Goal: Task Accomplishment & Management: Complete application form

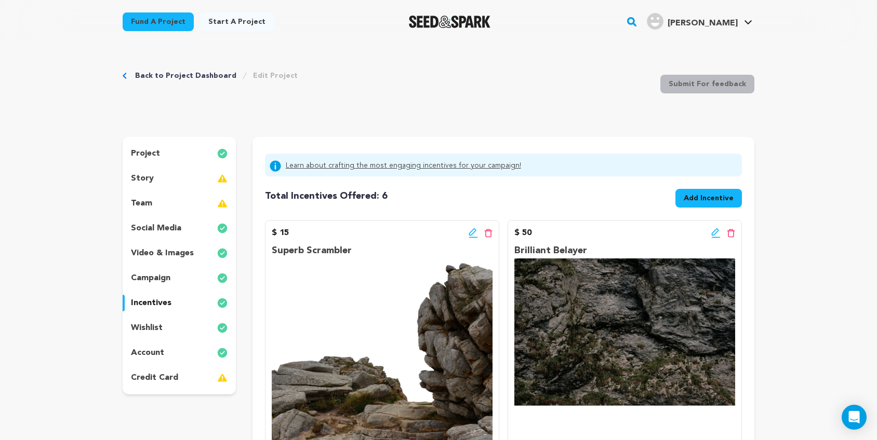
scroll to position [806, 0]
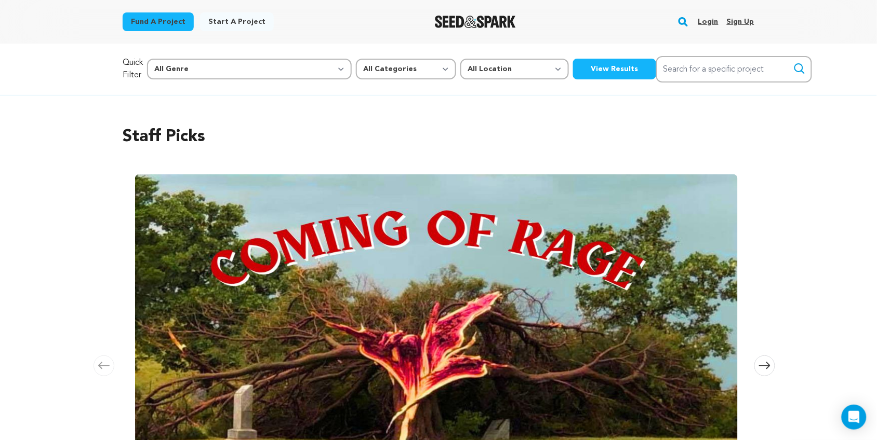
click at [705, 24] on link "Login" at bounding box center [708, 22] width 20 height 17
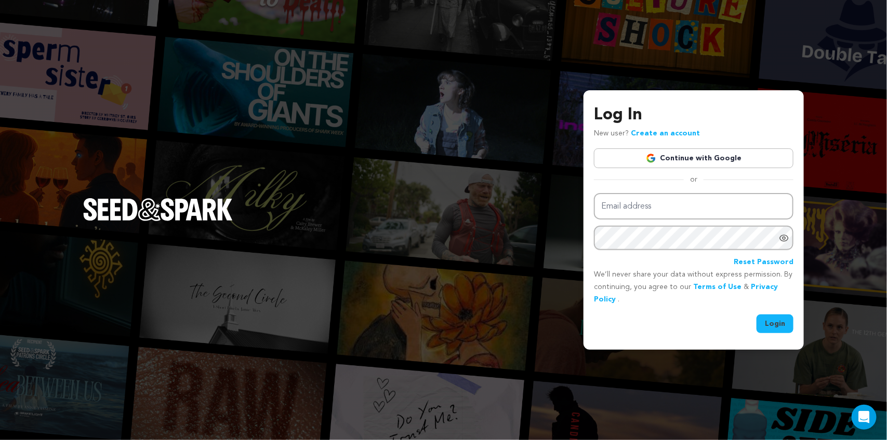
type input "kelseyleigh585@gmail.com"
click at [785, 321] on button "Login" at bounding box center [774, 324] width 37 height 19
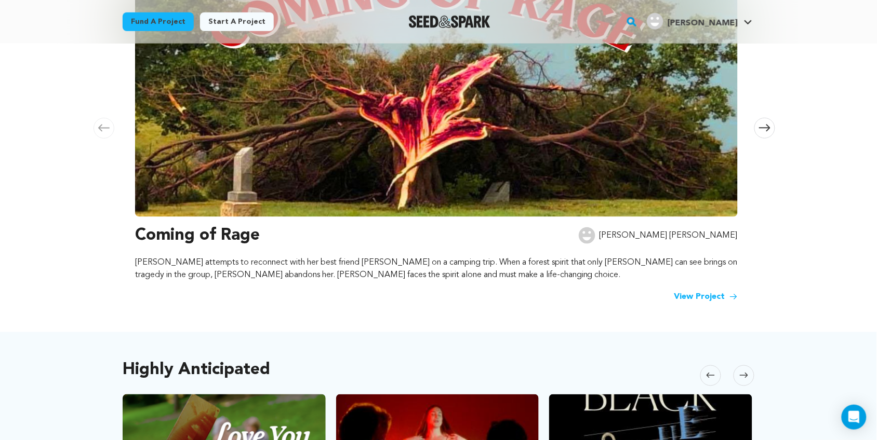
scroll to position [239, 0]
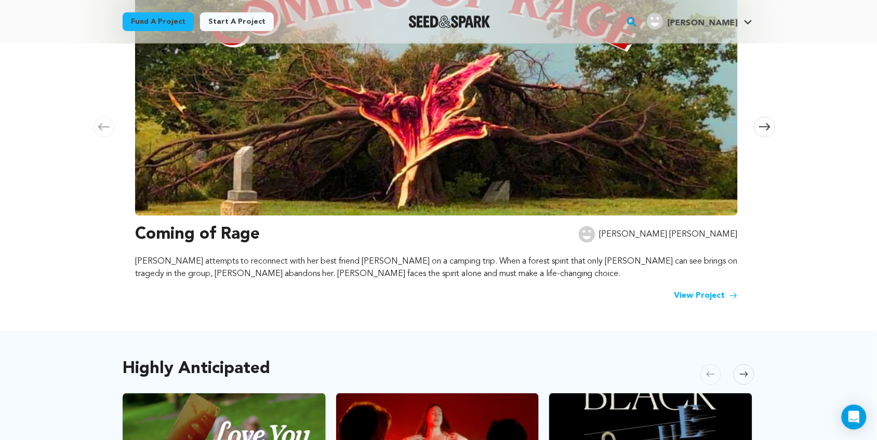
click at [713, 292] on link "View Project" at bounding box center [705, 296] width 63 height 12
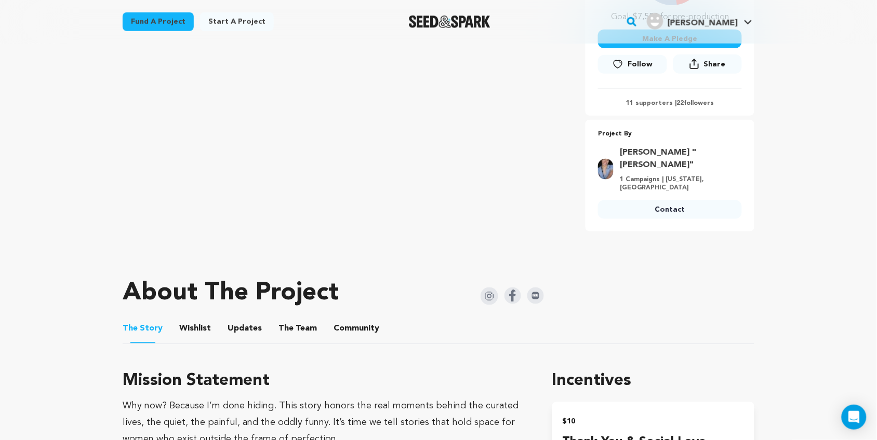
scroll to position [278, 0]
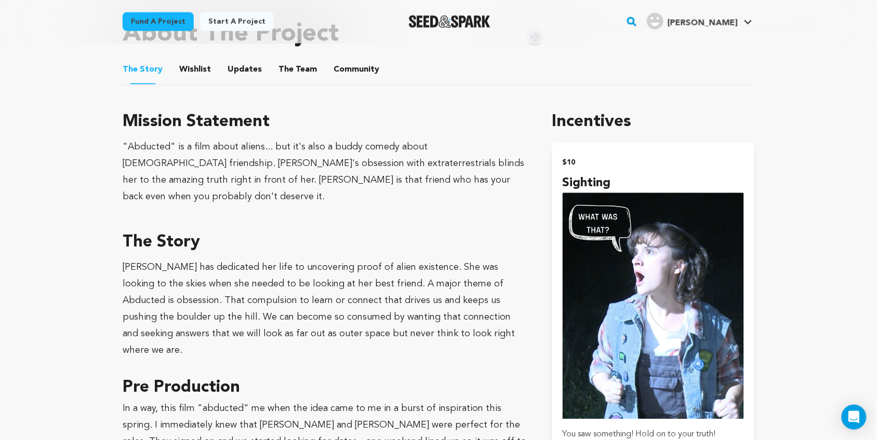
scroll to position [564, 0]
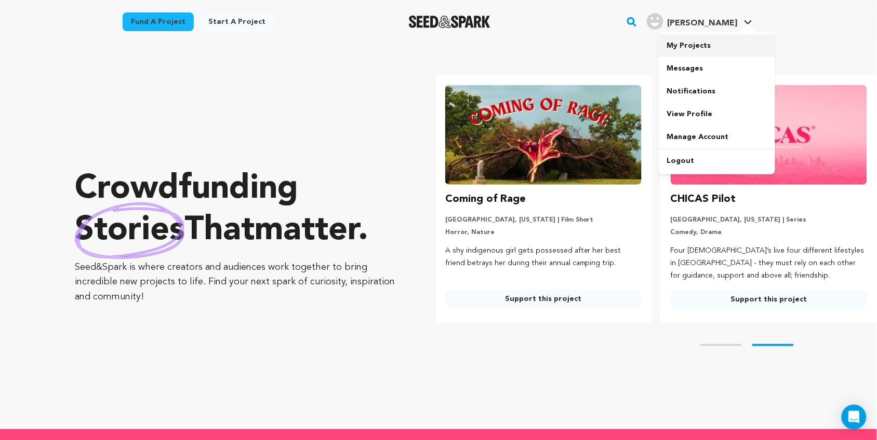
scroll to position [0, 234]
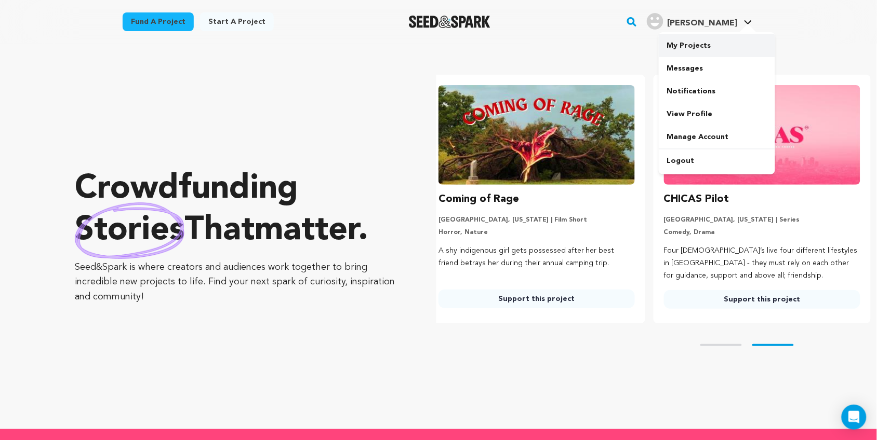
click at [693, 49] on link "My Projects" at bounding box center [717, 45] width 116 height 23
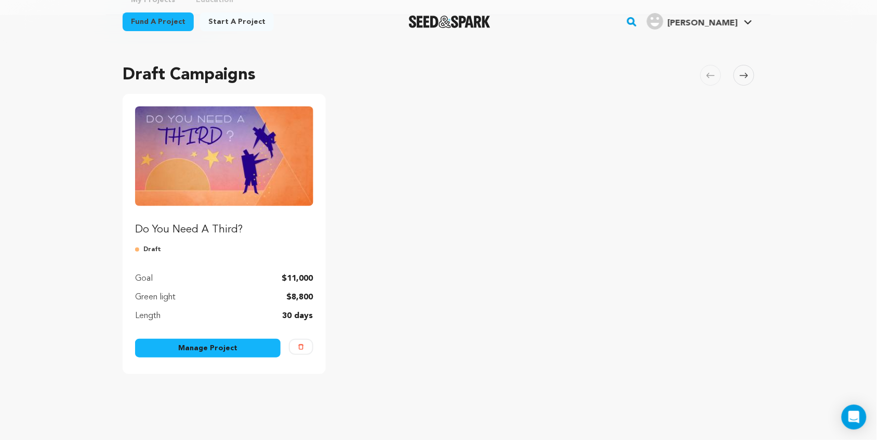
scroll to position [58, 0]
click at [194, 346] on link "Manage Project" at bounding box center [207, 348] width 145 height 19
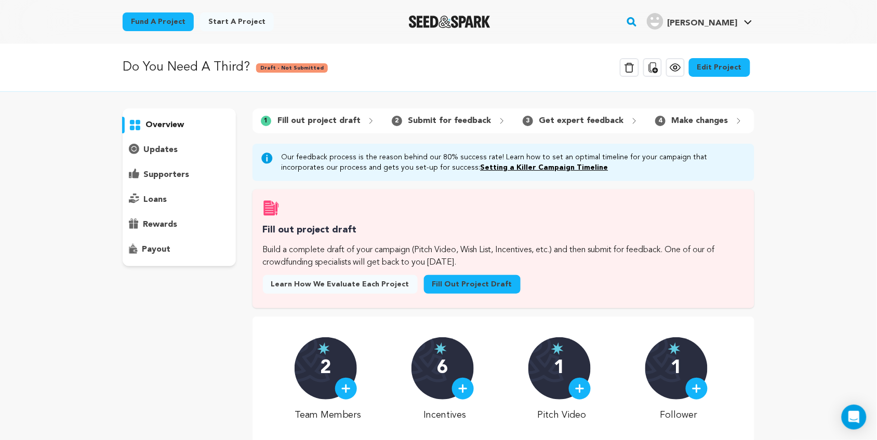
click at [471, 294] on link "Fill out project draft" at bounding box center [472, 284] width 97 height 19
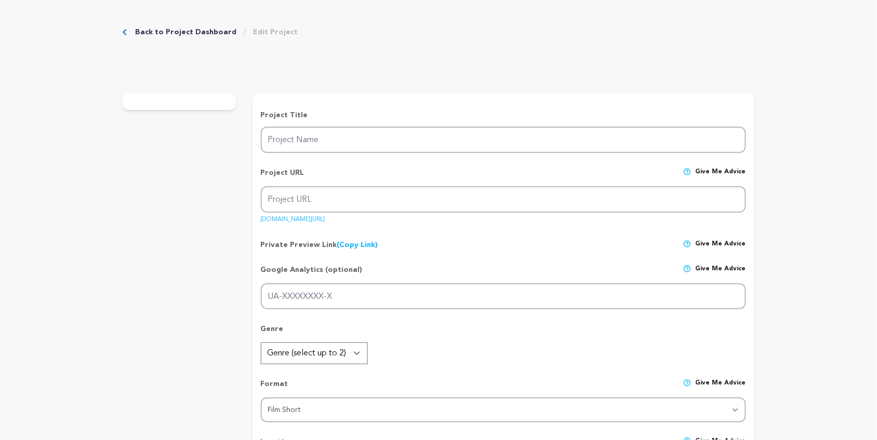
type input "Do You Need A Third?"
type input "doyouneedathird"
type input "A social opportunist seeks to embed himself deeper into a rock climbing couple'…"
type textarea "Do You Need A Third? follows Sam, a confident rock climber, as he pursues the h…"
type textarea "With Do You Need A Third?, we plan to use comedy and heightened situations as a…"
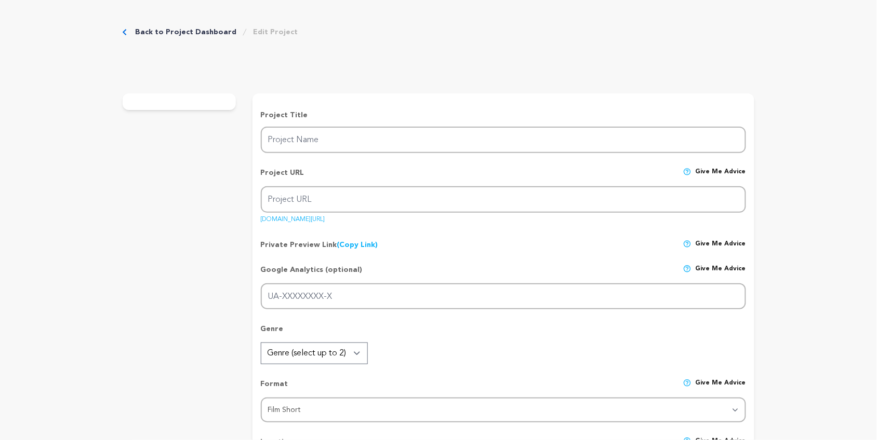
radio input "true"
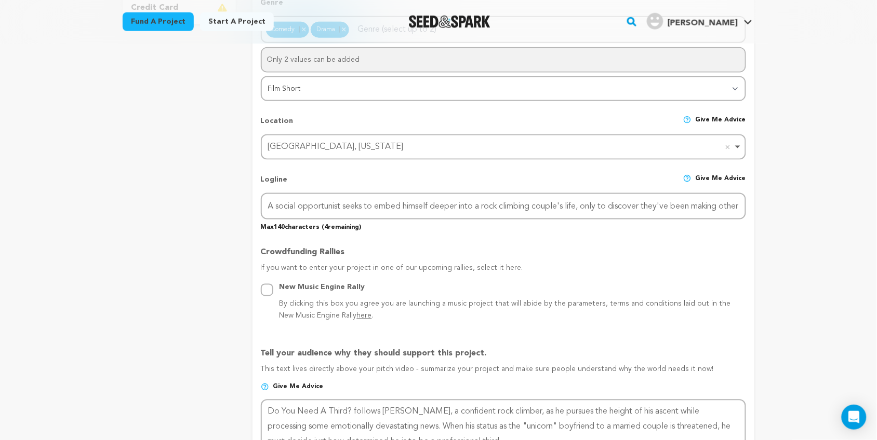
scroll to position [371, 0]
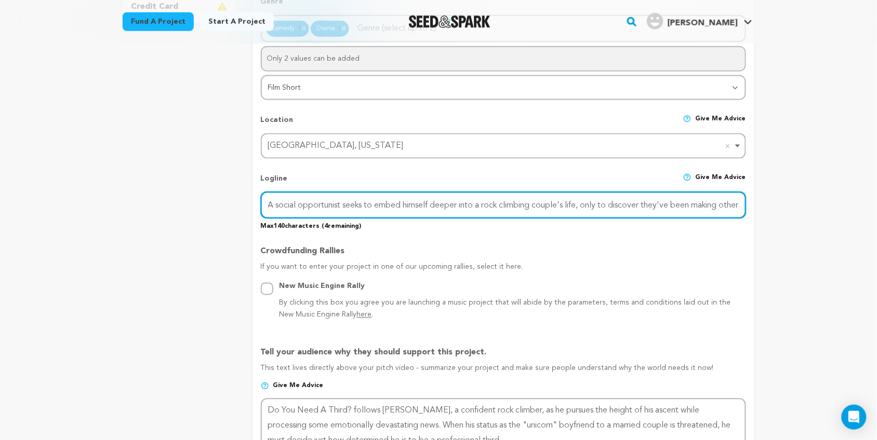
click at [515, 208] on input "A social opportunist seeks to embed himself deeper into a rock climbing couple'…" at bounding box center [503, 205] width 485 height 26
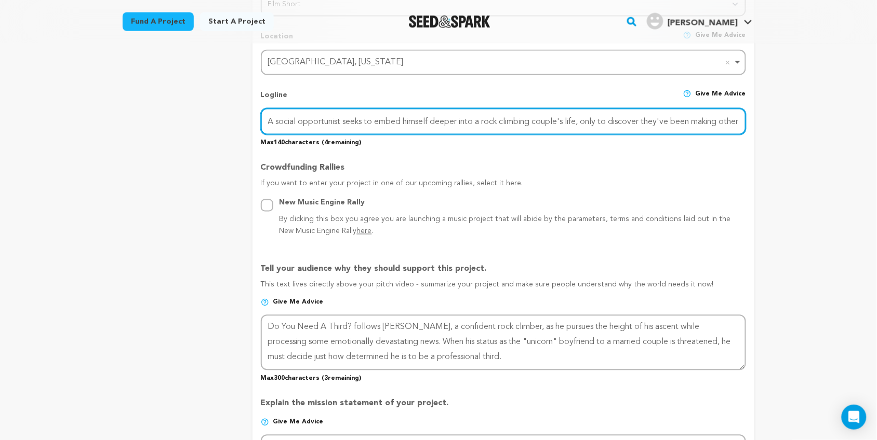
scroll to position [456, 0]
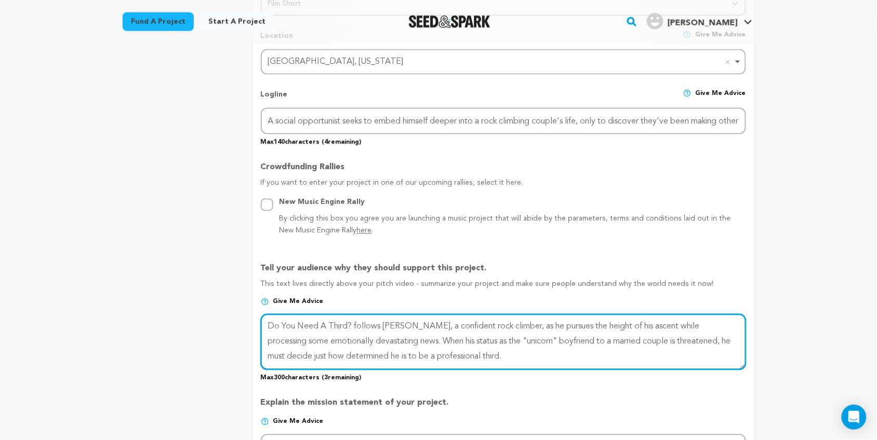
click at [503, 346] on textarea at bounding box center [503, 342] width 485 height 55
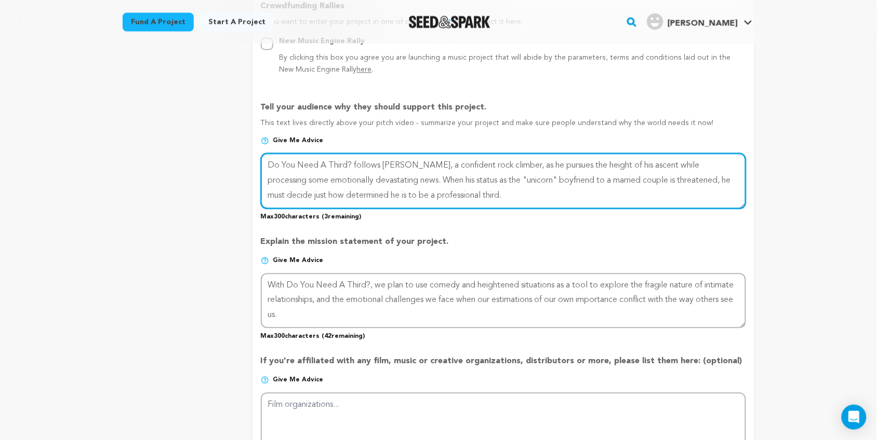
scroll to position [626, 0]
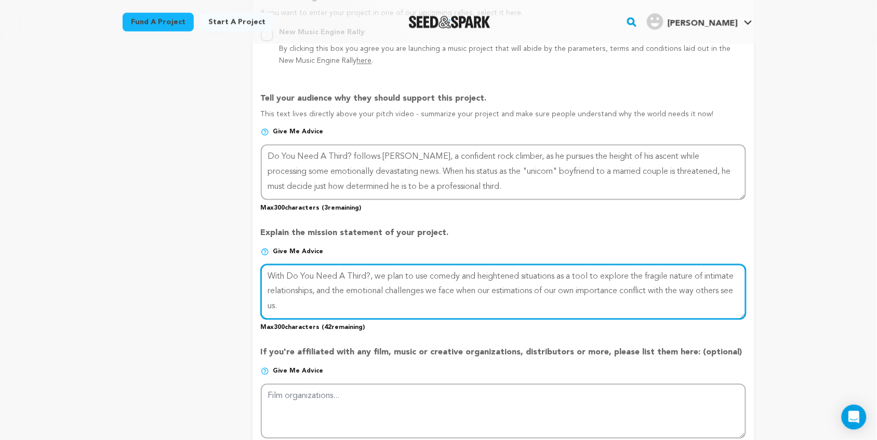
click at [400, 307] on textarea at bounding box center [503, 291] width 485 height 55
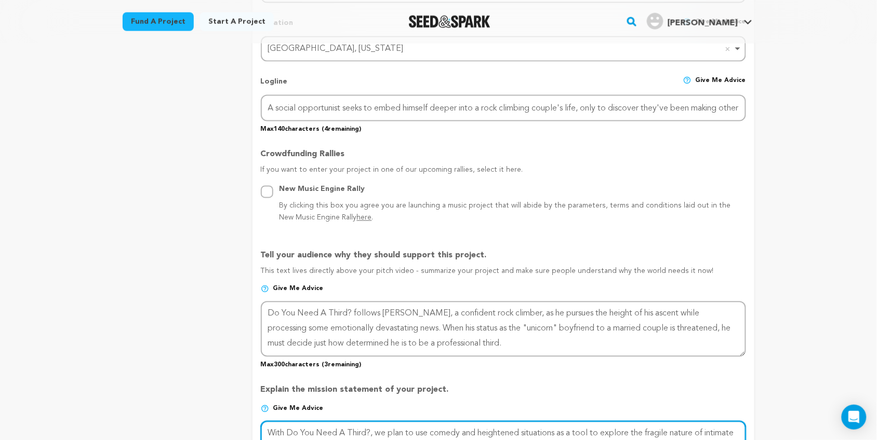
scroll to position [452, 0]
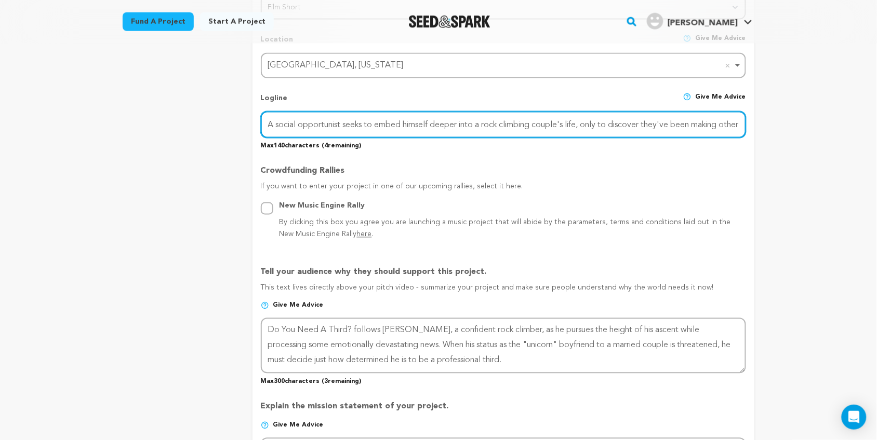
click at [487, 122] on input "A social opportunist seeks to embed himself deeper into a rock climbing couple'…" at bounding box center [503, 125] width 485 height 26
drag, startPoint x: 565, startPoint y: 118, endPoint x: 229, endPoint y: 139, distance: 336.1
click at [229, 139] on div "project story team social media video & images campaign incentives wishlist" at bounding box center [439, 286] width 632 height 1202
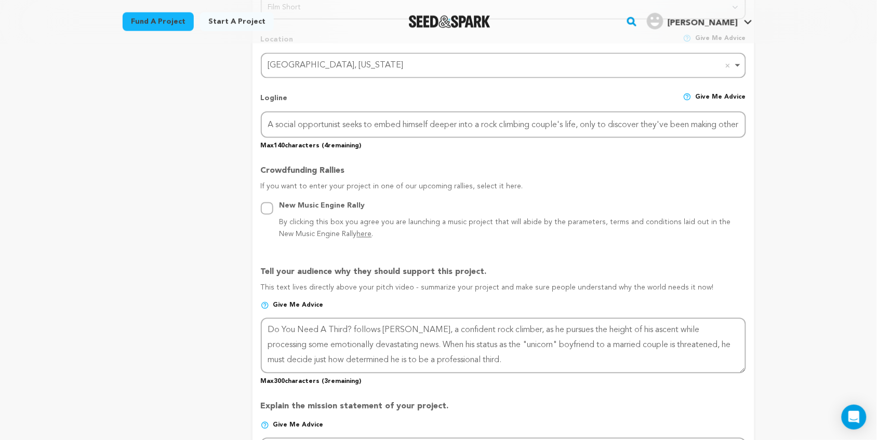
click at [522, 165] on p "Crowdfunding Rallies" at bounding box center [503, 173] width 485 height 17
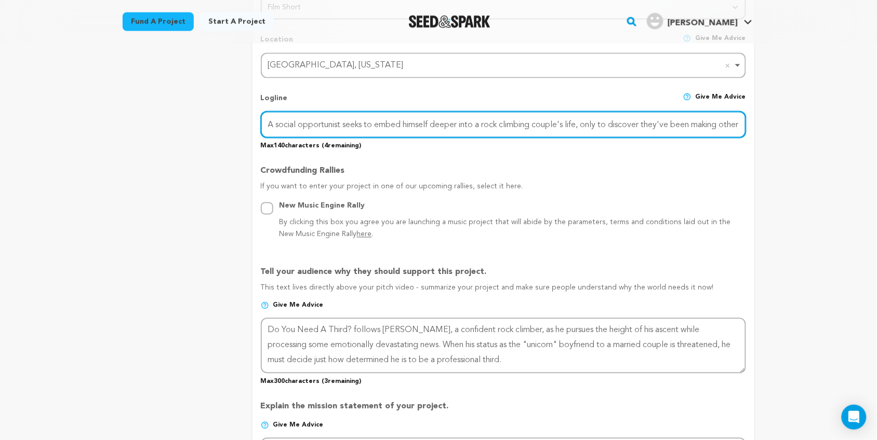
click at [548, 117] on input "A social opportunist seeks to embed himself deeper into a rock climbing couple'…" at bounding box center [503, 125] width 485 height 26
paste input "Suspended by a rope halfway up a cliff, an opportunistic young rock climber get…"
drag, startPoint x: 626, startPoint y: 120, endPoint x: 356, endPoint y: 105, distance: 271.0
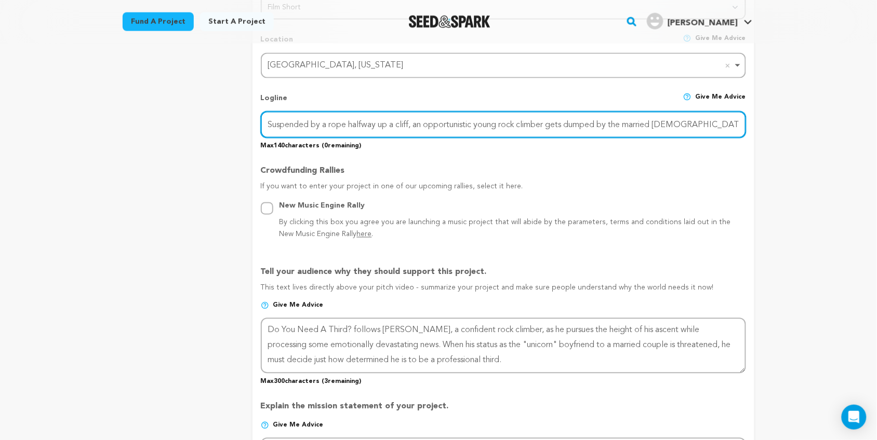
click at [356, 105] on div "Logline Give me advice Suspended by a rope halfway up a cliff, an opportunistic…" at bounding box center [503, 118] width 485 height 66
click at [479, 123] on input "Suspended by a rope halfway up a cliff, an opportunistic young rock climber get…" at bounding box center [503, 125] width 485 height 26
click at [500, 121] on input "Suspended by a rope halfway up a cliff, an opportunistic young rock climber get…" at bounding box center [503, 125] width 485 height 26
drag, startPoint x: 697, startPoint y: 123, endPoint x: 766, endPoint y: 123, distance: 69.6
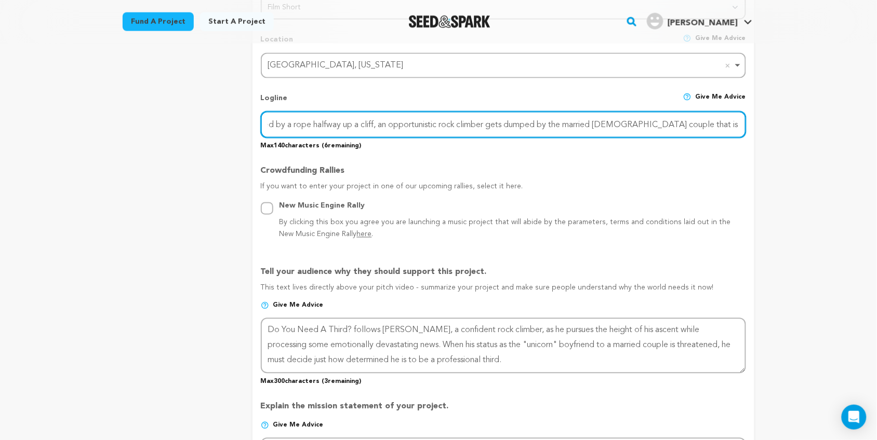
click at [766, 123] on div "Back to Project Dashboard Edit Project Submit For feedback Submit For feedback …" at bounding box center [438, 306] width 665 height 1429
click at [624, 118] on input "Suspended by a rope halfway up a cliff, an opportunistic rock climber gets dump…" at bounding box center [503, 125] width 485 height 26
click at [738, 119] on input "Suspended by a rope halfway up a cliff, an opportunistic rock climber gets dump…" at bounding box center [503, 125] width 485 height 26
click at [691, 120] on input "Suspended by a rope halfway up a cliff, an opportunistic rock climber gets dump…" at bounding box center [503, 125] width 485 height 26
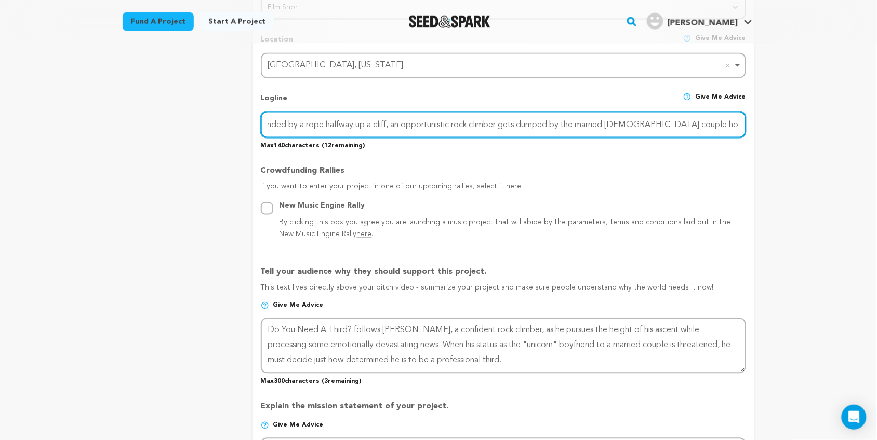
scroll to position [0, 19]
click at [739, 118] on input "Suspended by a rope halfway up a cliff, an opportunistic rock climber gets dump…" at bounding box center [503, 125] width 485 height 26
click at [408, 120] on input "Suspended by a rope halfway up a cliff, an opportunistic rock climber gets dump…" at bounding box center [503, 125] width 485 height 26
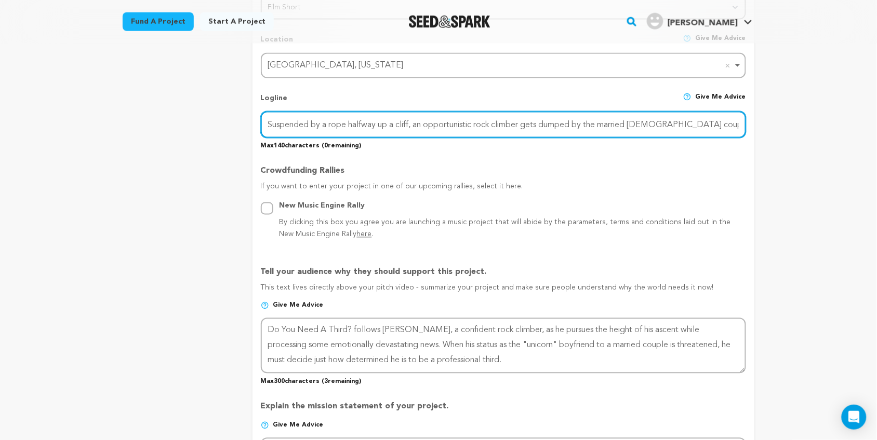
drag, startPoint x: 408, startPoint y: 120, endPoint x: 301, endPoint y: 106, distance: 107.9
click at [301, 112] on input "Suspended by a rope halfway up a cliff, an opportunistic rock climber gets dump…" at bounding box center [503, 125] width 485 height 26
click at [328, 114] on input "Suspended by a rope halfway up a cliff, an opportunistic rock climber gets dump…" at bounding box center [503, 125] width 485 height 26
click at [349, 120] on input "Suspended by a rope halfway up a cliff, an opportunistic rock climber gets dump…" at bounding box center [503, 125] width 485 height 26
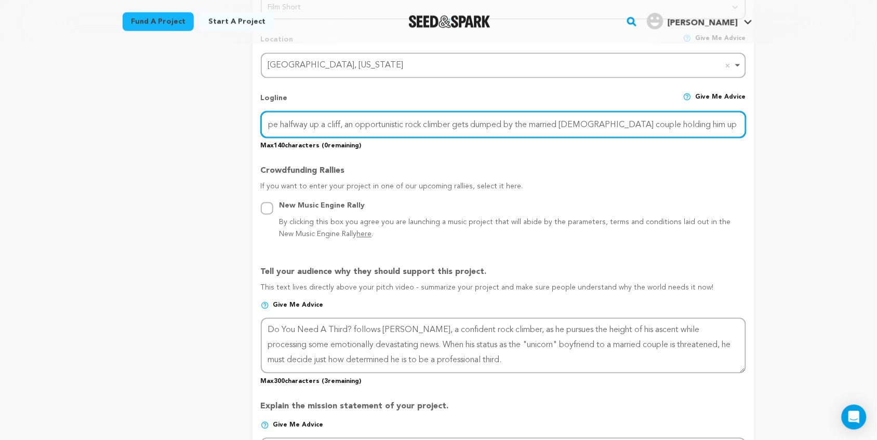
drag, startPoint x: 665, startPoint y: 120, endPoint x: 726, endPoint y: 109, distance: 61.8
click at [726, 112] on input "Suspended by a rope halfway up a cliff, an opportunistic rock climber gets dump…" at bounding box center [503, 125] width 485 height 26
click at [632, 112] on input "Suspended by a rope halfway up a cliff, an opportunistic rock climber gets dump…" at bounding box center [503, 125] width 485 height 26
click at [614, 116] on input "Suspended by a rope halfway up a cliff, an opportunistic rock climber gets dump…" at bounding box center [503, 125] width 485 height 26
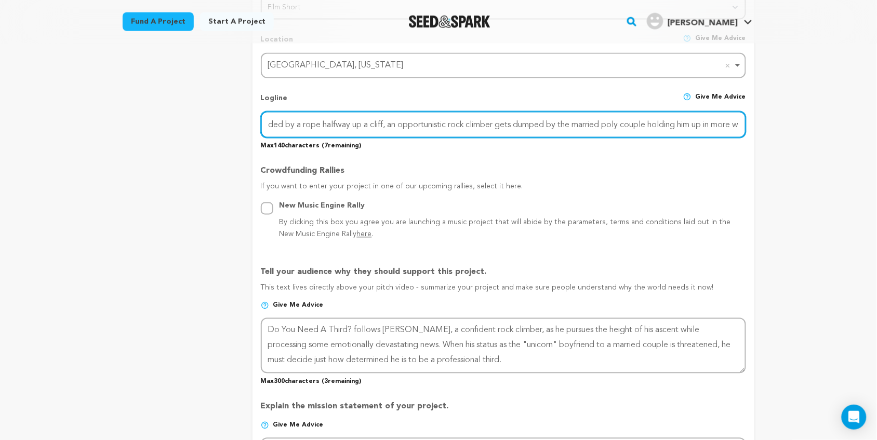
click at [739, 120] on input "Suspended by a rope halfway up a cliff, an opportunistic rock climber gets dump…" at bounding box center [503, 125] width 485 height 26
drag, startPoint x: 305, startPoint y: 126, endPoint x: 224, endPoint y: 113, distance: 81.5
click at [224, 113] on div "project story team social media video & images campaign incentives wishlist" at bounding box center [439, 286] width 632 height 1202
click at [385, 120] on input "Suspended by a rope halfway up a cliff, an opportunistic rock climber gets dump…" at bounding box center [503, 125] width 485 height 26
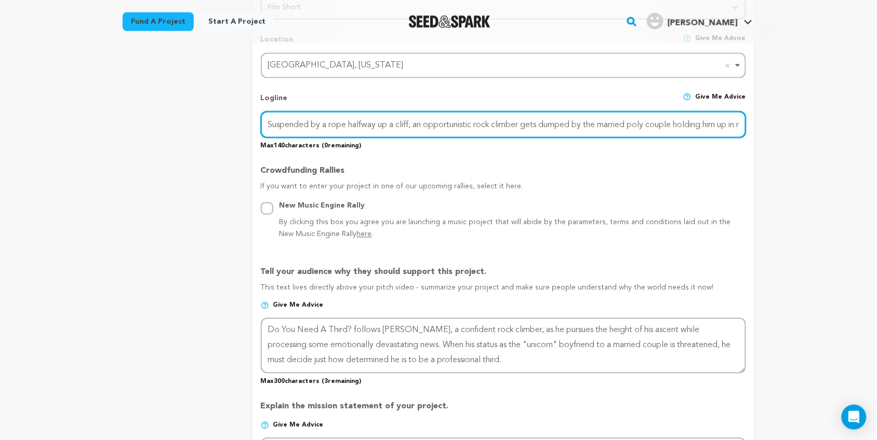
click at [510, 118] on input "Suspended by a rope halfway up a cliff, an opportunistic rock climber gets dump…" at bounding box center [503, 125] width 485 height 26
drag, startPoint x: 633, startPoint y: 117, endPoint x: 459, endPoint y: 114, distance: 174.0
click at [459, 114] on input "Suspended by a rope halfway up a cliff, an opportunistic rock climber gets dump…" at bounding box center [503, 125] width 485 height 26
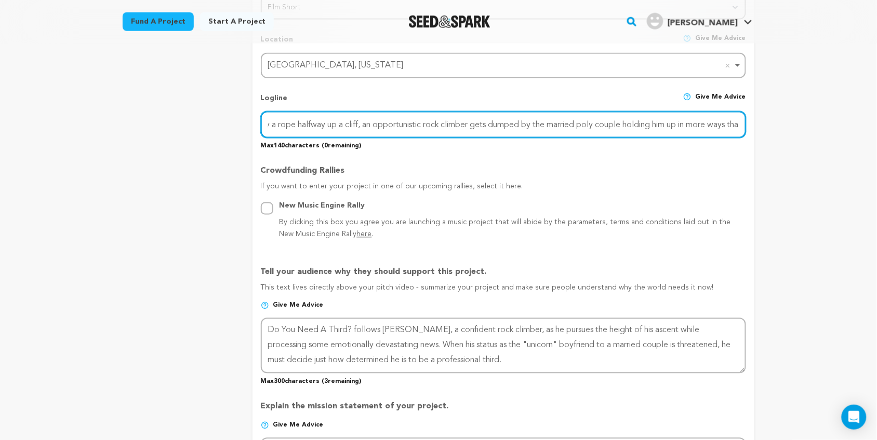
drag, startPoint x: 697, startPoint y: 120, endPoint x: 757, endPoint y: 123, distance: 60.8
click at [757, 123] on div "Back to Project Dashboard Edit Project Submit For feedback Submit For feedback …" at bounding box center [438, 306] width 665 height 1429
click at [735, 120] on input "Suspended by a rope halfway up a cliff, an opportunistic rock climber gets dump…" at bounding box center [503, 125] width 485 height 26
drag, startPoint x: 413, startPoint y: 120, endPoint x: 356, endPoint y: 120, distance: 56.6
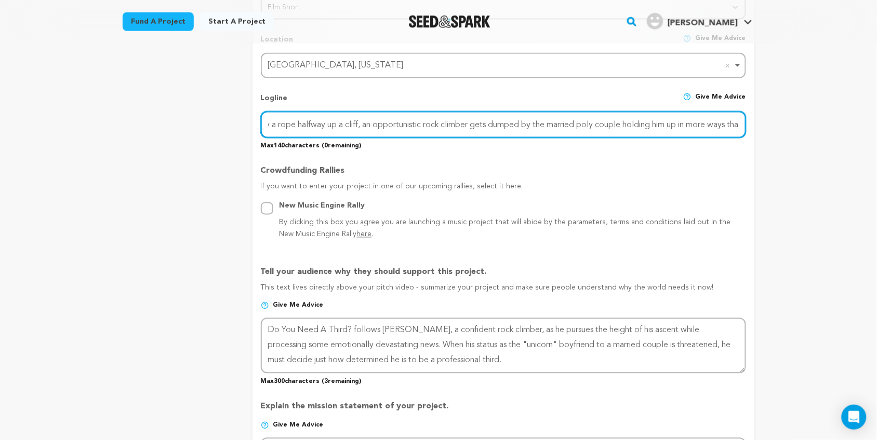
click at [356, 120] on input "Suspended by a rope halfway up a cliff, an opportunistic rock climber gets dump…" at bounding box center [503, 125] width 485 height 26
drag, startPoint x: 629, startPoint y: 122, endPoint x: 743, endPoint y: 125, distance: 113.3
click at [743, 125] on input "Suspended by a rope halfway up a cliff, a hopeful rock climber gets dumped by t…" at bounding box center [503, 125] width 485 height 26
click at [739, 121] on input "Suspended by a rope halfway up a cliff, a hopeful rock climber gets dumped by t…" at bounding box center [503, 125] width 485 height 26
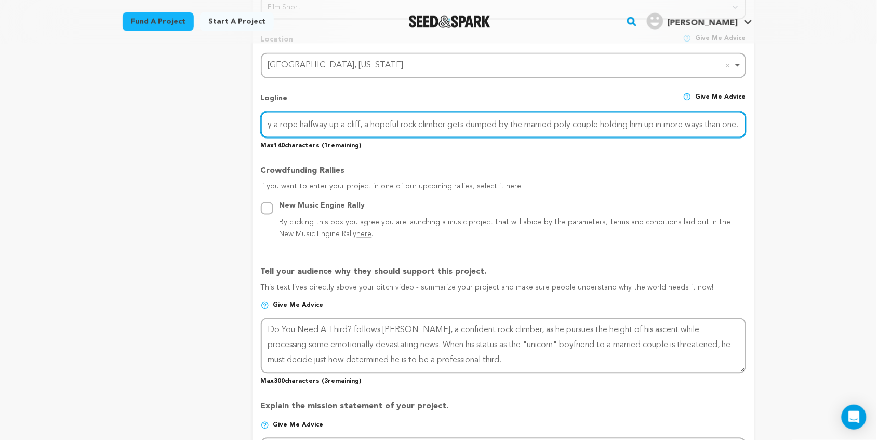
scroll to position [0, 0]
drag, startPoint x: 311, startPoint y: 123, endPoint x: 239, endPoint y: 119, distance: 71.7
click at [239, 119] on div "project story team social media video & images campaign incentives wishlist" at bounding box center [439, 286] width 632 height 1202
type input "Suspended by a rope halfway up a cliff, a hopeful rock climber gets dumped by t…"
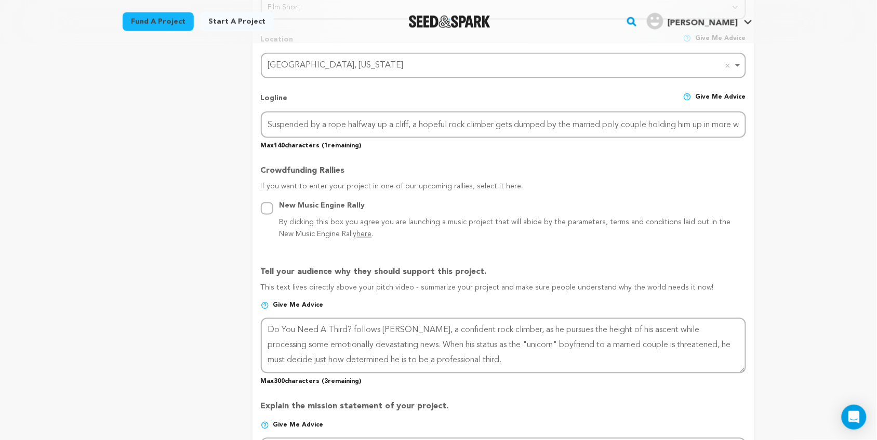
click at [565, 157] on div "Crowdfunding Rallies If you want to enter your project in one of our upcoming r…" at bounding box center [503, 199] width 485 height 85
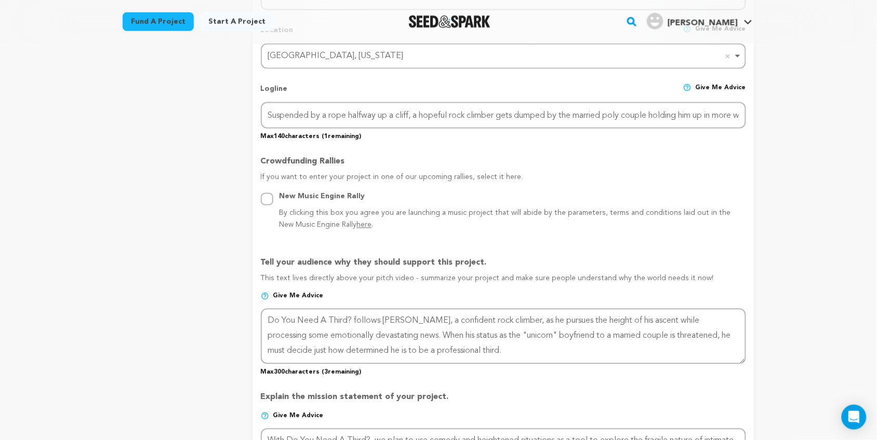
scroll to position [461, 0]
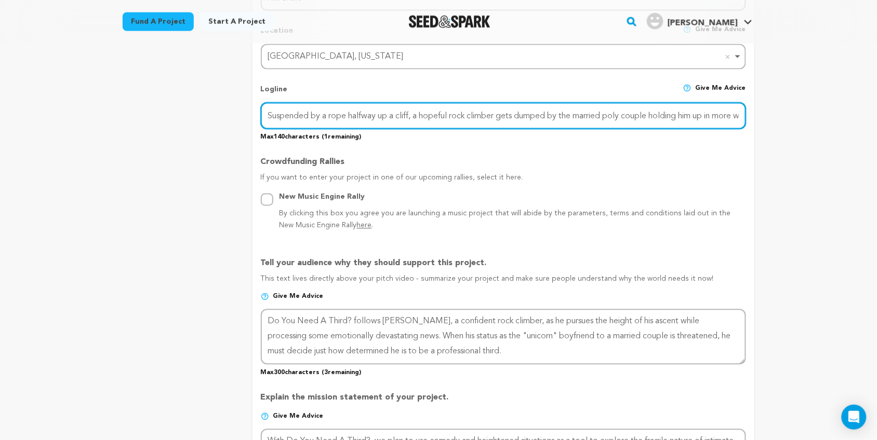
click at [585, 111] on input "Suspended by a rope halfway up a cliff, a hopeful rock climber gets dumped by t…" at bounding box center [503, 116] width 485 height 26
drag, startPoint x: 730, startPoint y: 108, endPoint x: 775, endPoint y: 110, distance: 44.7
click at [775, 110] on div "Back to Project Dashboard Edit Project Submit For feedback Submit For feedback …" at bounding box center [438, 430] width 877 height 1695
click at [674, 112] on input "Suspended by a rope halfway up a cliff, a hopeful rock climber gets dumped by t…" at bounding box center [503, 116] width 485 height 26
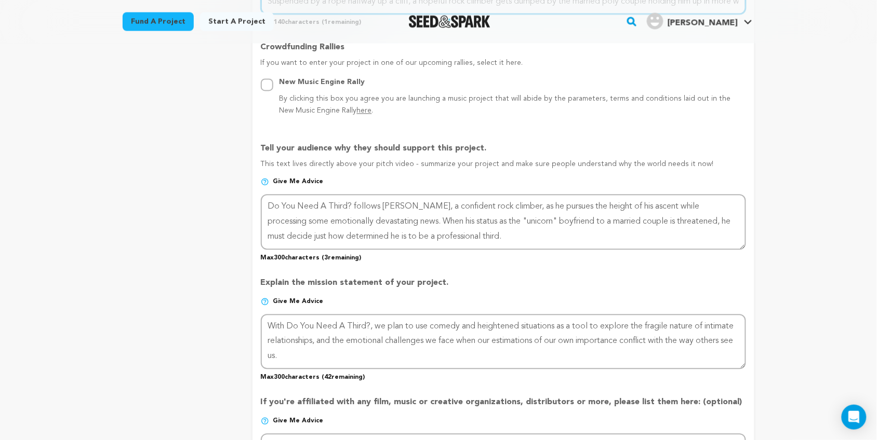
scroll to position [593, 0]
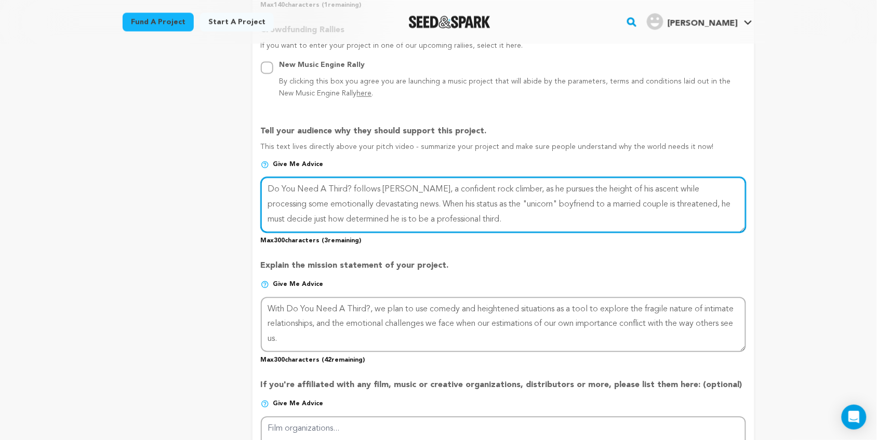
drag, startPoint x: 379, startPoint y: 199, endPoint x: 242, endPoint y: 177, distance: 139.4
click at [242, 177] on div "project story team social media video & images campaign incentives wishlist" at bounding box center [439, 145] width 632 height 1202
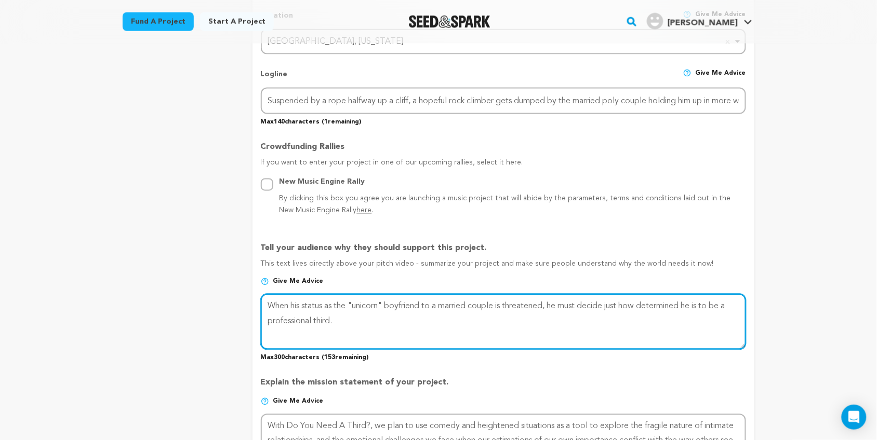
scroll to position [474, 0]
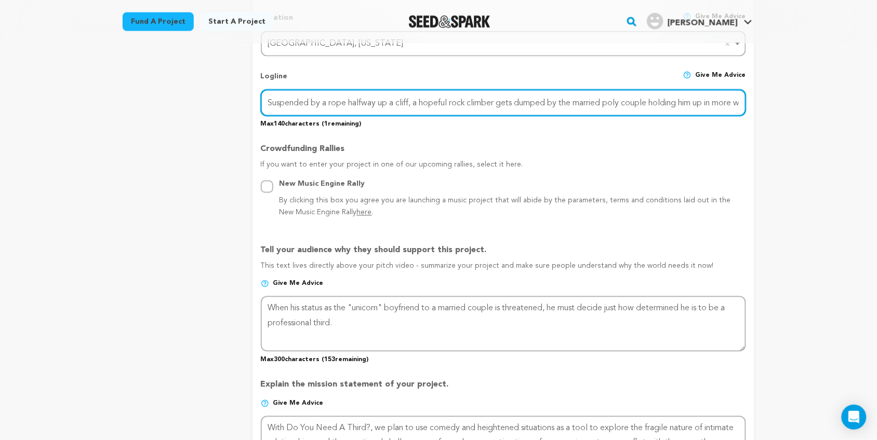
click at [357, 99] on input "Suspended by a rope halfway up a cliff, a hopeful rock climber gets dumped by t…" at bounding box center [503, 103] width 485 height 26
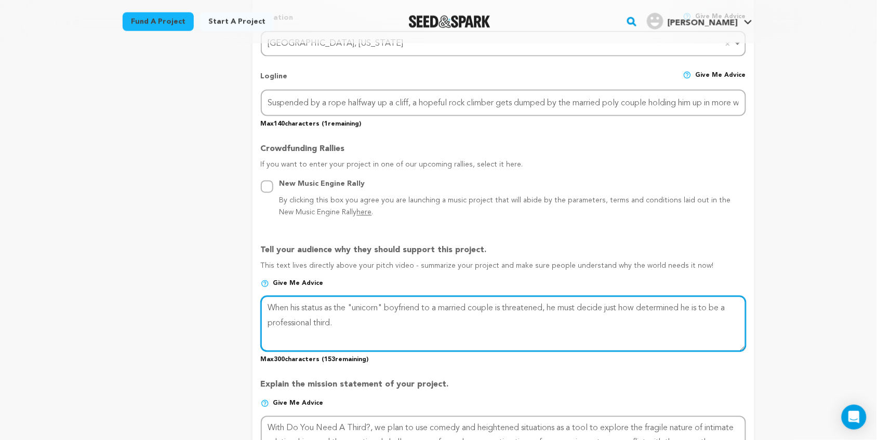
click at [270, 300] on textarea at bounding box center [503, 324] width 485 height 55
paste textarea "Suspended by a rope halfway up a cliff, a hopeful rock climber gets dumped by t…"
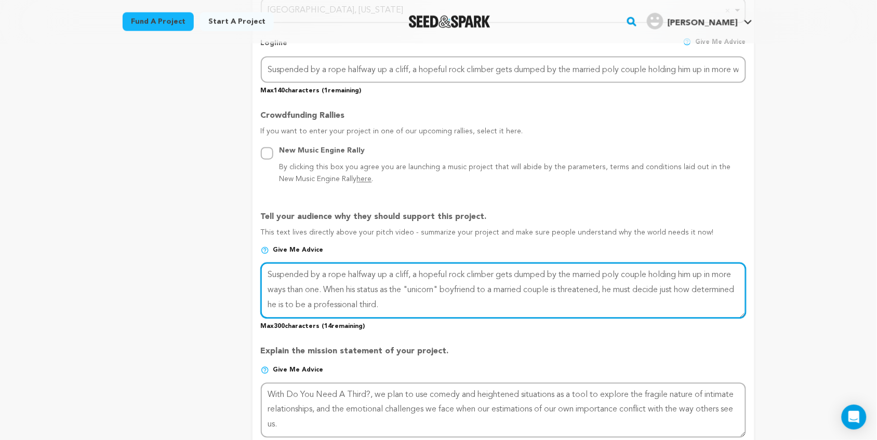
click at [567, 304] on textarea at bounding box center [503, 290] width 485 height 55
click at [632, 286] on textarea at bounding box center [503, 290] width 485 height 55
click at [456, 302] on textarea at bounding box center [503, 290] width 485 height 55
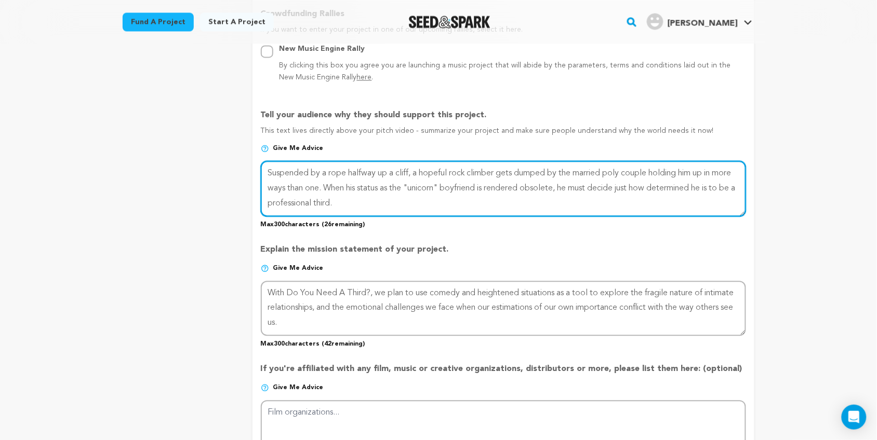
scroll to position [610, 0]
click at [367, 184] on textarea at bounding box center [503, 187] width 485 height 55
click at [309, 197] on textarea at bounding box center [503, 187] width 485 height 55
click at [355, 197] on textarea at bounding box center [503, 187] width 485 height 55
click at [386, 196] on textarea at bounding box center [503, 187] width 485 height 55
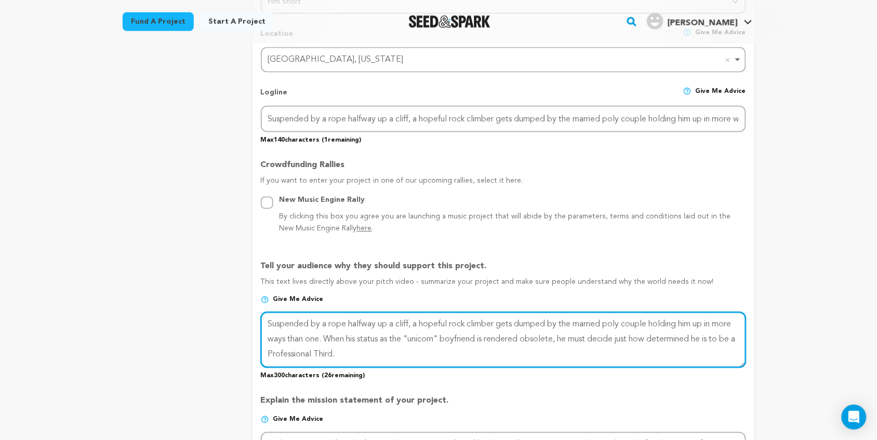
scroll to position [457, 0]
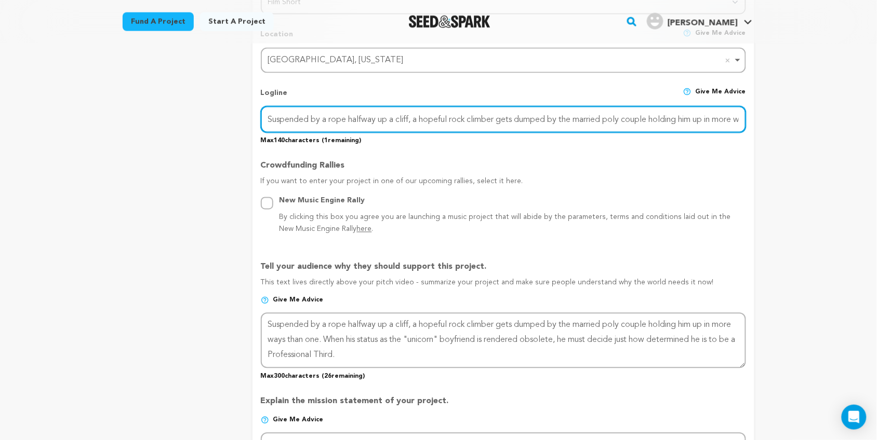
click at [586, 124] on input "Suspended by a rope halfway up a cliff, a hopeful rock climber gets dumped by t…" at bounding box center [503, 119] width 485 height 26
drag, startPoint x: 725, startPoint y: 115, endPoint x: 775, endPoint y: 109, distance: 50.2
click at [775, 109] on div "Back to Project Dashboard Edit Project Submit For feedback Submit For feedback …" at bounding box center [438, 434] width 877 height 1695
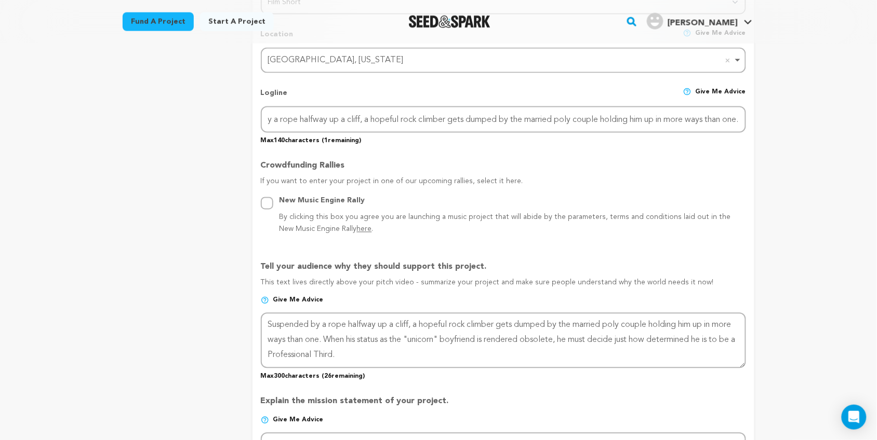
scroll to position [0, 0]
click at [775, 109] on div "Back to Project Dashboard Edit Project Submit For feedback Submit For feedback …" at bounding box center [438, 434] width 877 height 1695
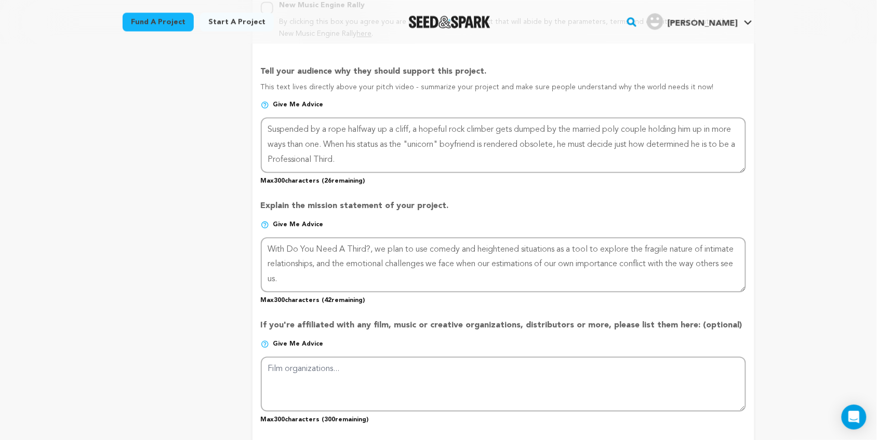
scroll to position [651, 0]
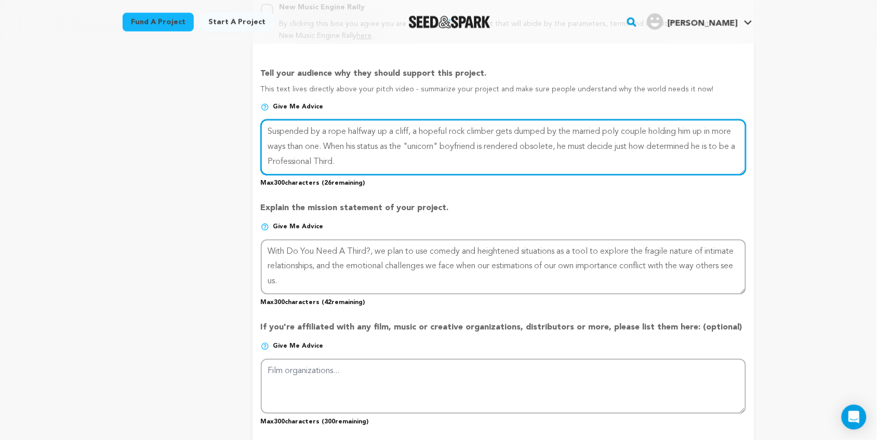
click at [392, 158] on textarea at bounding box center [503, 146] width 485 height 55
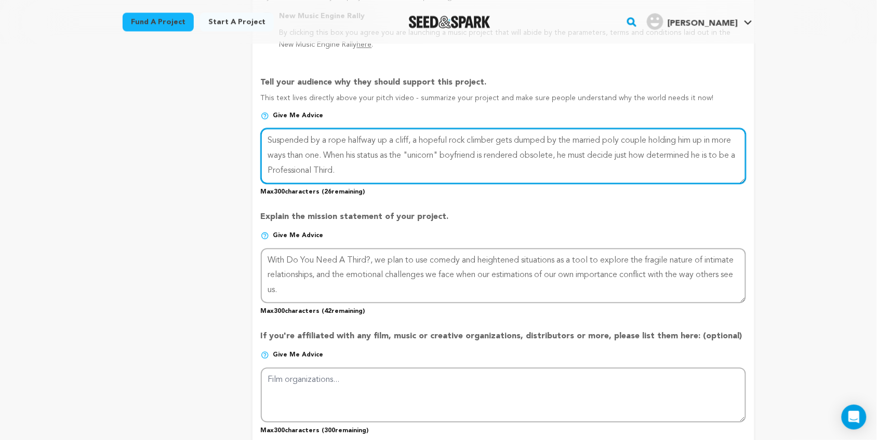
scroll to position [659, 0]
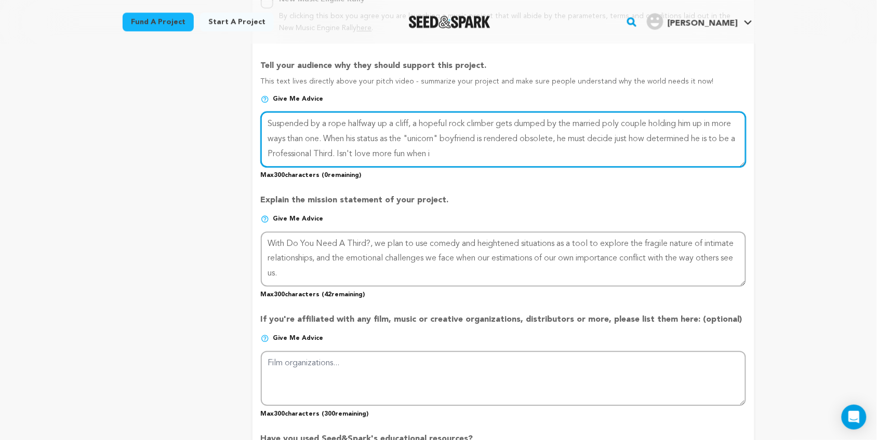
click at [598, 133] on textarea at bounding box center [503, 139] width 485 height 55
click at [505, 149] on textarea at bounding box center [503, 139] width 485 height 55
drag, startPoint x: 499, startPoint y: 152, endPoint x: 376, endPoint y: 156, distance: 123.7
click at [376, 156] on textarea at bounding box center [503, 139] width 485 height 55
click at [504, 133] on textarea at bounding box center [503, 139] width 485 height 55
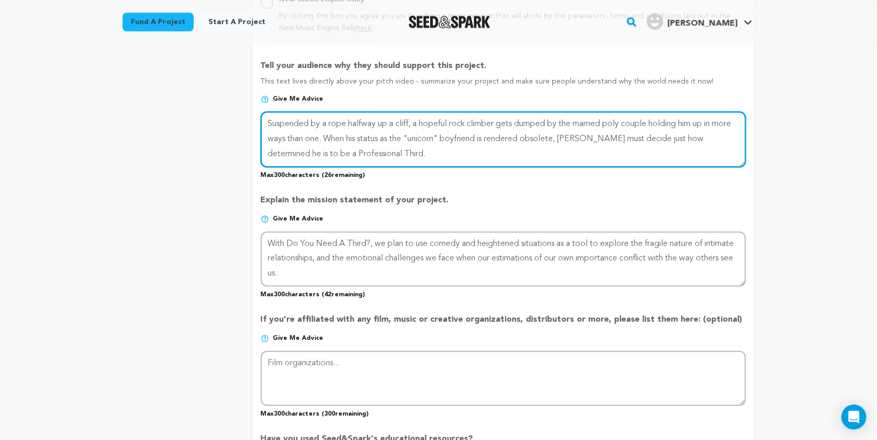
click at [597, 131] on textarea at bounding box center [503, 139] width 485 height 55
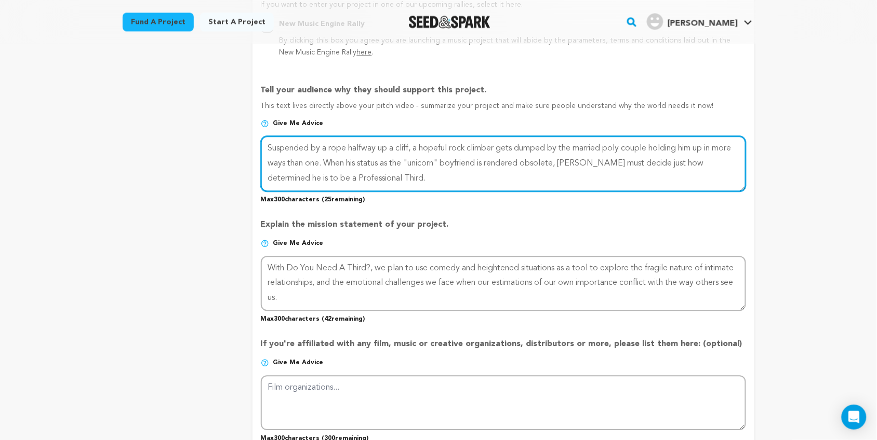
scroll to position [634, 0]
click at [381, 174] on textarea at bounding box center [503, 164] width 485 height 55
click at [385, 173] on textarea at bounding box center [503, 164] width 485 height 55
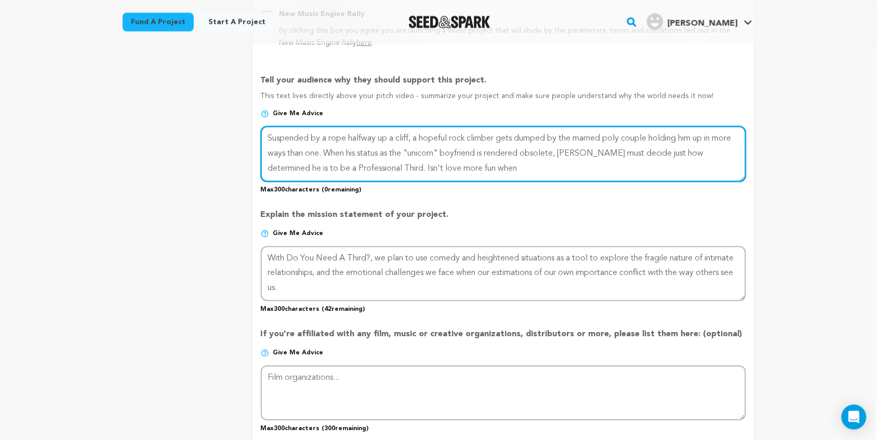
click at [369, 146] on textarea at bounding box center [503, 153] width 485 height 55
click at [481, 166] on textarea at bounding box center [503, 153] width 485 height 55
drag, startPoint x: 570, startPoint y: 151, endPoint x: 504, endPoint y: 143, distance: 66.9
click at [504, 143] on textarea at bounding box center [503, 153] width 485 height 55
click at [504, 164] on textarea at bounding box center [503, 153] width 485 height 55
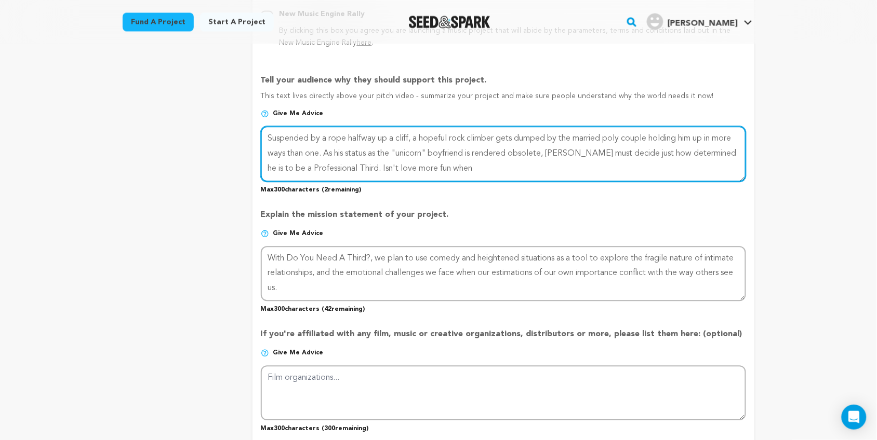
drag, startPoint x: 504, startPoint y: 145, endPoint x: 570, endPoint y: 148, distance: 66.5
click at [570, 148] on textarea at bounding box center [503, 153] width 485 height 55
click at [541, 169] on textarea at bounding box center [503, 153] width 485 height 55
drag, startPoint x: 570, startPoint y: 146, endPoint x: 500, endPoint y: 148, distance: 70.1
click at [500, 148] on textarea at bounding box center [503, 153] width 485 height 55
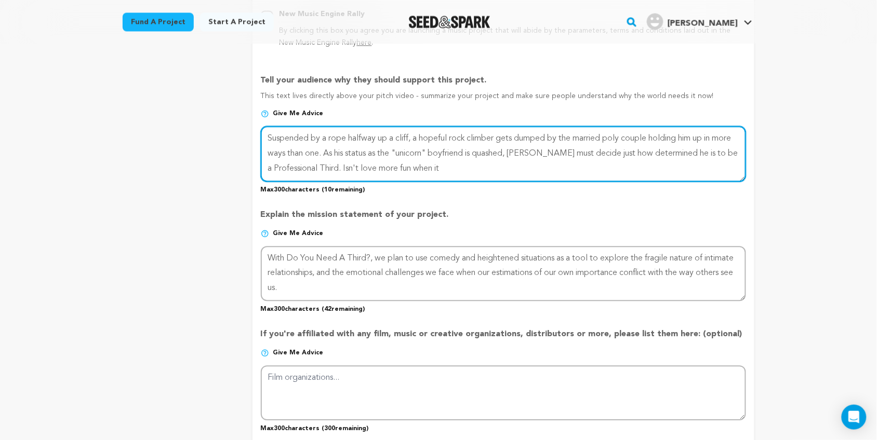
click at [481, 164] on textarea at bounding box center [503, 153] width 485 height 55
click at [333, 164] on textarea at bounding box center [503, 153] width 485 height 55
click at [518, 162] on textarea at bounding box center [503, 153] width 485 height 55
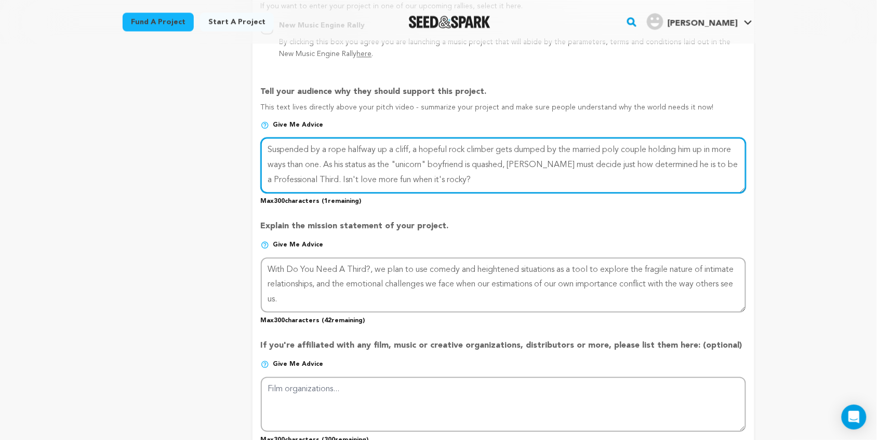
scroll to position [632, 0]
click at [317, 175] on textarea at bounding box center [503, 165] width 485 height 55
click at [273, 175] on textarea at bounding box center [503, 165] width 485 height 55
type textarea "Suspended by a rope halfway up a cliff, a hopeful rock climber gets dumped by t…"
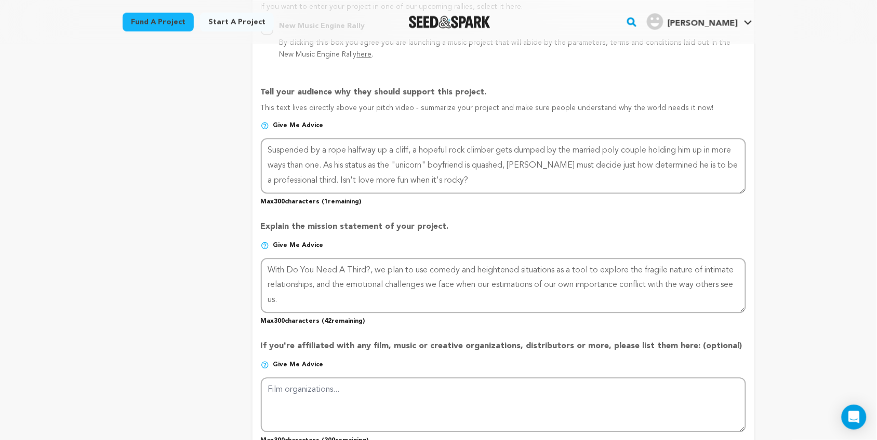
click at [522, 194] on p "Max 300 characters ( 1 remaining)" at bounding box center [503, 200] width 485 height 12
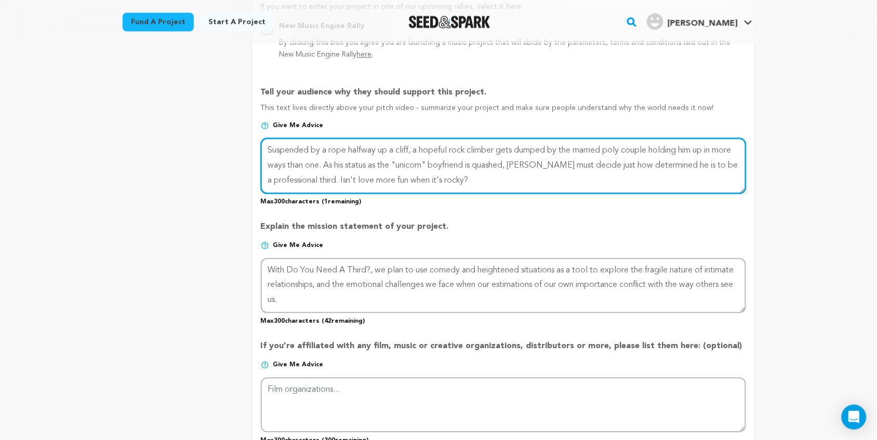
click at [540, 174] on textarea at bounding box center [503, 165] width 485 height 55
click at [510, 173] on textarea at bounding box center [503, 165] width 485 height 55
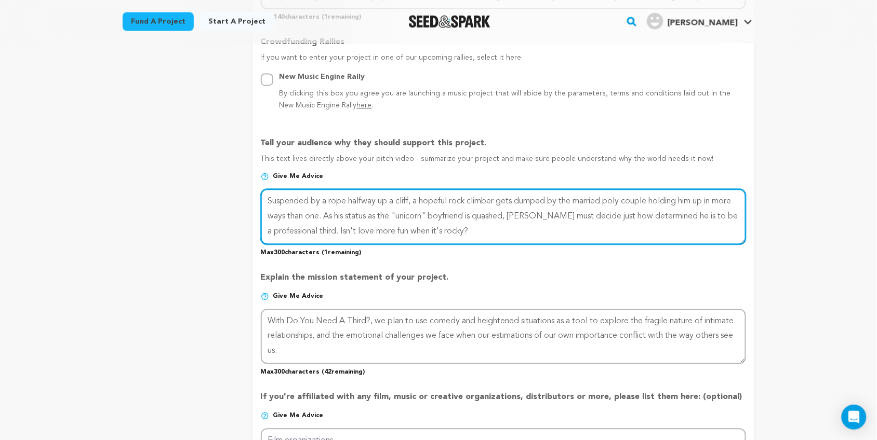
scroll to position [580, 0]
drag, startPoint x: 499, startPoint y: 227, endPoint x: 258, endPoint y: 182, distance: 245.1
click at [258, 182] on form "Project Title Project Name Do You Need A Third? Project URL Give me advice Proj…" at bounding box center [503, 159] width 502 height 1171
click at [522, 227] on textarea at bounding box center [503, 217] width 485 height 55
drag, startPoint x: 505, startPoint y: 232, endPoint x: 264, endPoint y: 187, distance: 245.1
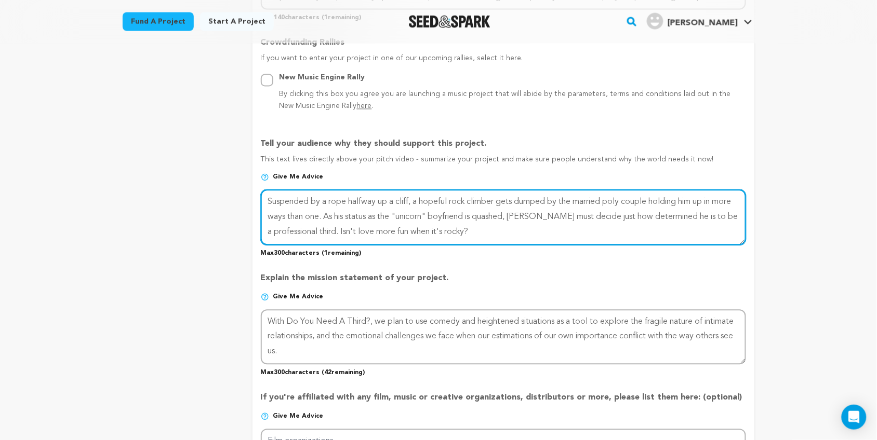
click at [264, 190] on textarea at bounding box center [503, 217] width 485 height 55
click at [500, 225] on textarea at bounding box center [503, 217] width 485 height 55
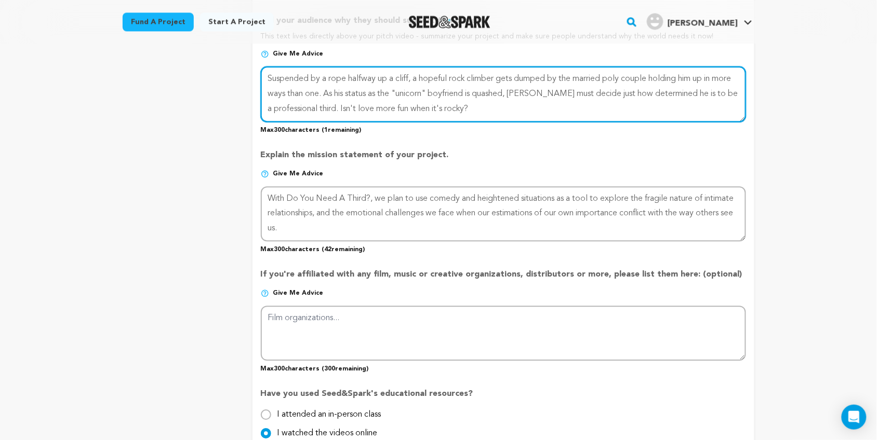
scroll to position [713, 0]
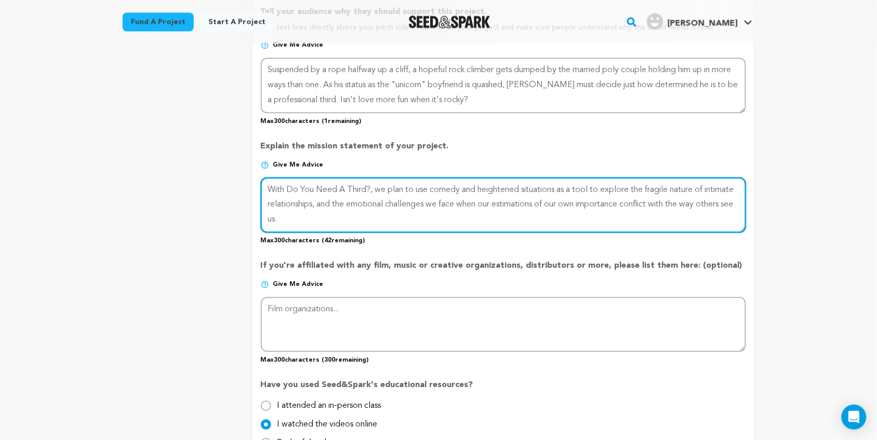
drag, startPoint x: 354, startPoint y: 209, endPoint x: 240, endPoint y: 153, distance: 126.8
click at [240, 153] on div "project story team social media video & images campaign incentives wishlist" at bounding box center [439, 26] width 632 height 1202
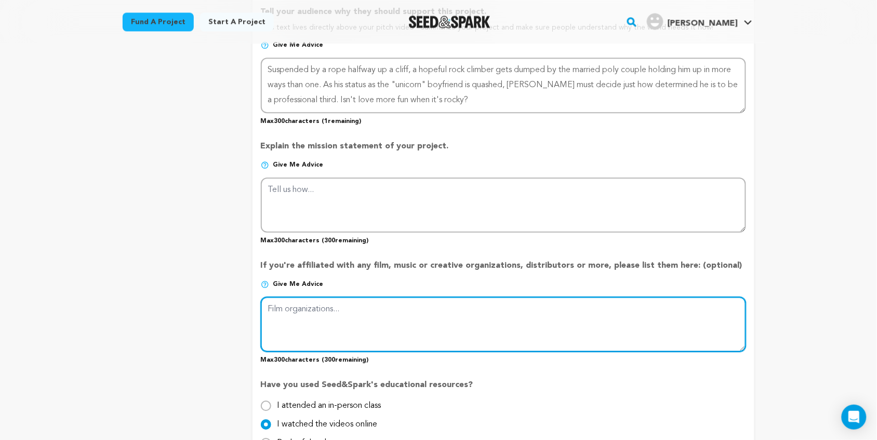
click at [284, 305] on textarea at bounding box center [503, 324] width 485 height 55
paste textarea "With Do You Need A Third?, we plan to use comedy and heightened situations as a…"
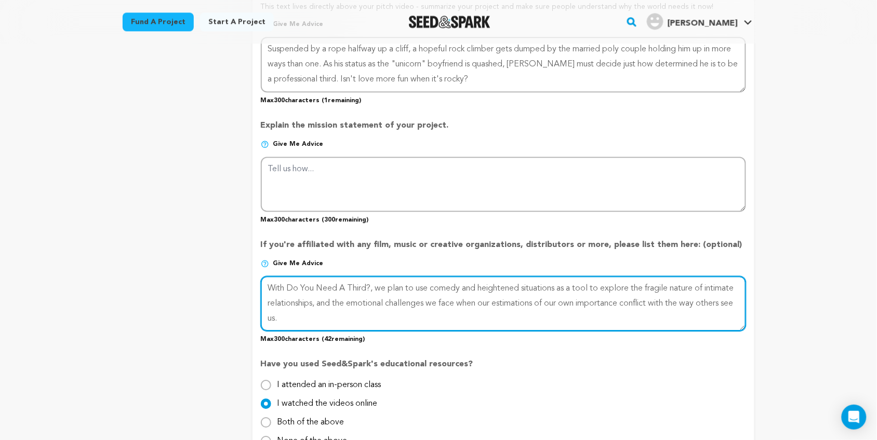
scroll to position [738, 0]
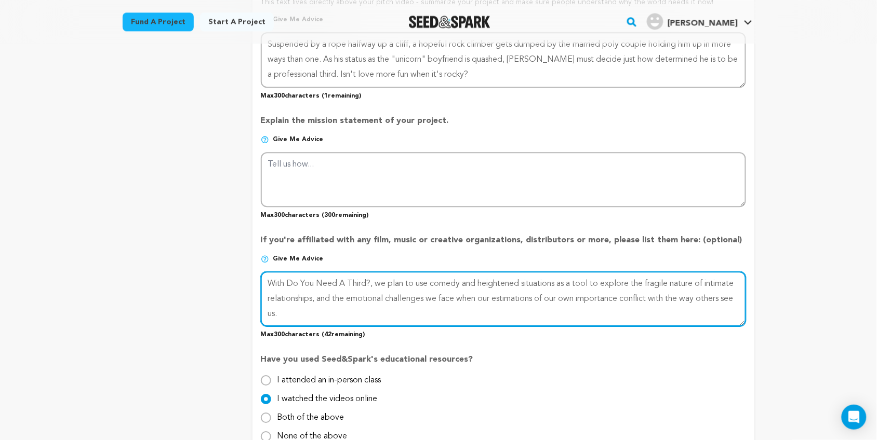
click at [409, 304] on textarea at bounding box center [503, 299] width 485 height 55
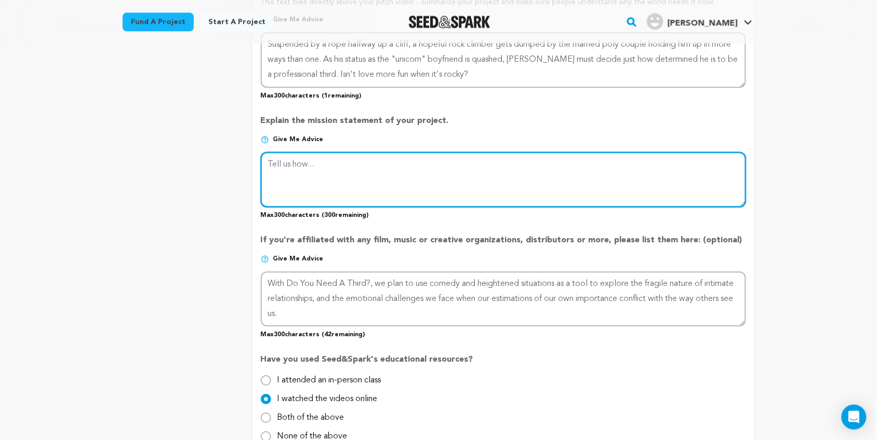
click at [349, 156] on textarea at bounding box center [503, 179] width 485 height 55
click at [301, 156] on textarea at bounding box center [503, 179] width 485 height 55
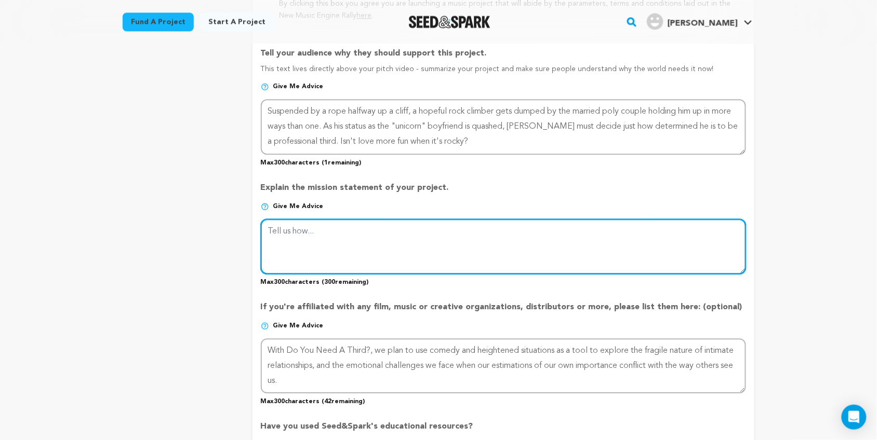
scroll to position [672, 0]
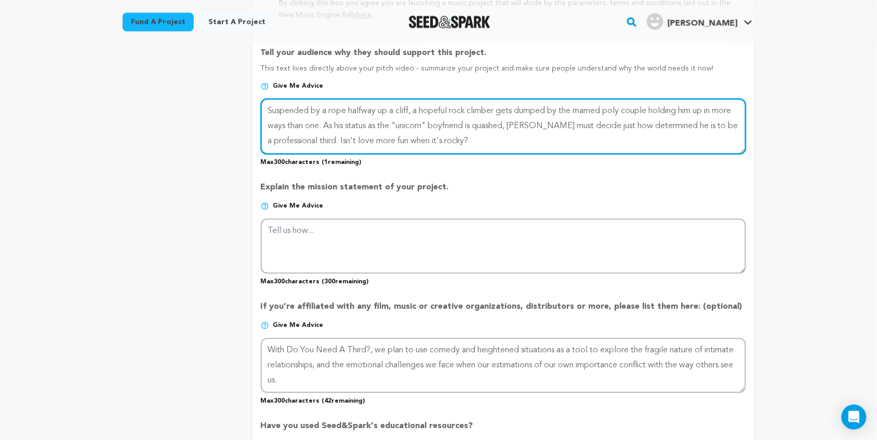
click at [350, 133] on textarea at bounding box center [503, 126] width 485 height 55
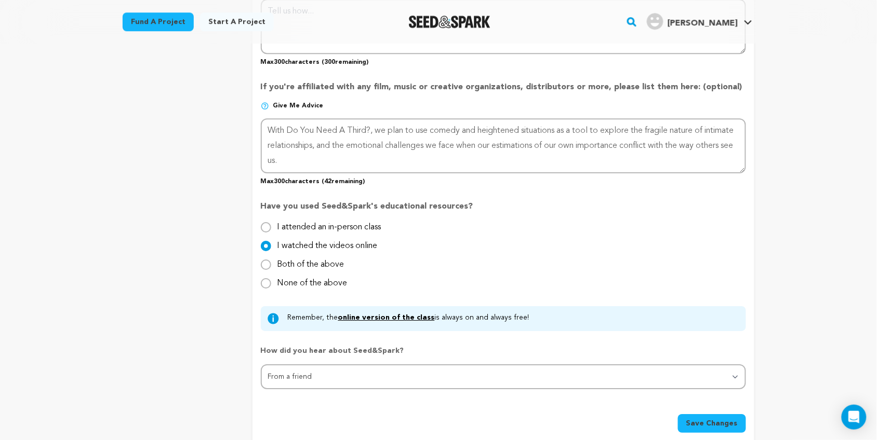
scroll to position [894, 0]
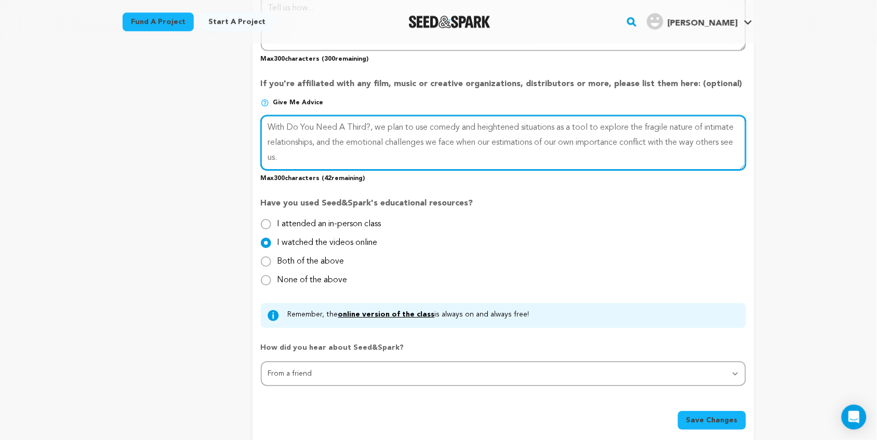
click at [432, 143] on textarea at bounding box center [503, 142] width 485 height 55
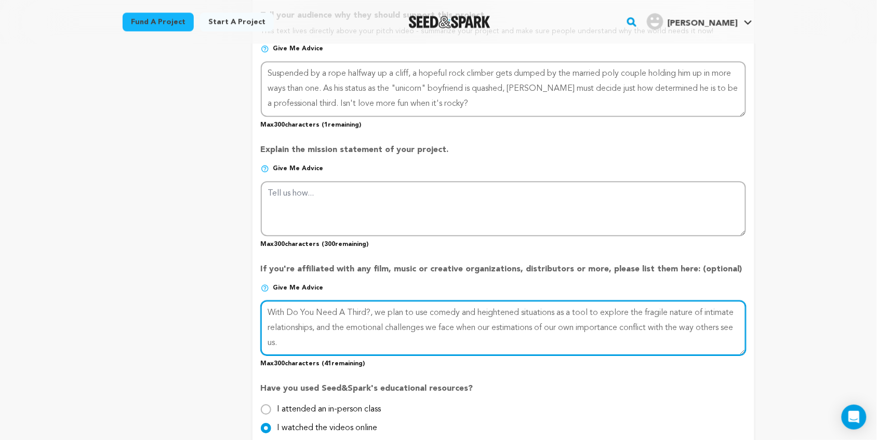
scroll to position [701, 0]
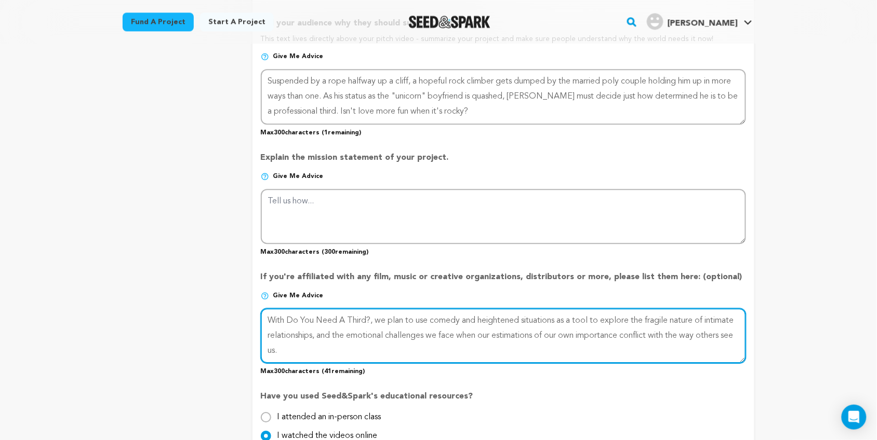
type textarea "With Do You Need A Third?, we plan to use comedy and heightened situations as a…"
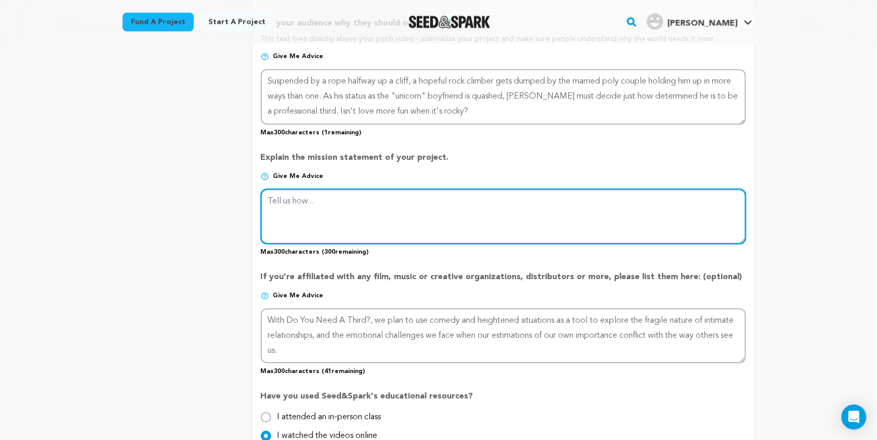
click at [352, 195] on textarea at bounding box center [503, 216] width 485 height 55
click at [357, 206] on textarea at bounding box center [503, 216] width 485 height 55
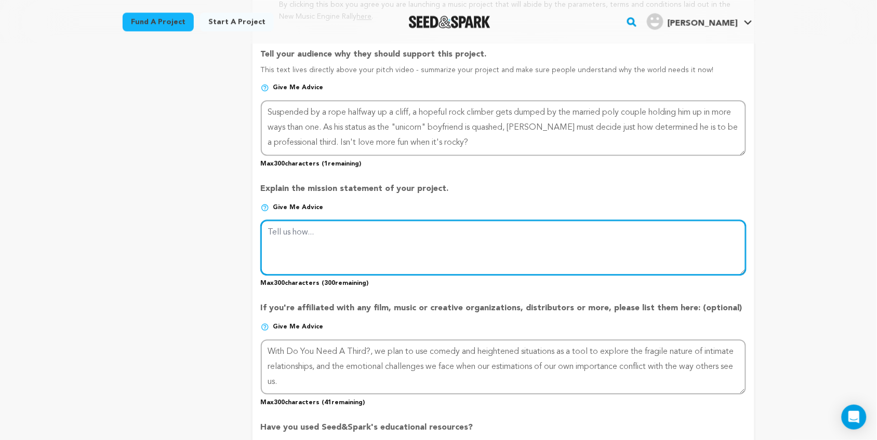
scroll to position [671, 0]
click at [346, 244] on textarea at bounding box center [503, 247] width 485 height 55
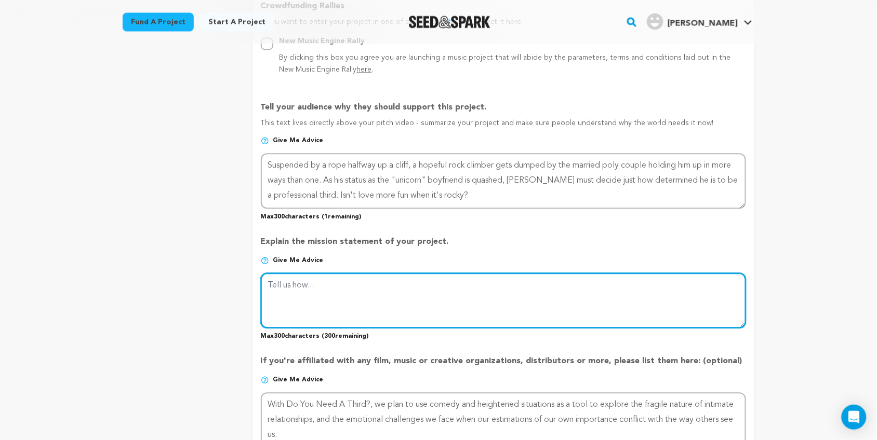
scroll to position [662, 0]
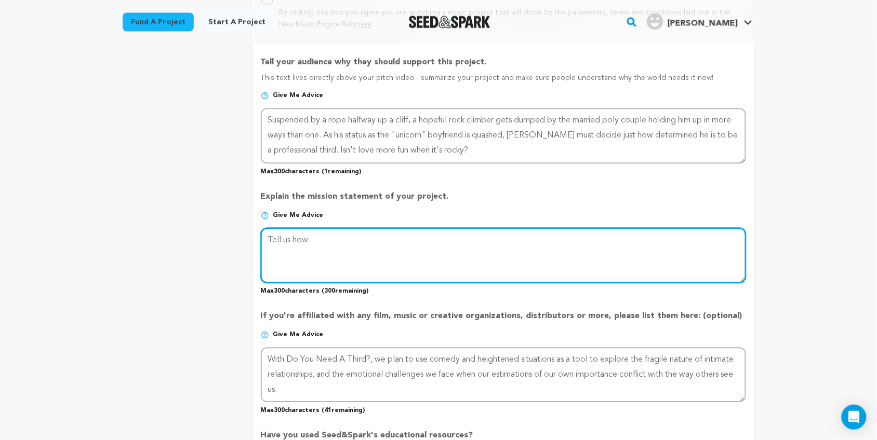
click at [344, 260] on textarea at bounding box center [503, 255] width 485 height 55
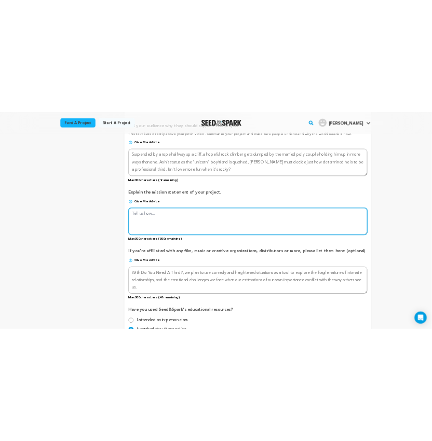
scroll to position [697, 0]
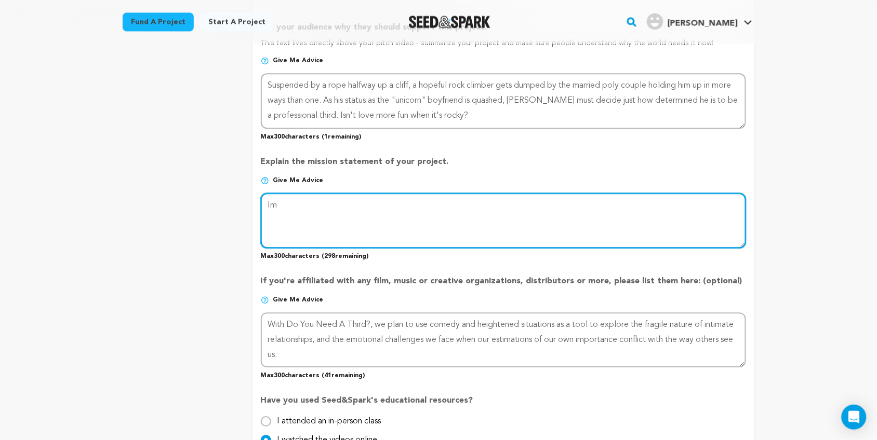
type textarea "I"
type textarea "T"
type textarea "M"
type textarea "I"
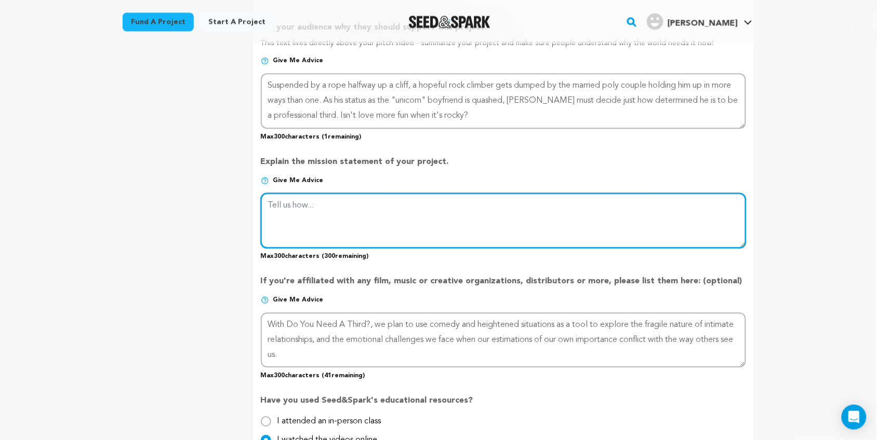
type textarea "E"
type textarea "C"
type textarea "A"
click at [494, 201] on textarea at bounding box center [503, 220] width 485 height 55
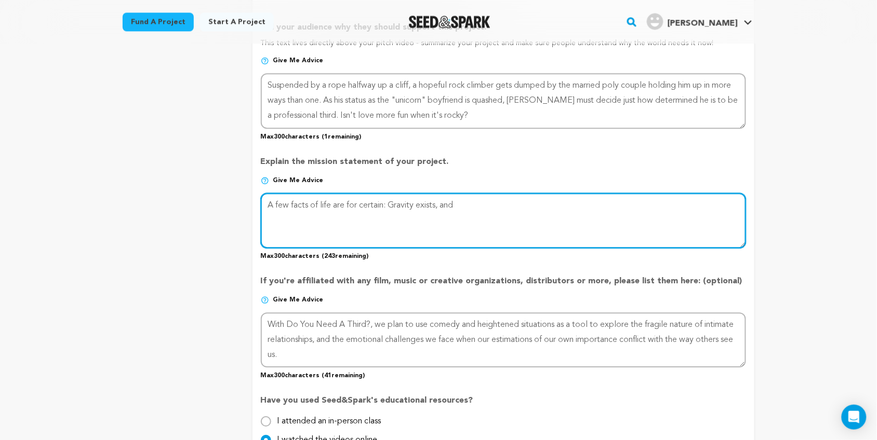
click at [360, 200] on textarea at bounding box center [503, 220] width 485 height 55
click at [490, 204] on textarea at bounding box center [503, 220] width 485 height 55
click at [448, 199] on textarea at bounding box center [503, 220] width 485 height 55
click at [474, 200] on textarea at bounding box center [503, 220] width 485 height 55
drag, startPoint x: 570, startPoint y: 203, endPoint x: 447, endPoint y: 201, distance: 123.6
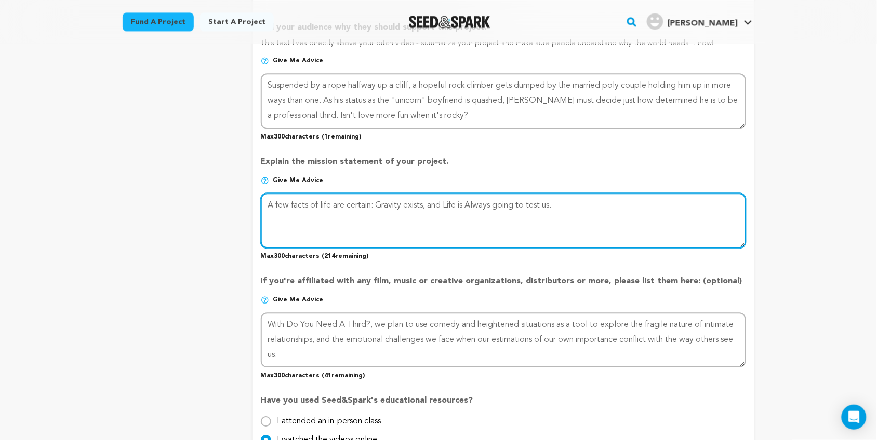
click at [447, 201] on textarea at bounding box center [503, 220] width 485 height 55
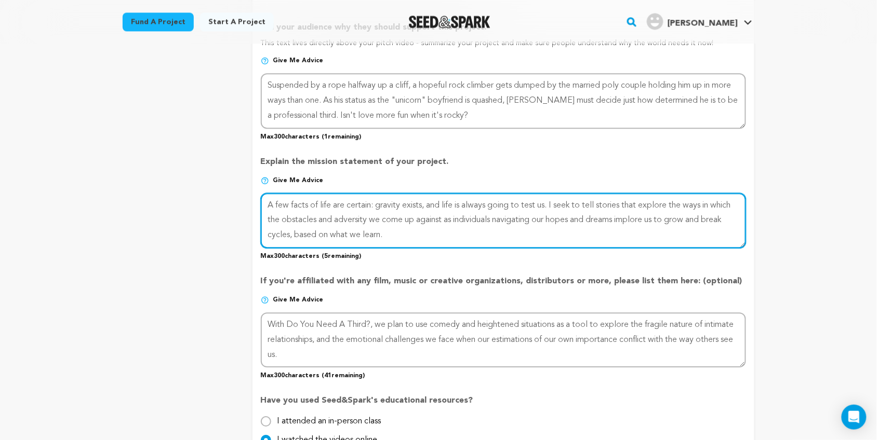
drag, startPoint x: 509, startPoint y: 231, endPoint x: 551, endPoint y: 224, distance: 42.2
click at [551, 224] on textarea at bounding box center [503, 220] width 485 height 55
drag, startPoint x: 554, startPoint y: 196, endPoint x: 572, endPoint y: 232, distance: 40.4
click at [572, 232] on textarea at bounding box center [503, 220] width 485 height 55
click at [591, 235] on textarea at bounding box center [503, 220] width 485 height 55
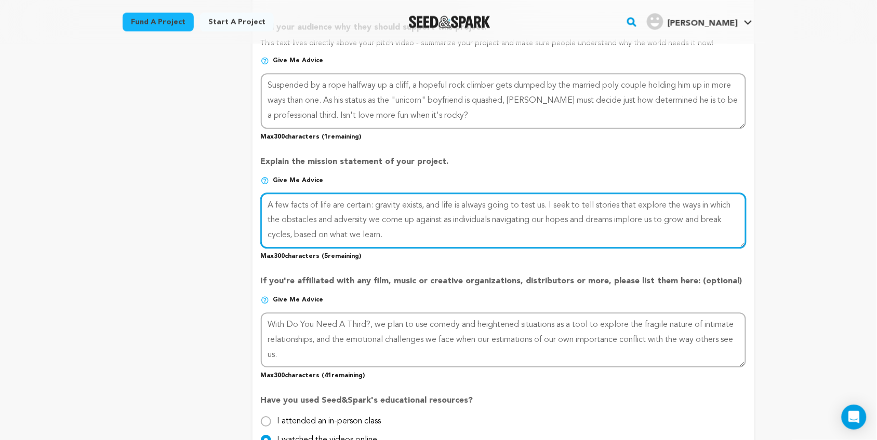
click at [554, 200] on textarea at bounding box center [503, 220] width 485 height 55
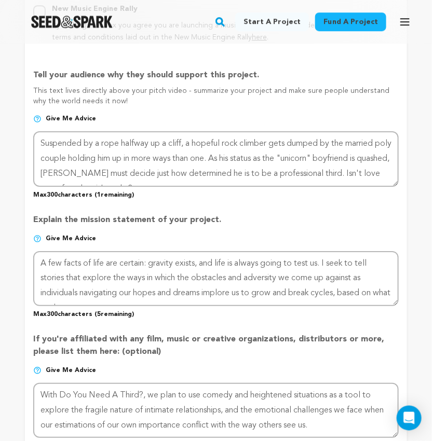
scroll to position [15, 0]
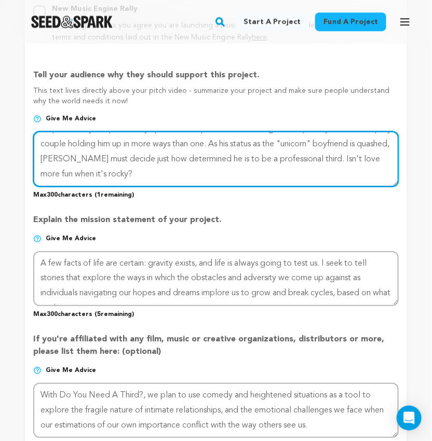
click at [196, 175] on textarea at bounding box center [216, 158] width 366 height 55
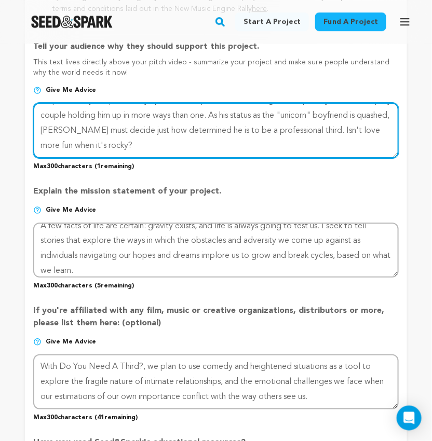
scroll to position [9, 0]
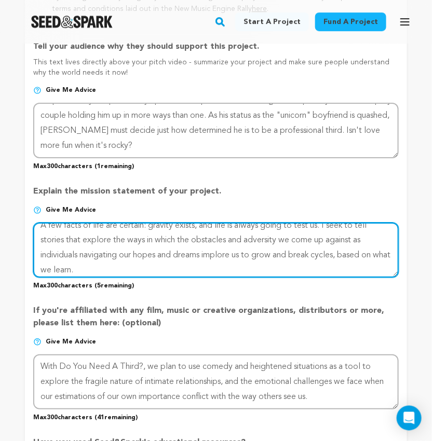
drag, startPoint x: 227, startPoint y: 267, endPoint x: 207, endPoint y: 264, distance: 20.6
click at [207, 264] on textarea at bounding box center [216, 250] width 366 height 55
click at [143, 275] on textarea at bounding box center [216, 250] width 366 height 55
drag, startPoint x: 206, startPoint y: 258, endPoint x: 188, endPoint y: 260, distance: 17.8
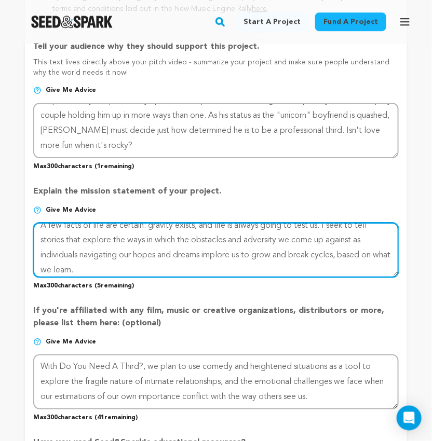
click at [188, 260] on textarea at bounding box center [216, 250] width 366 height 55
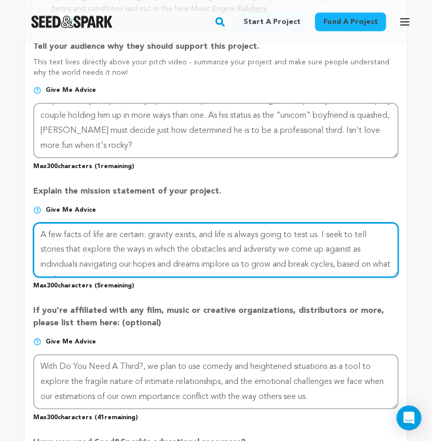
scroll to position [15, 0]
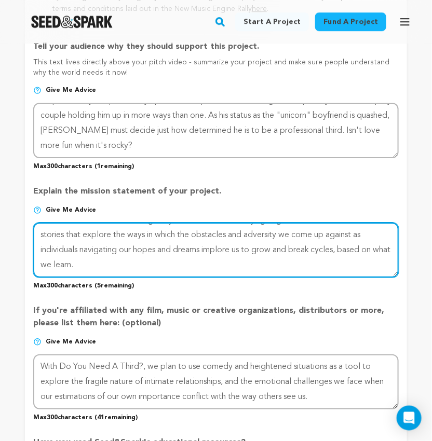
drag, startPoint x: 325, startPoint y: 231, endPoint x: 344, endPoint y: 289, distance: 60.8
click at [344, 289] on div "Explain the mission statement of your project. Give me advice Max 300 character…" at bounding box center [216, 233] width 366 height 113
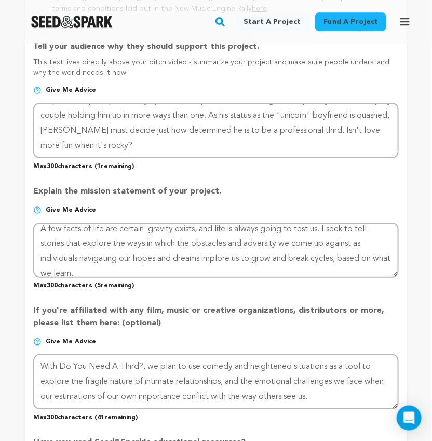
scroll to position [5, 0]
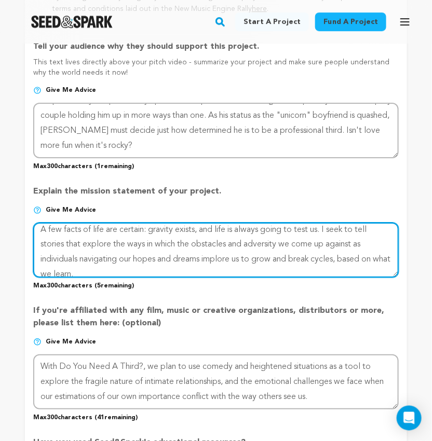
click at [302, 260] on textarea at bounding box center [216, 250] width 366 height 55
drag, startPoint x: 205, startPoint y: 262, endPoint x: 76, endPoint y: 261, distance: 128.8
click at [76, 261] on textarea at bounding box center [216, 250] width 366 height 55
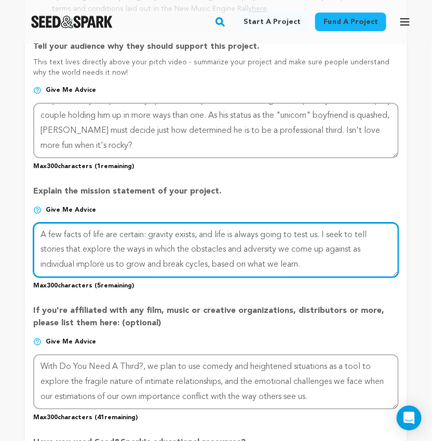
scroll to position [0, 0]
click at [303, 271] on textarea at bounding box center [216, 250] width 366 height 55
click at [385, 253] on textarea at bounding box center [216, 250] width 366 height 55
click at [70, 268] on textarea at bounding box center [216, 250] width 366 height 55
click at [117, 266] on textarea at bounding box center [216, 250] width 366 height 55
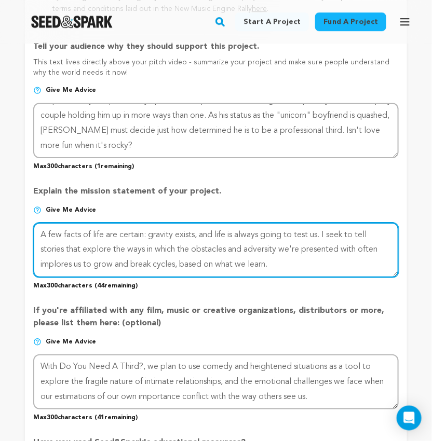
click at [152, 267] on textarea at bounding box center [216, 250] width 366 height 55
click at [298, 266] on textarea at bounding box center [216, 250] width 366 height 55
click at [152, 266] on textarea at bounding box center [216, 250] width 366 height 55
click at [323, 261] on textarea at bounding box center [216, 250] width 366 height 55
click at [180, 252] on textarea at bounding box center [216, 250] width 366 height 55
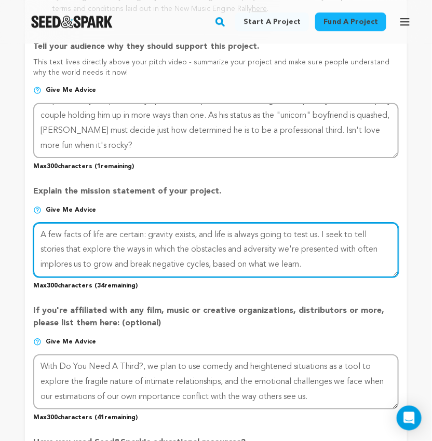
click at [178, 255] on textarea at bounding box center [216, 250] width 366 height 55
click at [286, 267] on textarea at bounding box center [216, 250] width 366 height 55
click at [369, 255] on textarea at bounding box center [216, 250] width 366 height 55
click at [263, 268] on textarea at bounding box center [216, 250] width 366 height 55
drag, startPoint x: 256, startPoint y: 267, endPoint x: 262, endPoint y: 269, distance: 6.9
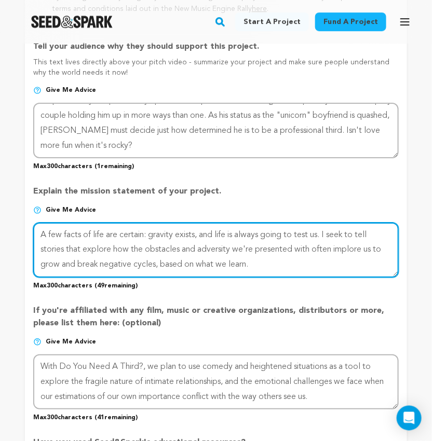
click at [262, 269] on textarea at bounding box center [216, 250] width 366 height 55
drag, startPoint x: 196, startPoint y: 253, endPoint x: 184, endPoint y: 250, distance: 12.3
click at [184, 250] on textarea at bounding box center [216, 250] width 366 height 55
drag, startPoint x: 239, startPoint y: 255, endPoint x: 146, endPoint y: 259, distance: 93.1
click at [146, 259] on textarea at bounding box center [216, 250] width 366 height 55
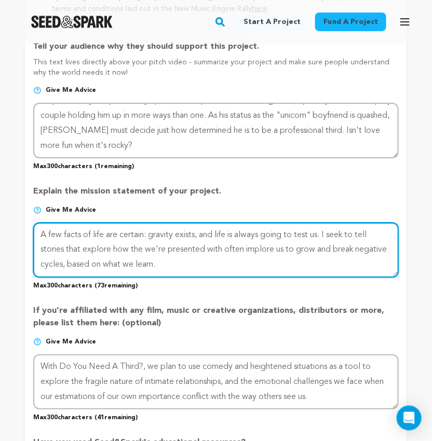
click at [198, 271] on textarea at bounding box center [216, 250] width 366 height 55
drag, startPoint x: 169, startPoint y: 271, endPoint x: 61, endPoint y: 278, distance: 108.8
click at [61, 278] on textarea at bounding box center [216, 250] width 366 height 55
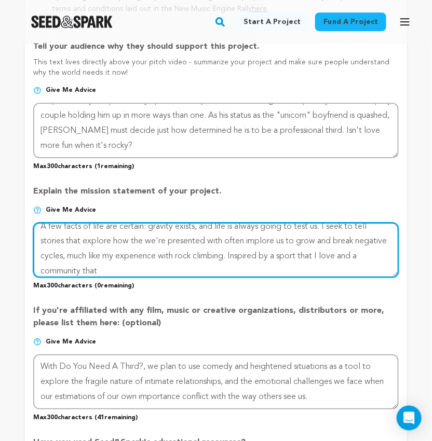
click at [170, 266] on textarea at bounding box center [216, 250] width 366 height 55
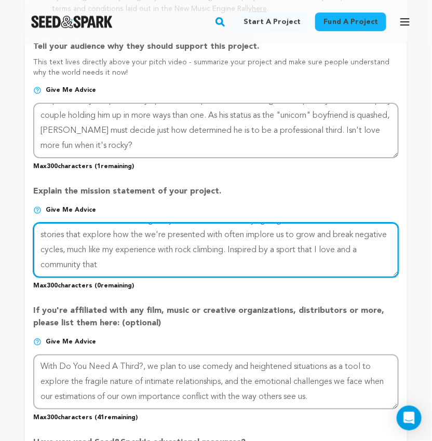
scroll to position [0, 0]
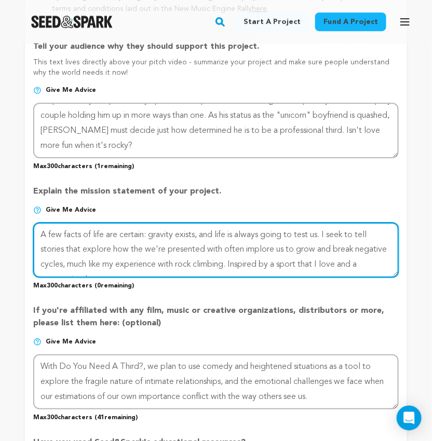
drag, startPoint x: 298, startPoint y: 237, endPoint x: 229, endPoint y: 240, distance: 68.7
click at [229, 240] on textarea at bounding box center [216, 250] width 366 height 55
click at [147, 263] on textarea at bounding box center [216, 250] width 366 height 55
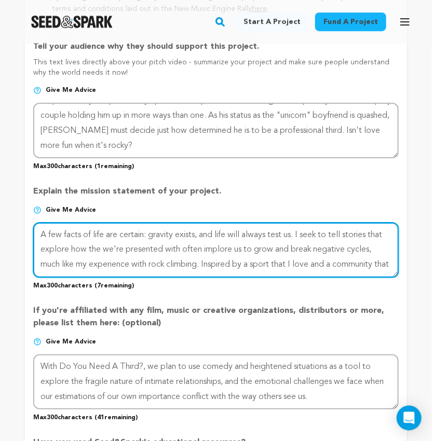
click at [159, 255] on textarea at bounding box center [216, 250] width 366 height 55
click at [116, 252] on textarea at bounding box center [216, 250] width 366 height 55
click at [343, 260] on textarea at bounding box center [216, 250] width 366 height 55
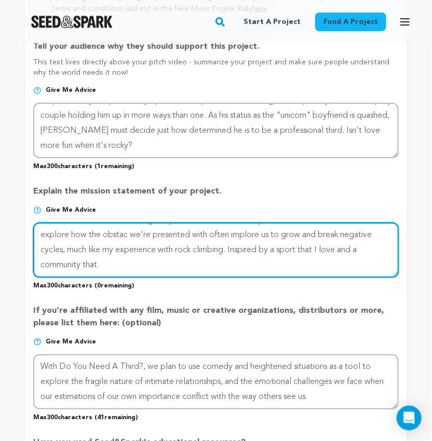
click at [333, 238] on textarea at bounding box center [216, 250] width 366 height 55
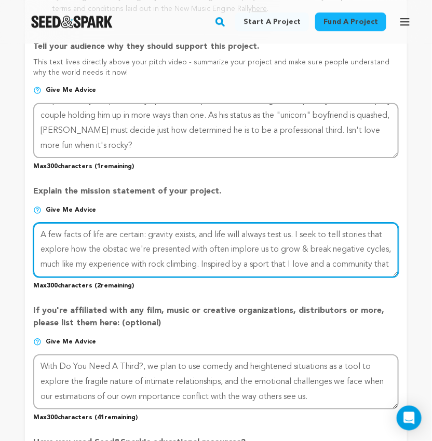
click at [164, 263] on textarea at bounding box center [216, 250] width 366 height 55
click at [144, 249] on textarea at bounding box center [216, 250] width 366 height 55
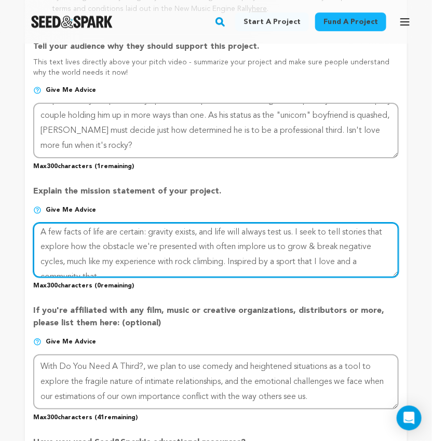
scroll to position [15, 0]
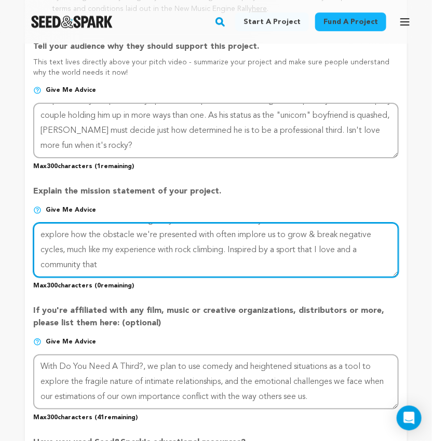
type textarea "A few facts of life are certain: gravity exists, and life will always test us. …"
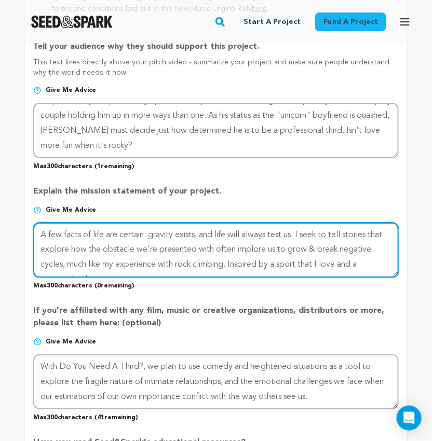
drag, startPoint x: 128, startPoint y: 262, endPoint x: 24, endPoint y: 226, distance: 109.4
click at [25, 226] on form "Project Title Project Name Do You Need A Third? Project URL Give me advice Proj…" at bounding box center [216, 72] width 382 height 1189
click at [217, 256] on textarea at bounding box center [216, 250] width 366 height 55
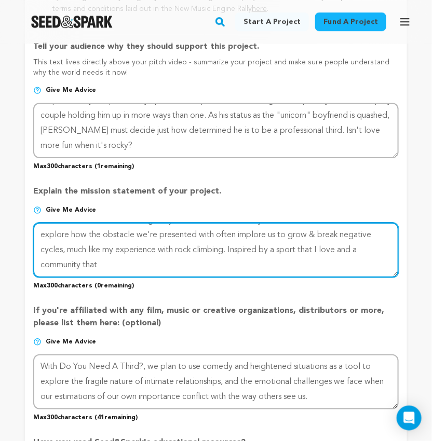
click at [179, 262] on textarea at bounding box center [216, 250] width 366 height 55
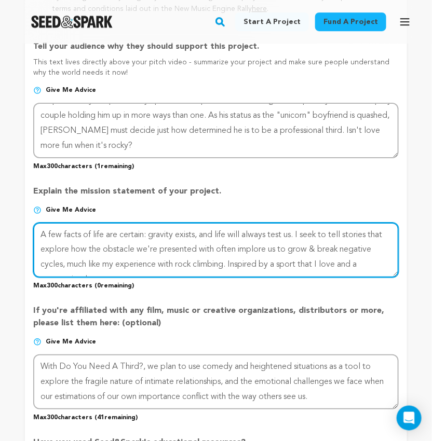
drag, startPoint x: 179, startPoint y: 262, endPoint x: 1, endPoint y: 226, distance: 181.8
click at [1, 226] on div "Back to Project Dashboard Edit Project Submit For feedback Submit For feedback …" at bounding box center [216, 66] width 432 height 1497
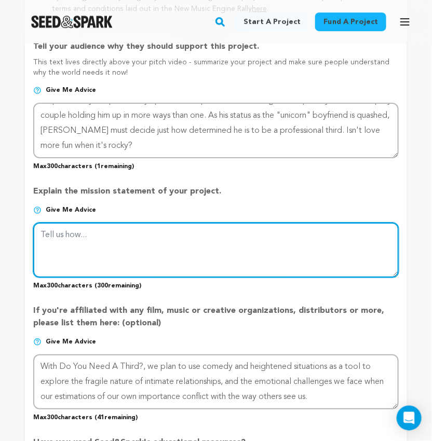
click at [183, 243] on textarea at bounding box center [216, 250] width 366 height 55
paste textarea "Some things are certain: gravity exists, and life will always test us. I’m fasc…"
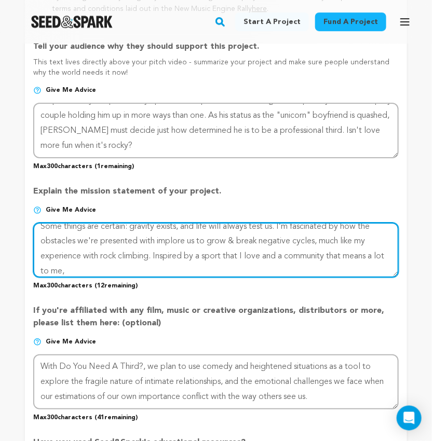
scroll to position [15, 0]
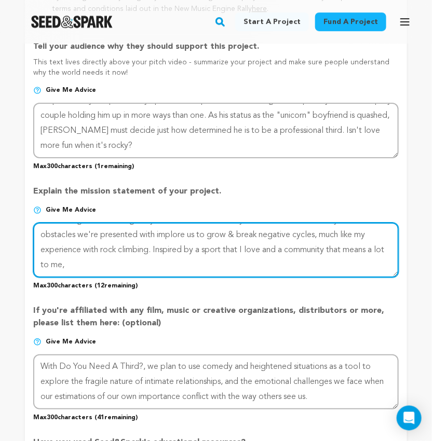
drag, startPoint x: 132, startPoint y: 267, endPoint x: 226, endPoint y: 250, distance: 95.1
click at [226, 250] on textarea at bounding box center [216, 250] width 366 height 55
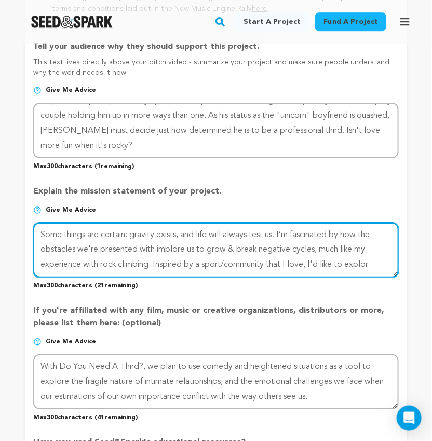
scroll to position [0, 0]
click at [116, 268] on textarea at bounding box center [216, 250] width 366 height 55
click at [315, 270] on textarea at bounding box center [216, 250] width 366 height 55
click at [82, 271] on textarea at bounding box center [216, 250] width 366 height 55
click at [297, 267] on textarea at bounding box center [216, 250] width 366 height 55
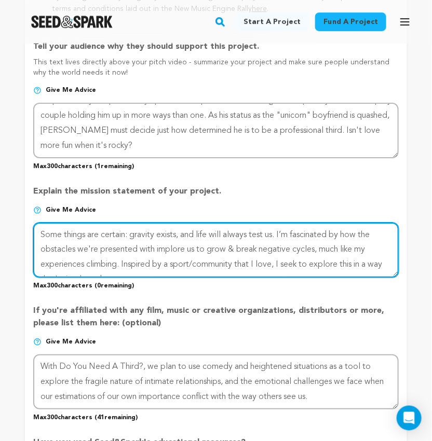
click at [83, 266] on textarea at bounding box center [216, 250] width 366 height 55
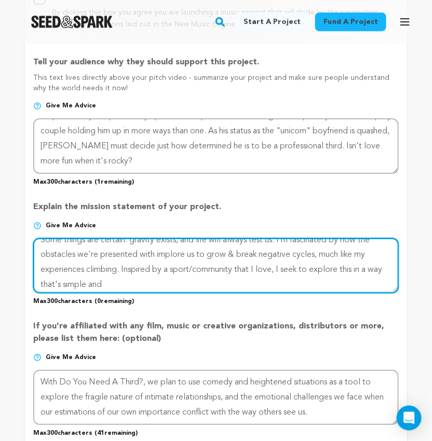
scroll to position [9, 0]
click at [294, 260] on textarea at bounding box center [216, 265] width 366 height 55
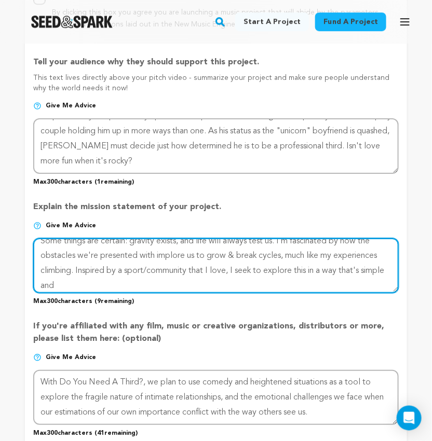
click at [154, 280] on textarea at bounding box center [216, 265] width 366 height 55
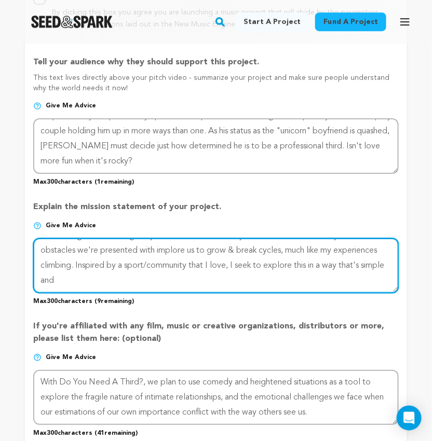
click at [108, 281] on textarea at bounding box center [216, 265] width 366 height 55
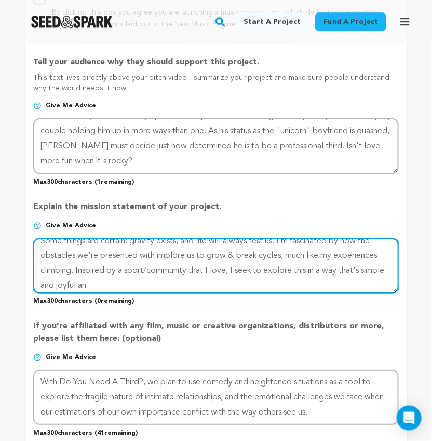
click at [82, 286] on textarea at bounding box center [216, 265] width 366 height 55
click at [102, 284] on textarea at bounding box center [216, 265] width 366 height 55
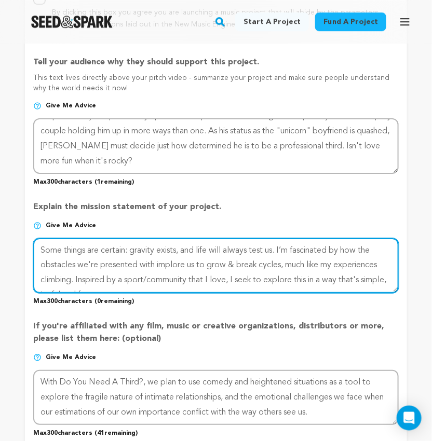
scroll to position [15, 0]
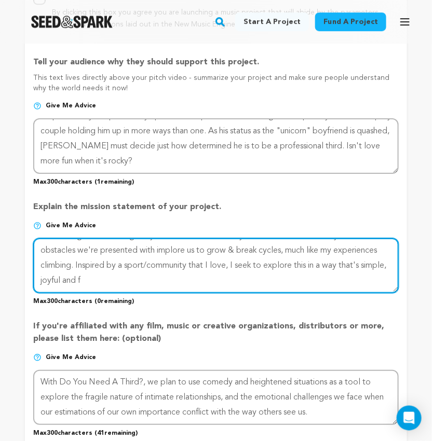
click at [266, 266] on textarea at bounding box center [216, 265] width 366 height 55
click at [252, 266] on textarea at bounding box center [216, 265] width 366 height 55
click at [117, 282] on textarea at bounding box center [216, 265] width 366 height 55
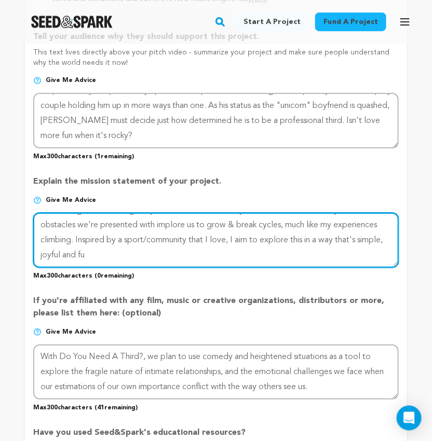
scroll to position [0, 0]
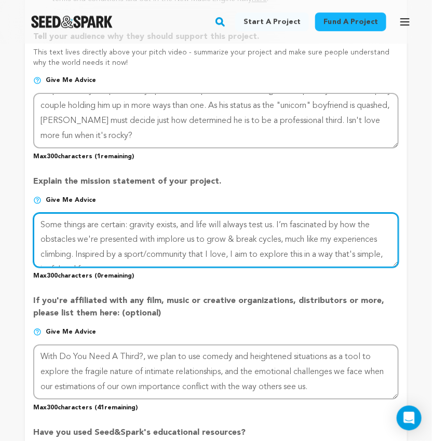
drag, startPoint x: 71, startPoint y: 244, endPoint x: 333, endPoint y: 239, distance: 262.9
click at [333, 239] on textarea at bounding box center [216, 240] width 366 height 55
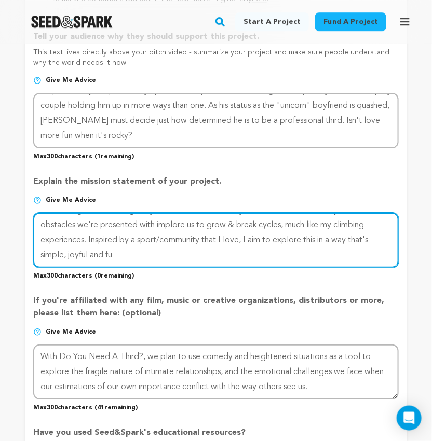
click at [170, 258] on textarea at bounding box center [216, 240] width 366 height 55
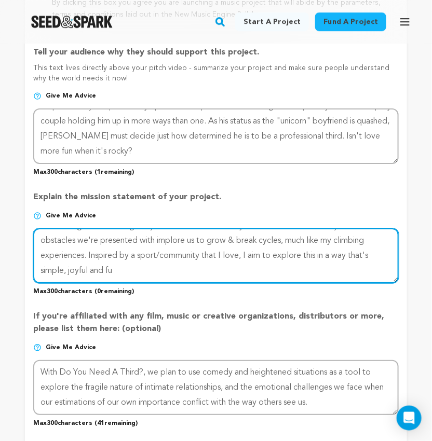
scroll to position [0, 0]
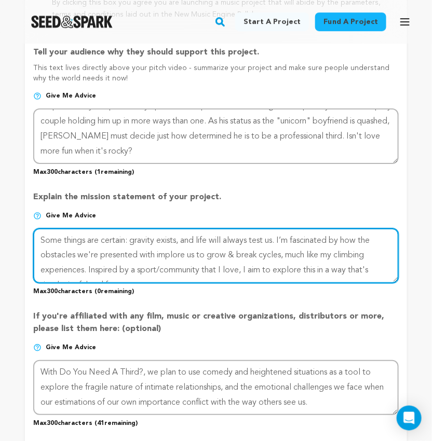
click at [306, 259] on textarea at bounding box center [216, 256] width 366 height 55
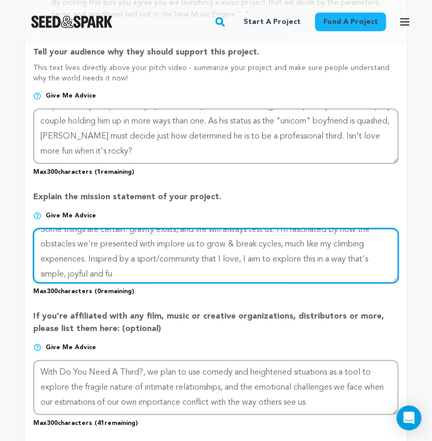
scroll to position [1, 0]
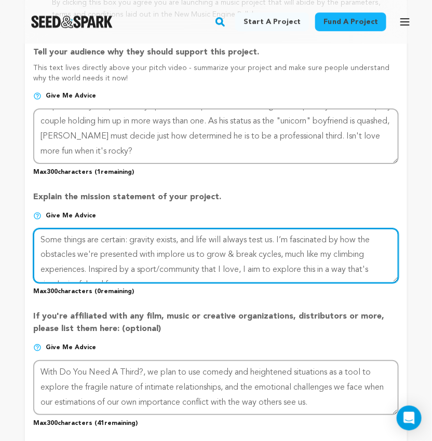
drag, startPoint x: 83, startPoint y: 272, endPoint x: 37, endPoint y: 273, distance: 46.2
click at [37, 273] on textarea at bounding box center [216, 256] width 366 height 55
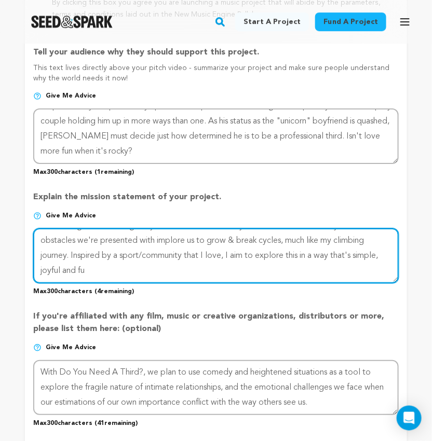
click at [141, 271] on textarea at bounding box center [216, 256] width 366 height 55
click at [104, 272] on textarea at bounding box center [216, 256] width 366 height 55
click at [338, 243] on textarea at bounding box center [216, 256] width 366 height 55
click at [175, 273] on textarea at bounding box center [216, 256] width 366 height 55
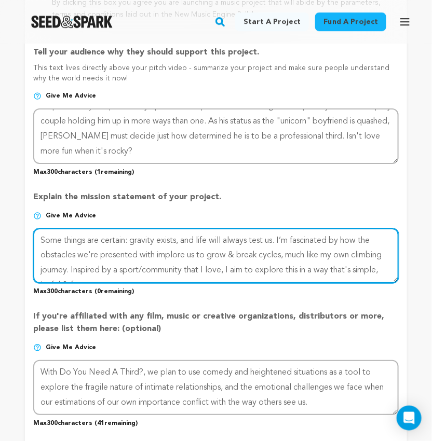
click at [167, 252] on textarea at bounding box center [216, 256] width 366 height 55
type textarea "Some things are certain: gravity exists, and life will always test us. I’m fasc…"
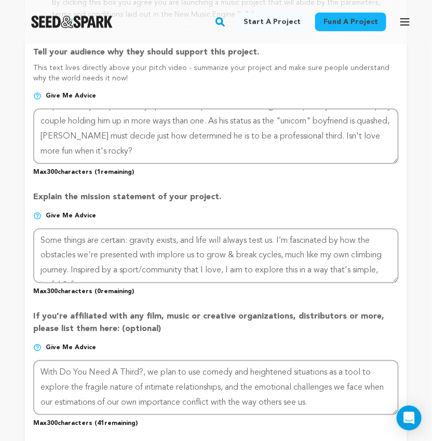
scroll to position [15, 0]
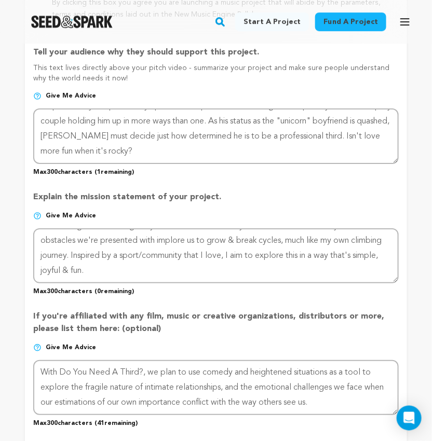
click at [242, 304] on div "If you're affiliated with any film, music or creative organizations, distributo…" at bounding box center [216, 365] width 366 height 126
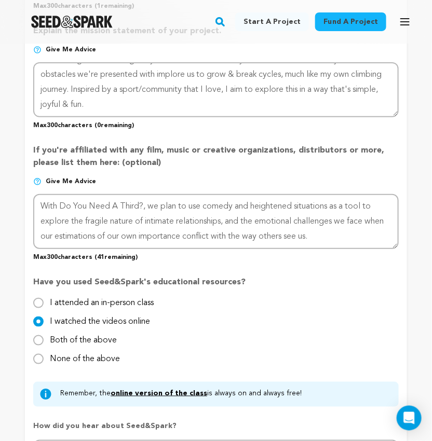
scroll to position [865, 0]
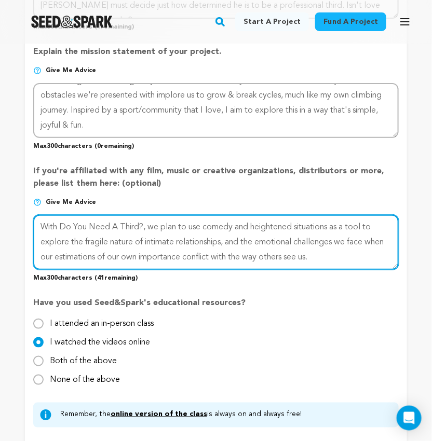
drag, startPoint x: 330, startPoint y: 256, endPoint x: 21, endPoint y: 216, distance: 312.2
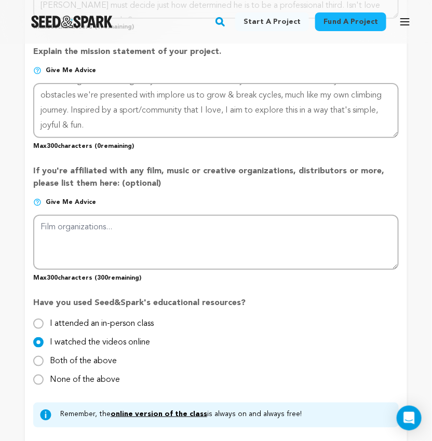
click at [331, 308] on p "Have you used Seed&Spark's educational resources?" at bounding box center [216, 307] width 366 height 21
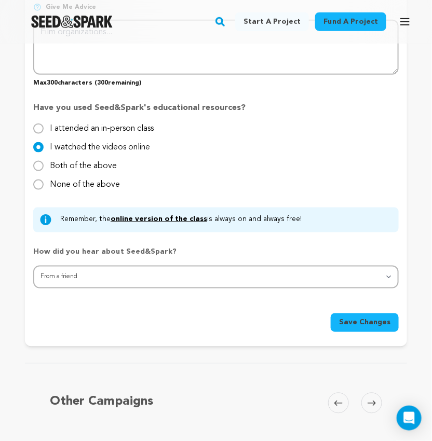
scroll to position [1061, 0]
click at [359, 318] on span "Save Changes" at bounding box center [364, 322] width 51 height 10
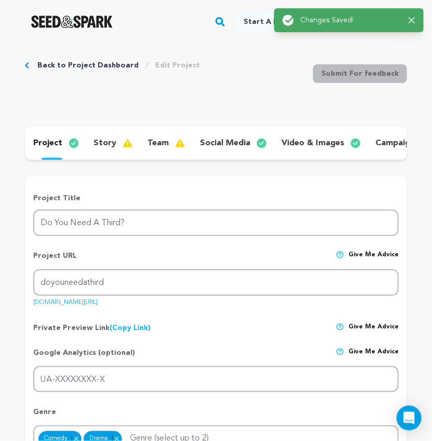
scroll to position [0, 0]
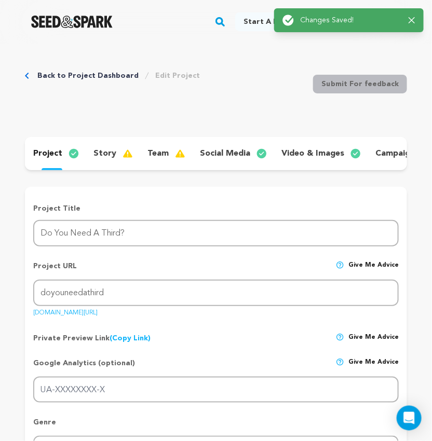
click at [158, 149] on p "team" at bounding box center [158, 154] width 21 height 12
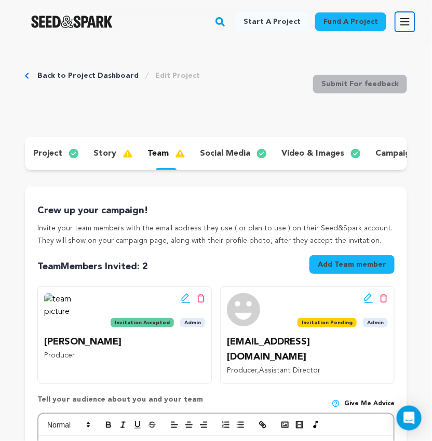
click at [408, 20] on icon "button" at bounding box center [405, 22] width 12 height 12
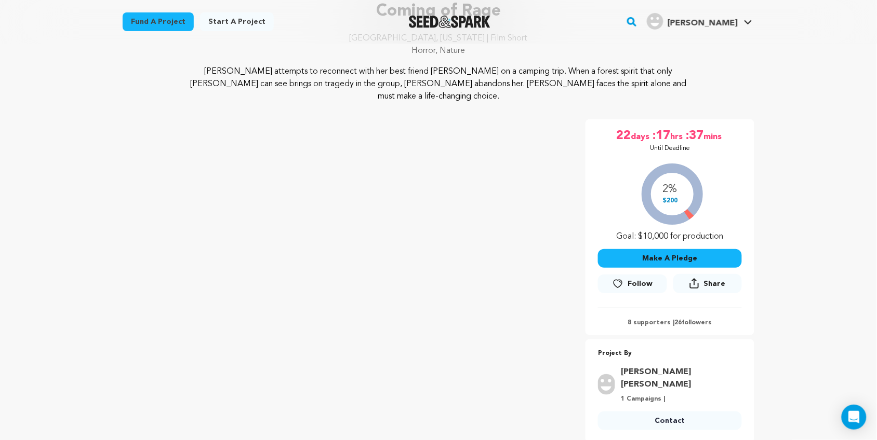
scroll to position [90, 0]
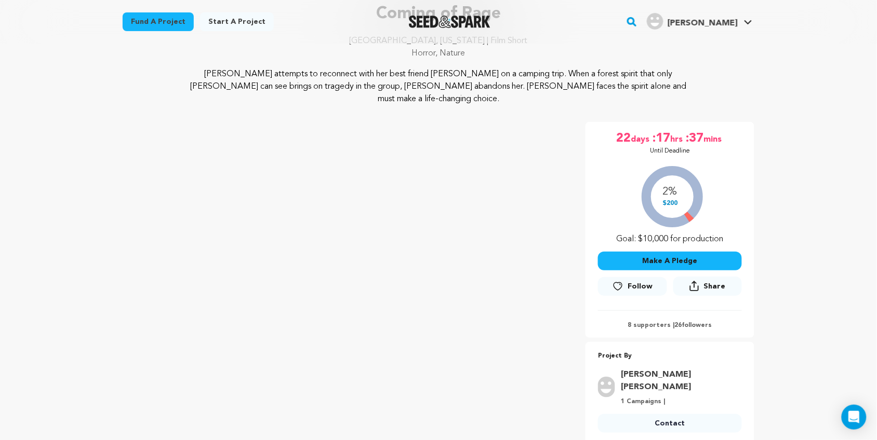
click at [198, 68] on p "Luisa attempts to reconnect with her best friend Nikki on a camping trip. When …" at bounding box center [438, 86] width 505 height 37
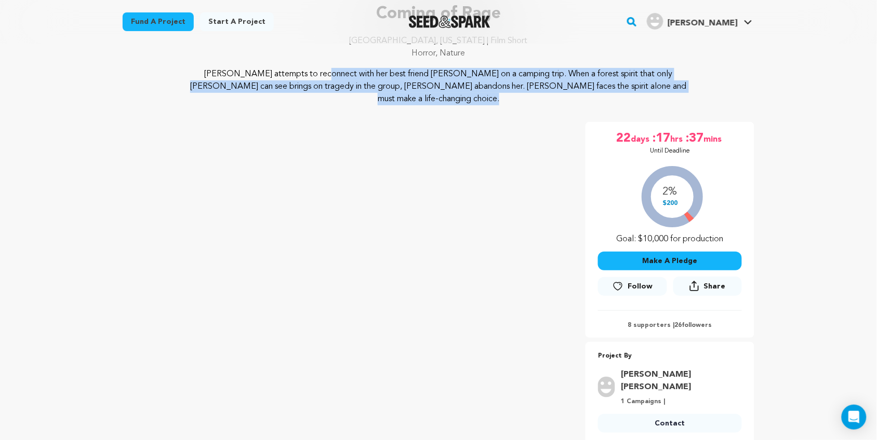
click at [198, 68] on p "Luisa attempts to reconnect with her best friend Nikki on a camping trip. When …" at bounding box center [438, 86] width 505 height 37
copy div "Luisa attempts to reconnect with her best friend Nikki on a camping trip. When …"
click at [639, 81] on p "Luisa attempts to reconnect with her best friend Nikki on a camping trip. When …" at bounding box center [438, 86] width 505 height 37
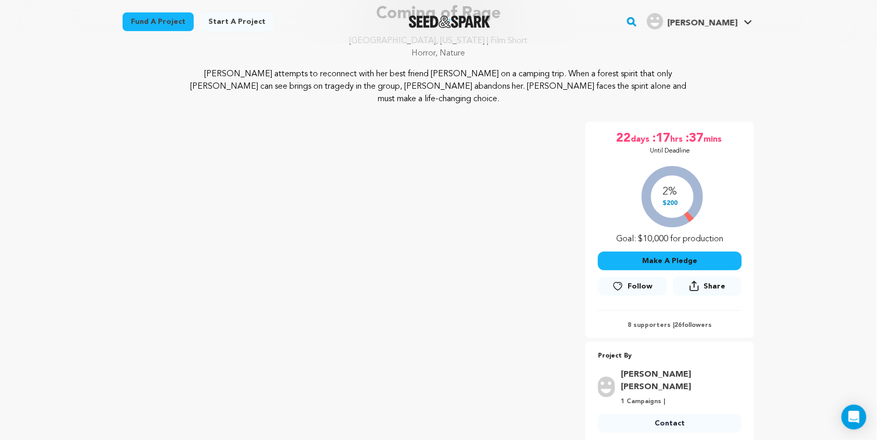
click at [458, 71] on p "Luisa attempts to reconnect with her best friend Nikki on a camping trip. When …" at bounding box center [438, 86] width 505 height 37
click at [621, 87] on p "Luisa attempts to reconnect with her best friend Nikki on a camping trip. When …" at bounding box center [438, 86] width 505 height 37
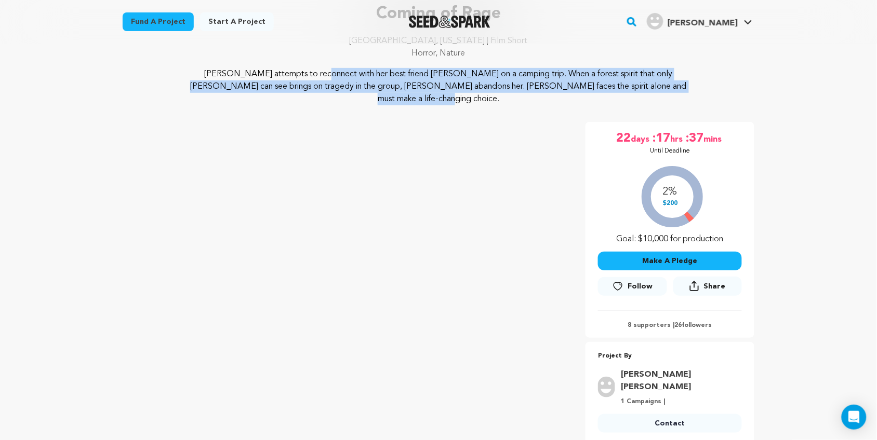
drag, startPoint x: 613, startPoint y: 83, endPoint x: 176, endPoint y: 69, distance: 438.1
click at [176, 69] on div "Luisa attempts to reconnect with her best friend Nikki on a camping trip. When …" at bounding box center [439, 86] width 632 height 37
copy p "Luisa attempts to reconnect with her best friend Nikki on a camping trip. When …"
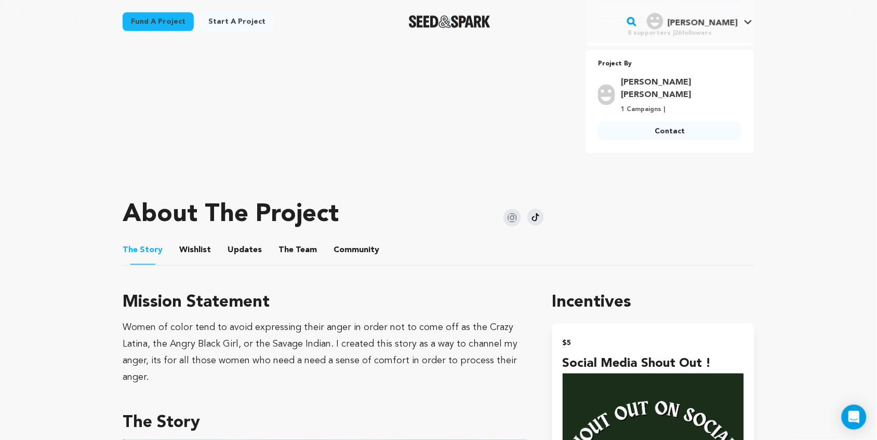
scroll to position [383, 0]
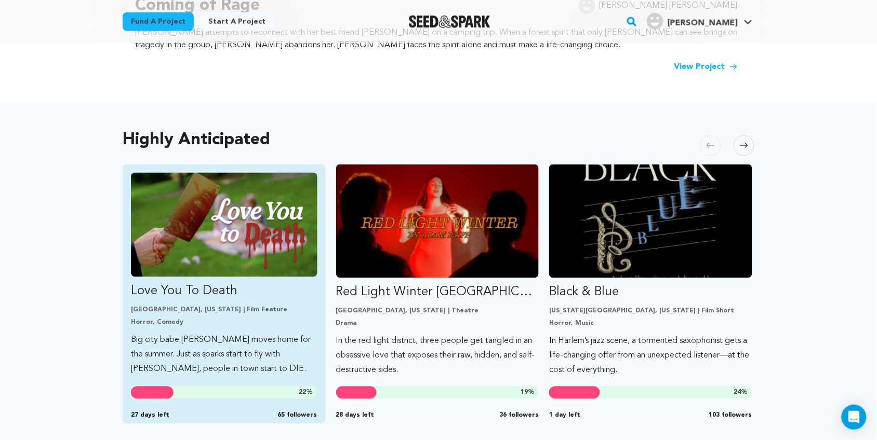
scroll to position [468, 0]
click at [175, 287] on p "Love You To Death" at bounding box center [224, 291] width 186 height 17
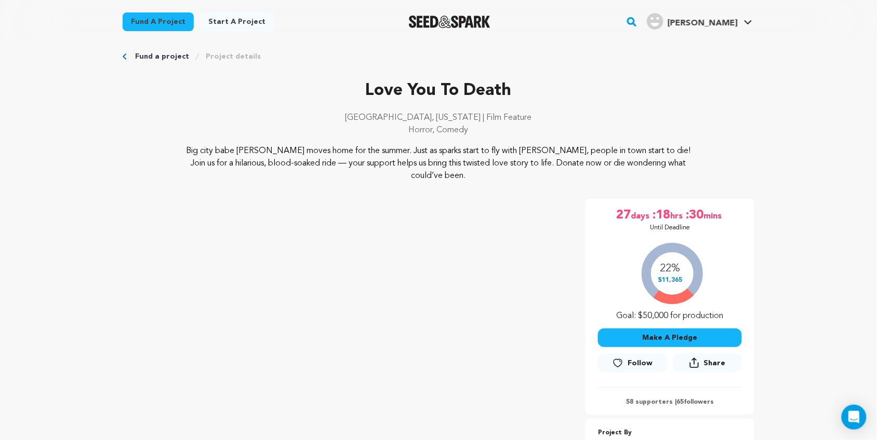
scroll to position [12, 0]
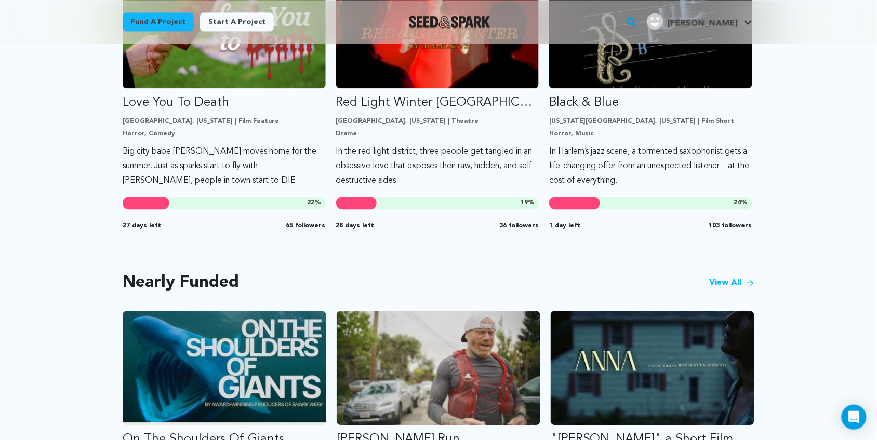
scroll to position [657, 0]
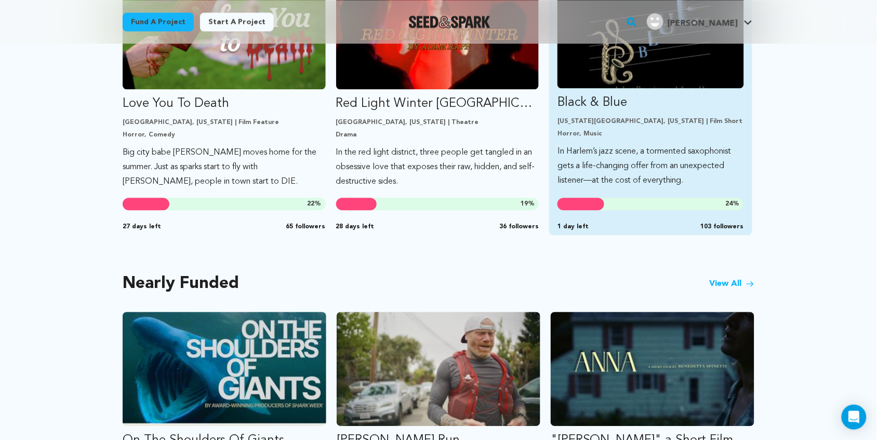
click at [596, 156] on p "In Harlem’s jazz scene, a tormented saxophonist gets a life-changing offer from…" at bounding box center [650, 166] width 186 height 44
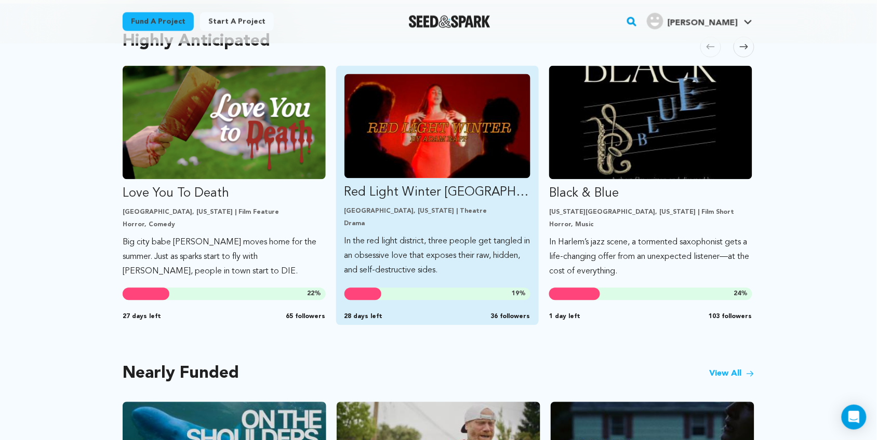
scroll to position [566, 0]
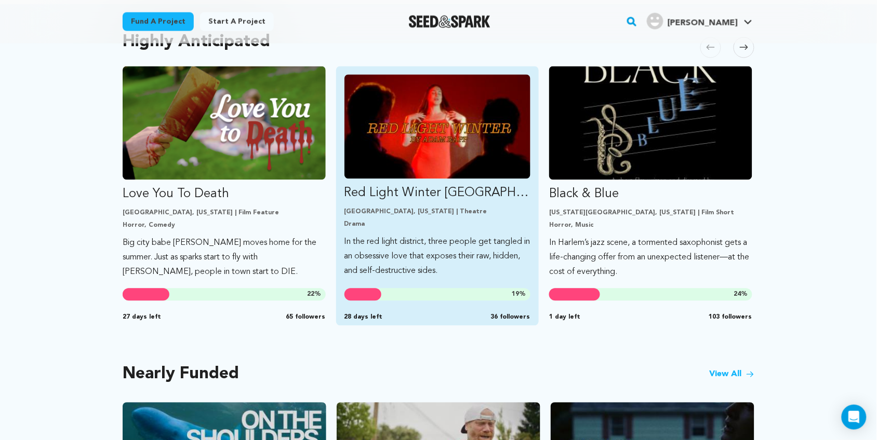
click at [450, 229] on link "Red Light Winter [GEOGRAPHIC_DATA] [GEOGRAPHIC_DATA], [US_STATE] | Theatre Dram…" at bounding box center [437, 177] width 186 height 204
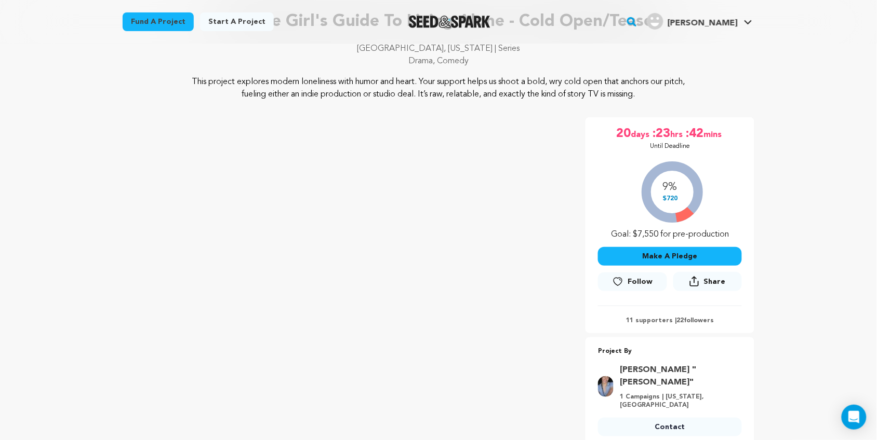
scroll to position [58, 0]
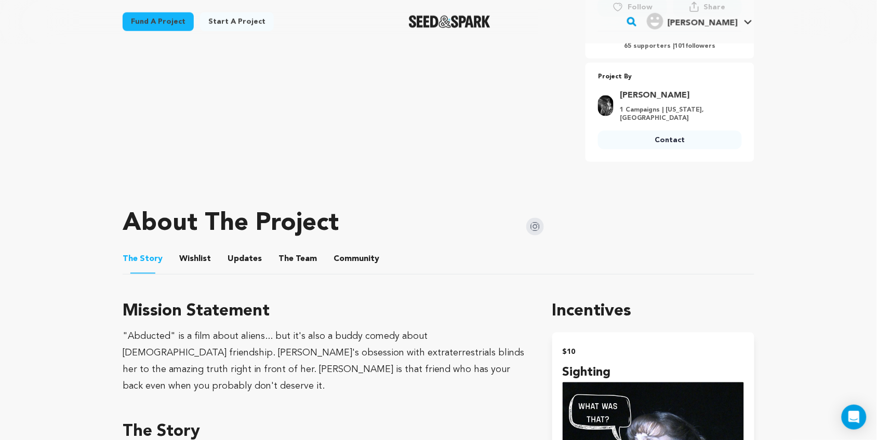
scroll to position [368, 0]
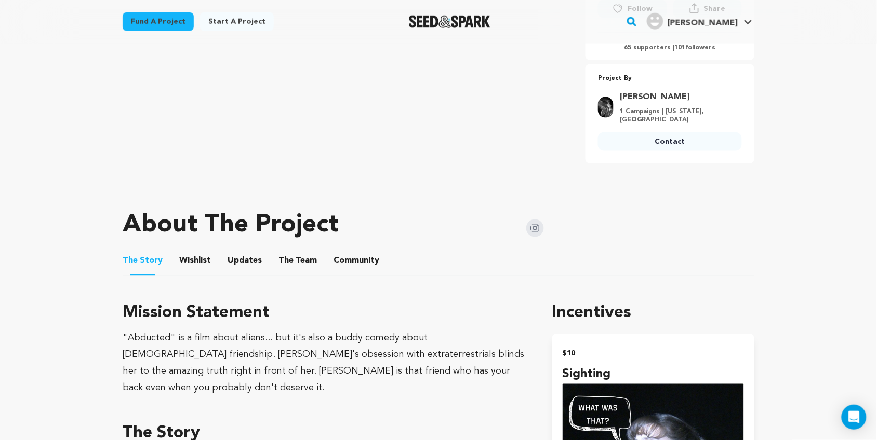
click at [294, 251] on button "The Team" at bounding box center [297, 263] width 25 height 25
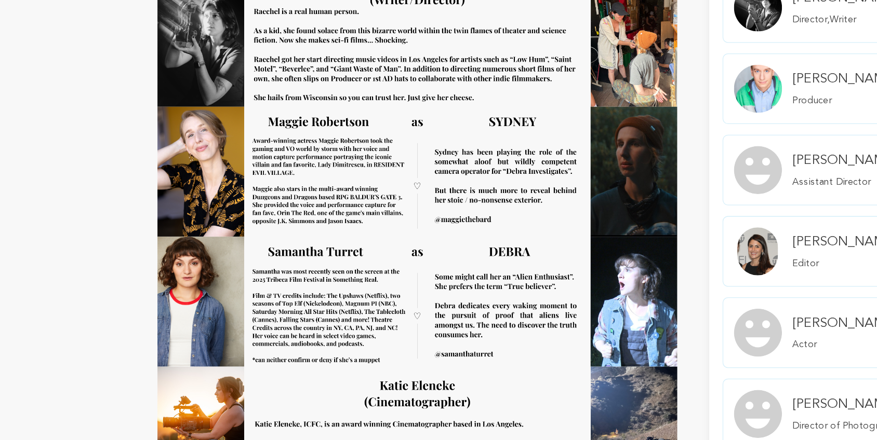
scroll to position [627, 0]
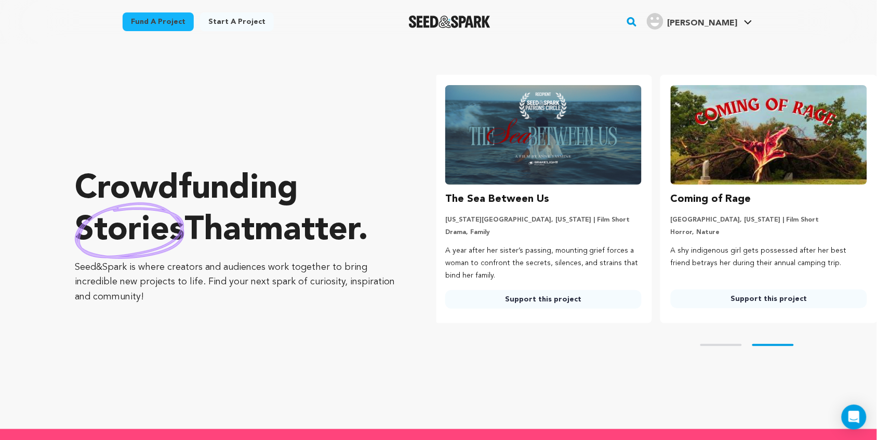
scroll to position [0, 234]
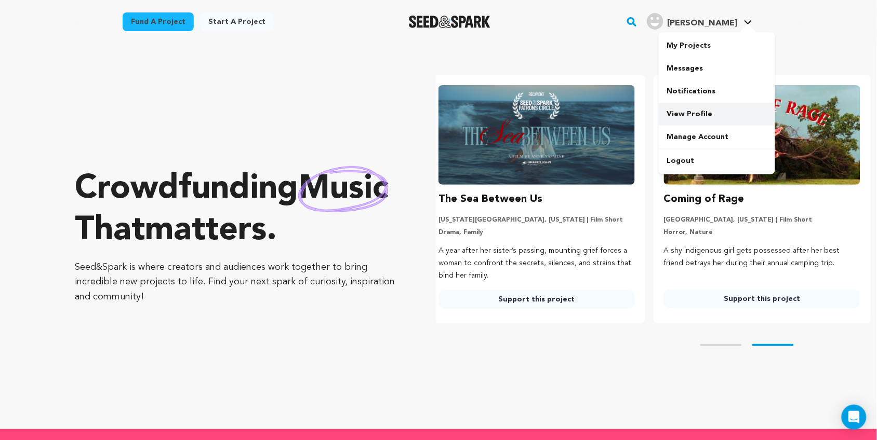
click at [705, 112] on link "View Profile" at bounding box center [717, 114] width 116 height 23
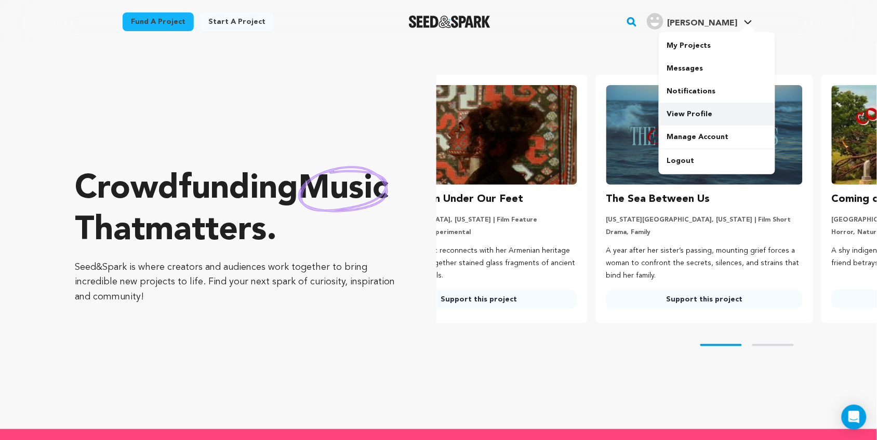
scroll to position [0, 6]
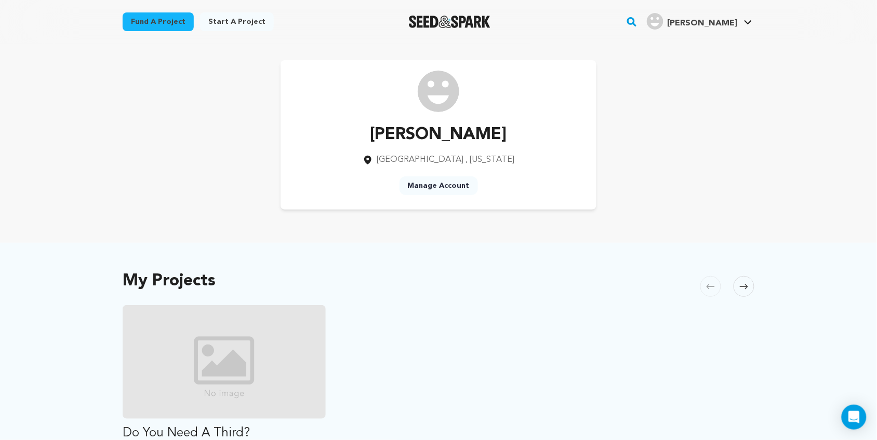
click at [436, 185] on link "Manage Account" at bounding box center [438, 186] width 78 height 19
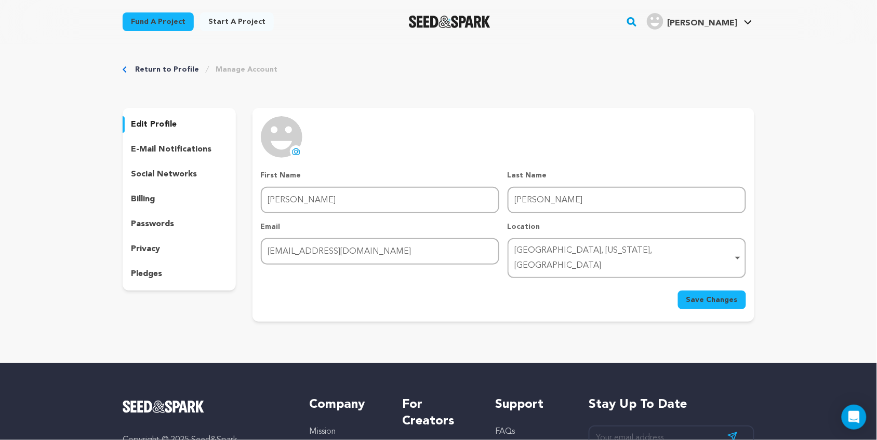
click at [297, 151] on icon at bounding box center [296, 152] width 8 height 8
click at [292, 151] on icon at bounding box center [296, 152] width 8 height 8
click at [185, 147] on p "e-mail notifications" at bounding box center [171, 149] width 81 height 12
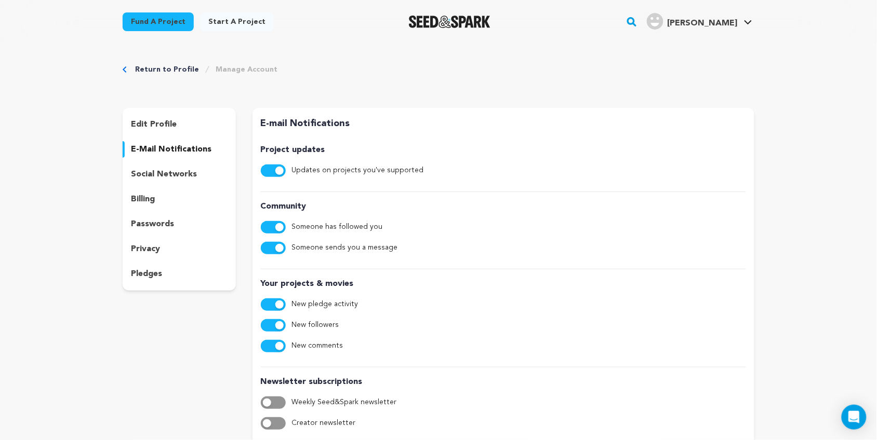
click at [164, 177] on p "social networks" at bounding box center [164, 174] width 66 height 12
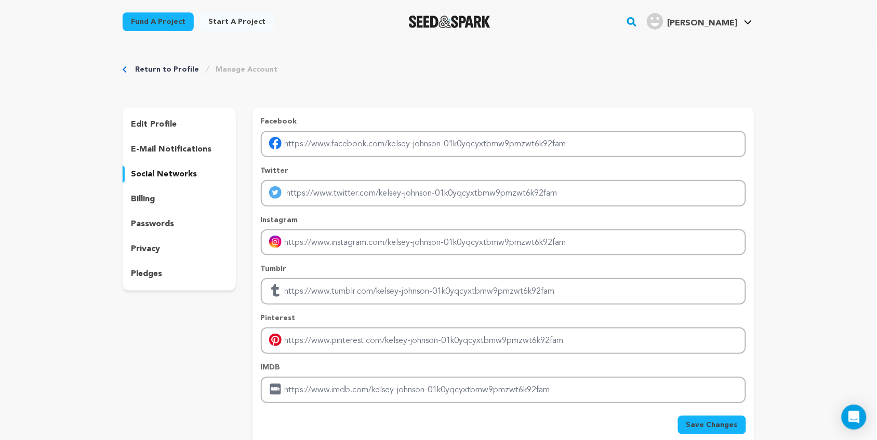
click at [145, 198] on p "billing" at bounding box center [143, 199] width 24 height 12
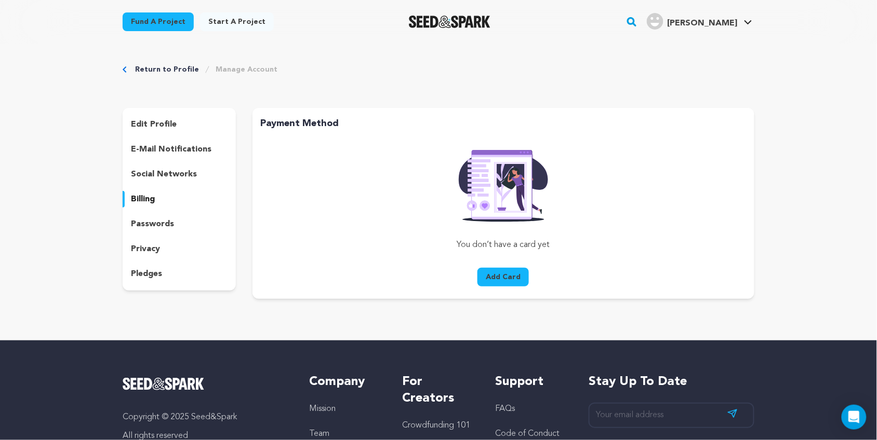
click at [146, 240] on div "edit profile e-mail notifications social networks billing passwords privacy ple…" at bounding box center [179, 199] width 113 height 183
click at [156, 118] on p "edit profile" at bounding box center [154, 124] width 46 height 12
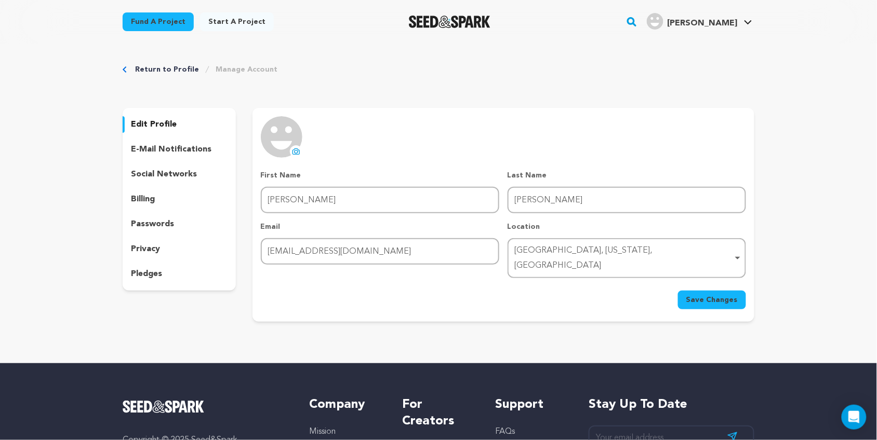
click at [709, 295] on span "Save Changes" at bounding box center [711, 300] width 51 height 10
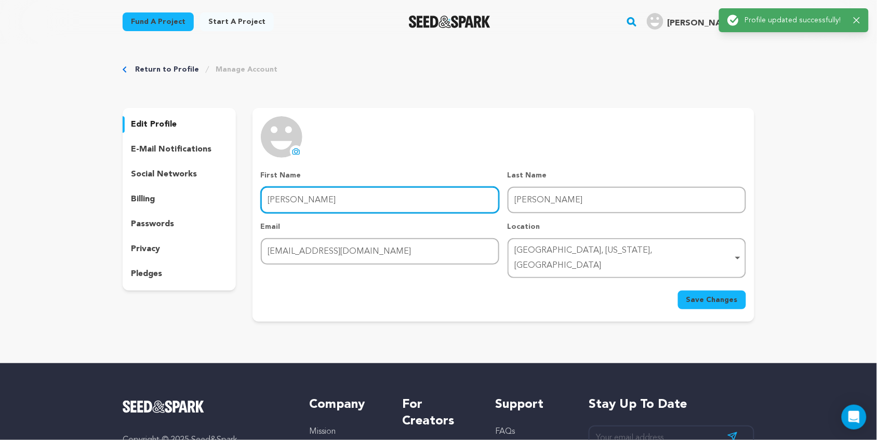
click at [347, 197] on input "[PERSON_NAME]" at bounding box center [380, 200] width 238 height 26
type input "[PERSON_NAME]"
click at [713, 291] on button "Save Changes" at bounding box center [712, 300] width 68 height 19
click at [292, 149] on icon at bounding box center [296, 152] width 8 height 8
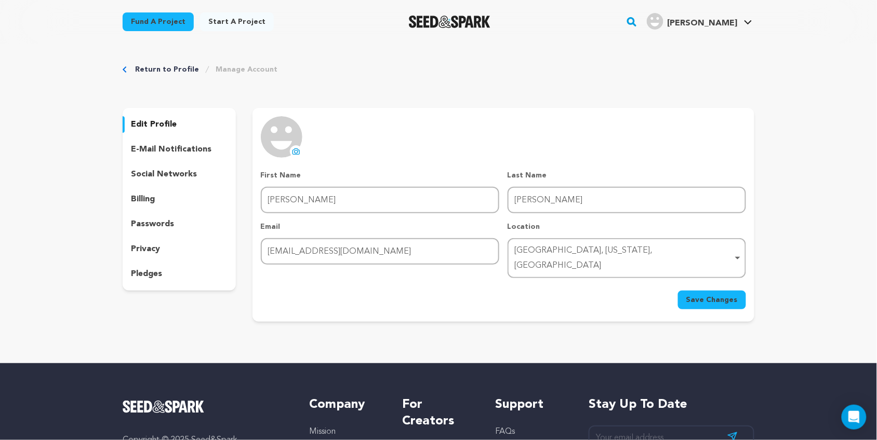
click at [700, 295] on span "Save Changes" at bounding box center [711, 300] width 51 height 10
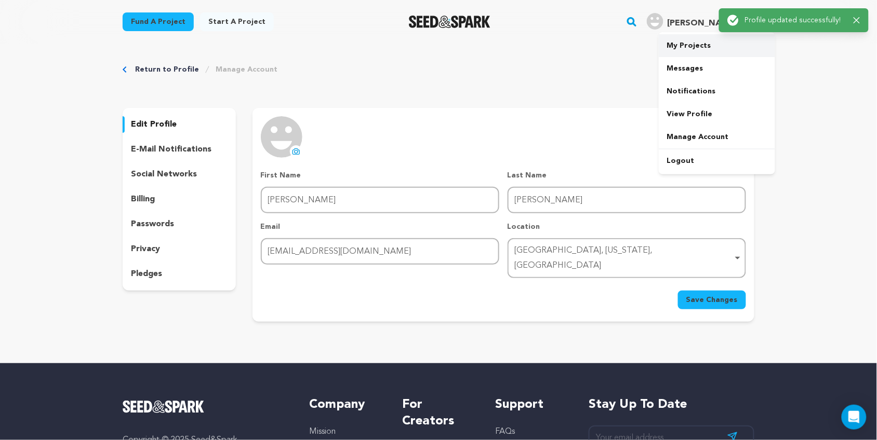
click at [694, 55] on link "My Projects" at bounding box center [717, 45] width 116 height 23
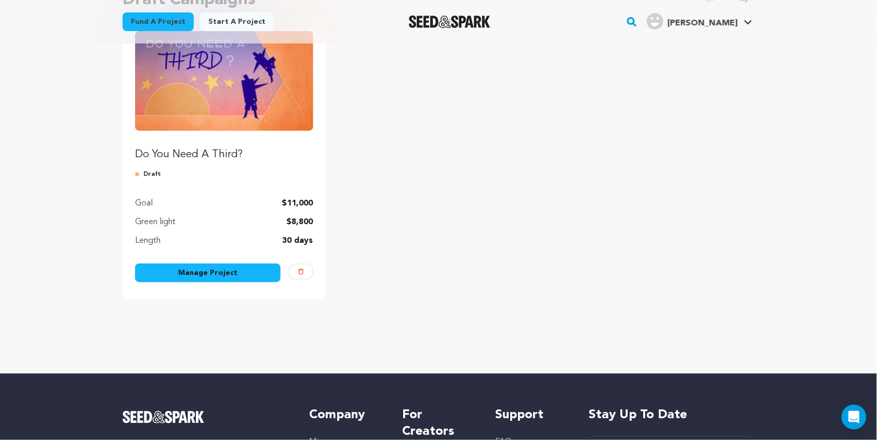
scroll to position [135, 0]
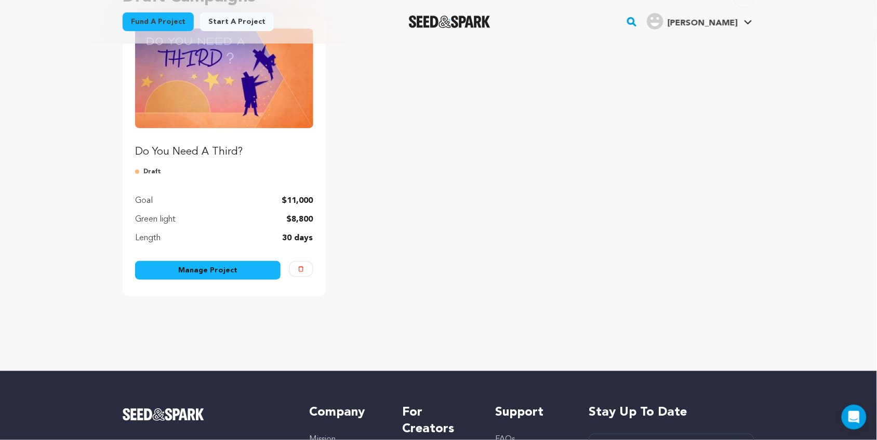
click at [226, 268] on link "Manage Project" at bounding box center [207, 270] width 145 height 19
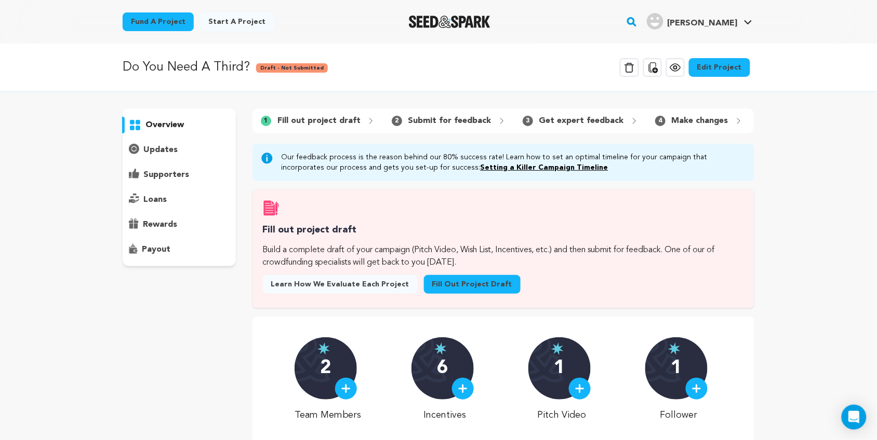
click at [459, 294] on link "Fill out project draft" at bounding box center [472, 284] width 97 height 19
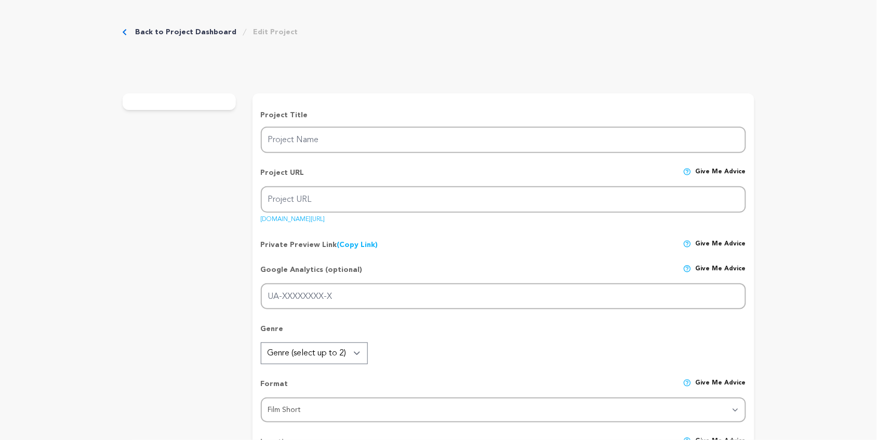
type input "Do You Need A Third?"
type input "doyouneedathird"
type input "Suspended by a rope halfway up a cliff, a hopeful rock climber gets dumped by t…"
type textarea "Suspended by a rope halfway up a cliff, a hopeful rock climber gets dumped by t…"
type textarea "Some things are certain: gravity exists, and life will always test us. I’m fasc…"
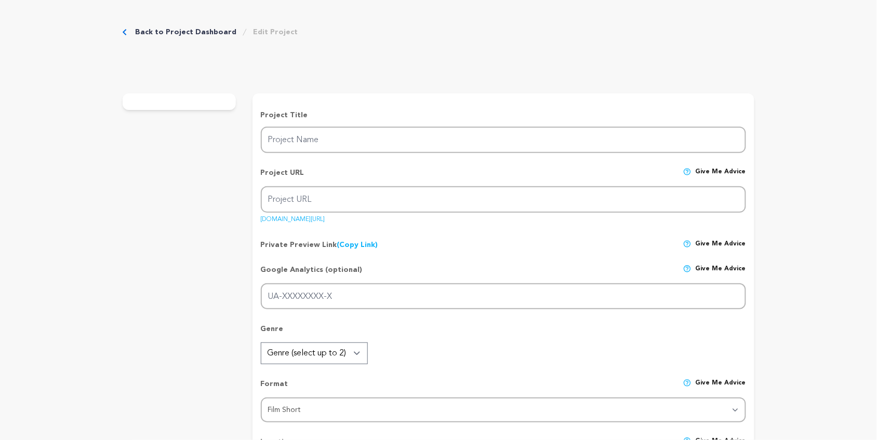
radio input "true"
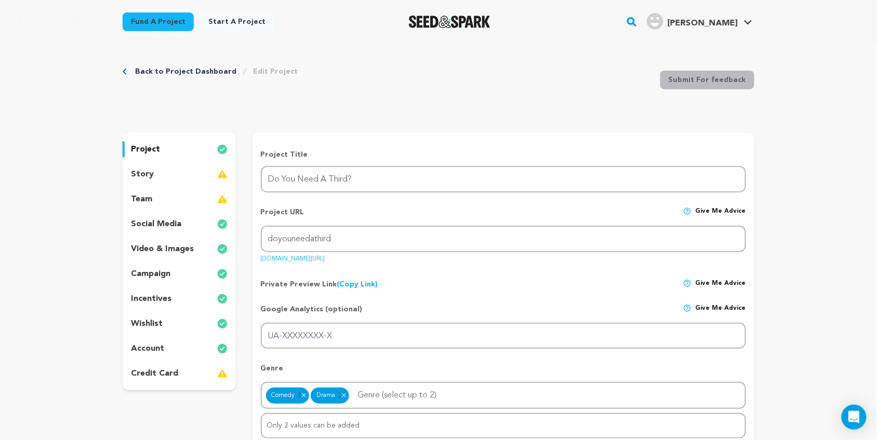
scroll to position [3, 0]
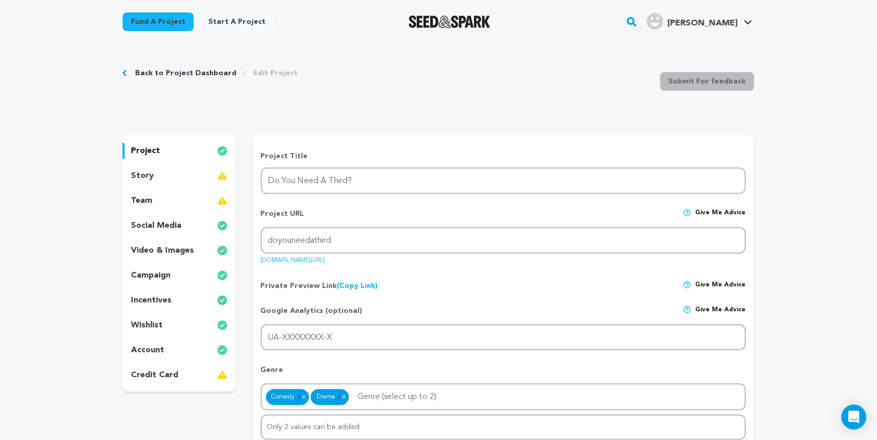
click at [156, 197] on div "team" at bounding box center [179, 201] width 113 height 17
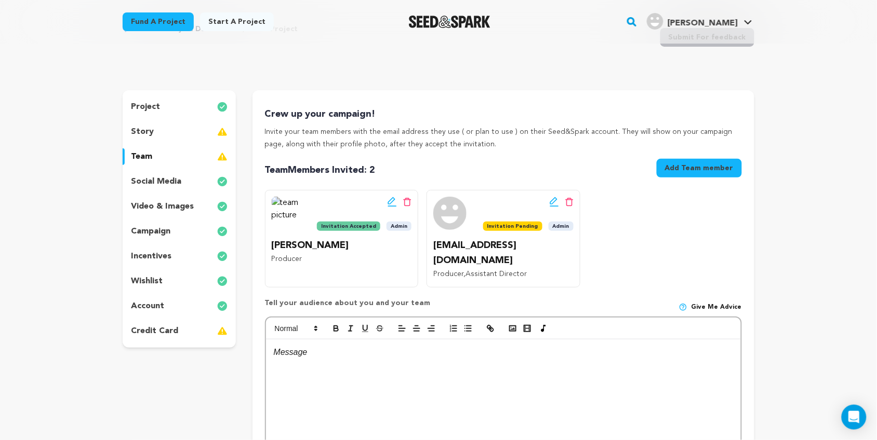
scroll to position [47, 0]
click at [299, 344] on div at bounding box center [503, 417] width 475 height 156
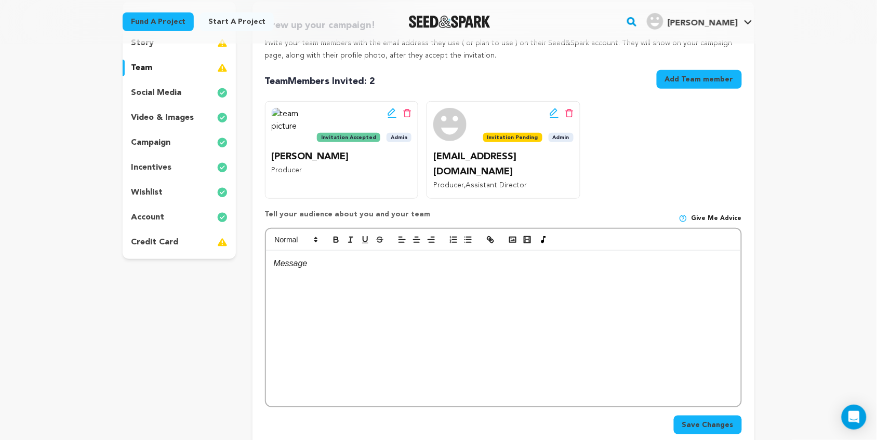
scroll to position [143, 0]
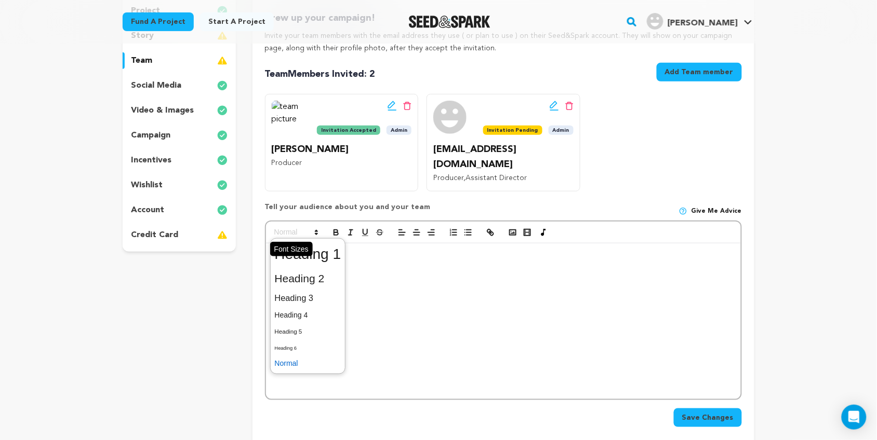
click at [316, 228] on icon at bounding box center [316, 232] width 9 height 9
click at [316, 228] on icon at bounding box center [315, 232] width 9 height 9
click at [316, 228] on icon at bounding box center [316, 232] width 9 height 9
click at [331, 243] on span at bounding box center [308, 254] width 66 height 27
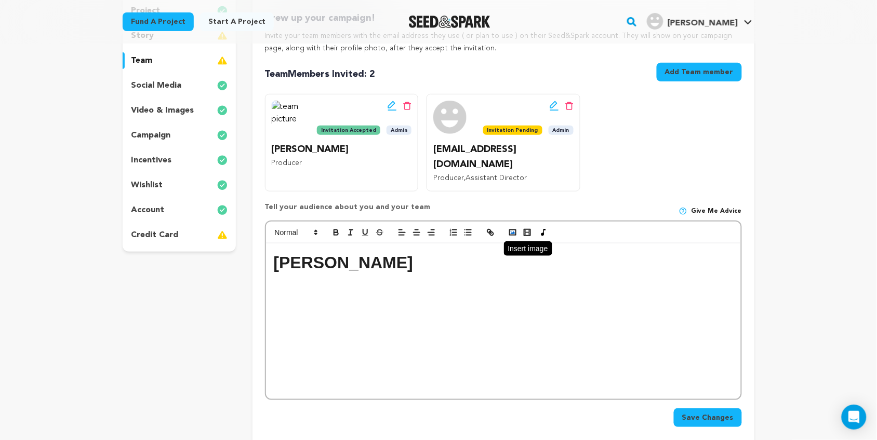
click at [514, 232] on polyline "button" at bounding box center [513, 233] width 4 height 3
click at [510, 230] on rect "button" at bounding box center [513, 232] width 6 height 5
click at [513, 228] on icon "button" at bounding box center [512, 232] width 9 height 9
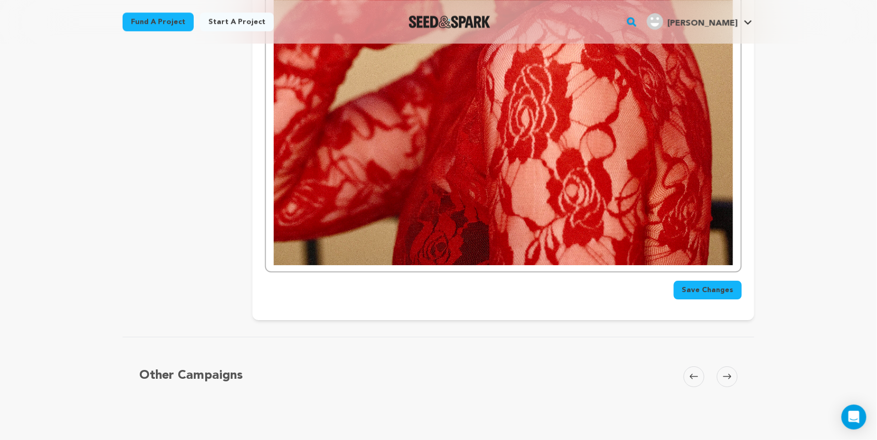
scroll to position [863, 0]
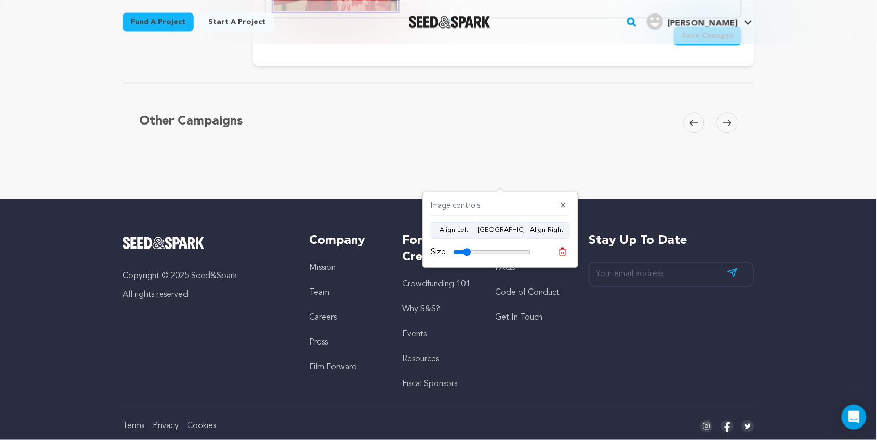
drag, startPoint x: 526, startPoint y: 252, endPoint x: 467, endPoint y: 252, distance: 58.2
click at [467, 252] on input "range" at bounding box center [492, 252] width 78 height 8
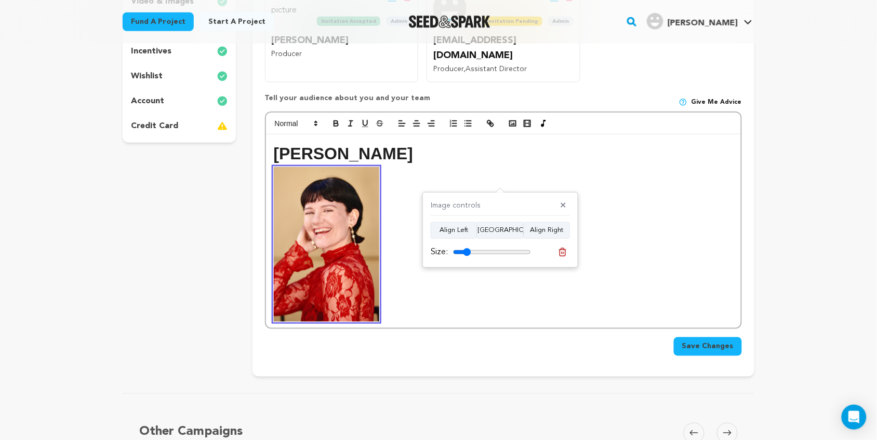
scroll to position [251, 0]
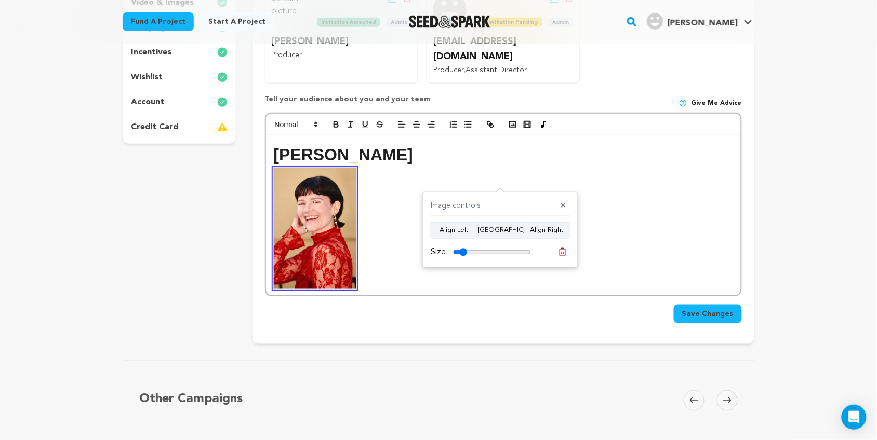
type input "18"
click at [463, 255] on input "range" at bounding box center [492, 252] width 78 height 8
click at [447, 168] on p at bounding box center [503, 228] width 459 height 121
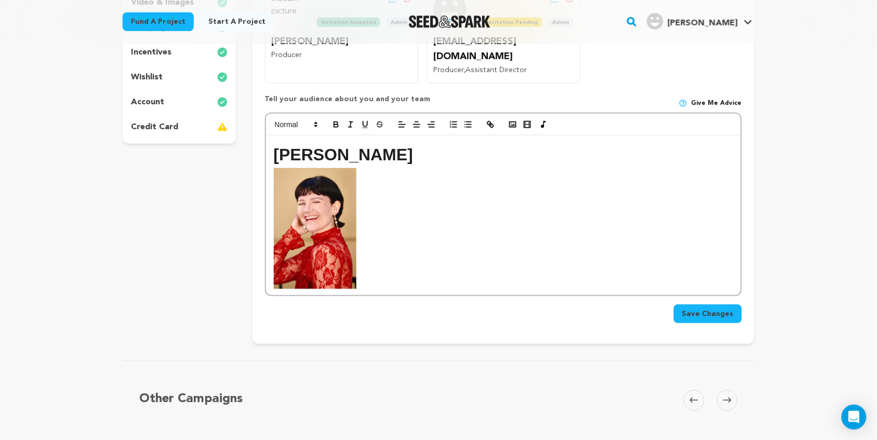
click at [425, 142] on h1 "Kelsey L. Johnson" at bounding box center [503, 155] width 459 height 26
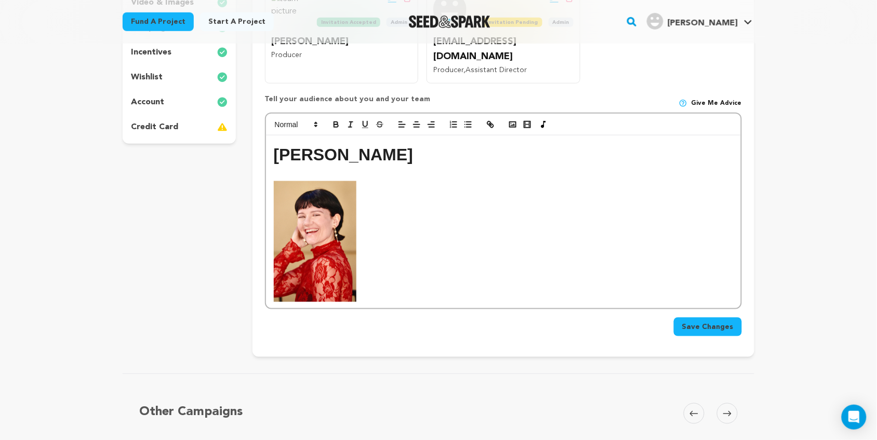
scroll to position [257, 0]
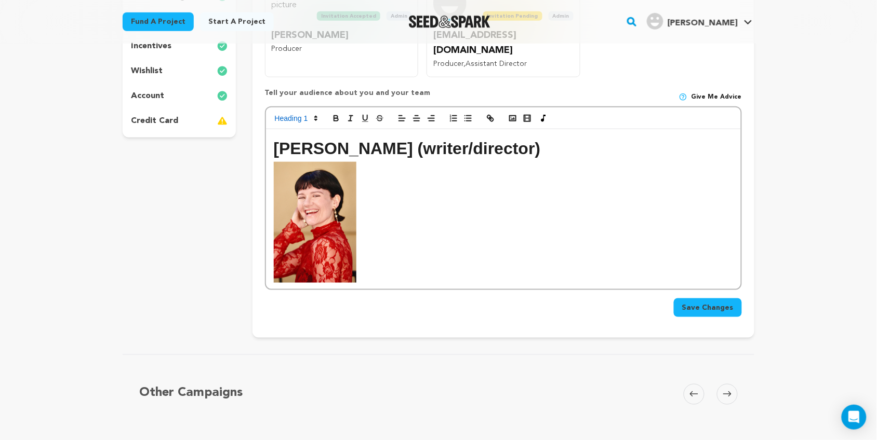
click at [592, 162] on p at bounding box center [503, 222] width 459 height 121
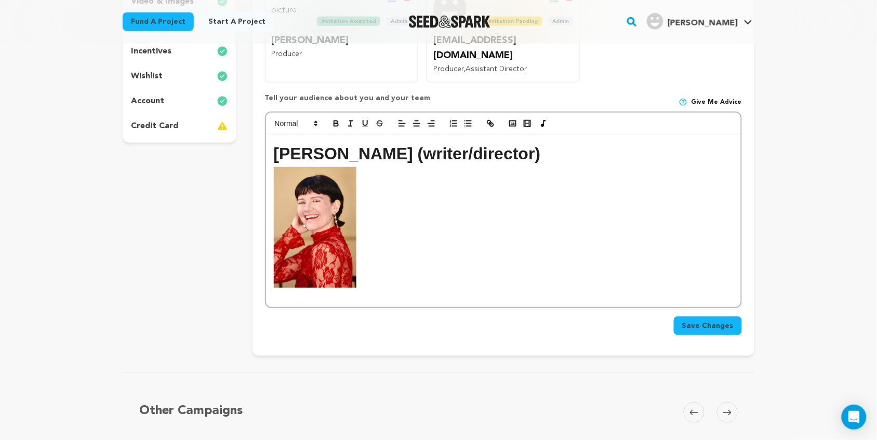
scroll to position [251, 0]
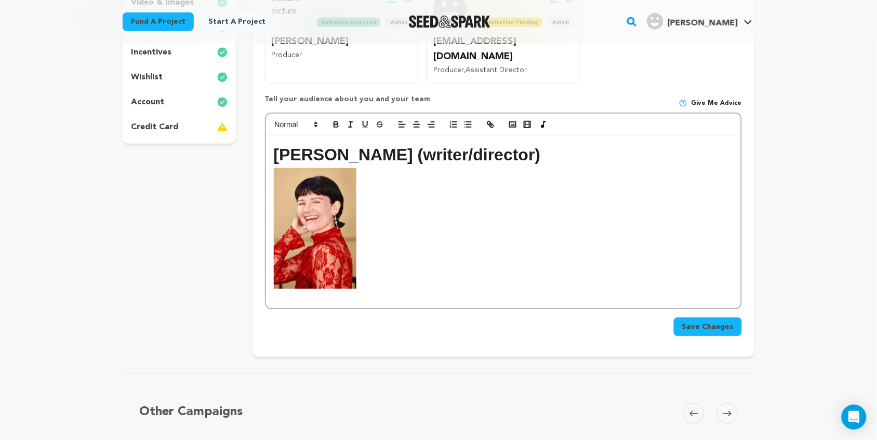
click at [419, 142] on h1 "Kelsey L. Johnson (writer/director)" at bounding box center [503, 155] width 459 height 26
drag, startPoint x: 416, startPoint y: 137, endPoint x: 554, endPoint y: 130, distance: 138.8
click at [554, 142] on h1 "Kelsey L. Johnson (writer/director)" at bounding box center [503, 155] width 459 height 26
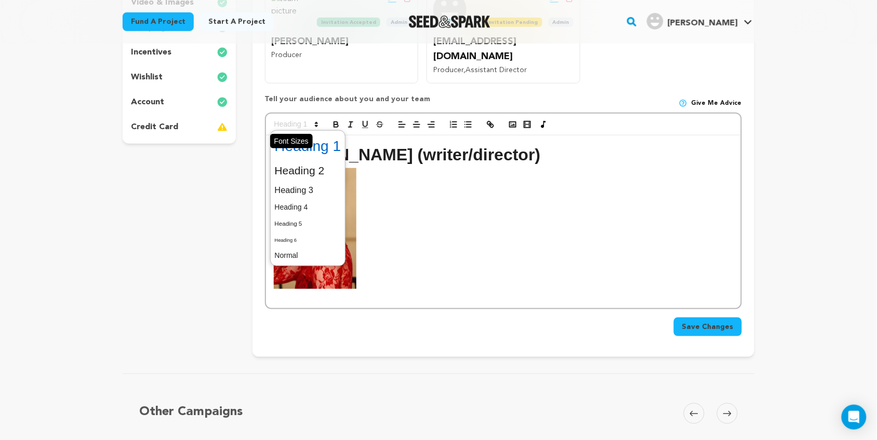
click at [312, 120] on icon at bounding box center [316, 124] width 9 height 9
click at [316, 199] on span at bounding box center [308, 207] width 66 height 16
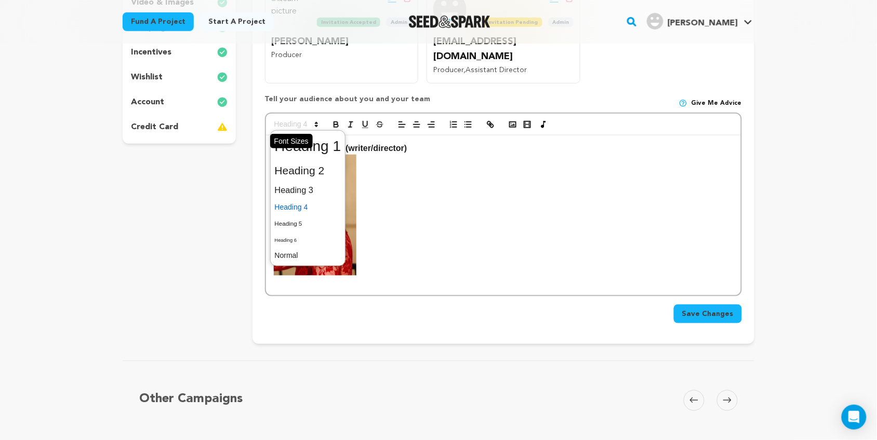
click at [289, 118] on span at bounding box center [295, 124] width 51 height 12
click at [310, 181] on span at bounding box center [308, 190] width 66 height 18
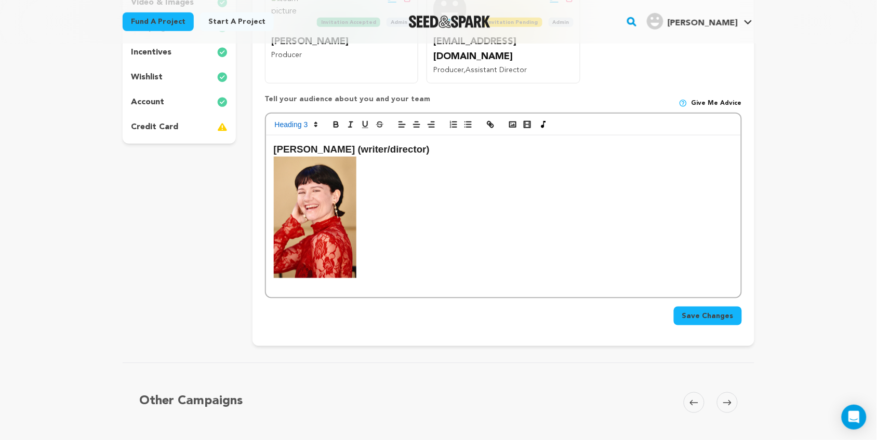
click at [474, 157] on p at bounding box center [503, 224] width 459 height 135
drag, startPoint x: 433, startPoint y: 133, endPoint x: 356, endPoint y: 138, distance: 77.0
click at [356, 142] on h3 "Kelsey L. Johnson (writer/director)" at bounding box center [503, 150] width 459 height 16
click at [331, 120] on icon "button" at bounding box center [335, 124] width 9 height 9
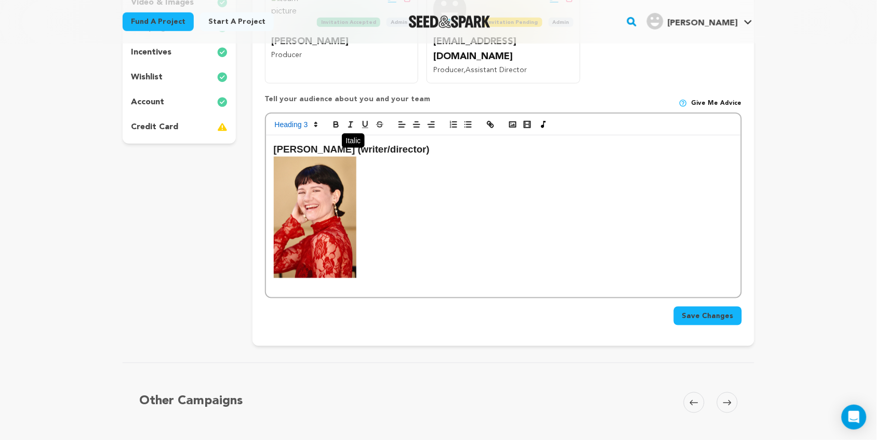
click at [349, 120] on icon "button" at bounding box center [350, 124] width 9 height 9
click at [452, 142] on h3 "Kelsey L. Johnson (writer/director)" at bounding box center [503, 150] width 459 height 16
click at [315, 142] on h3 "Kelsey L. Johnson (writer/director)" at bounding box center [503, 150] width 459 height 16
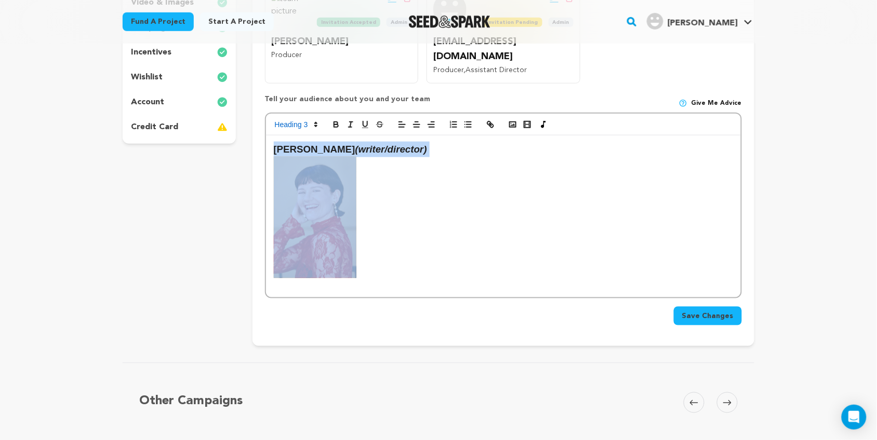
click at [315, 142] on h3 "Kelsey L. Johnson (writer/director)" at bounding box center [503, 150] width 459 height 16
click at [346, 142] on h3 "Kelsey L. Johnson (writer/director)" at bounding box center [503, 150] width 459 height 16
drag, startPoint x: 354, startPoint y: 134, endPoint x: 264, endPoint y: 127, distance: 90.6
click at [265, 127] on div "Kelsey L. Johnson (writer/director)" at bounding box center [503, 206] width 477 height 186
click at [336, 120] on icon "button" at bounding box center [335, 124] width 9 height 9
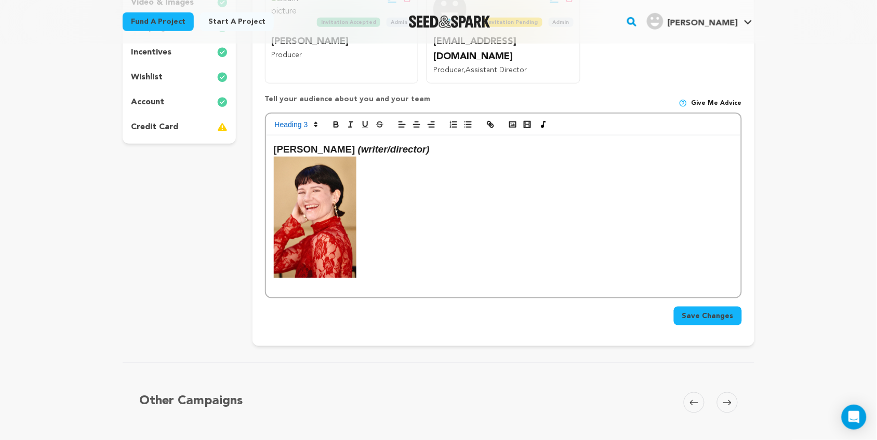
click at [404, 157] on p at bounding box center [503, 224] width 459 height 135
click at [360, 144] on em "(writer/director)" at bounding box center [394, 149] width 72 height 11
click at [479, 142] on h3 "Kelsey L. Johnson - (writer/director)" at bounding box center [503, 150] width 459 height 16
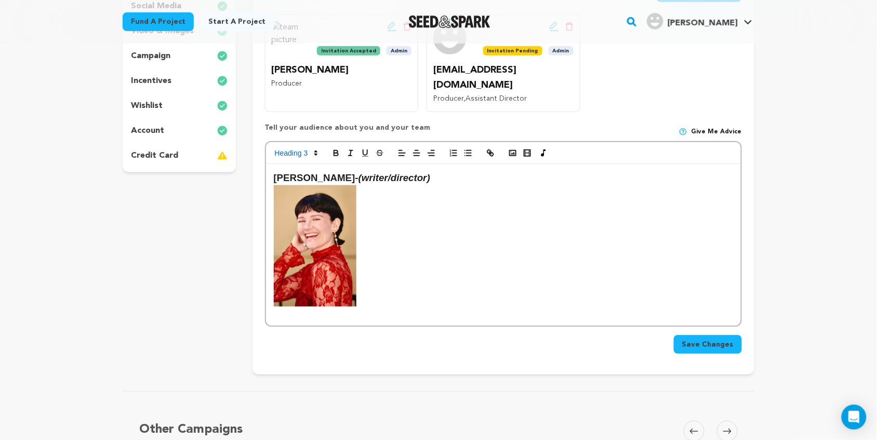
scroll to position [223, 0]
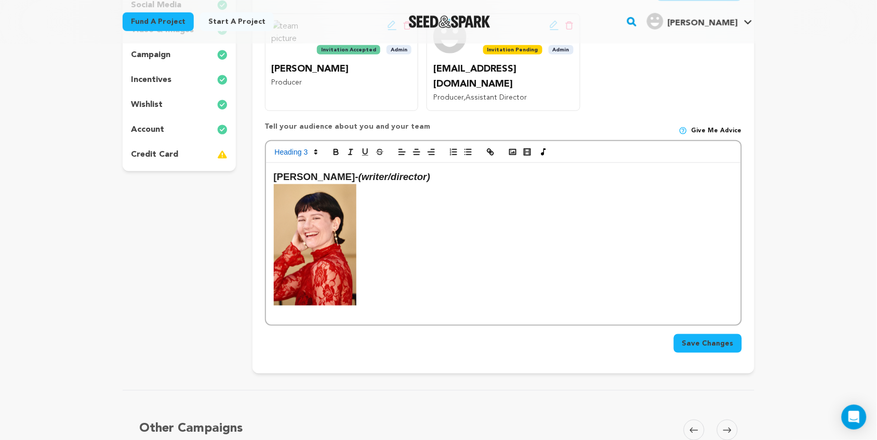
click at [418, 231] on p at bounding box center [503, 251] width 459 height 135
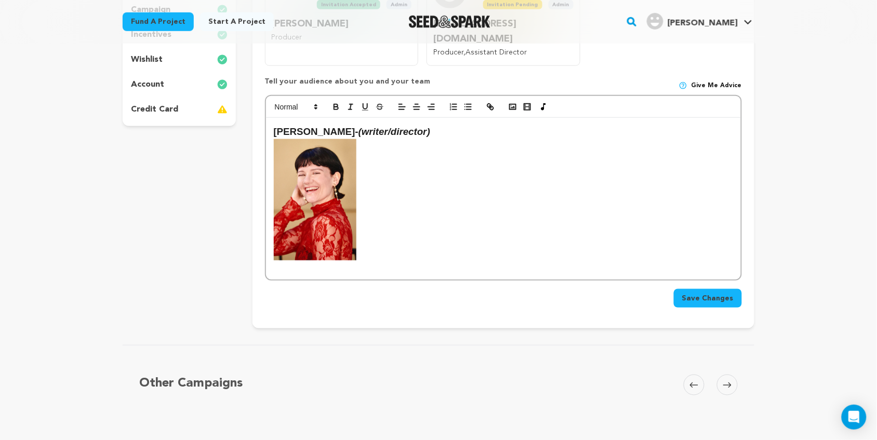
scroll to position [269, 0]
click at [312, 260] on p at bounding box center [503, 267] width 459 height 14
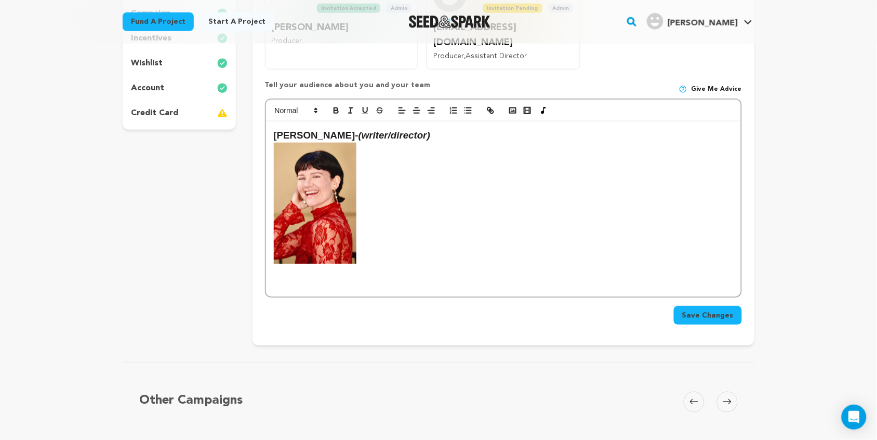
scroll to position [268, 0]
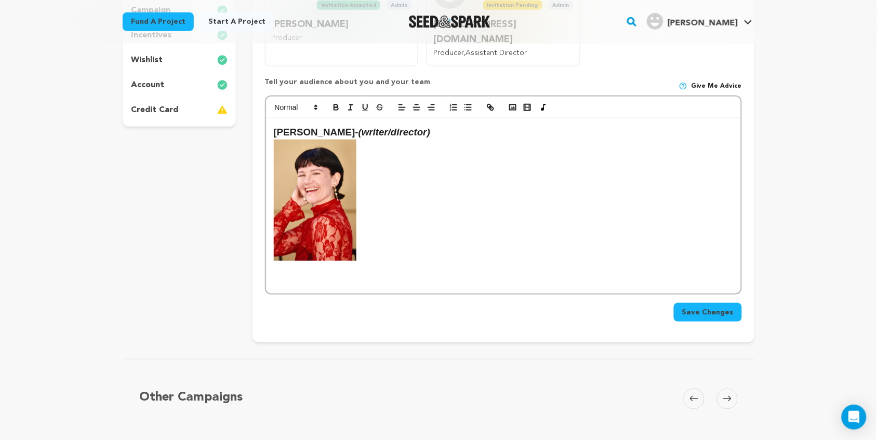
click at [409, 168] on p at bounding box center [503, 200] width 459 height 121
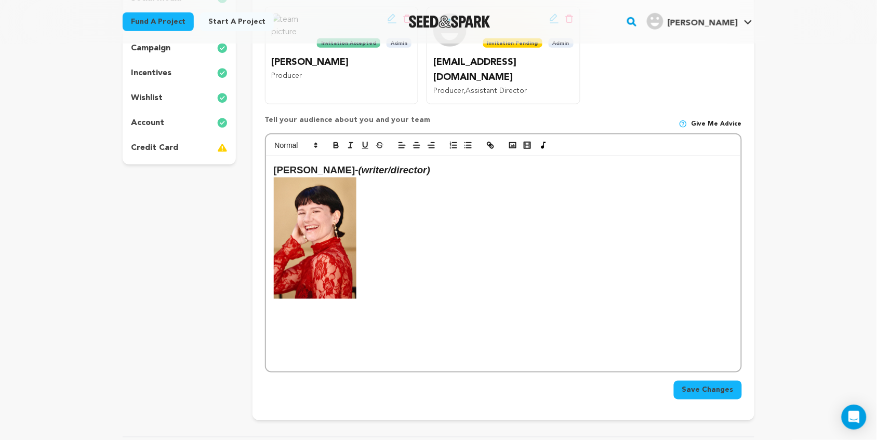
scroll to position [231, 0]
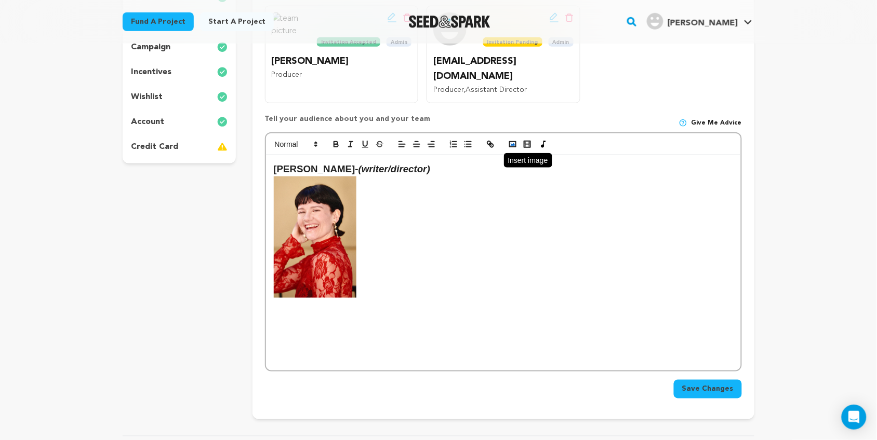
click at [510, 142] on rect "button" at bounding box center [513, 144] width 6 height 5
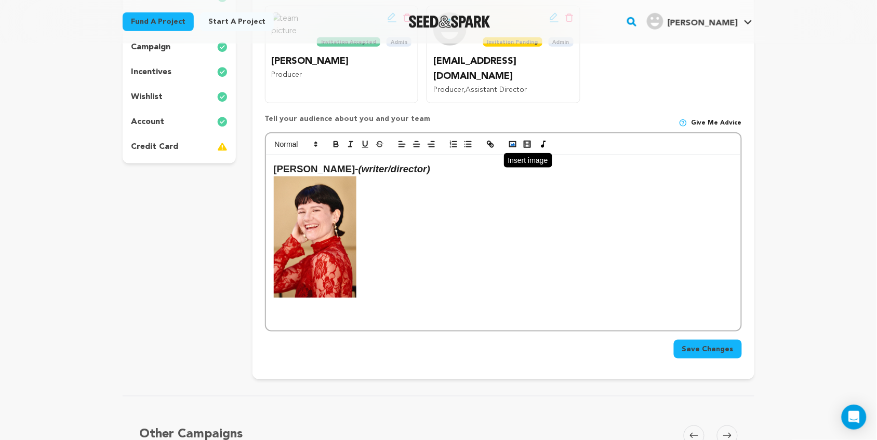
click at [512, 138] on button "button" at bounding box center [512, 144] width 15 height 12
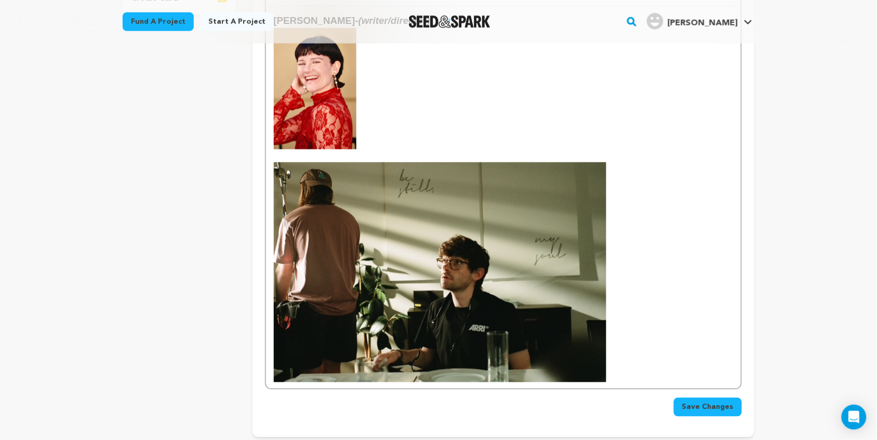
scroll to position [382, 0]
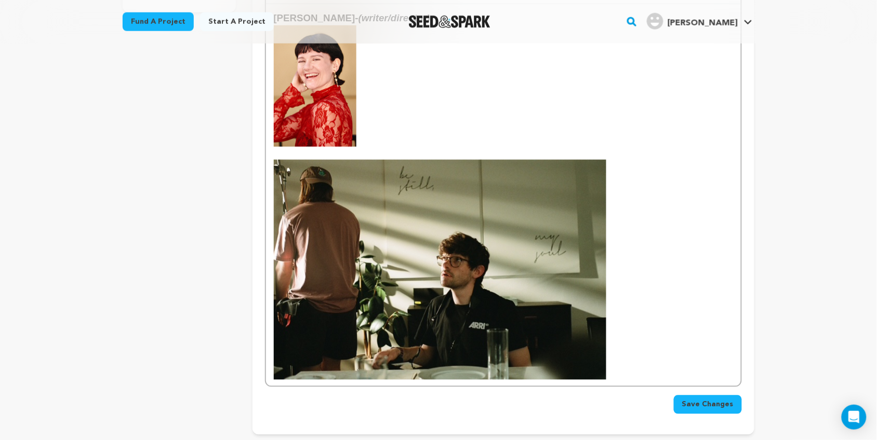
click at [471, 243] on img at bounding box center [440, 270] width 332 height 220
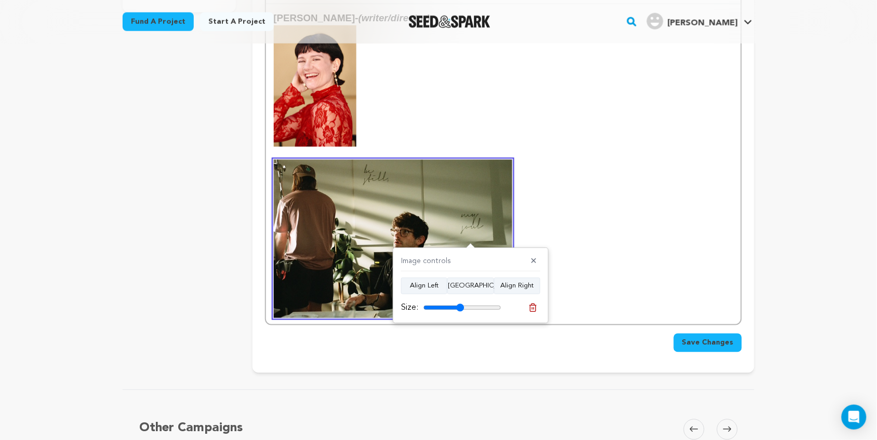
drag, startPoint x: 496, startPoint y: 308, endPoint x: 460, endPoint y: 307, distance: 36.4
type input "52"
click at [460, 307] on input "range" at bounding box center [462, 308] width 78 height 8
click at [554, 192] on p at bounding box center [503, 239] width 459 height 158
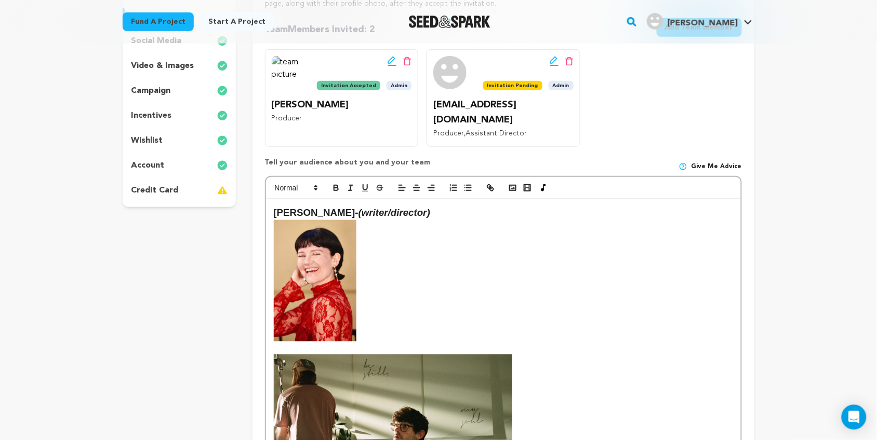
scroll to position [190, 0]
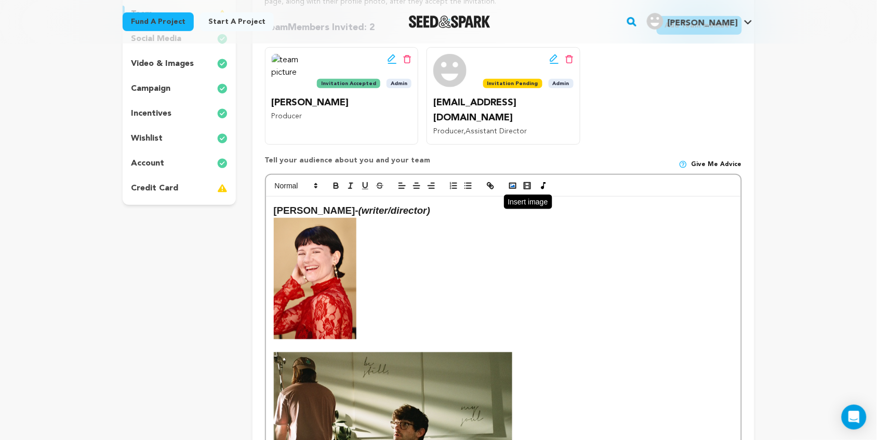
click at [513, 185] on polyline "button" at bounding box center [513, 186] width 4 height 3
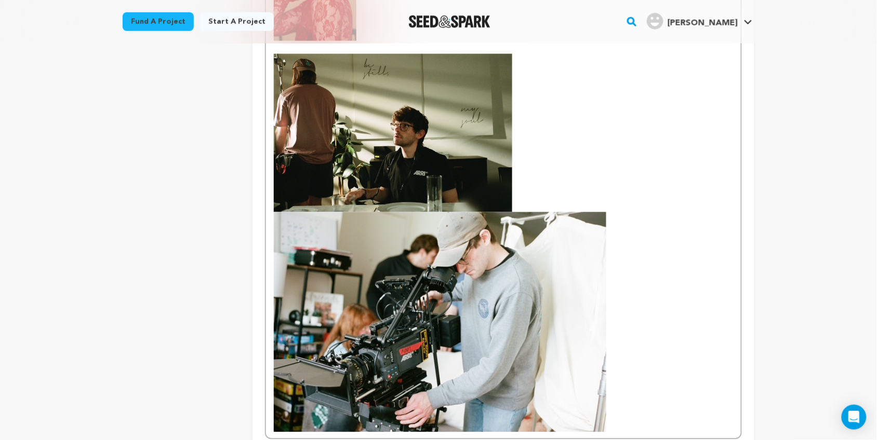
scroll to position [489, 0]
click at [467, 338] on img at bounding box center [440, 322] width 332 height 220
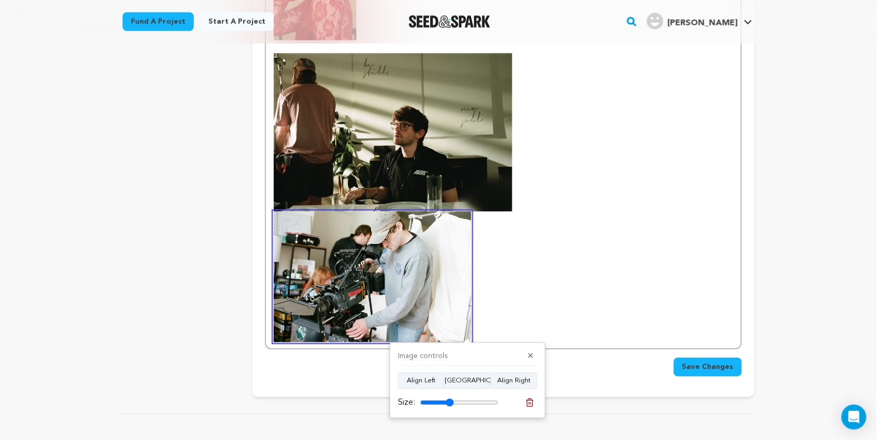
drag, startPoint x: 492, startPoint y: 404, endPoint x: 450, endPoint y: 398, distance: 42.5
type input "43"
click at [450, 399] on input "range" at bounding box center [459, 403] width 78 height 8
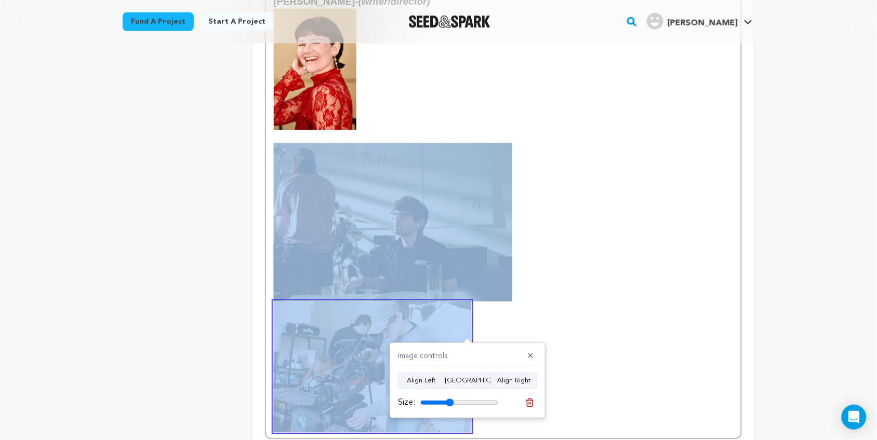
scroll to position [398, 0]
click at [322, 302] on img at bounding box center [372, 367] width 197 height 131
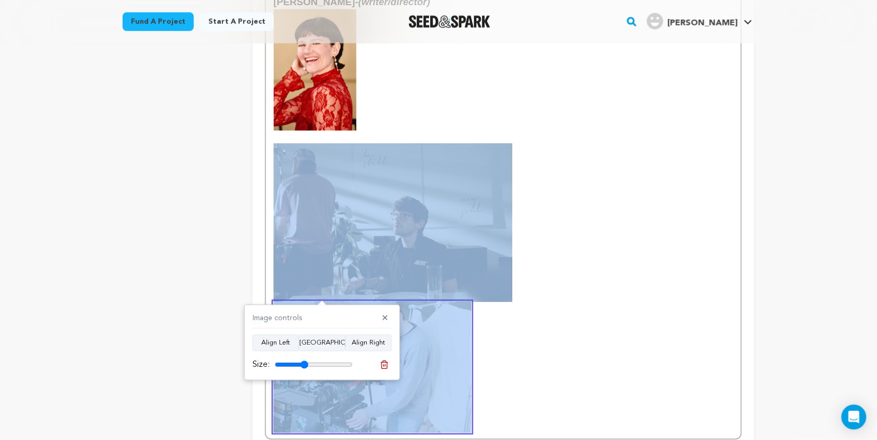
click at [479, 320] on p at bounding box center [503, 288] width 459 height 289
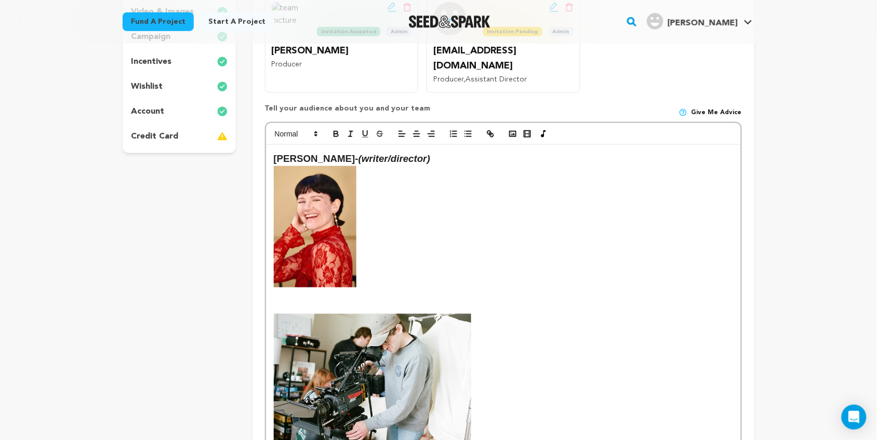
scroll to position [240, 0]
click at [401, 208] on p at bounding box center [503, 234] width 459 height 135
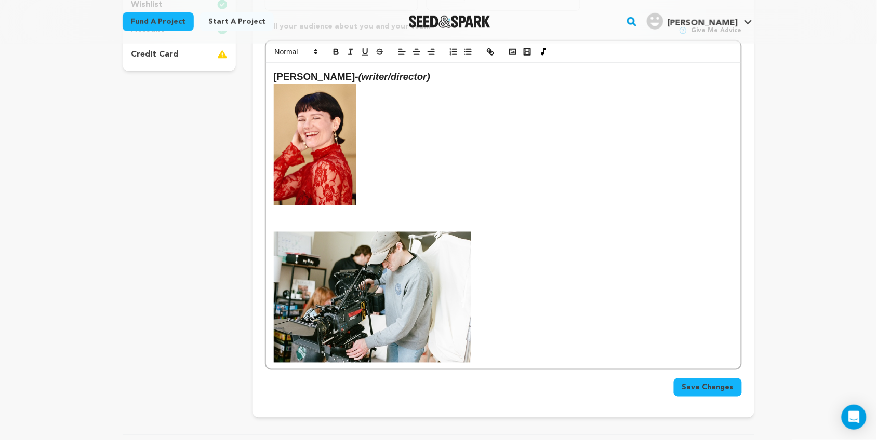
scroll to position [323, 0]
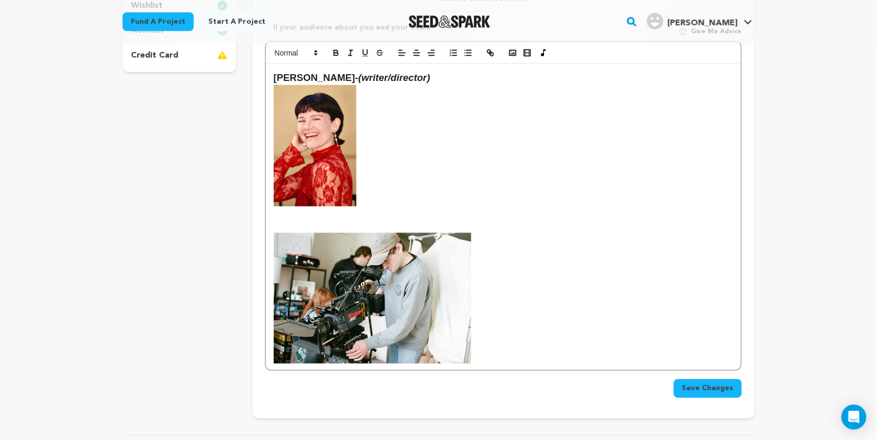
click at [500, 263] on p at bounding box center [503, 292] width 459 height 144
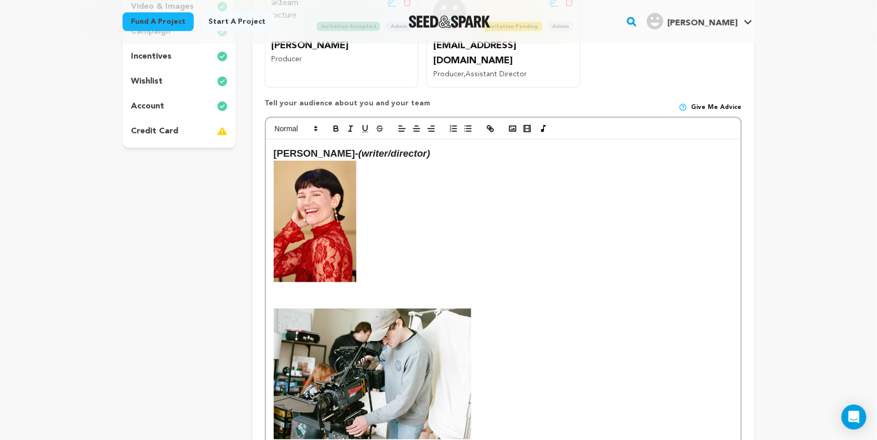
scroll to position [246, 0]
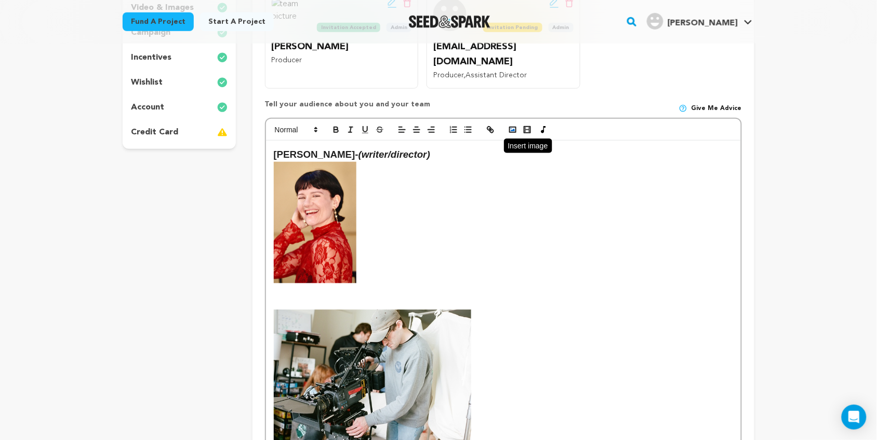
click at [513, 129] on polyline "button" at bounding box center [513, 130] width 4 height 3
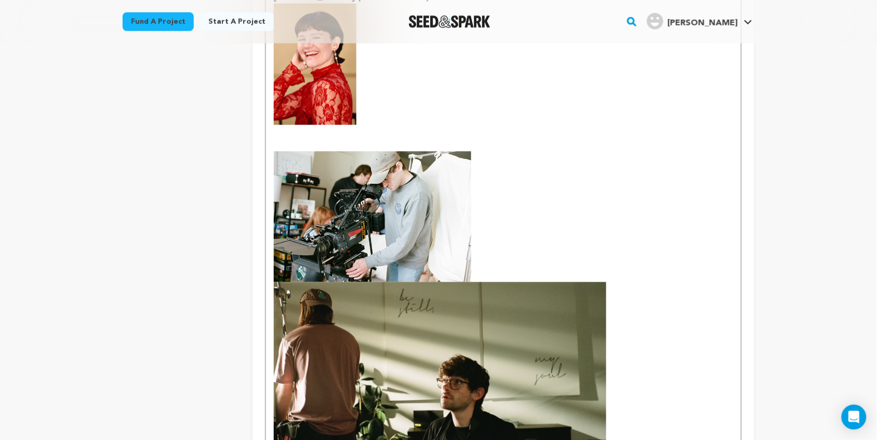
click at [421, 308] on img at bounding box center [440, 393] width 332 height 220
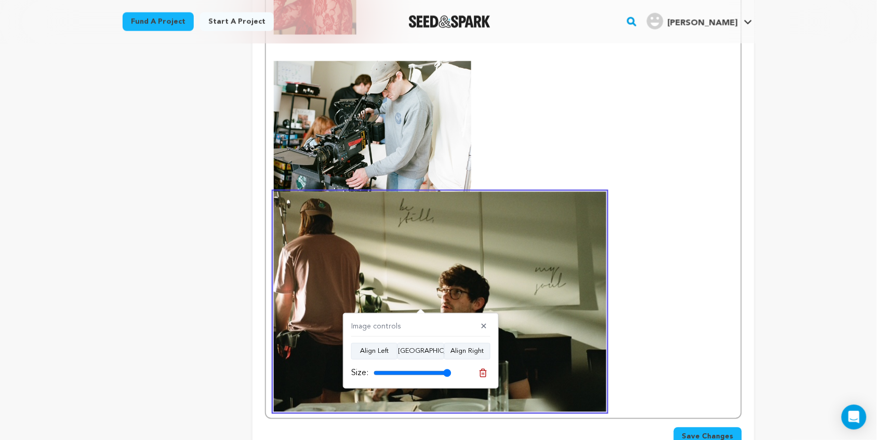
scroll to position [495, 0]
click at [465, 353] on button "Align Right" at bounding box center [467, 351] width 46 height 17
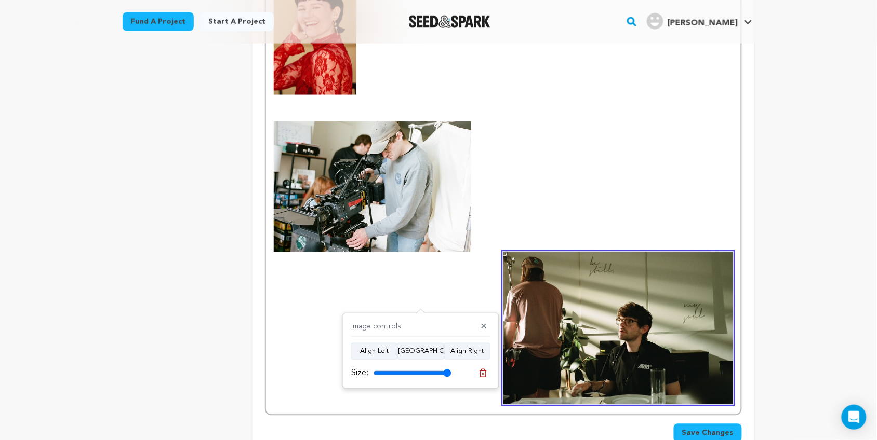
scroll to position [425, 0]
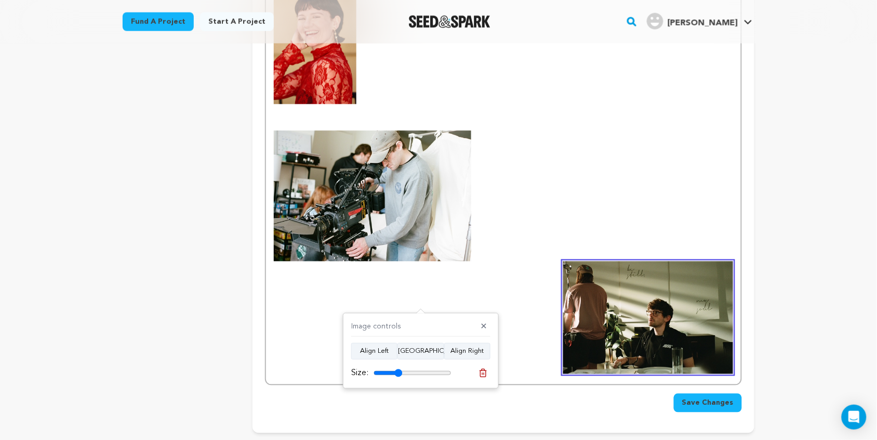
drag, startPoint x: 448, startPoint y: 372, endPoint x: 398, endPoint y: 373, distance: 49.9
type input "37"
click at [398, 373] on input "range" at bounding box center [412, 373] width 78 height 8
click at [416, 195] on img at bounding box center [372, 196] width 197 height 131
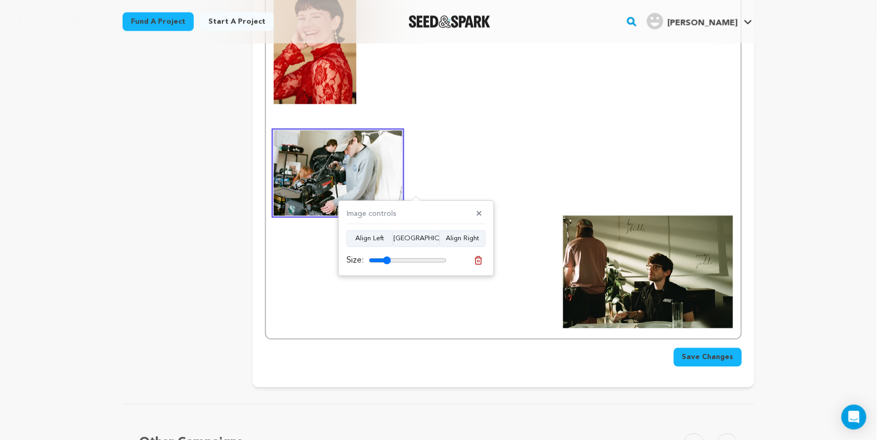
drag, startPoint x: 398, startPoint y: 263, endPoint x: 387, endPoint y: 263, distance: 11.4
type input "28"
click at [387, 263] on input "range" at bounding box center [408, 261] width 78 height 8
click at [559, 190] on p at bounding box center [503, 166] width 459 height 99
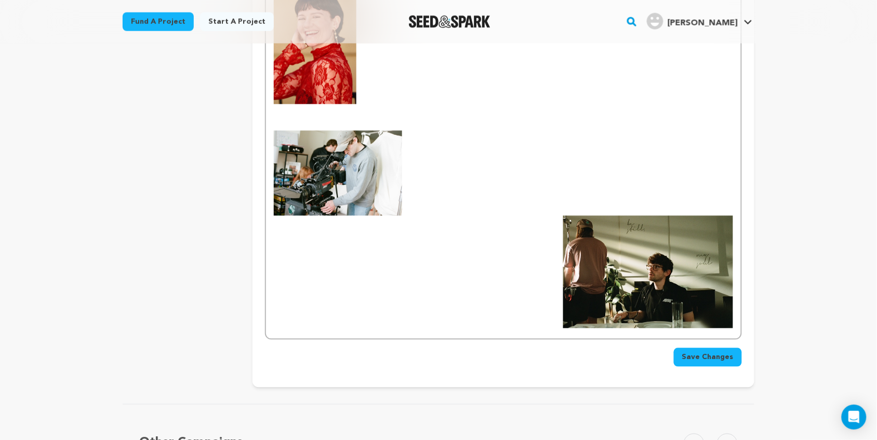
click at [475, 154] on p at bounding box center [503, 166] width 459 height 99
click at [542, 237] on div "Kelsey L. Johnson - (writer/director)" at bounding box center [503, 151] width 475 height 378
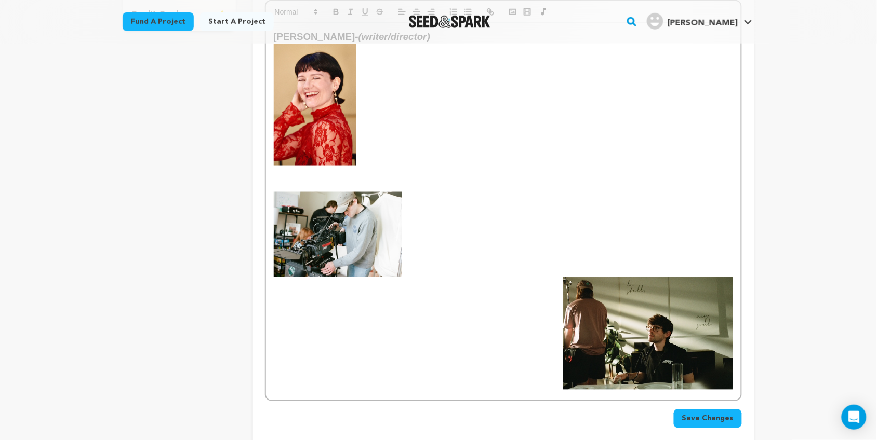
scroll to position [363, 0]
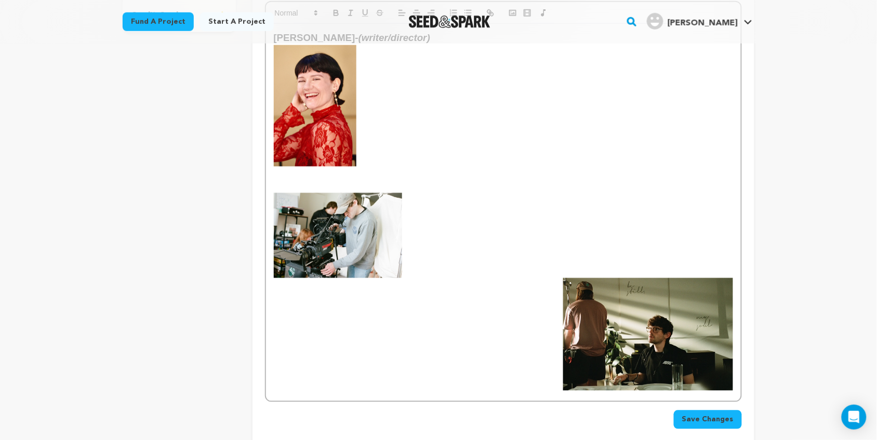
click at [343, 211] on img at bounding box center [338, 235] width 129 height 85
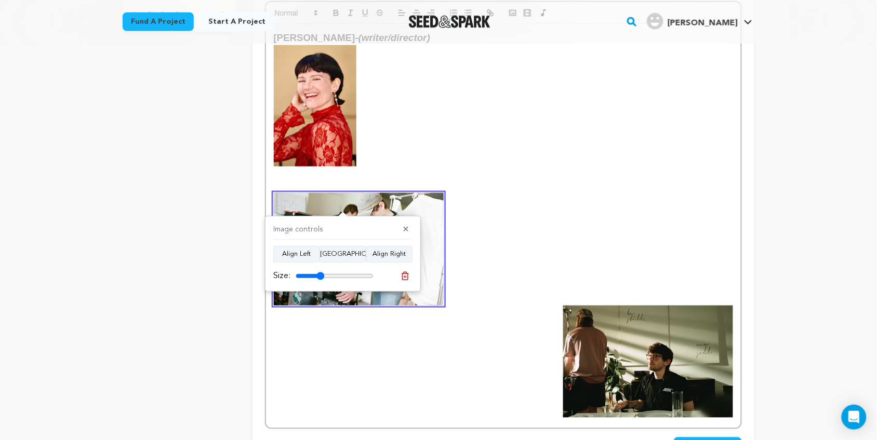
drag, startPoint x: 312, startPoint y: 278, endPoint x: 320, endPoint y: 280, distance: 8.6
type input "37"
click at [320, 280] on input "range" at bounding box center [335, 276] width 78 height 8
click at [378, 325] on div "Kelsey L. Johnson - (writer/director)" at bounding box center [503, 226] width 475 height 405
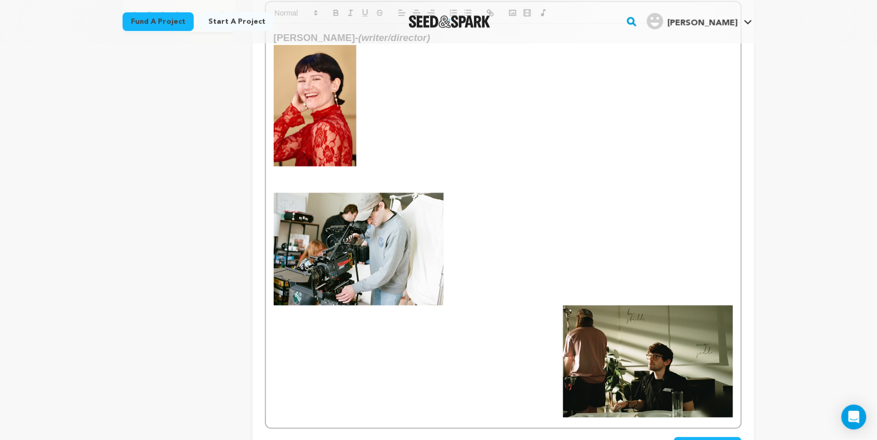
click at [478, 273] on p at bounding box center [503, 243] width 459 height 126
click at [457, 255] on p at bounding box center [503, 243] width 459 height 126
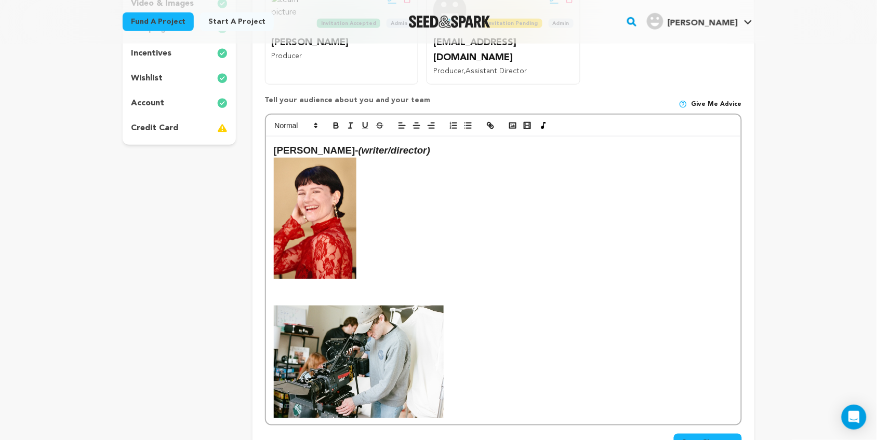
scroll to position [249, 0]
click at [473, 307] on p at bounding box center [503, 356] width 459 height 126
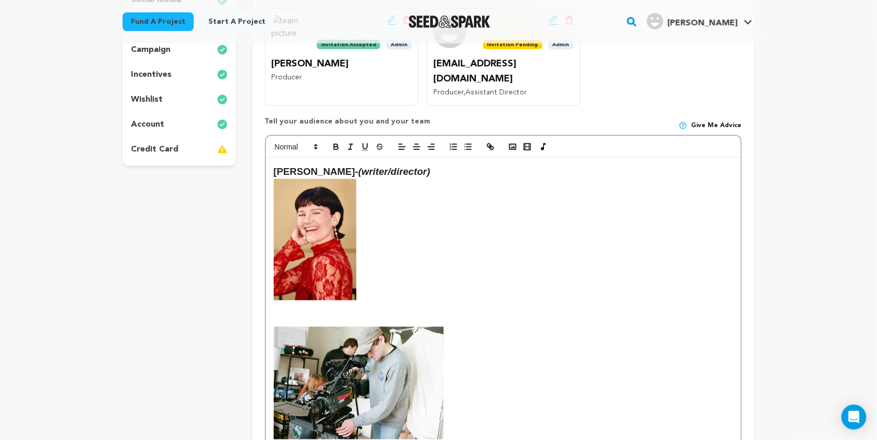
scroll to position [227, 0]
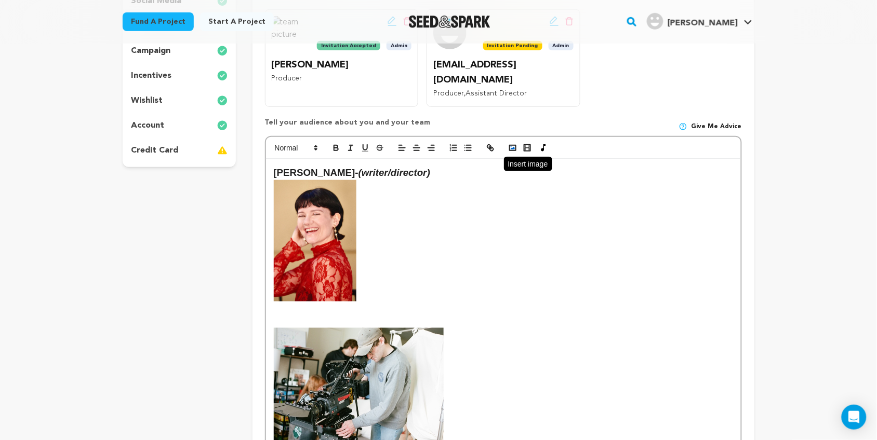
click at [518, 142] on button "button" at bounding box center [512, 148] width 15 height 12
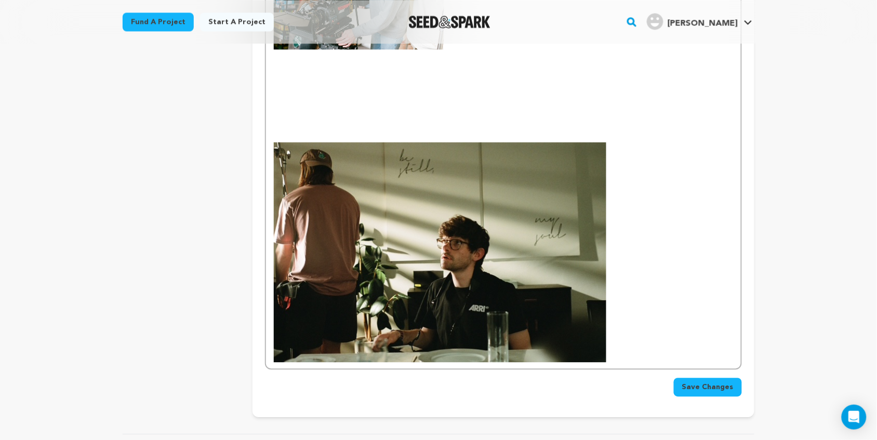
scroll to position [625, 0]
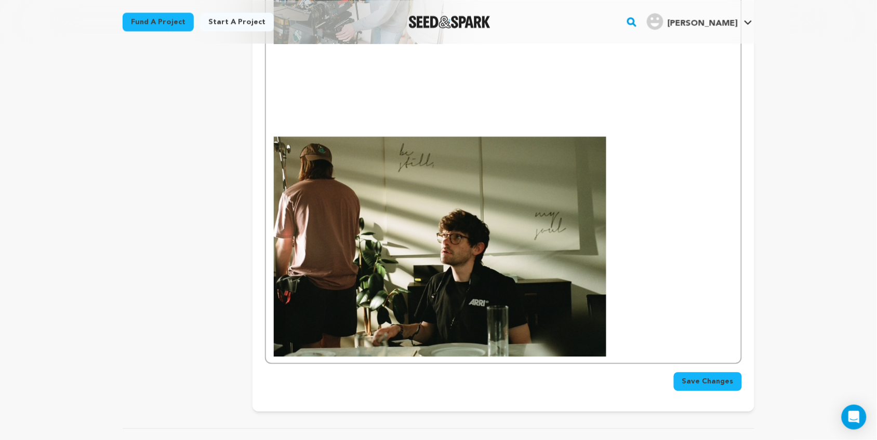
click at [426, 253] on img at bounding box center [440, 247] width 332 height 220
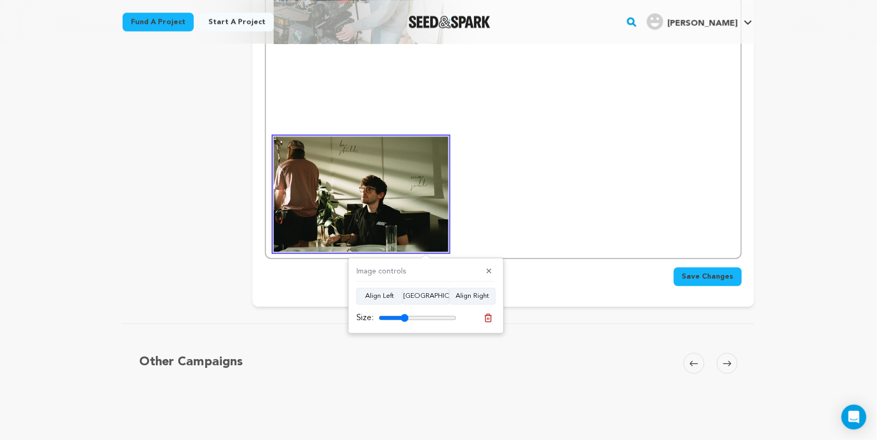
drag, startPoint x: 453, startPoint y: 318, endPoint x: 404, endPoint y: 316, distance: 49.4
type input "38"
click at [404, 316] on input "range" at bounding box center [418, 318] width 78 height 8
click at [510, 185] on p at bounding box center [503, 187] width 459 height 129
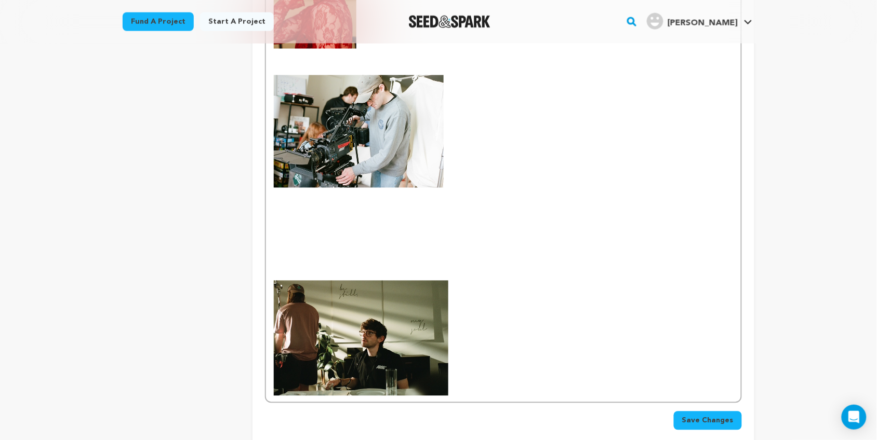
scroll to position [465, 0]
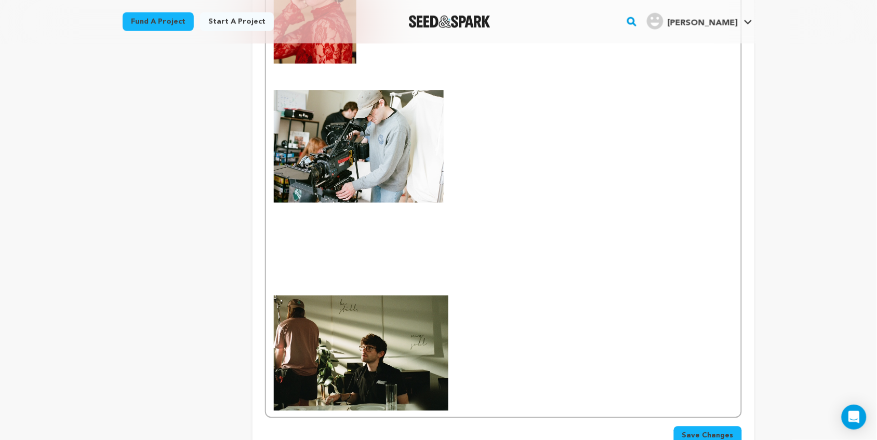
click at [373, 243] on p at bounding box center [503, 250] width 459 height 14
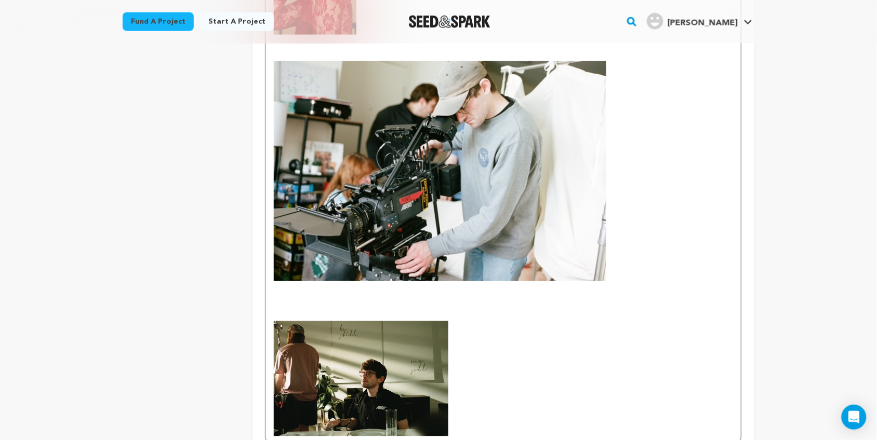
scroll to position [495, 0]
click at [472, 239] on img at bounding box center [440, 171] width 332 height 220
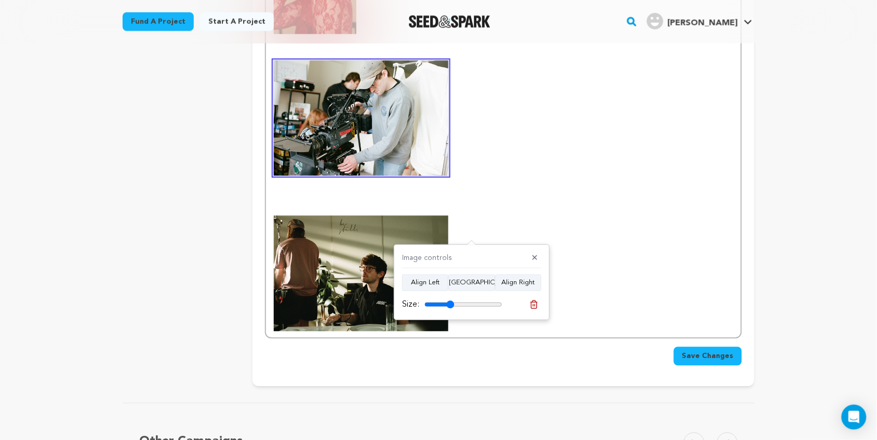
drag, startPoint x: 500, startPoint y: 306, endPoint x: 450, endPoint y: 302, distance: 49.5
type input "38"
click at [450, 302] on input "range" at bounding box center [463, 305] width 78 height 8
click at [488, 203] on p at bounding box center [503, 267] width 459 height 129
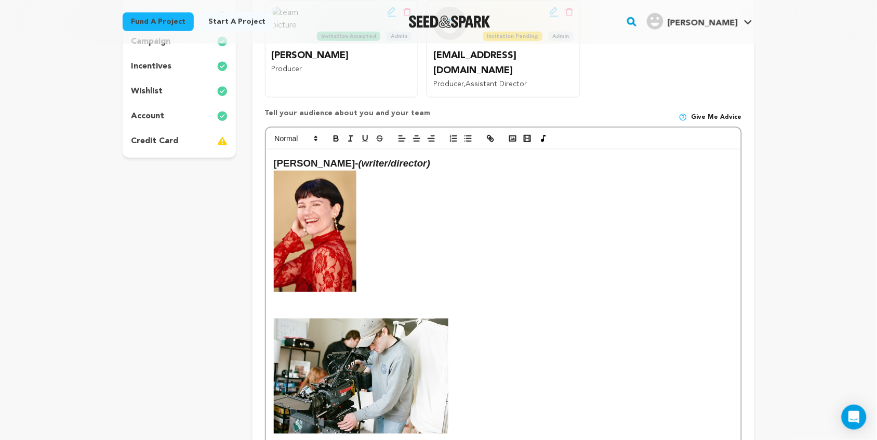
scroll to position [236, 0]
click at [370, 230] on p at bounding box center [503, 238] width 459 height 135
click at [322, 289] on p at bounding box center [503, 238] width 459 height 135
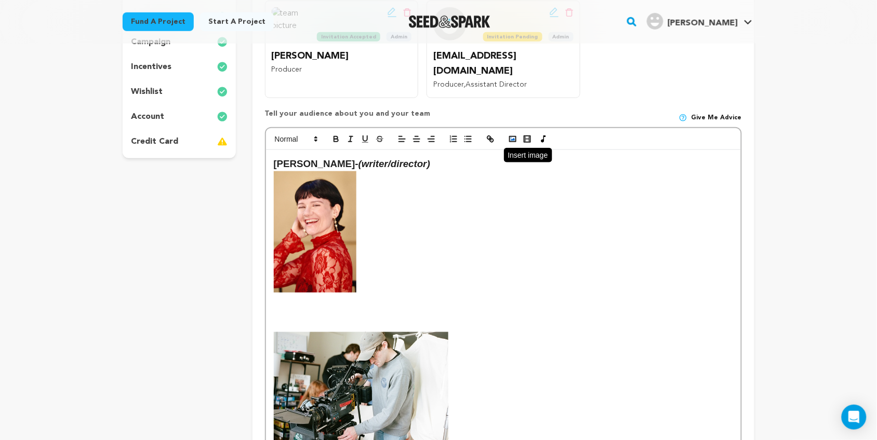
click at [512, 138] on polyline "button" at bounding box center [513, 139] width 4 height 3
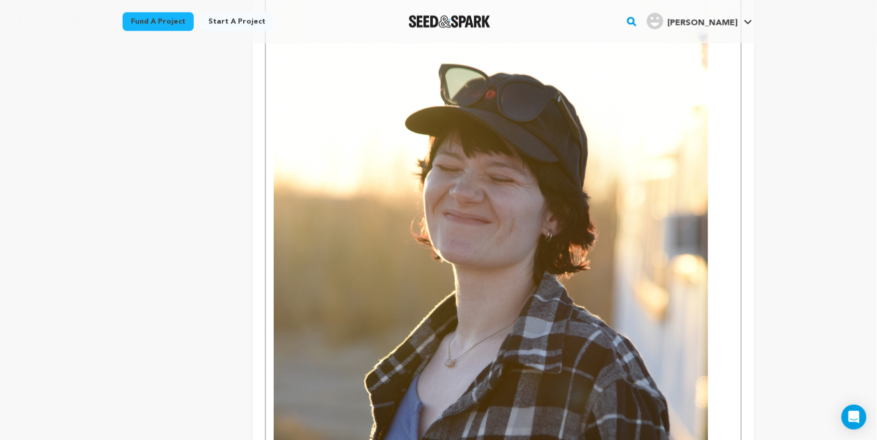
scroll to position [561, 0]
click at [475, 211] on img at bounding box center [491, 306] width 434 height 650
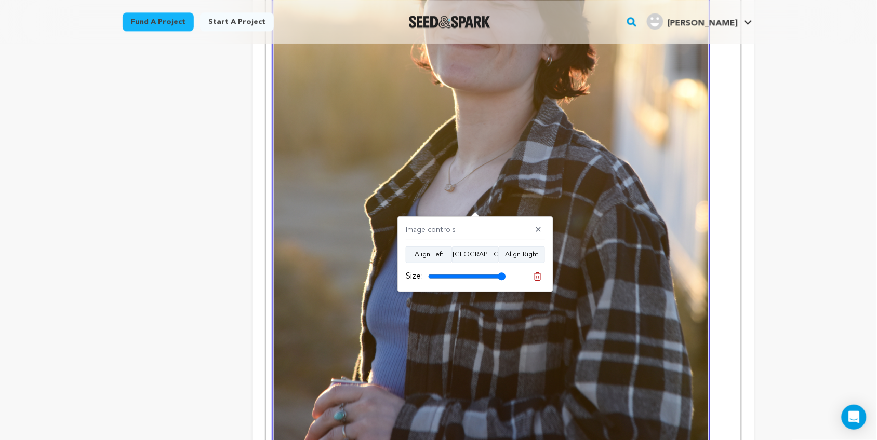
scroll to position [736, 0]
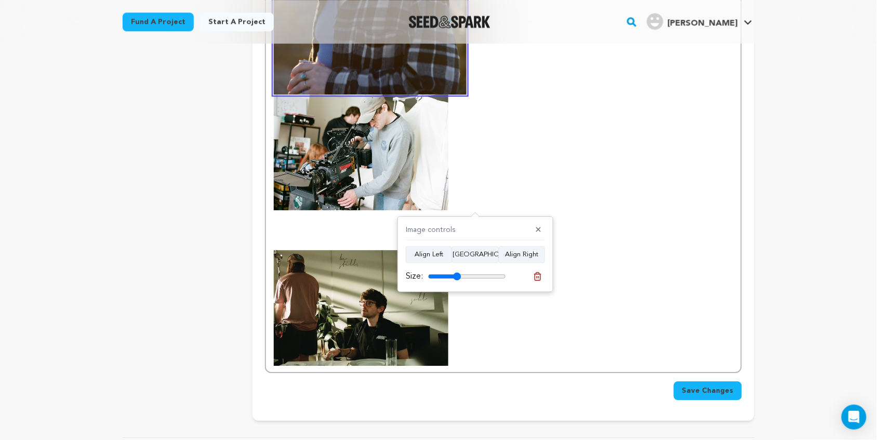
drag, startPoint x: 497, startPoint y: 275, endPoint x: 457, endPoint y: 266, distance: 41.1
click at [457, 273] on input "range" at bounding box center [467, 277] width 78 height 8
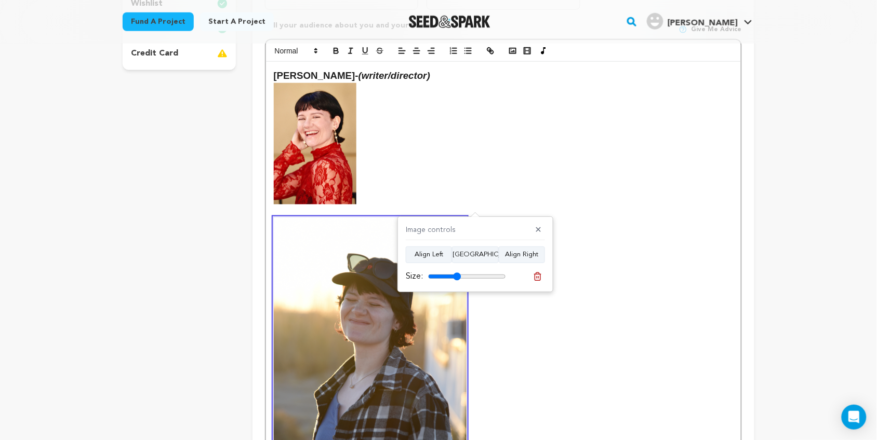
scroll to position [324, 0]
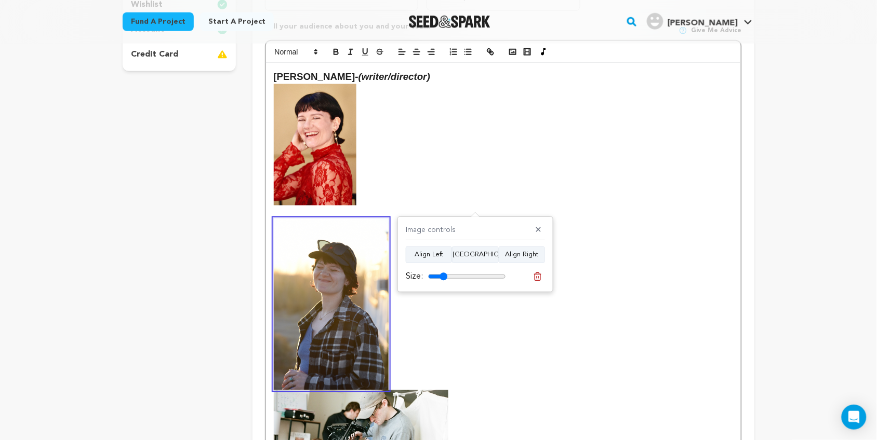
drag, startPoint x: 456, startPoint y: 274, endPoint x: 444, endPoint y: 275, distance: 11.5
type input "25"
click at [444, 275] on input "range" at bounding box center [467, 277] width 78 height 8
click at [437, 175] on p at bounding box center [503, 151] width 459 height 135
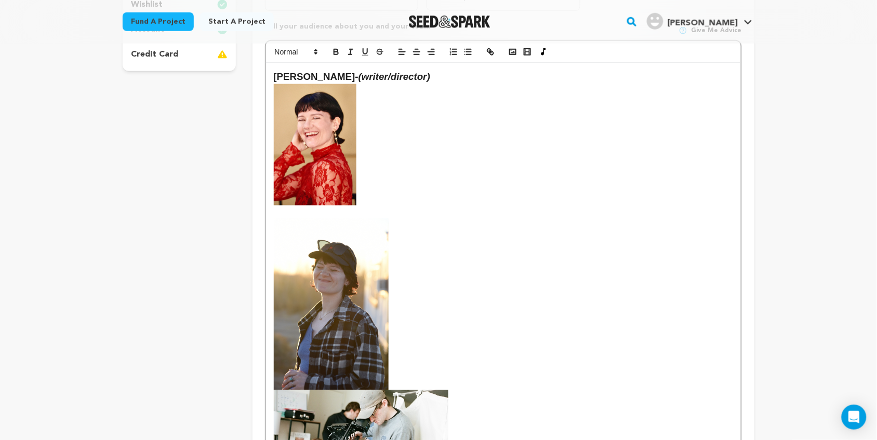
click at [365, 332] on img at bounding box center [331, 305] width 115 height 172
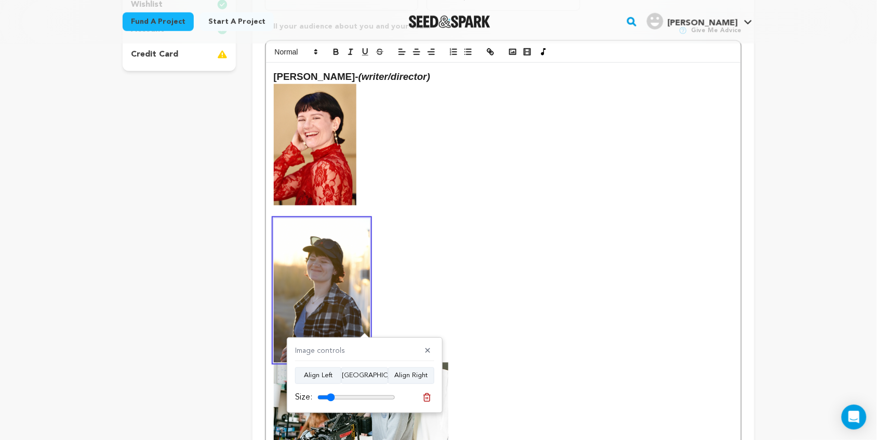
type input "22"
click at [331, 395] on input "range" at bounding box center [356, 398] width 78 height 8
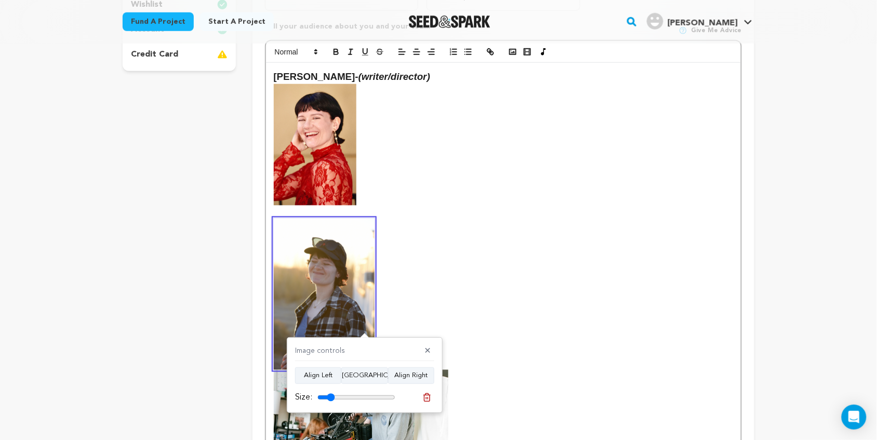
click at [362, 227] on img at bounding box center [324, 294] width 101 height 151
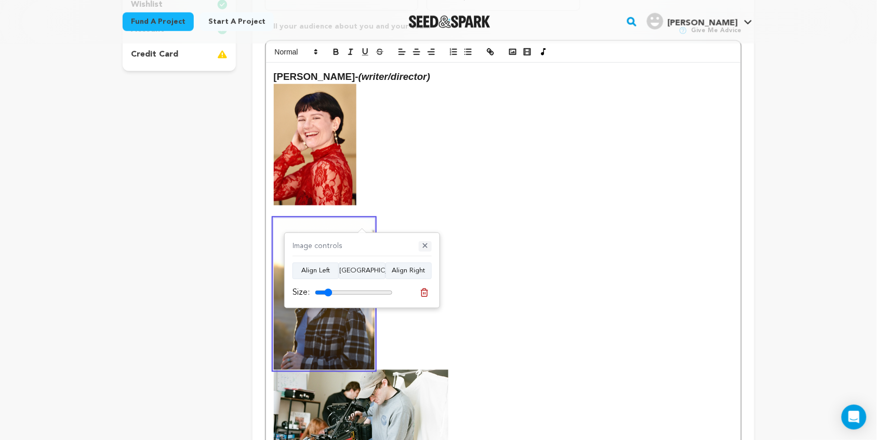
click at [427, 246] on button "✕" at bounding box center [425, 247] width 13 height 10
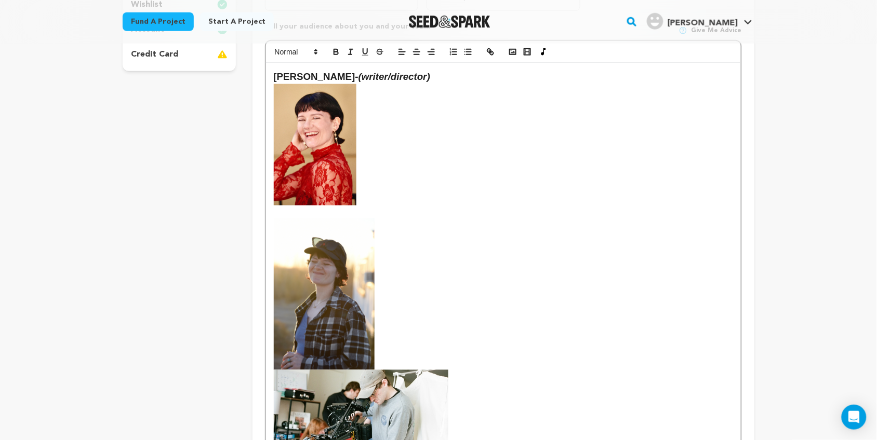
click at [365, 248] on img at bounding box center [324, 294] width 101 height 151
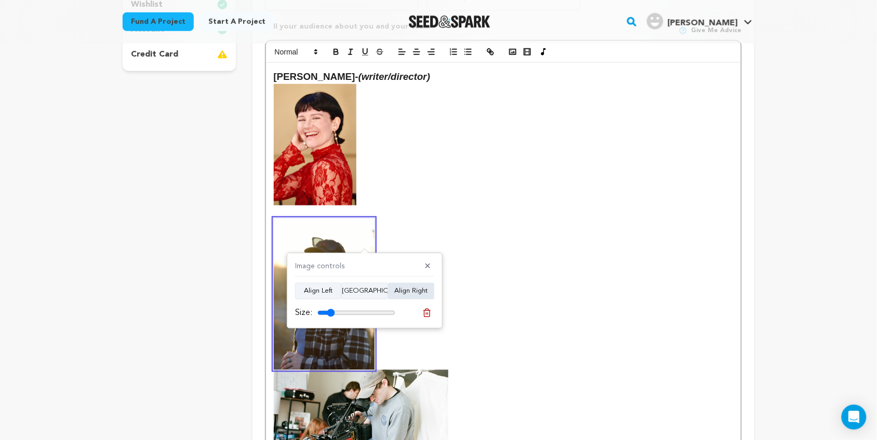
click at [412, 296] on button "Align Right" at bounding box center [411, 291] width 46 height 17
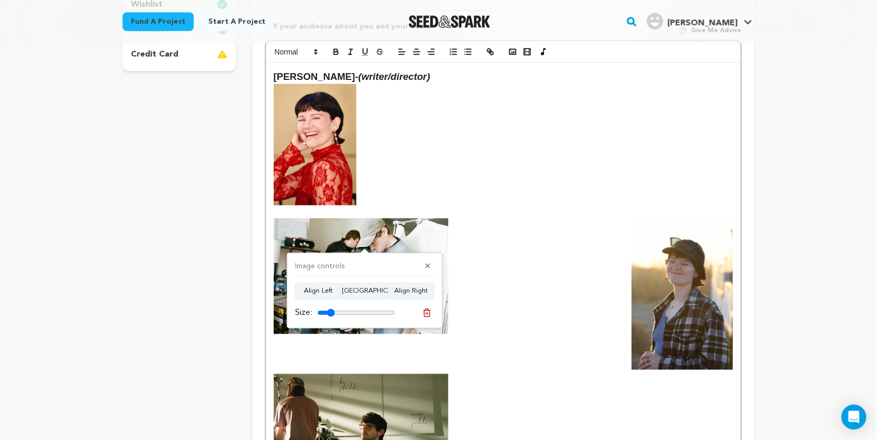
click at [499, 267] on p at bounding box center [503, 277] width 459 height 116
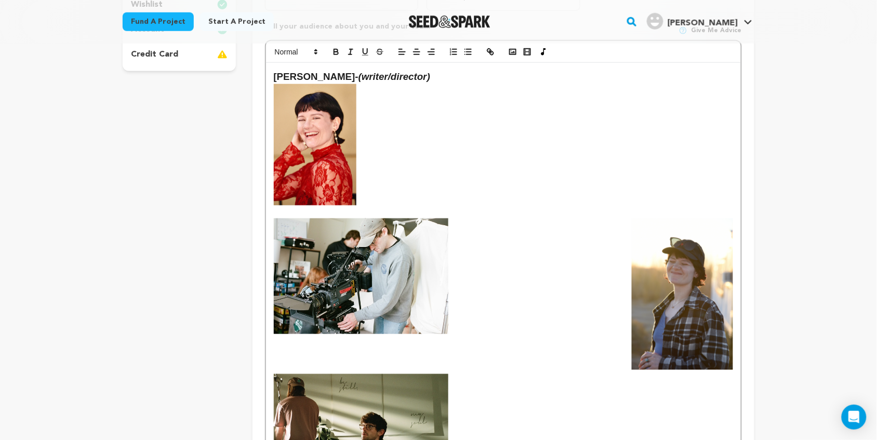
click at [416, 178] on p at bounding box center [503, 151] width 459 height 135
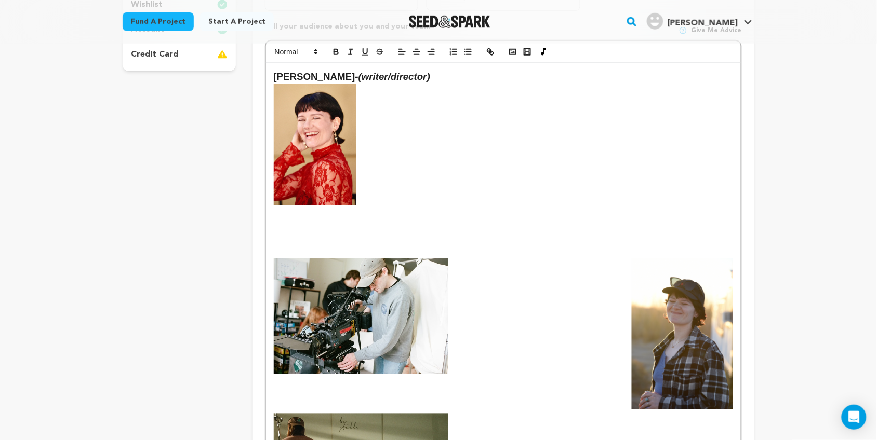
click at [559, 301] on p at bounding box center [503, 317] width 459 height 116
click at [274, 259] on img at bounding box center [361, 317] width 175 height 116
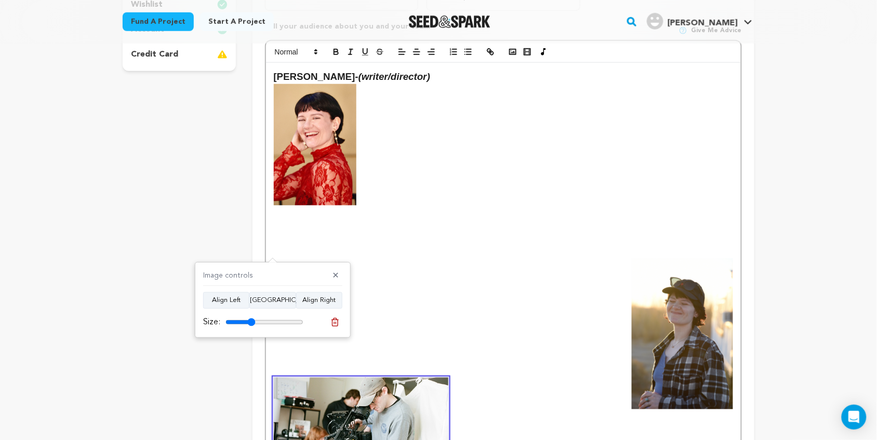
click at [587, 325] on p at bounding box center [503, 332] width 459 height 14
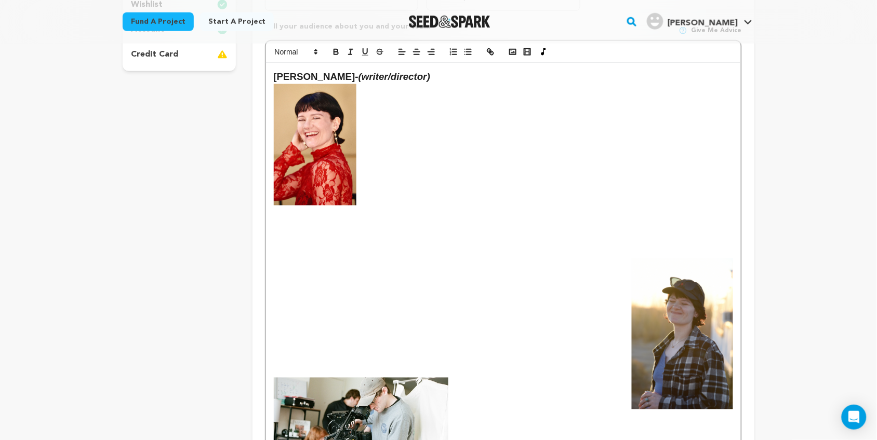
click at [624, 325] on p at bounding box center [503, 332] width 459 height 14
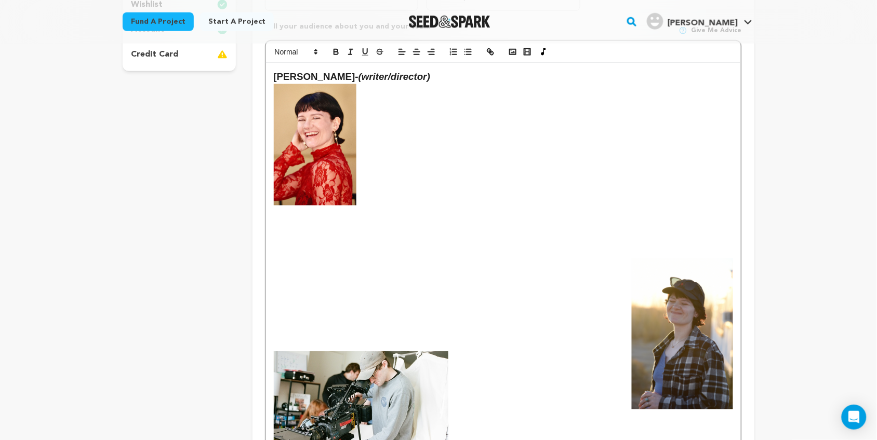
click at [640, 315] on img at bounding box center [682, 334] width 101 height 151
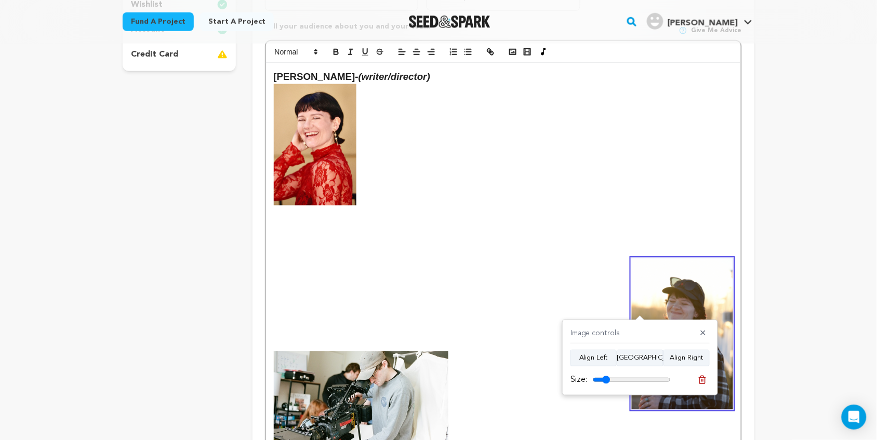
click at [631, 299] on p at bounding box center [503, 306] width 459 height 14
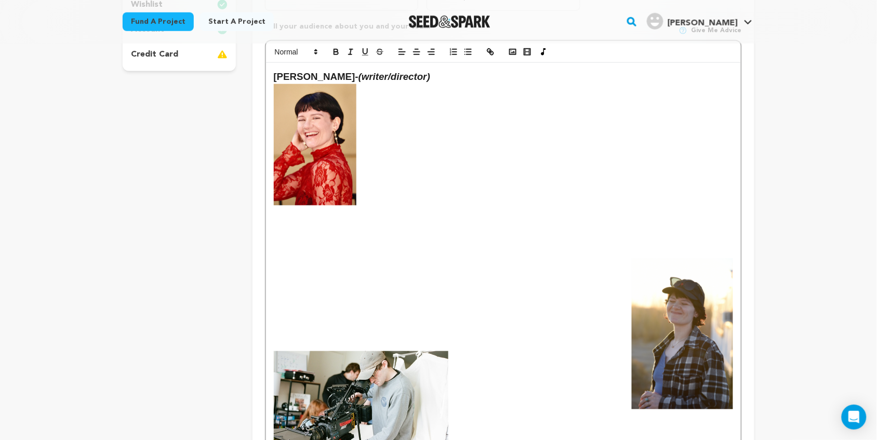
click at [624, 285] on p at bounding box center [503, 292] width 459 height 14
click at [653, 274] on img at bounding box center [682, 334] width 101 height 151
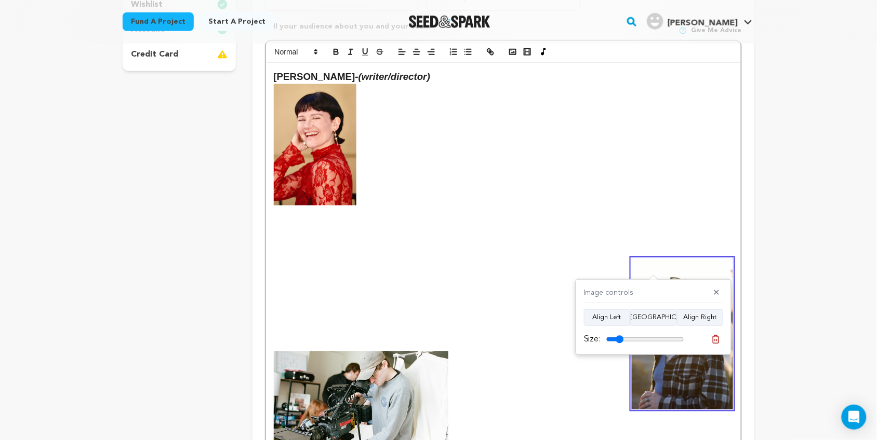
click at [637, 232] on p at bounding box center [503, 239] width 459 height 14
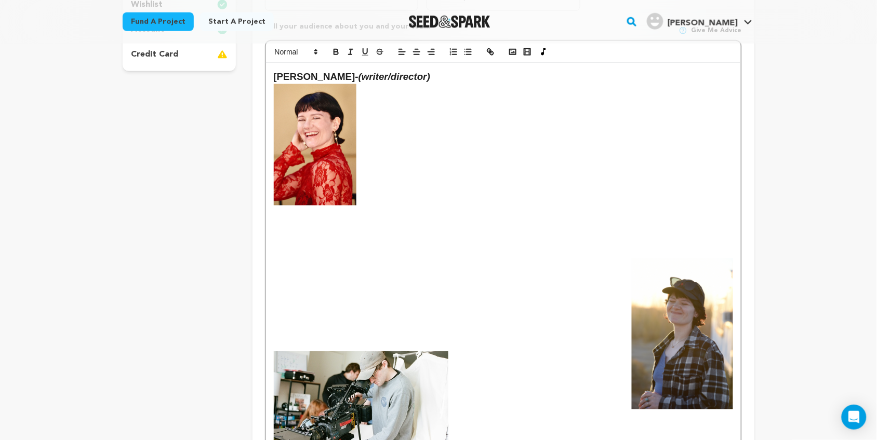
click at [403, 299] on p at bounding box center [503, 306] width 459 height 14
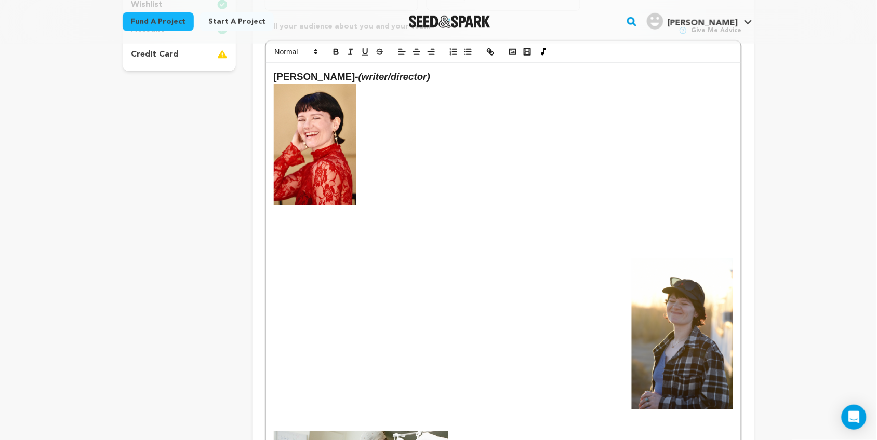
click at [621, 378] on p at bounding box center [503, 385] width 459 height 14
click at [705, 351] on img at bounding box center [682, 334] width 101 height 151
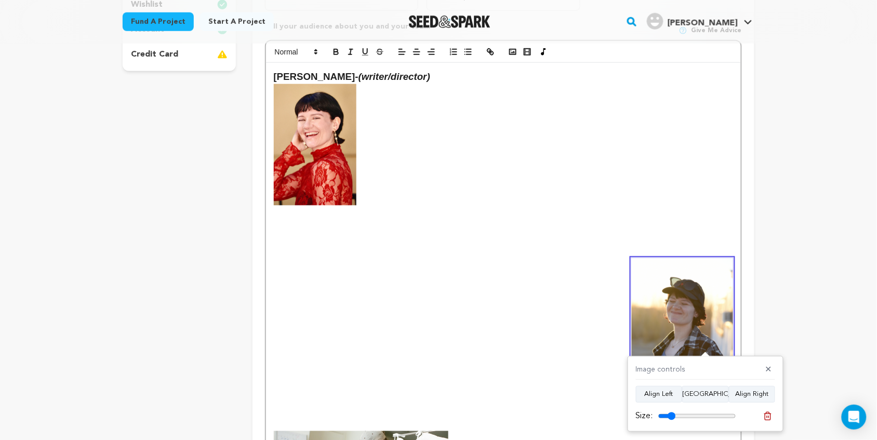
click at [614, 285] on p at bounding box center [503, 292] width 459 height 14
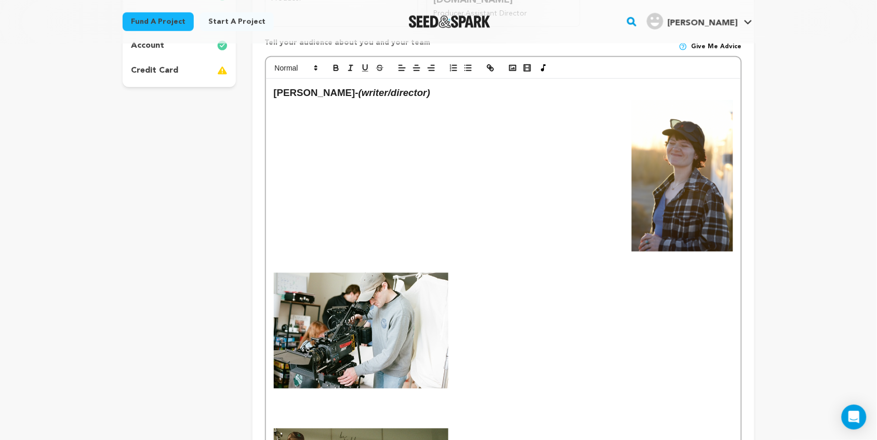
scroll to position [294, 0]
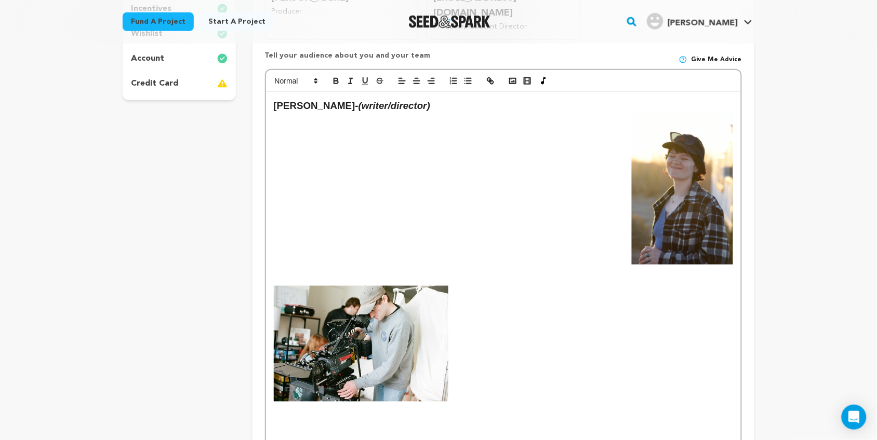
click at [306, 180] on p at bounding box center [503, 187] width 459 height 14
click at [510, 76] on icon "button" at bounding box center [512, 80] width 9 height 9
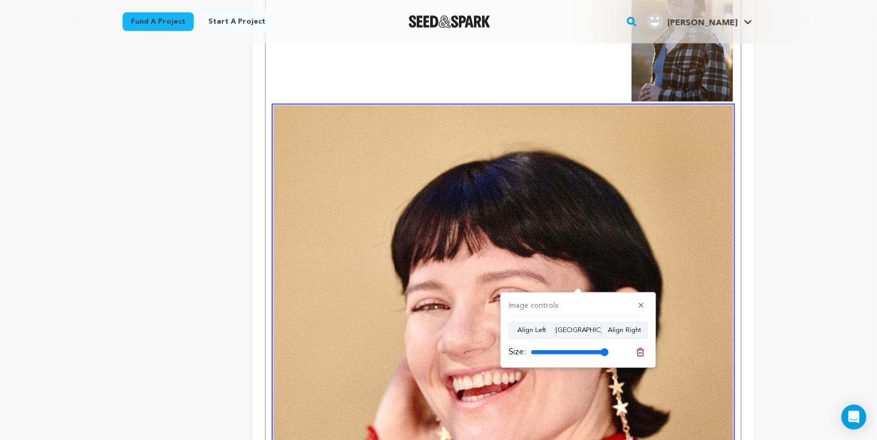
scroll to position [500, 0]
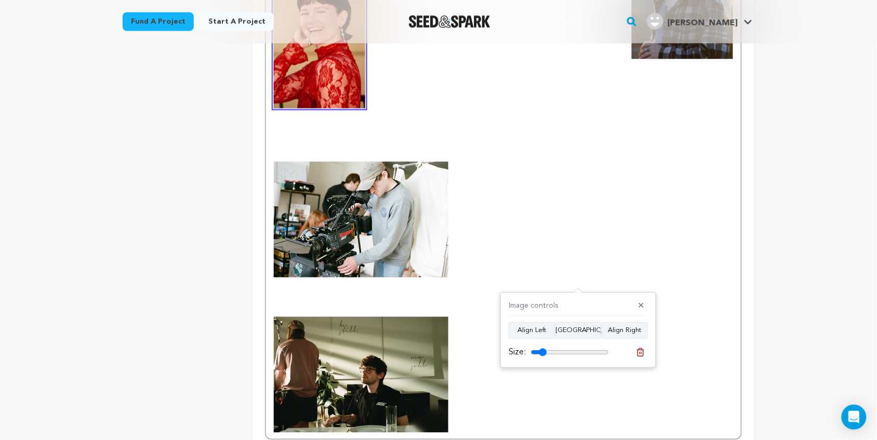
drag, startPoint x: 601, startPoint y: 352, endPoint x: 543, endPoint y: 354, distance: 58.7
type input "20"
click at [543, 354] on input "range" at bounding box center [570, 353] width 78 height 8
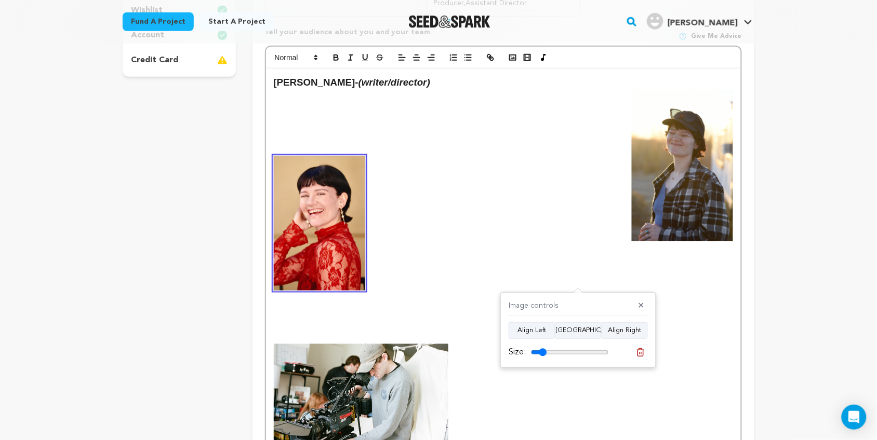
scroll to position [317, 0]
click at [434, 188] on p at bounding box center [503, 224] width 459 height 135
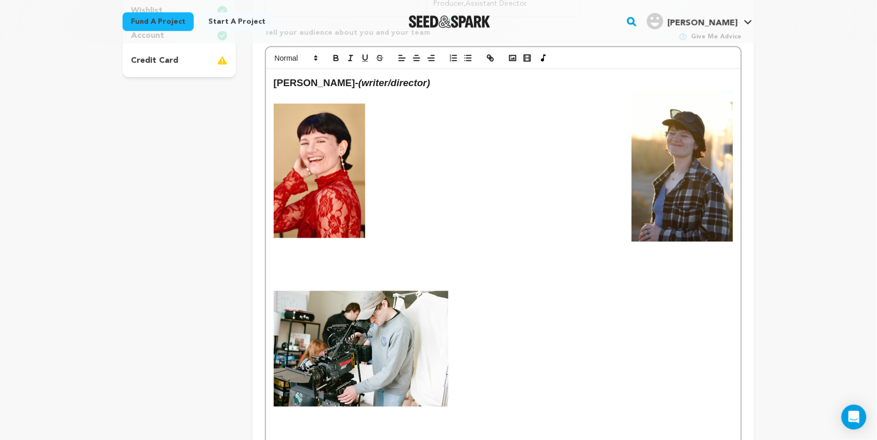
click at [476, 148] on p at bounding box center [503, 171] width 459 height 135
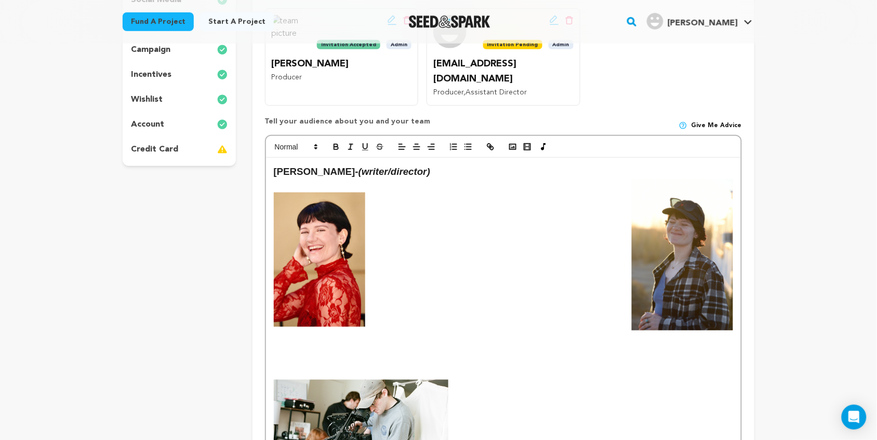
scroll to position [224, 0]
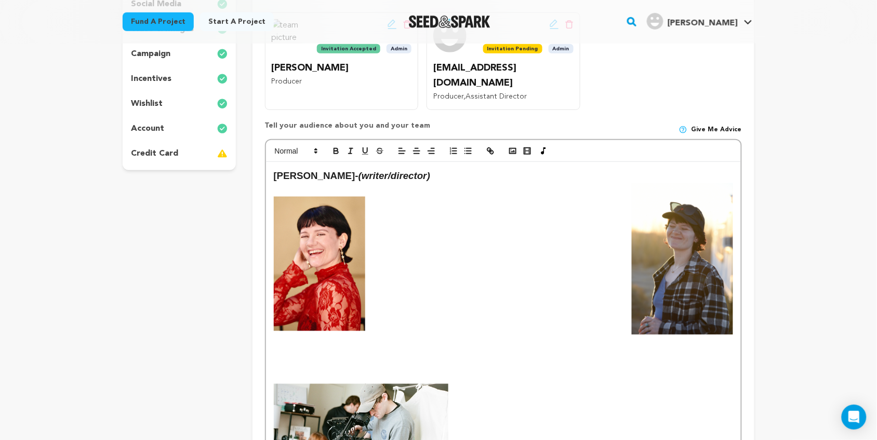
click at [287, 170] on strong "Kelsey L. Johnson" at bounding box center [315, 175] width 82 height 11
drag, startPoint x: 269, startPoint y: 164, endPoint x: 357, endPoint y: 160, distance: 88.9
click at [357, 162] on div "Kelsey L. Johnson - (writer/director)" at bounding box center [503, 412] width 475 height 500
click at [310, 145] on span at bounding box center [295, 151] width 51 height 12
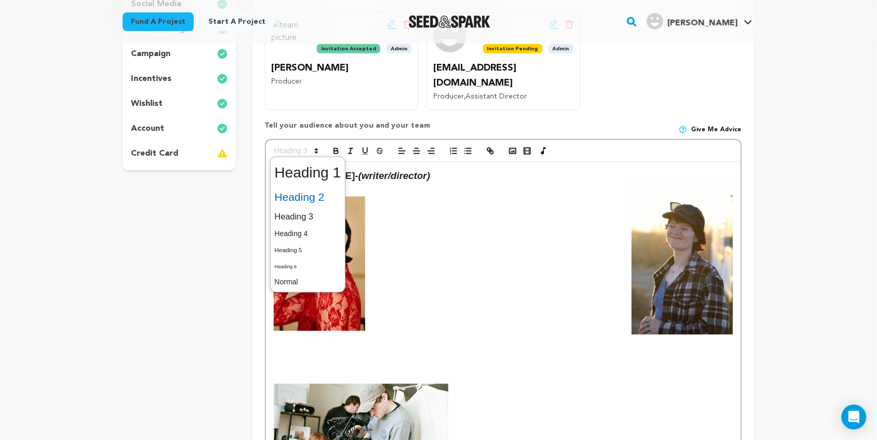
click at [325, 186] on span at bounding box center [308, 197] width 66 height 22
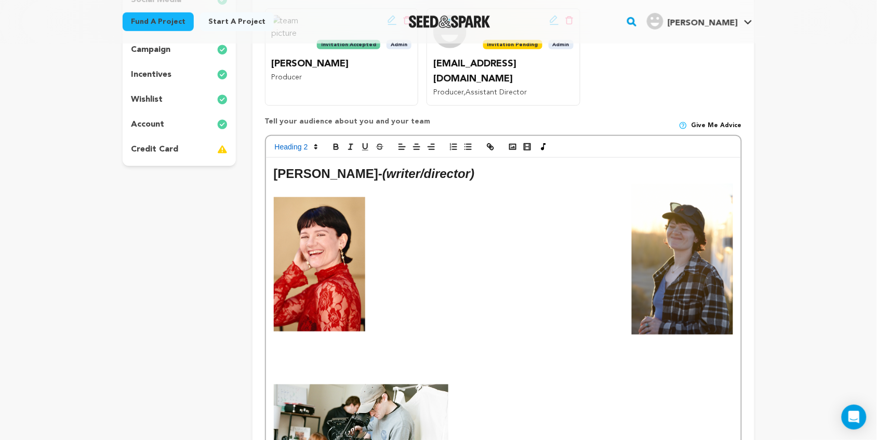
click at [403, 197] on p at bounding box center [503, 264] width 459 height 135
drag, startPoint x: 394, startPoint y: 157, endPoint x: 489, endPoint y: 162, distance: 95.2
click at [474, 167] on em "(writer/director)" at bounding box center [428, 174] width 92 height 14
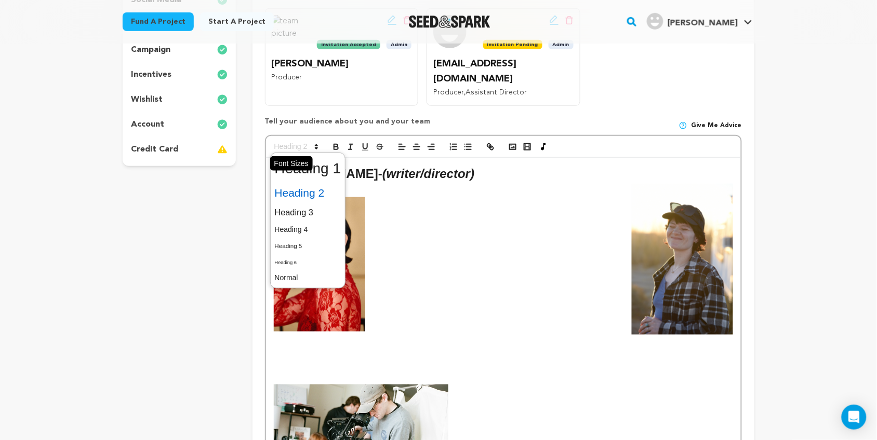
click at [314, 142] on icon at bounding box center [316, 146] width 9 height 9
click at [315, 182] on span at bounding box center [308, 193] width 66 height 22
drag, startPoint x: 316, startPoint y: 132, endPoint x: 320, endPoint y: 156, distance: 23.8
click at [320, 153] on span at bounding box center [295, 147] width 51 height 12
click at [320, 156] on span at bounding box center [308, 168] width 66 height 27
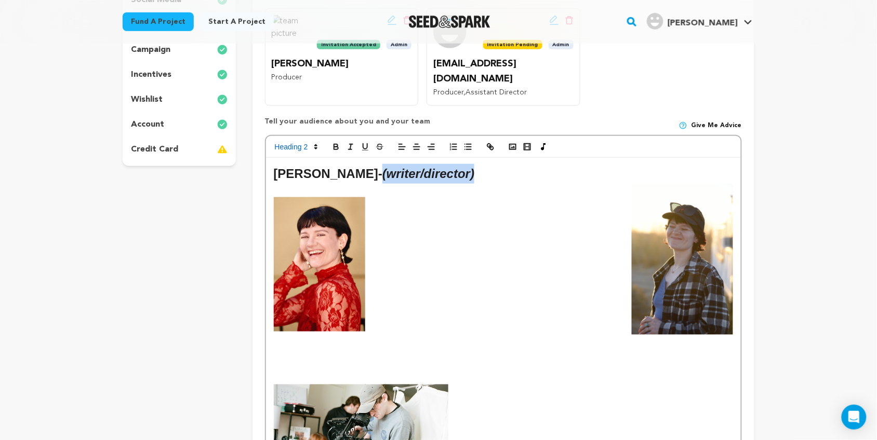
drag, startPoint x: 396, startPoint y: 162, endPoint x: 488, endPoint y: 165, distance: 92.5
click at [474, 167] on em "(writer/director)" at bounding box center [428, 174] width 92 height 14
click at [305, 141] on span at bounding box center [295, 147] width 51 height 12
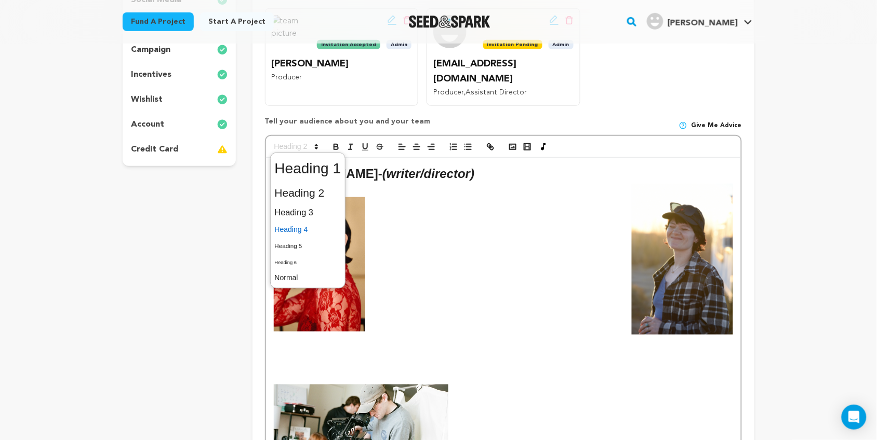
click at [313, 222] on span at bounding box center [308, 230] width 66 height 16
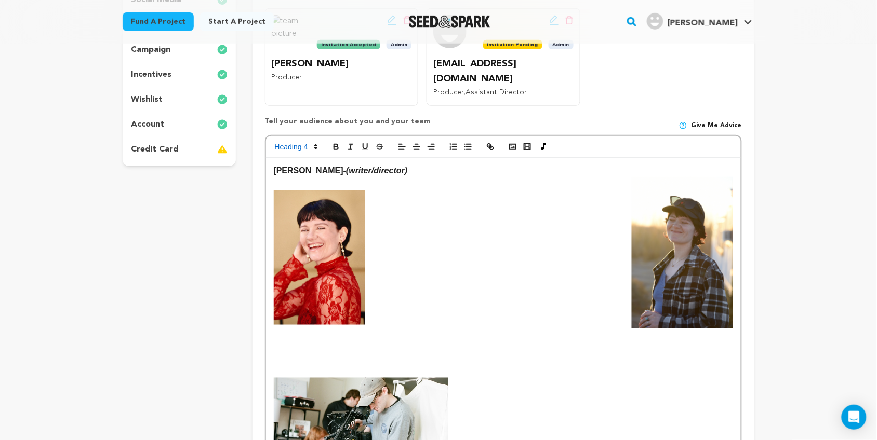
scroll to position [222, 0]
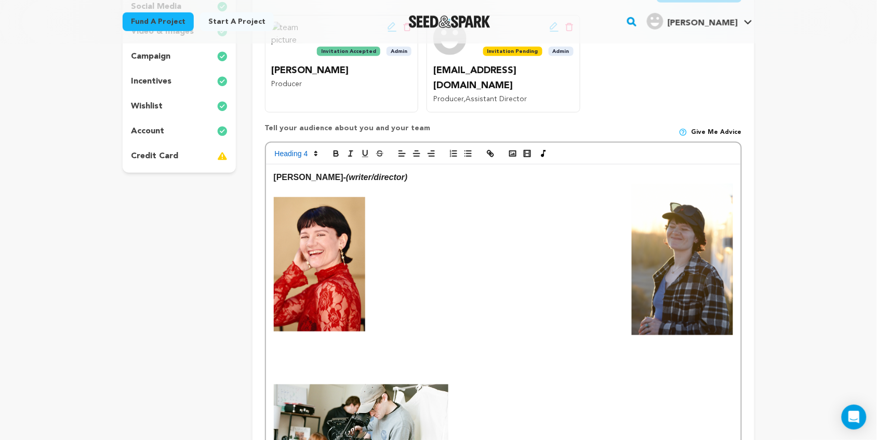
click at [430, 171] on h4 "Kelsey L. Johnson - (writer/director)" at bounding box center [503, 178] width 459 height 14
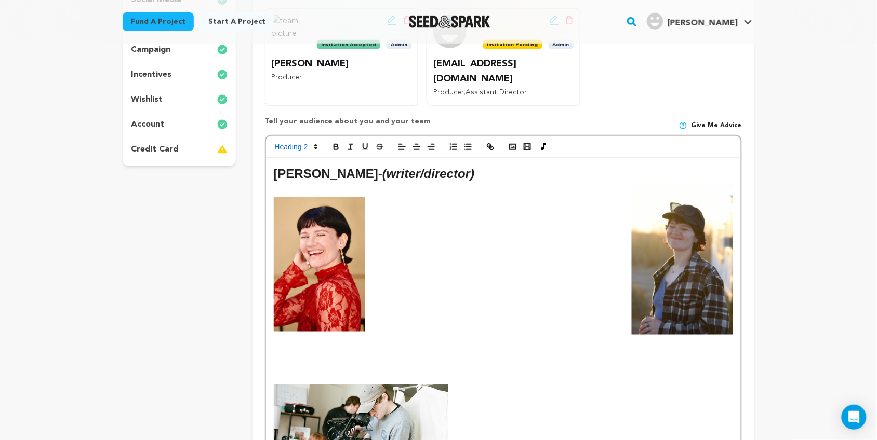
click at [411, 237] on p at bounding box center [503, 264] width 459 height 135
click at [418, 227] on p at bounding box center [503, 264] width 459 height 135
click at [430, 235] on p at bounding box center [503, 264] width 459 height 135
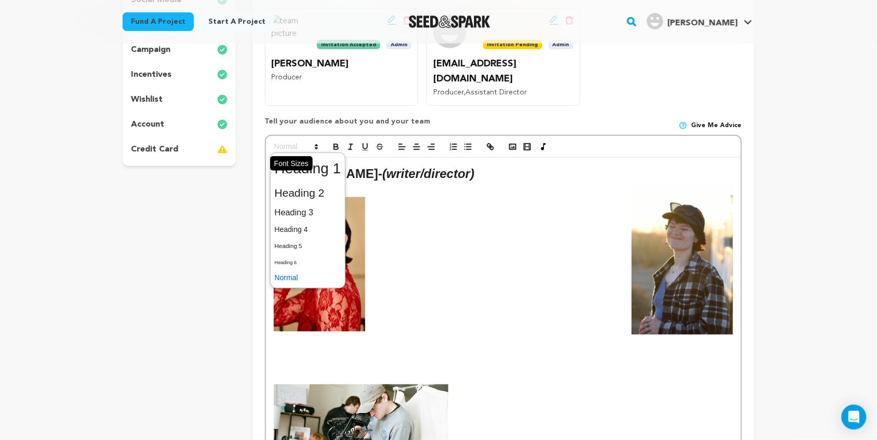
click at [309, 141] on span at bounding box center [295, 147] width 51 height 12
click at [313, 238] on span at bounding box center [308, 246] width 66 height 16
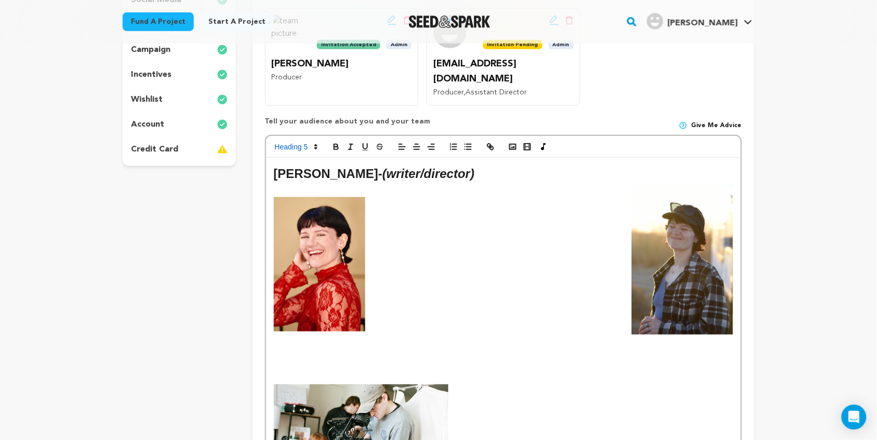
click at [462, 213] on h5 at bounding box center [503, 264] width 459 height 135
click at [523, 166] on h2 "Kelsey L. Johnson - (writer/director)" at bounding box center [503, 174] width 459 height 20
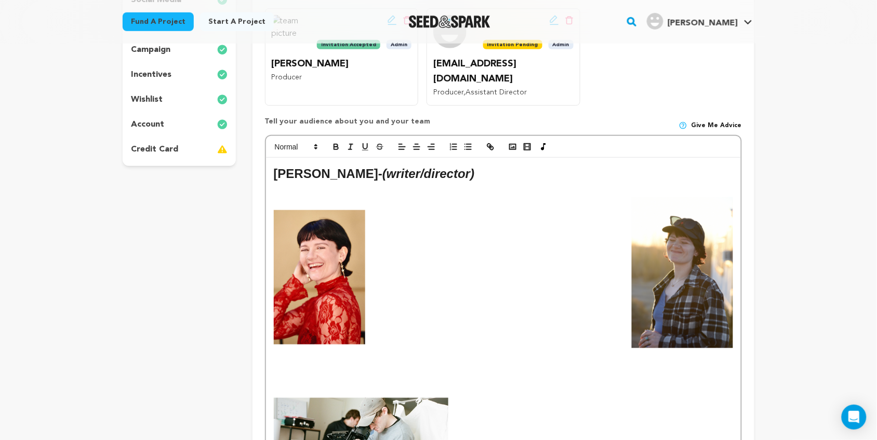
click at [338, 297] on img at bounding box center [320, 277] width 92 height 135
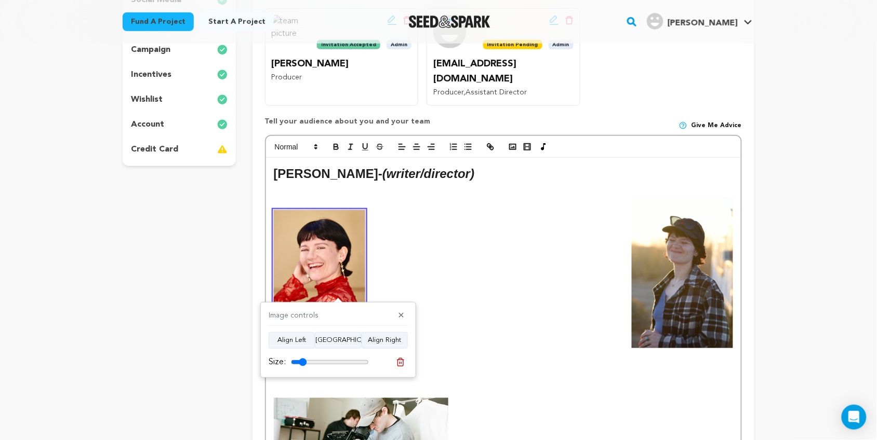
click at [350, 281] on img at bounding box center [320, 277] width 92 height 135
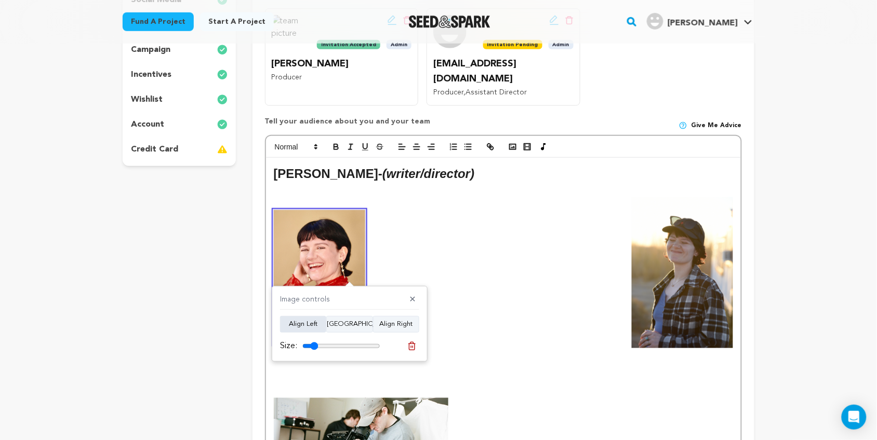
click at [311, 323] on button "Align Left" at bounding box center [303, 324] width 46 height 17
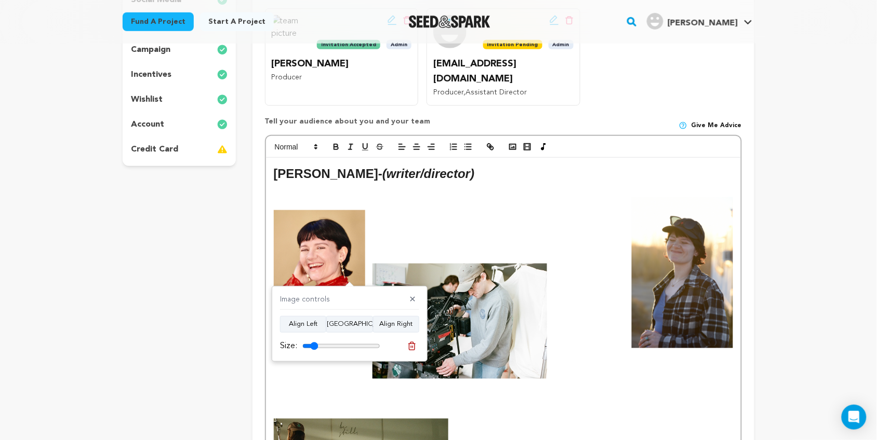
click at [557, 273] on p at bounding box center [503, 322] width 459 height 116
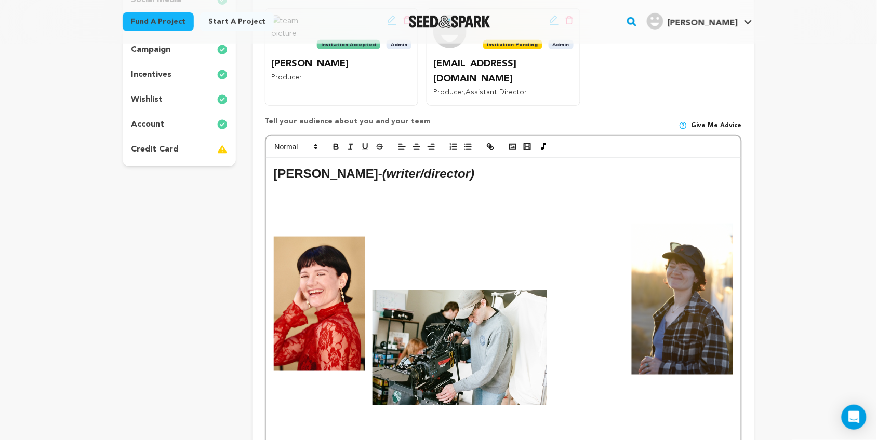
click at [370, 290] on p at bounding box center [503, 348] width 459 height 116
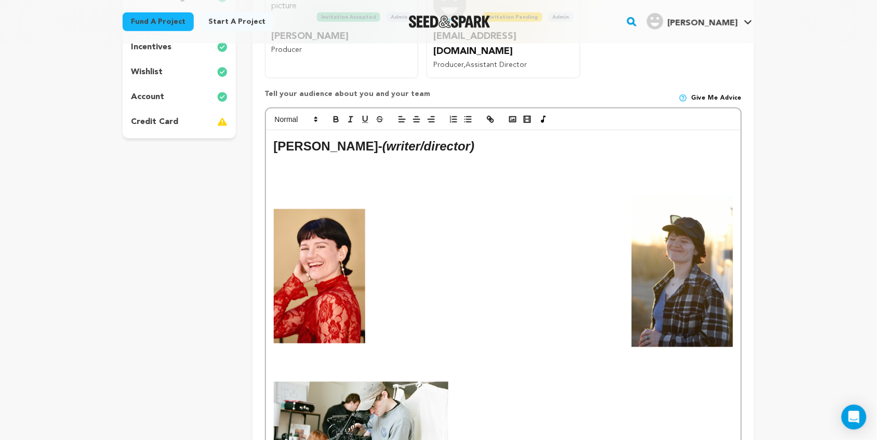
scroll to position [256, 0]
click at [403, 237] on p at bounding box center [503, 244] width 459 height 14
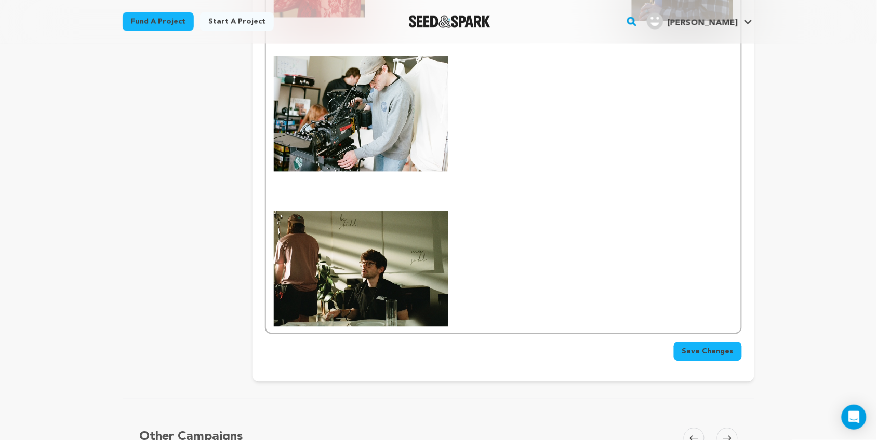
scroll to position [584, 0]
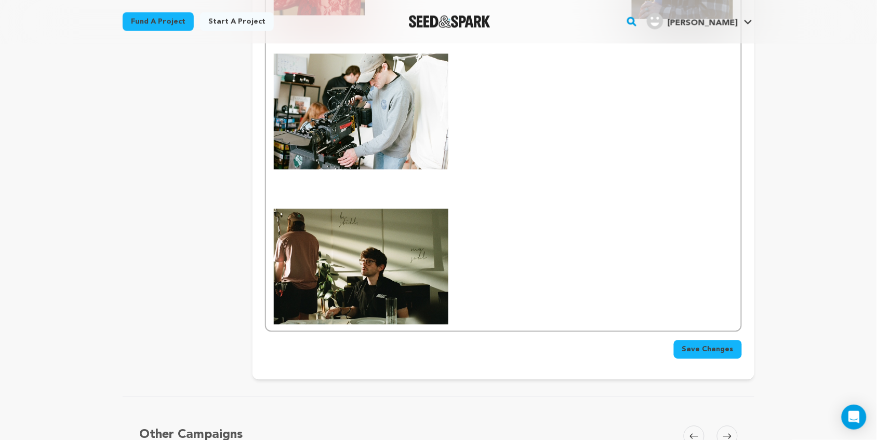
click at [393, 252] on img at bounding box center [361, 267] width 175 height 116
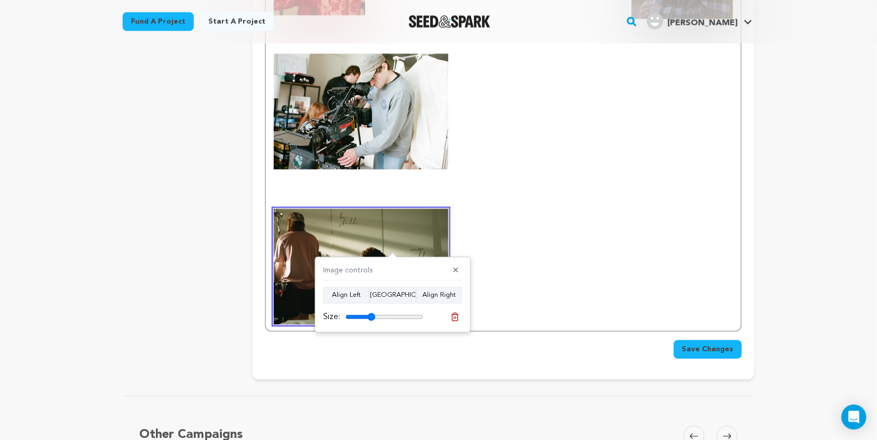
click at [533, 108] on p at bounding box center [503, 112] width 459 height 116
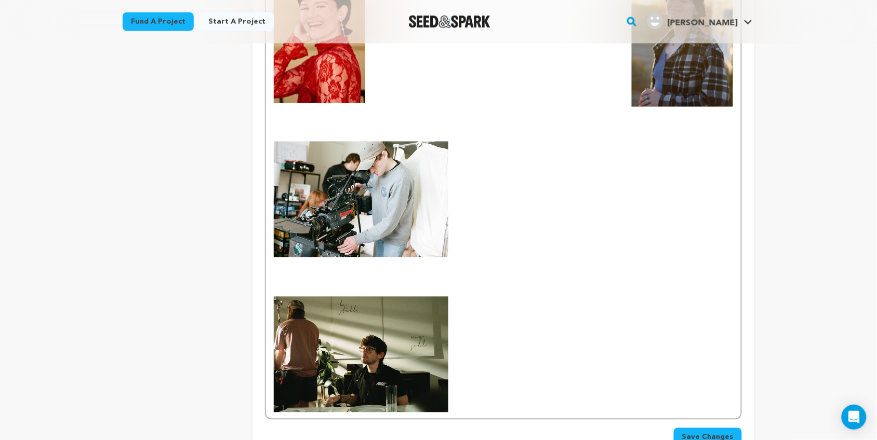
scroll to position [492, 0]
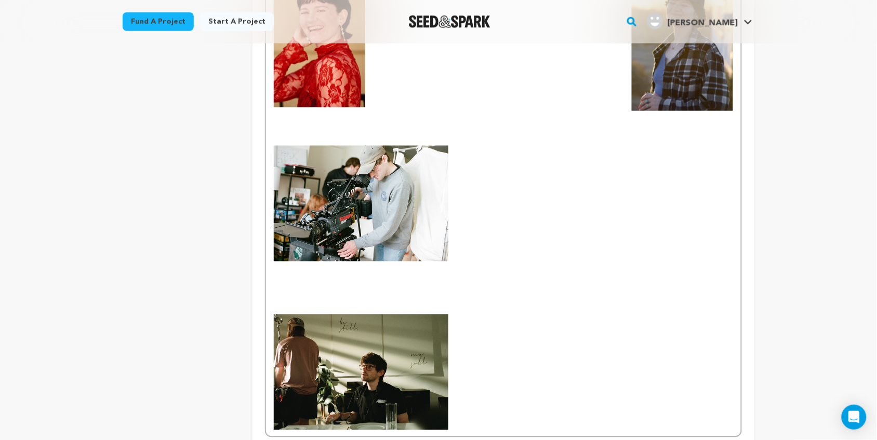
click at [521, 172] on p at bounding box center [503, 210] width 459 height 129
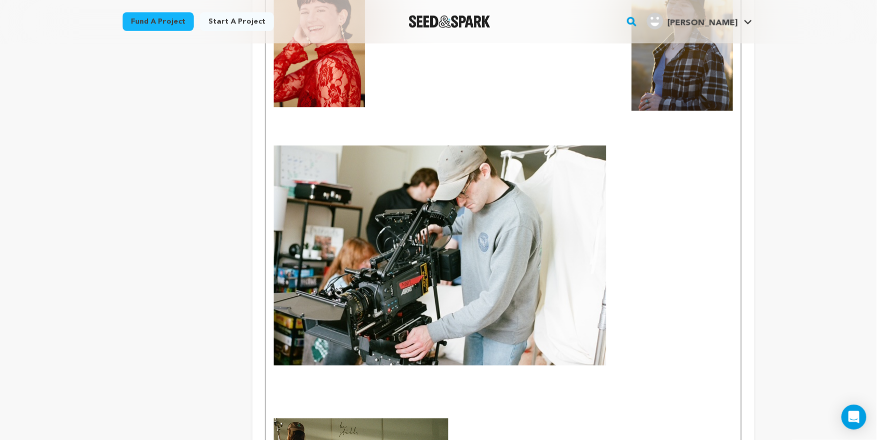
click at [557, 231] on img at bounding box center [440, 256] width 332 height 220
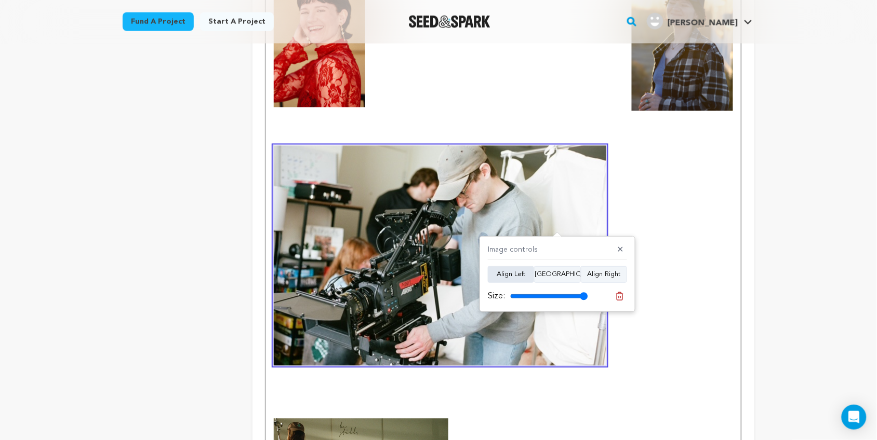
click at [518, 273] on button "Align Left" at bounding box center [511, 274] width 46 height 17
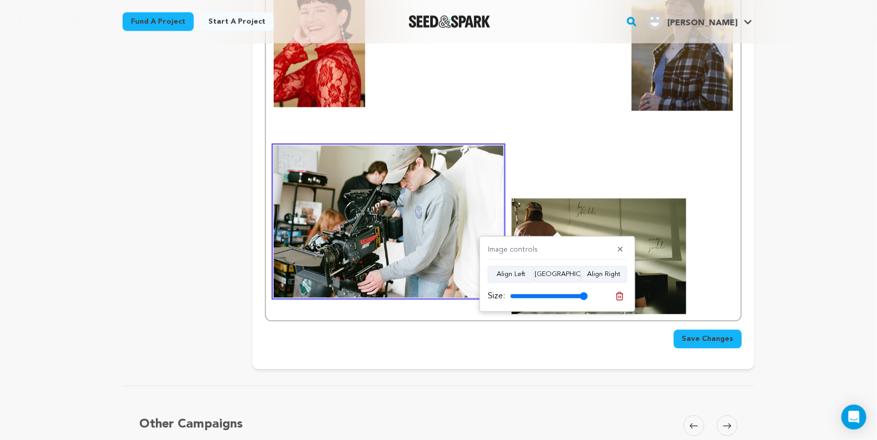
click at [509, 186] on p at bounding box center [503, 250] width 459 height 129
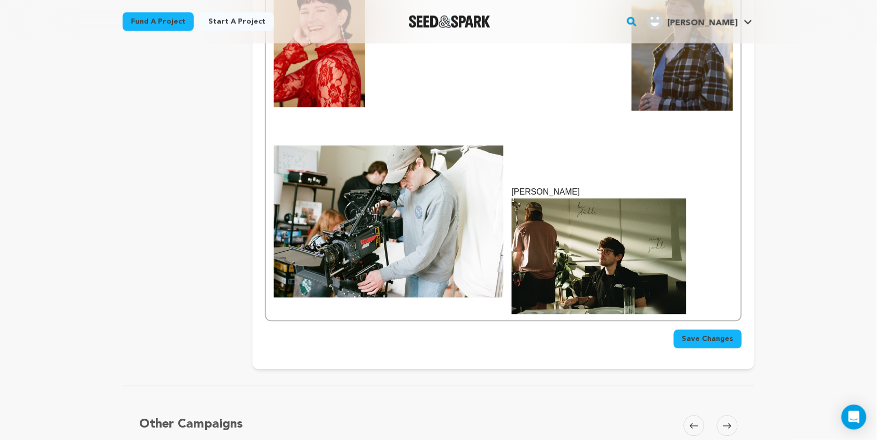
click at [543, 224] on img at bounding box center [599, 257] width 175 height 116
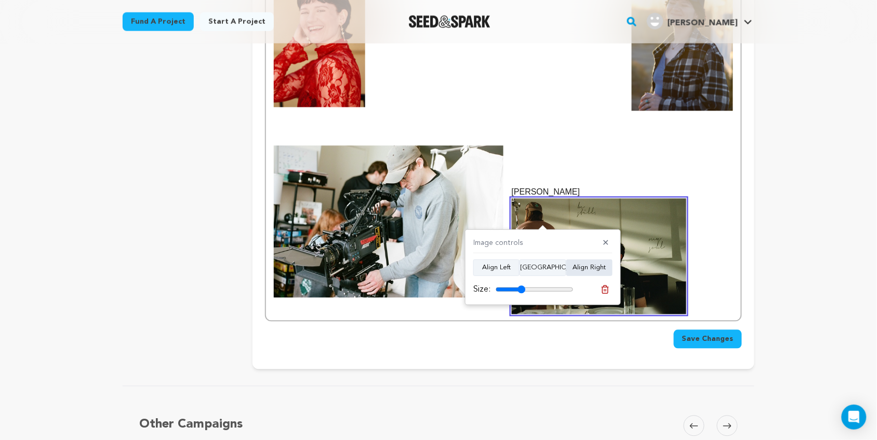
click at [582, 274] on button "Align Right" at bounding box center [589, 268] width 46 height 17
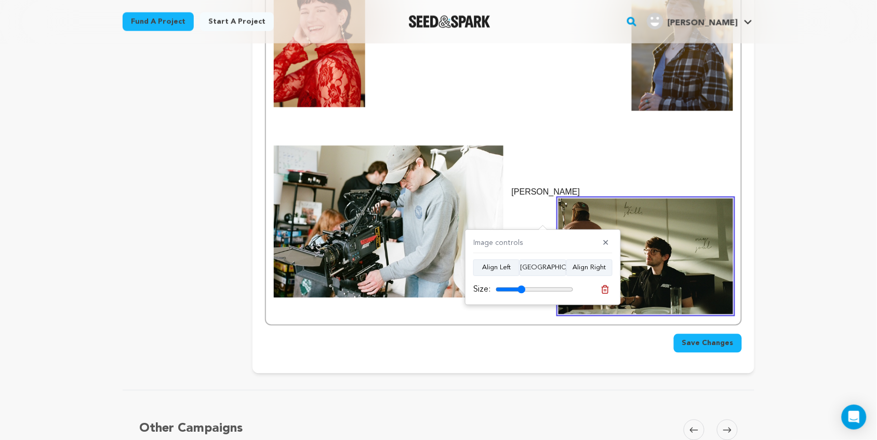
click at [530, 186] on p "Bailey" at bounding box center [503, 193] width 459 height 14
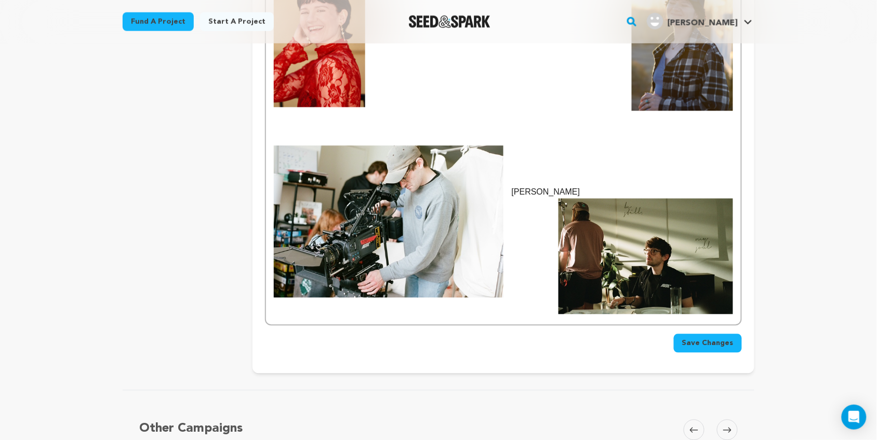
click at [465, 184] on img at bounding box center [389, 222] width 230 height 152
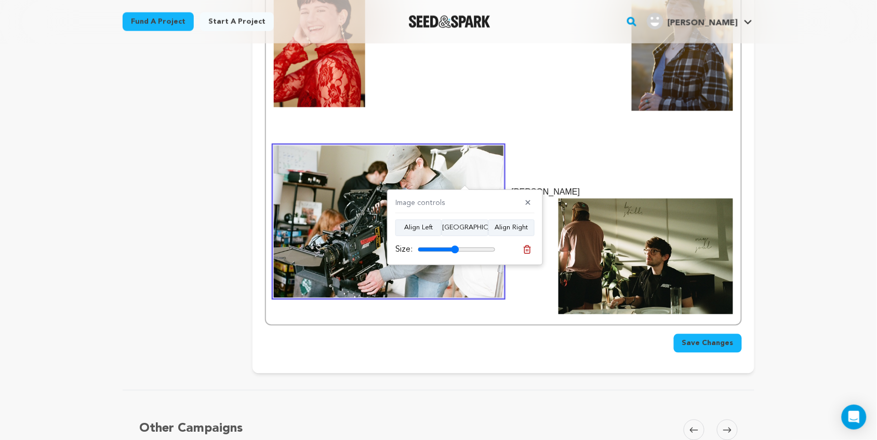
drag, startPoint x: 487, startPoint y: 249, endPoint x: 455, endPoint y: 250, distance: 31.7
type input "53"
click at [455, 250] on input "range" at bounding box center [457, 250] width 78 height 8
click at [451, 146] on img at bounding box center [389, 222] width 230 height 152
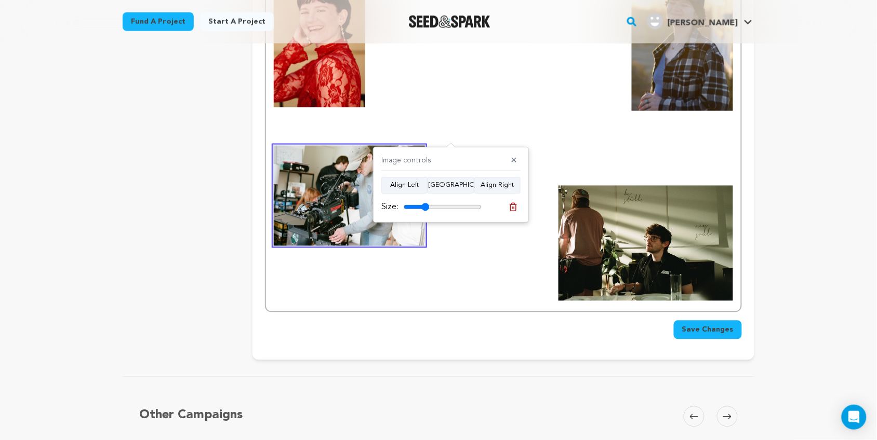
drag, startPoint x: 441, startPoint y: 206, endPoint x: 425, endPoint y: 207, distance: 16.7
type input "33"
click at [425, 207] on input "range" at bounding box center [443, 207] width 78 height 8
click at [555, 220] on div "Kelsey L. Johnson - (writer/director) Bailey" at bounding box center [503, 103] width 475 height 418
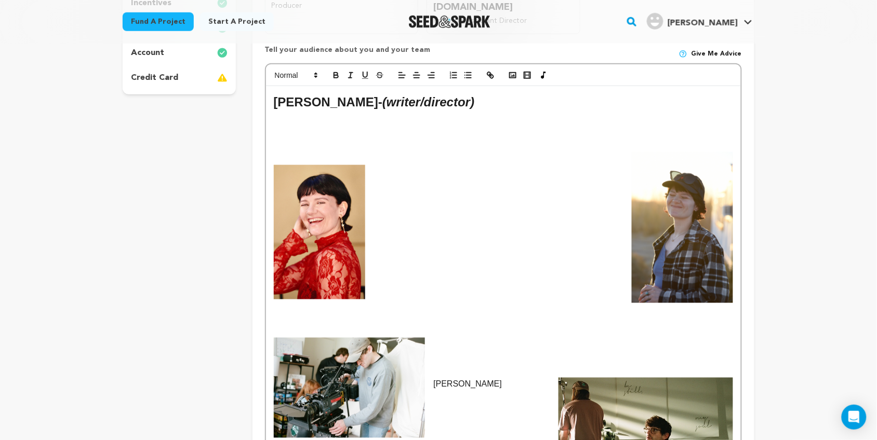
scroll to position [299, 0]
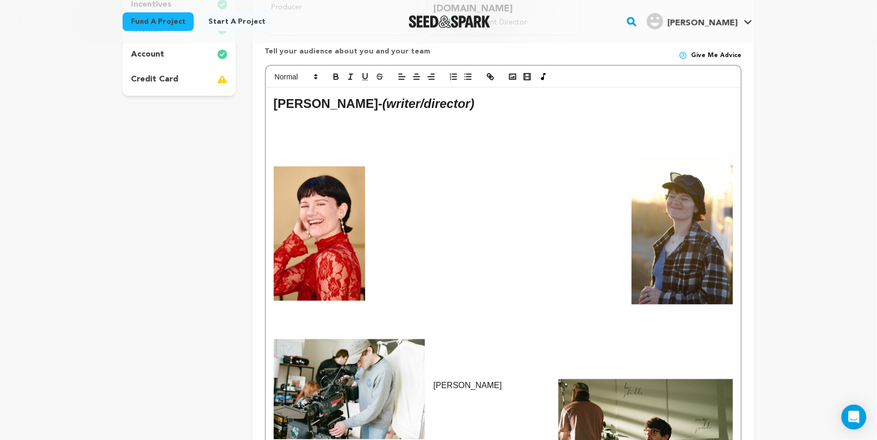
click at [336, 140] on p at bounding box center [503, 147] width 459 height 14
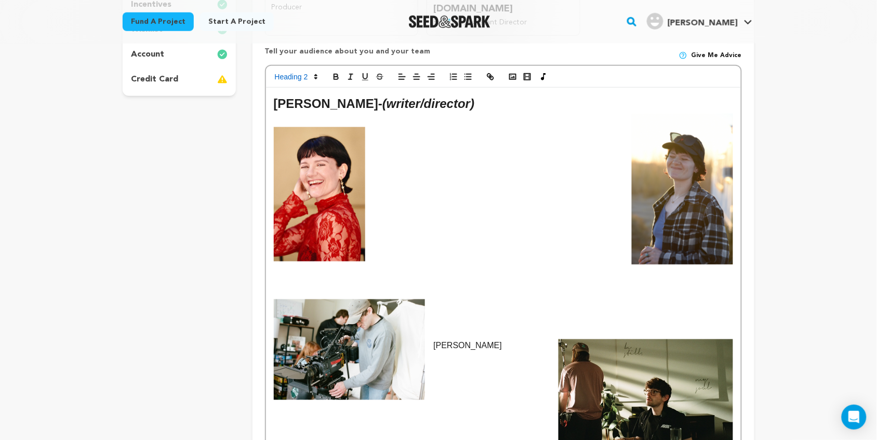
scroll to position [286, 0]
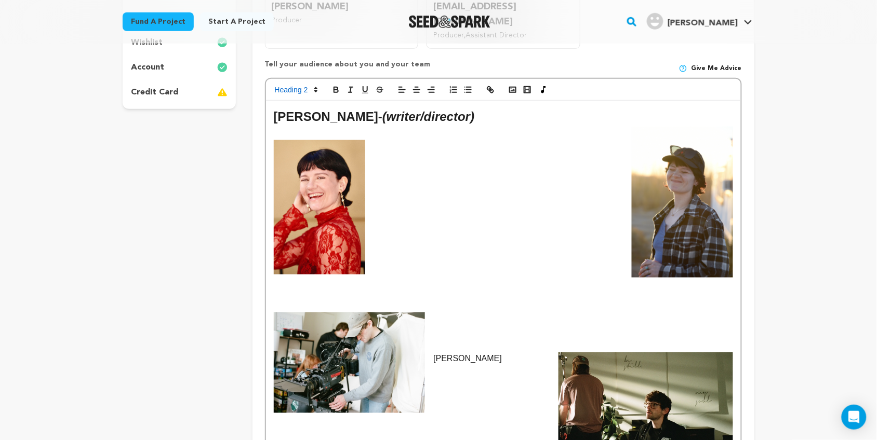
click at [303, 286] on p at bounding box center [503, 293] width 459 height 14
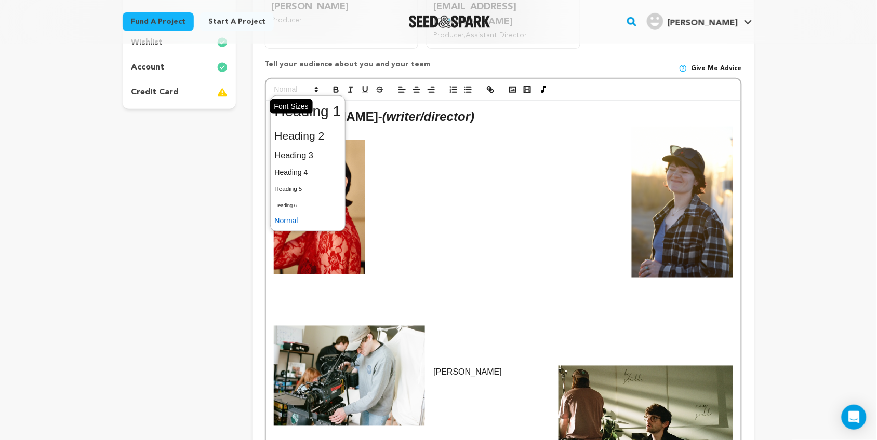
click at [305, 84] on span at bounding box center [295, 90] width 51 height 12
click at [318, 125] on span at bounding box center [308, 136] width 66 height 22
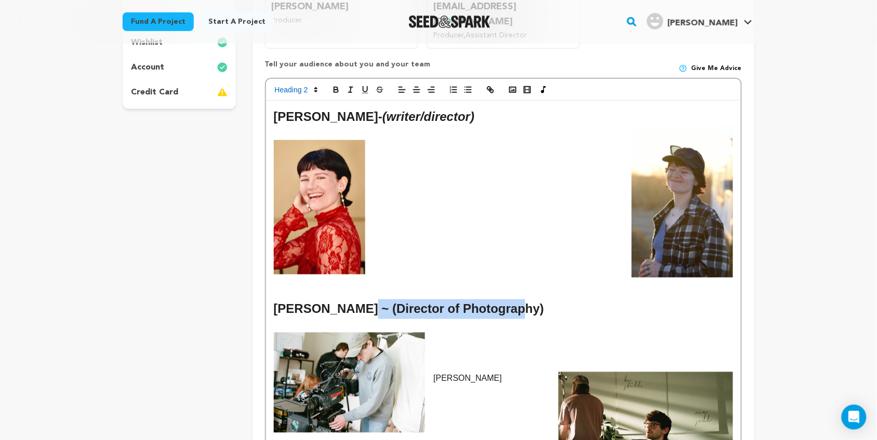
drag, startPoint x: 349, startPoint y: 296, endPoint x: 506, endPoint y: 292, distance: 157.9
click at [506, 300] on h2 "Bailey Rye ~ (Director of Photography)" at bounding box center [503, 310] width 459 height 20
click at [351, 87] on line "button" at bounding box center [350, 89] width 1 height 5
click at [384, 302] on em "(Director of Photography)" at bounding box center [423, 309] width 152 height 14
click at [333, 300] on h2 "Bailey Rye ~ (Director of Photography)" at bounding box center [503, 310] width 459 height 20
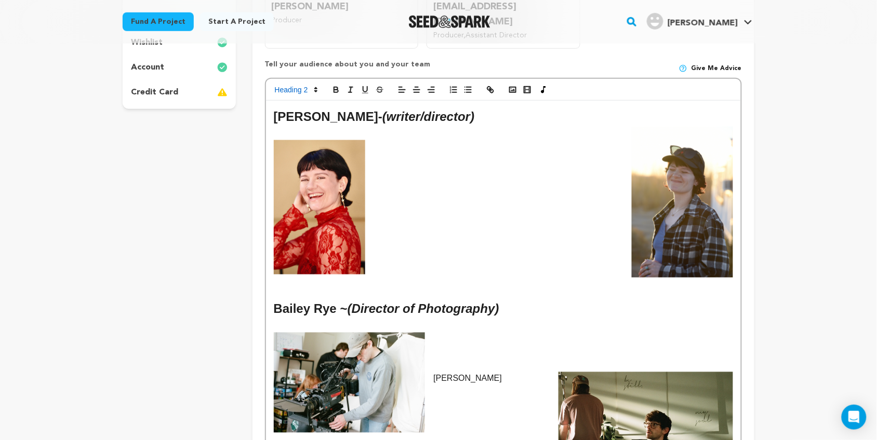
click at [342, 300] on h2 "Bailey Rye ~ (Director of Photography)" at bounding box center [503, 310] width 459 height 20
click at [362, 302] on em "(Director of Photography)" at bounding box center [423, 309] width 152 height 14
click at [430, 302] on em "(director of Photography)" at bounding box center [422, 309] width 150 height 14
click at [338, 300] on h2 "Bailey Rye ~ (director of photography)" at bounding box center [503, 310] width 459 height 20
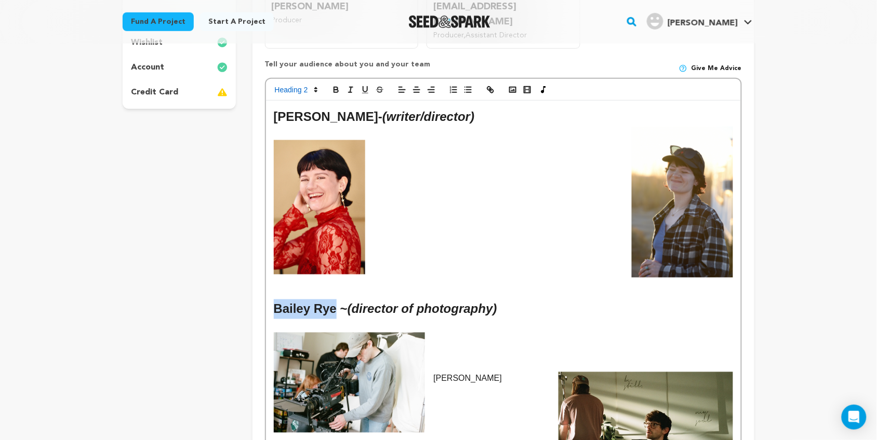
drag, startPoint x: 332, startPoint y: 294, endPoint x: 271, endPoint y: 292, distance: 61.3
click at [271, 292] on div "Kelsey L. Johnson - (writer/director) Bailey Rye ~ (director of photography) Ba…" at bounding box center [503, 300] width 475 height 398
click at [422, 319] on p at bounding box center [503, 326] width 459 height 14
click at [541, 300] on h2 "Bailey Rye ~ (director of photography)" at bounding box center [503, 310] width 459 height 20
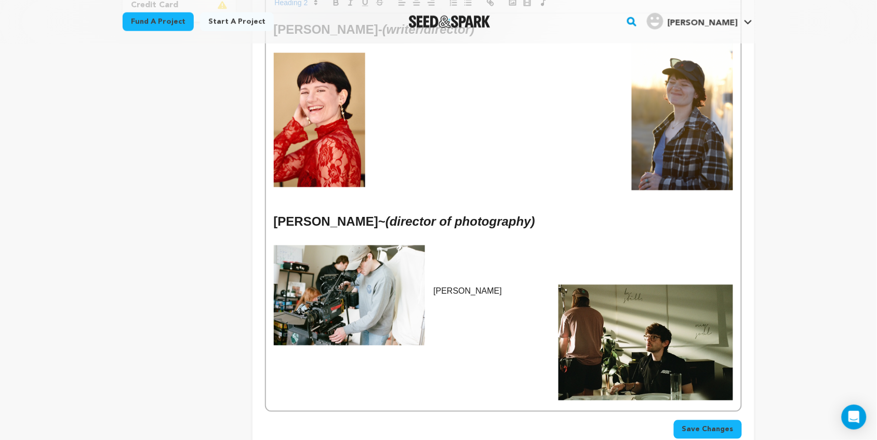
scroll to position [393, 0]
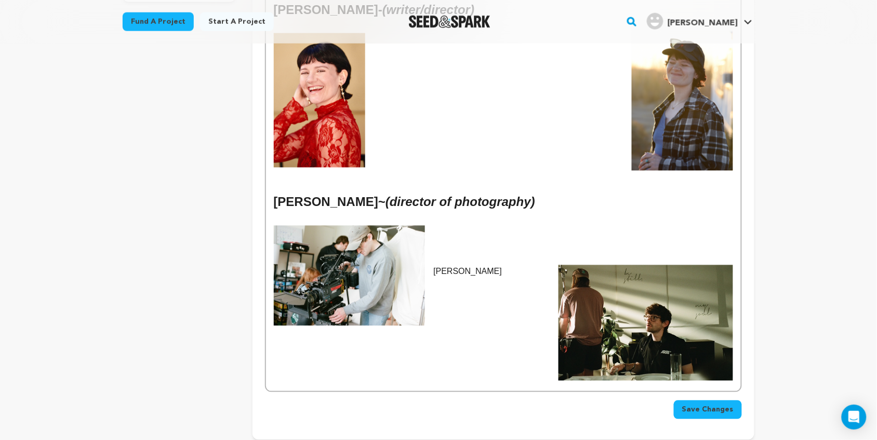
click at [472, 265] on p "Bailey" at bounding box center [503, 272] width 459 height 14
click at [450, 265] on p "Bailey" at bounding box center [503, 272] width 459 height 14
click at [456, 265] on p "Bailey" at bounding box center [503, 272] width 459 height 14
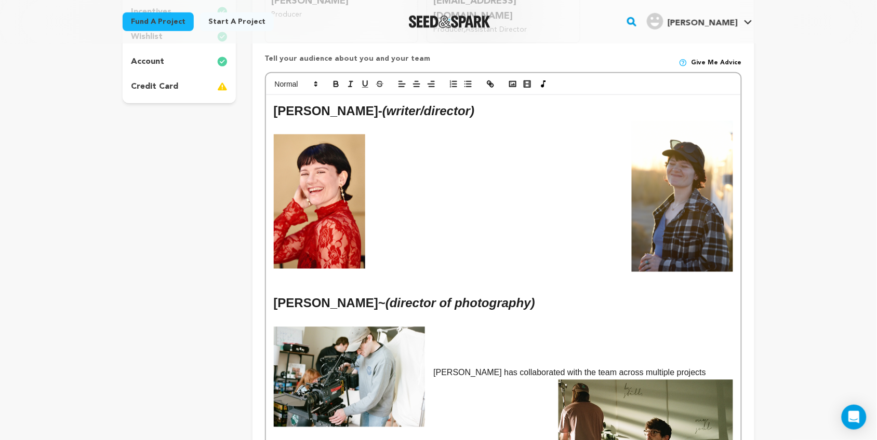
scroll to position [291, 0]
click at [411, 188] on p at bounding box center [503, 195] width 459 height 14
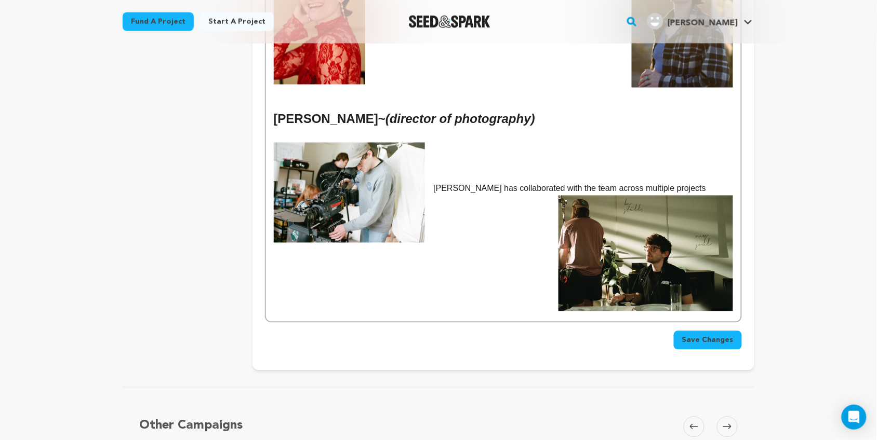
scroll to position [478, 0]
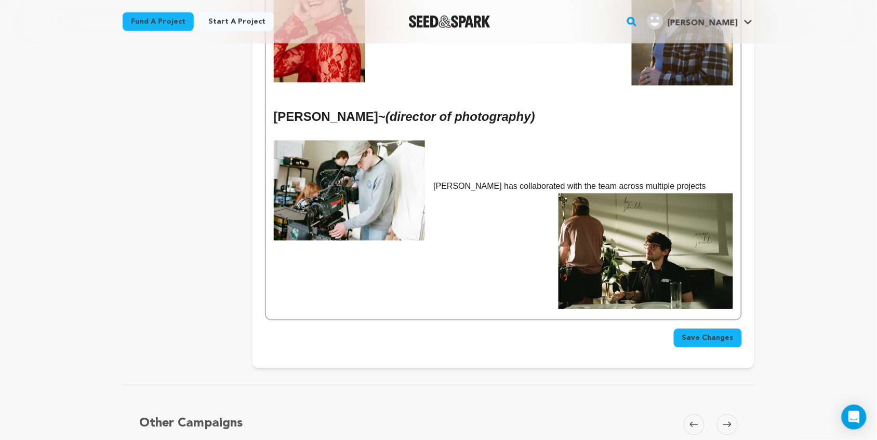
click at [739, 206] on div "Kelsey L. Johnson - (writer/director) Bailey Rye ~ (director of photography) Ba…" at bounding box center [503, 114] width 475 height 411
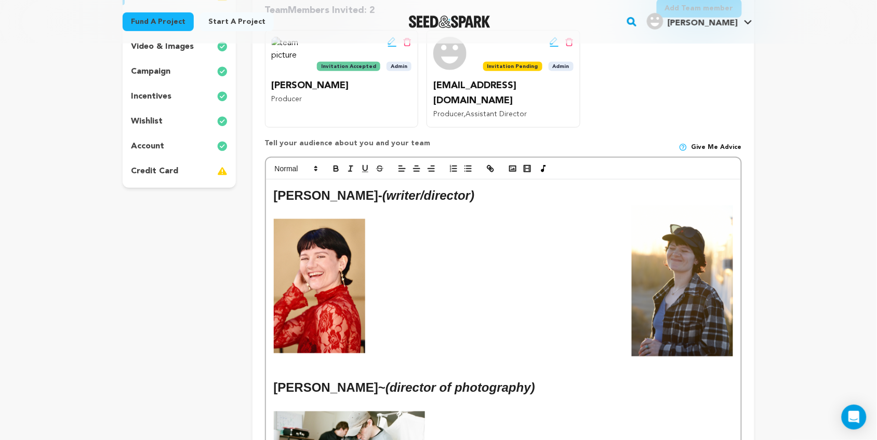
scroll to position [206, 0]
click at [466, 273] on p at bounding box center [503, 280] width 459 height 14
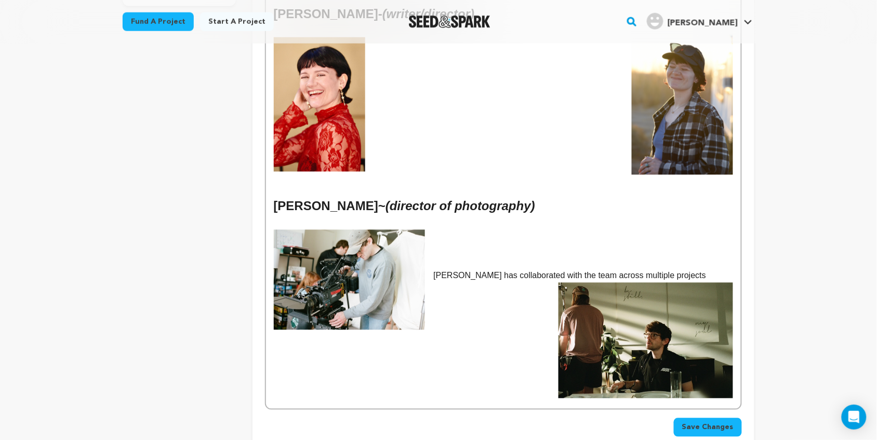
scroll to position [390, 0]
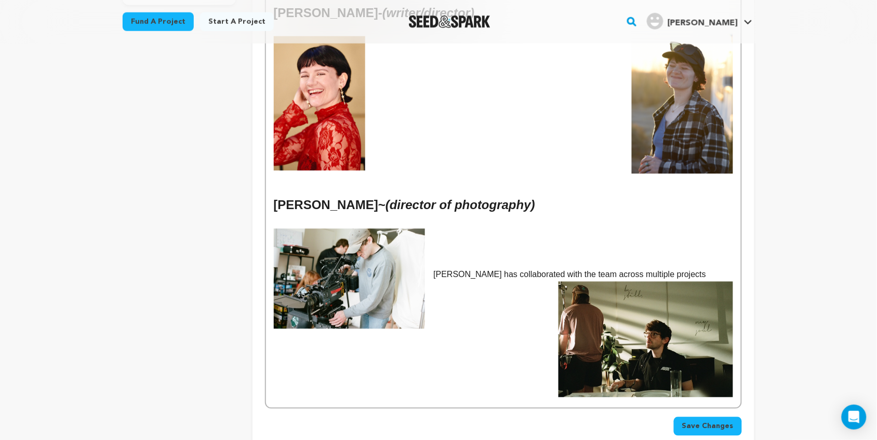
click at [735, 279] on div "Kelsey L. Johnson - (writer/director) Bailey Rye ~ (director of photography) Ba…" at bounding box center [503, 202] width 475 height 411
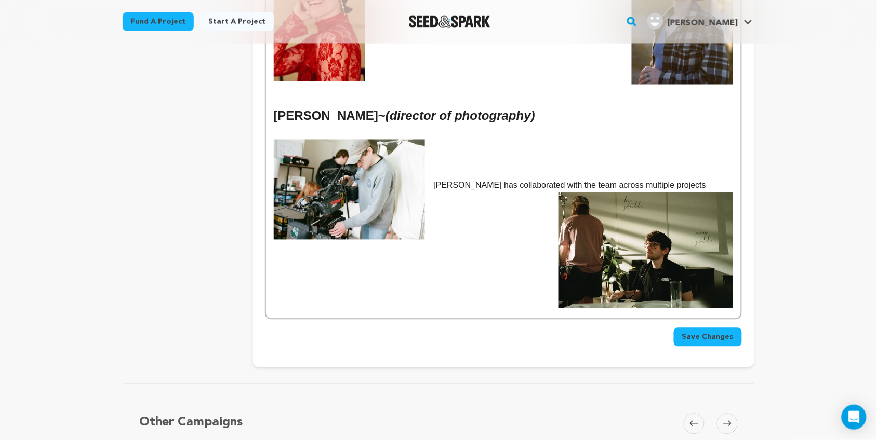
scroll to position [483, 0]
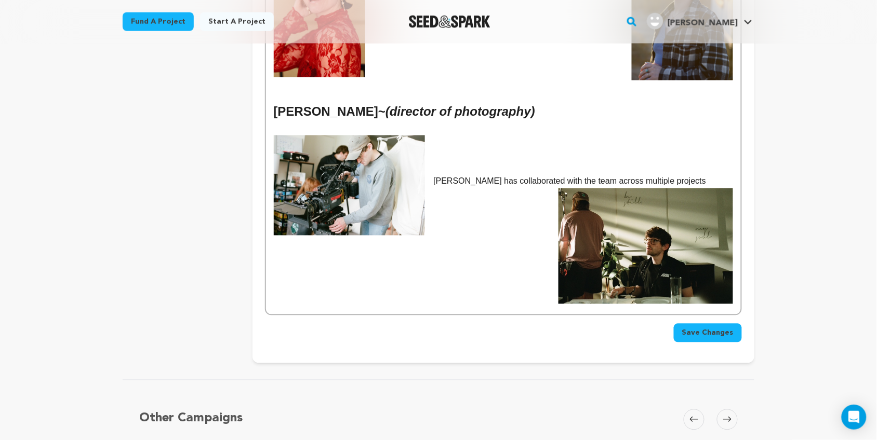
click at [363, 299] on div "Kelsey L. Johnson - (writer/director) Bailey Rye ~ (director of photography) Ba…" at bounding box center [503, 108] width 475 height 411
click at [488, 239] on div "Kelsey L. Johnson - (writer/director) Bailey Rye ~ (director of photography) Ba…" at bounding box center [503, 108] width 475 height 411
click at [661, 175] on p "Bailey has collaborated with the team across multiple projects" at bounding box center [503, 182] width 459 height 14
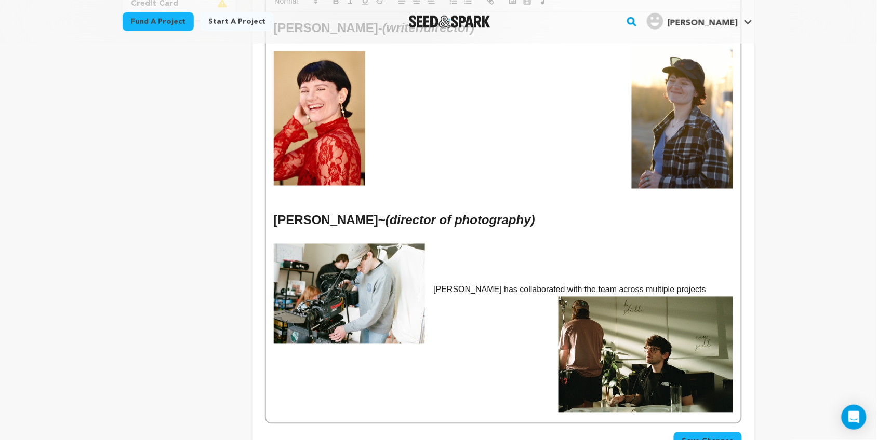
scroll to position [374, 0]
click at [369, 279] on img at bounding box center [350, 295] width 152 height 100
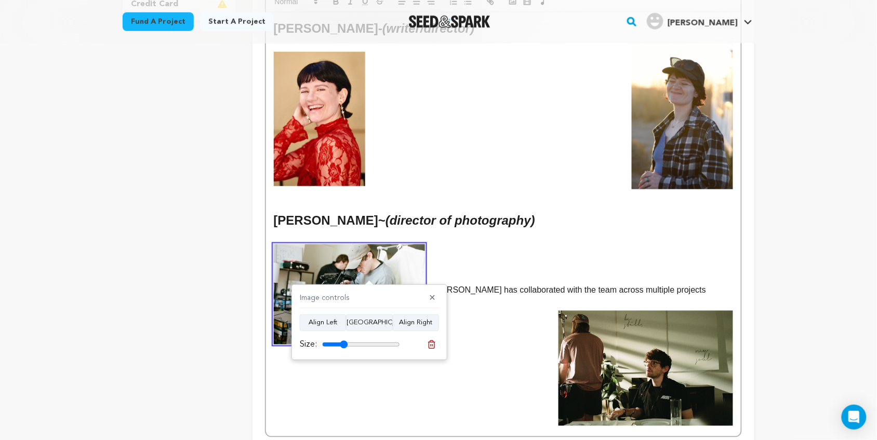
click at [531, 301] on div "Kelsey L. Johnson - (writer/director) Bailey Rye ~ (director of photography) Ba…" at bounding box center [503, 224] width 475 height 425
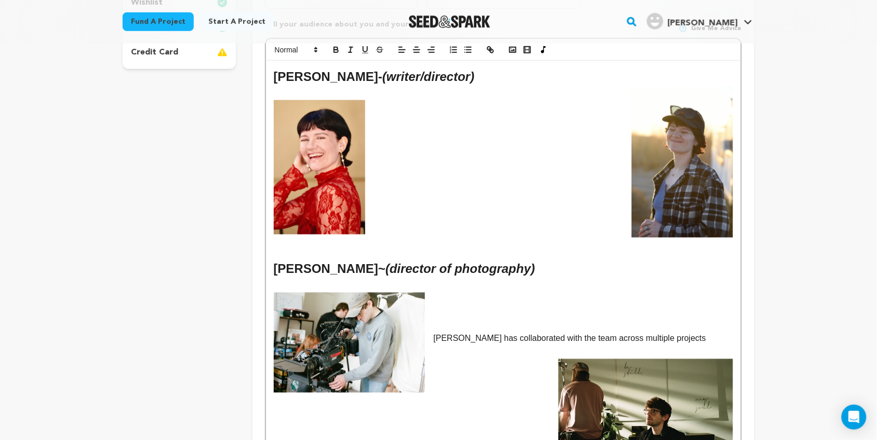
scroll to position [325, 0]
click at [323, 176] on img at bounding box center [320, 168] width 92 height 135
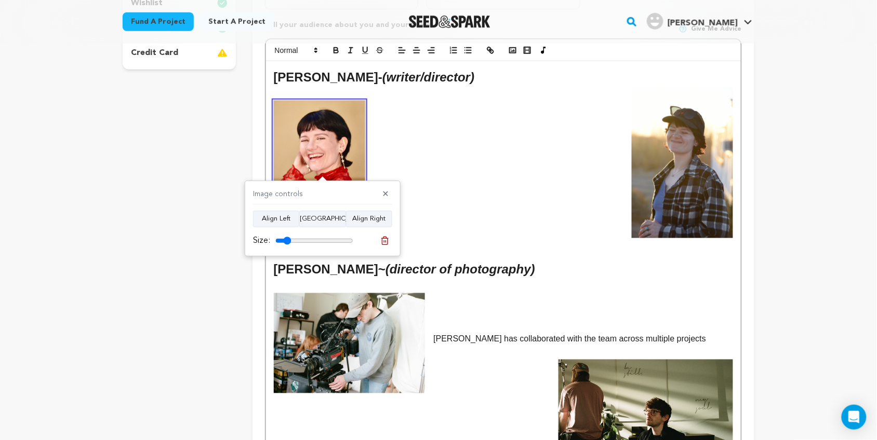
click at [443, 140] on p at bounding box center [503, 147] width 459 height 14
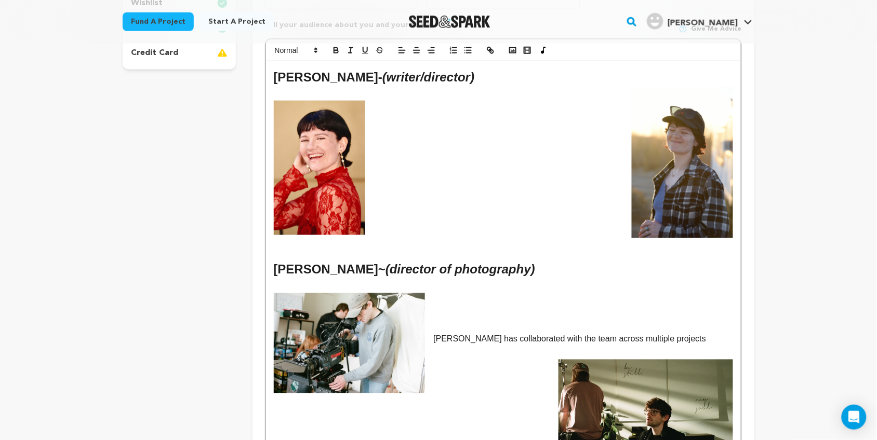
click at [418, 101] on p at bounding box center [503, 108] width 459 height 14
click at [407, 114] on p at bounding box center [503, 121] width 459 height 14
click at [404, 127] on p at bounding box center [503, 134] width 459 height 14
click at [398, 127] on p "Kelsey foray into the filmmaking world started as an actor." at bounding box center [503, 134] width 459 height 14
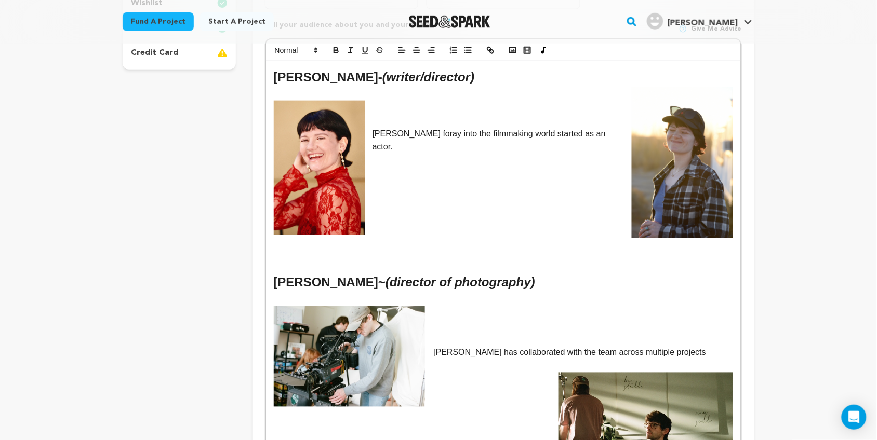
click at [595, 127] on p "Kelsey's foray into the filmmaking world started as an actor." at bounding box center [503, 140] width 459 height 26
click at [474, 70] on em "(writer/director)" at bounding box center [428, 77] width 92 height 14
click at [502, 69] on h2 "Kelsey L. Johnson - (writer/director)" at bounding box center [503, 78] width 459 height 20
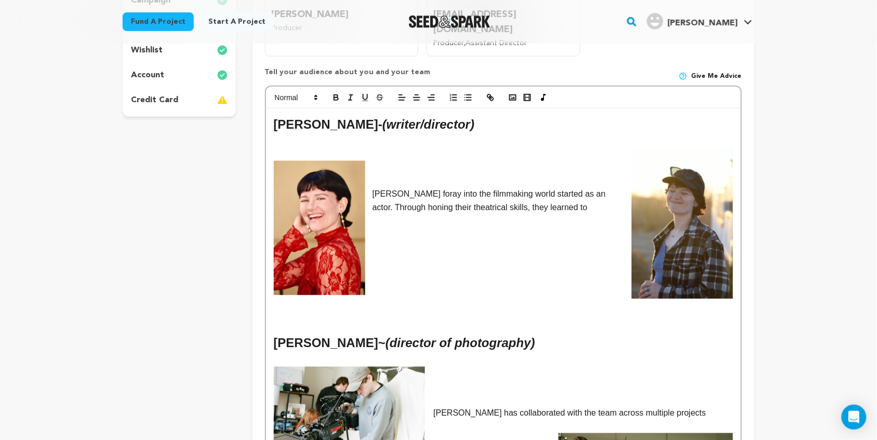
scroll to position [276, 0]
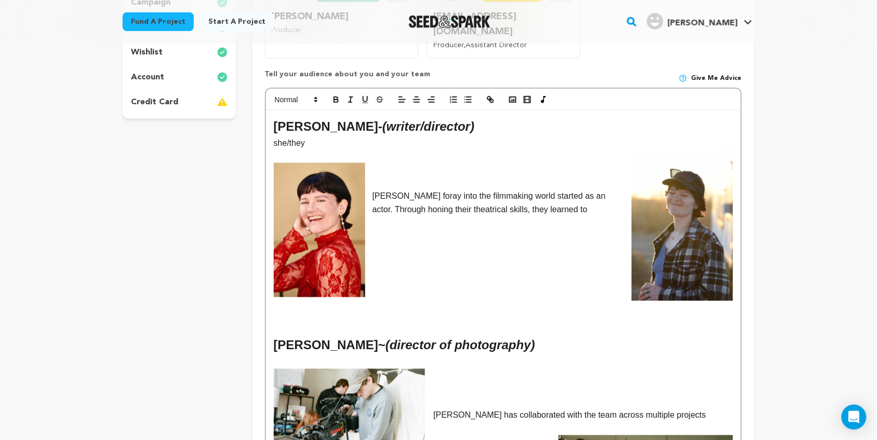
click at [539, 194] on p "Kelsey's foray into the filmmaking world started as an actor. Through honing th…" at bounding box center [503, 203] width 459 height 26
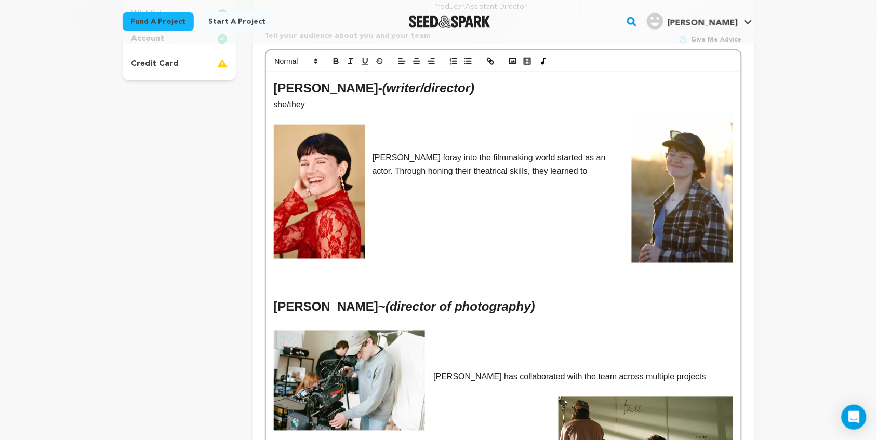
scroll to position [307, 0]
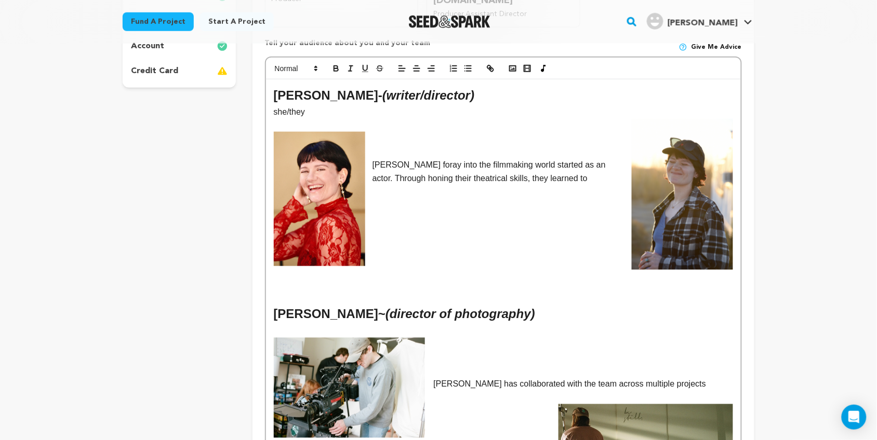
click at [311, 105] on p "she/they" at bounding box center [503, 112] width 459 height 14
click at [552, 185] on p at bounding box center [503, 192] width 459 height 14
click at [545, 163] on p "Kelsey's foray into the filmmaking world started as an actor. Through honing th…" at bounding box center [503, 171] width 459 height 26
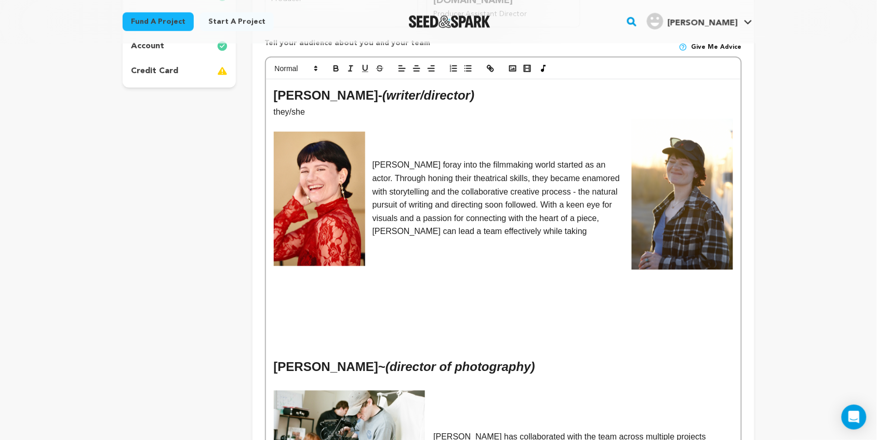
click at [467, 219] on p "Kelsey's foray into the filmmaking world started as an actor. Through honing th…" at bounding box center [503, 198] width 459 height 80
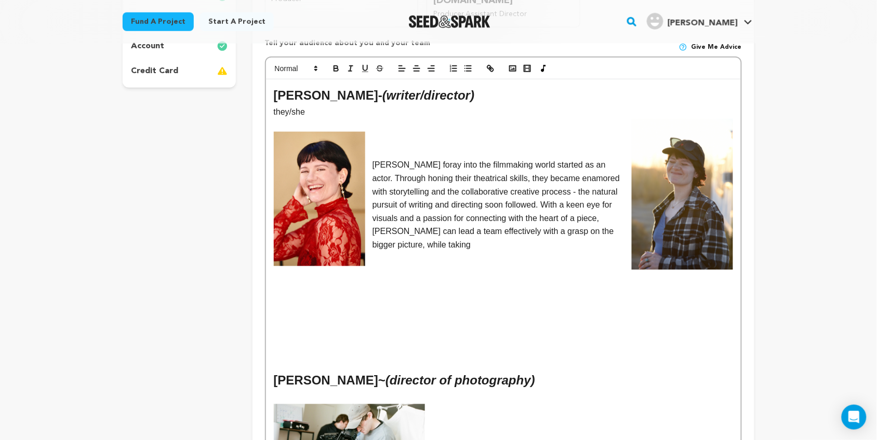
click at [406, 233] on p "Kelsey's foray into the filmmaking world started as an actor. Through honing th…" at bounding box center [503, 204] width 459 height 93
click at [600, 218] on p "Kelsey's foray into the filmmaking world started as an actor. Through honing th…" at bounding box center [503, 204] width 459 height 93
click at [484, 229] on p "Kelsey's foray into the filmmaking world started as an actor. Through honing th…" at bounding box center [503, 204] width 459 height 93
click at [438, 229] on p "Kelsey's foray into the filmmaking world started as an actor. Through honing th…" at bounding box center [503, 204] width 459 height 93
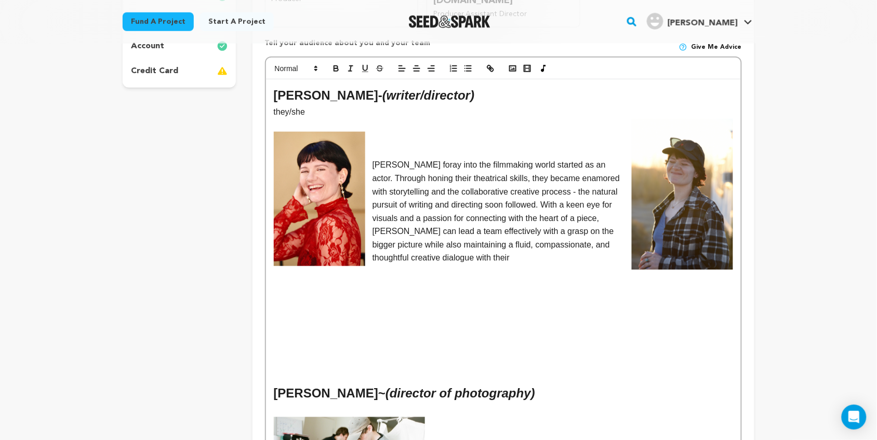
click at [463, 243] on p "Kelsey's foray into the filmmaking world started as an actor. Through honing th…" at bounding box center [503, 211] width 459 height 106
click at [411, 223] on p "Kelsey's foray into the filmmaking world started as an actor. Through honing th…" at bounding box center [503, 211] width 459 height 106
click at [482, 245] on p "Kelsey's foray into the filmmaking world started as an actor. Through honing th…" at bounding box center [503, 211] width 459 height 106
click at [421, 246] on p "Kelsey's foray into the filmmaking world started as an actor. Through honing th…" at bounding box center [503, 211] width 459 height 106
click at [409, 216] on p "Kelsey's foray into the filmmaking world started as an actor. Through honing th…" at bounding box center [503, 211] width 459 height 106
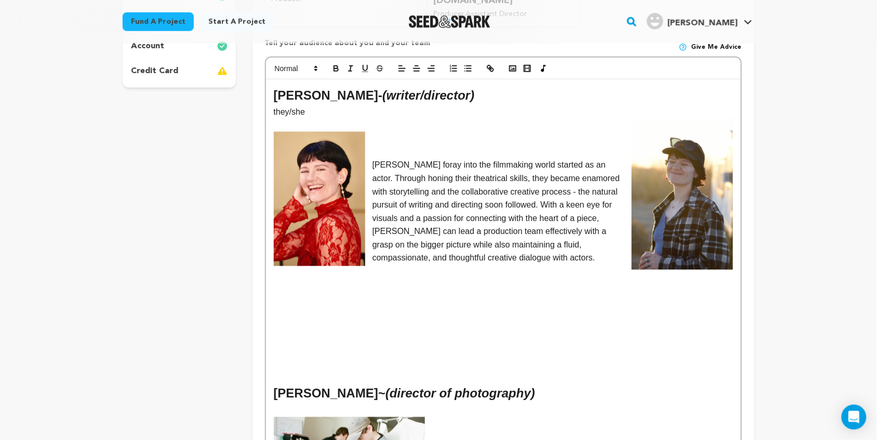
click at [551, 245] on p "Kelsey's foray into the filmmaking world started as an actor. Through honing th…" at bounding box center [503, 211] width 459 height 106
click at [509, 230] on p "Kelsey's foray into the filmmaking world started as an actor. Through honing th…" at bounding box center [503, 211] width 459 height 106
drag, startPoint x: 607, startPoint y: 232, endPoint x: 491, endPoint y: 234, distance: 115.9
click at [491, 234] on p "Kelsey's foray into the filmmaking world started as an actor. Through honing th…" at bounding box center [503, 211] width 459 height 106
drag, startPoint x: 561, startPoint y: 230, endPoint x: 532, endPoint y: 230, distance: 28.6
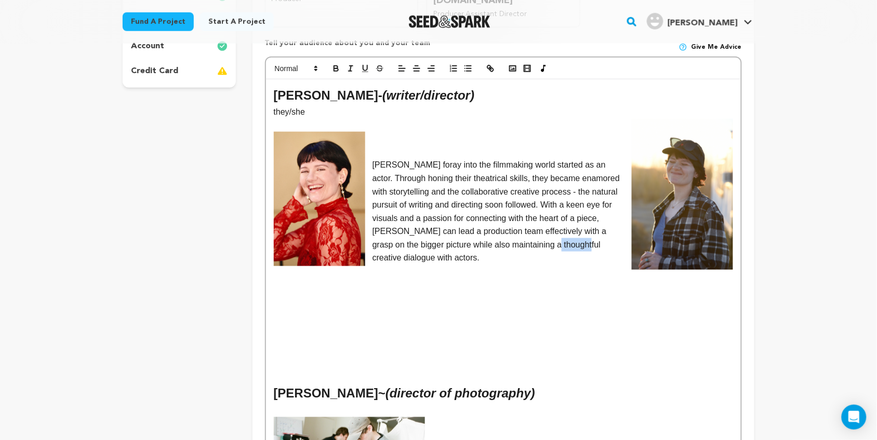
click at [532, 230] on p "Kelsey's foray into the filmmaking world started as an actor. Through honing th…" at bounding box center [503, 211] width 459 height 106
click at [622, 232] on p "Kelsey's foray into the filmmaking world started as an actor. Through honing th…" at bounding box center [503, 211] width 459 height 106
click at [497, 245] on p "Kelsey's foray into the filmmaking world started as an actor. Through honing th…" at bounding box center [503, 211] width 459 height 106
click at [625, 232] on p "Kelsey's foray into the filmmaking world started as an actor. Through honing th…" at bounding box center [503, 211] width 459 height 106
click at [431, 246] on p "Kelsey's foray into the filmmaking world started as an actor. Through honing th…" at bounding box center [503, 211] width 459 height 106
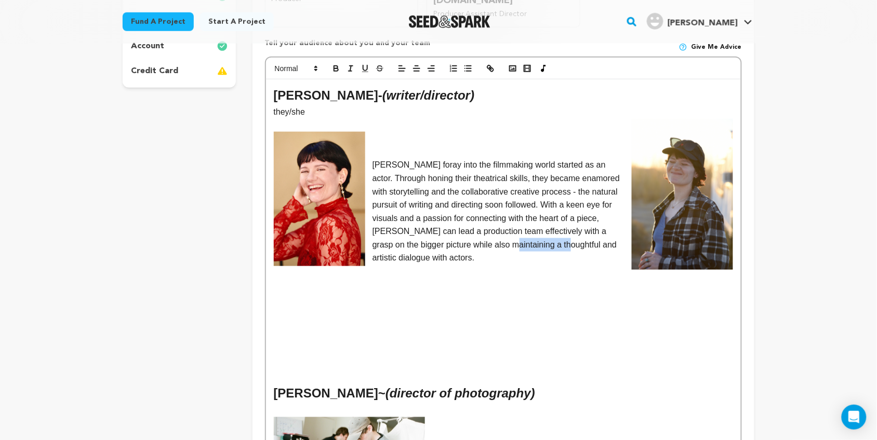
drag, startPoint x: 545, startPoint y: 232, endPoint x: 489, endPoint y: 235, distance: 56.7
click at [489, 235] on p "Kelsey's foray into the filmmaking world started as an actor. Through honing th…" at bounding box center [503, 211] width 459 height 106
drag, startPoint x: 452, startPoint y: 237, endPoint x: 526, endPoint y: 234, distance: 73.8
click at [526, 234] on p "Kelsey's foray into the filmmaking world started as an actor. Through honing th…" at bounding box center [503, 211] width 459 height 106
click at [561, 194] on p "Kelsey's foray into the filmmaking world started as an actor. Through honing th…" at bounding box center [503, 211] width 459 height 106
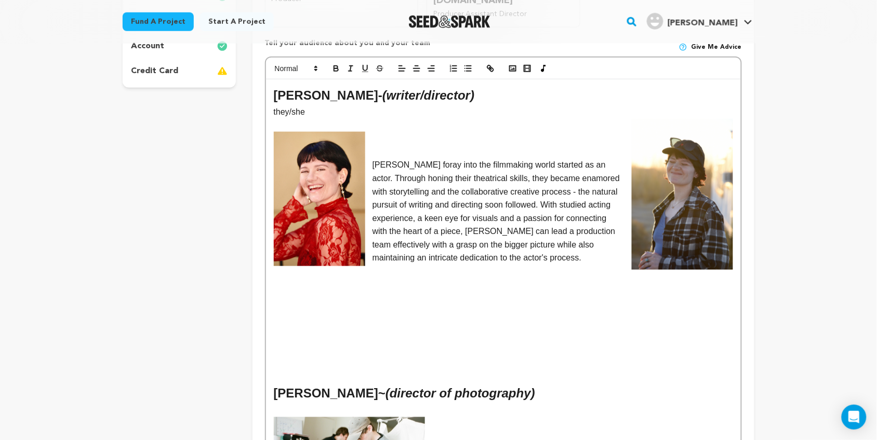
click at [491, 204] on p "Kelsey's foray into the filmmaking world started as an actor. Through honing th…" at bounding box center [503, 211] width 459 height 106
click at [554, 243] on p "Kelsey's foray into the filmmaking world started as an actor. Through honing th…" at bounding box center [503, 211] width 459 height 106
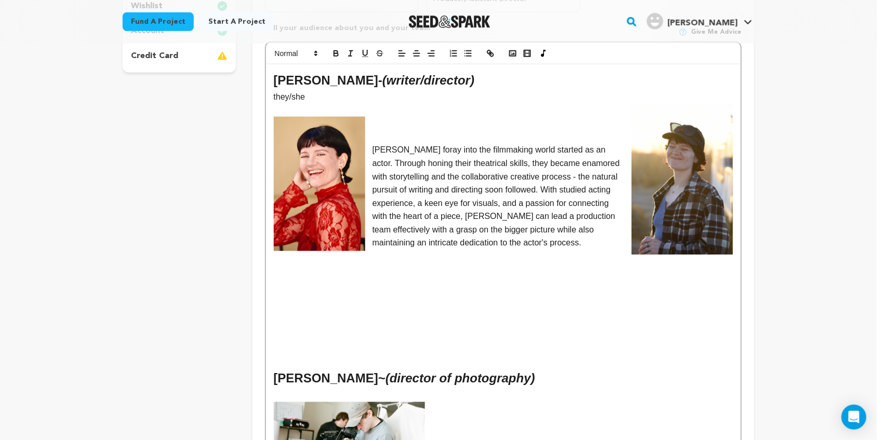
scroll to position [321, 0]
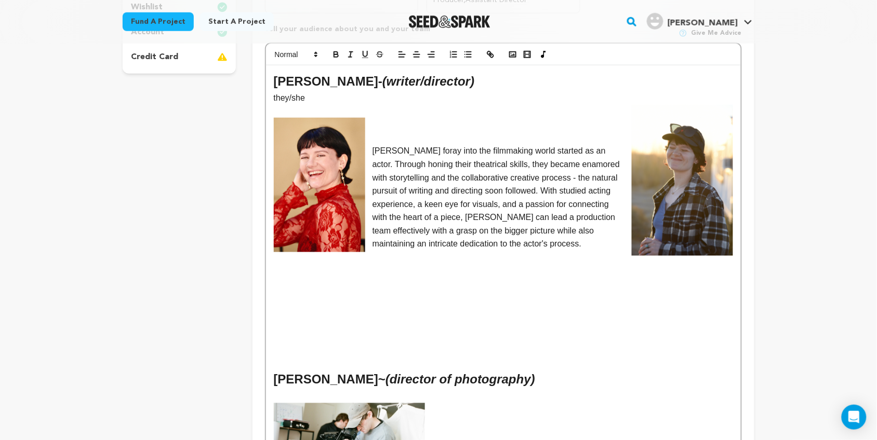
click at [548, 251] on p at bounding box center [503, 258] width 459 height 14
click at [466, 227] on p "Kelsey's foray into the filmmaking world started as an actor. Through honing th…" at bounding box center [503, 197] width 459 height 106
click at [544, 229] on p "Kelsey's foray into the filmmaking world started as an actor. Through honing th…" at bounding box center [503, 197] width 459 height 106
drag, startPoint x: 464, startPoint y: 232, endPoint x: 538, endPoint y: 230, distance: 73.8
click at [538, 230] on p "Kelsey's foray into the filmmaking world started as an actor. Through honing th…" at bounding box center [503, 197] width 459 height 106
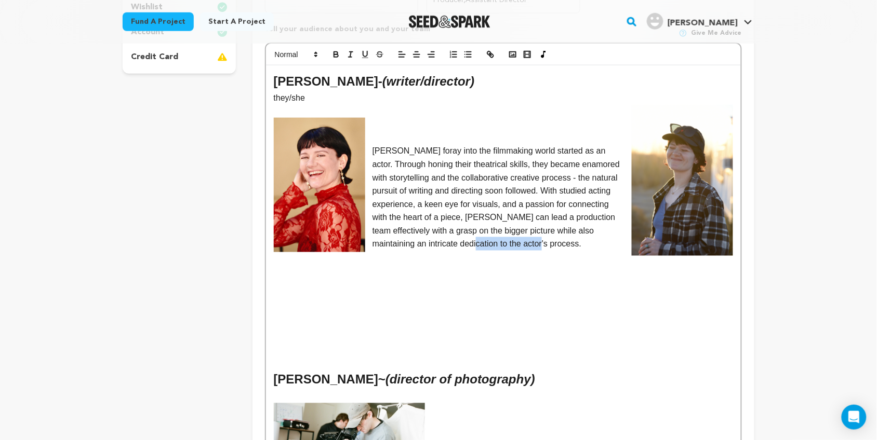
click at [538, 230] on p "Kelsey's foray into the filmmaking world started as an actor. Through honing th…" at bounding box center [503, 197] width 459 height 106
click at [444, 229] on p "Kelsey's foray into the filmmaking world started as an actor. Through honing th…" at bounding box center [503, 197] width 459 height 106
click at [464, 229] on p "Kelsey's foray into the filmmaking world started as an actor. Through honing th…" at bounding box center [503, 197] width 459 height 106
click at [468, 229] on p "Kelsey's foray into the filmmaking world started as an actor. Through honing th…" at bounding box center [503, 197] width 459 height 106
click at [548, 232] on p "Kelsey's foray into the filmmaking world started as an actor. Through honing th…" at bounding box center [503, 197] width 459 height 106
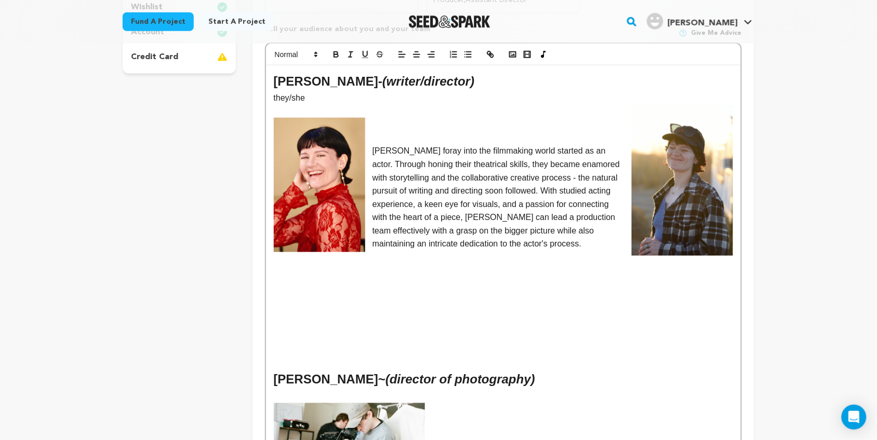
click at [546, 232] on p "Kelsey's foray into the filmmaking world started as an actor. Through honing th…" at bounding box center [503, 197] width 459 height 106
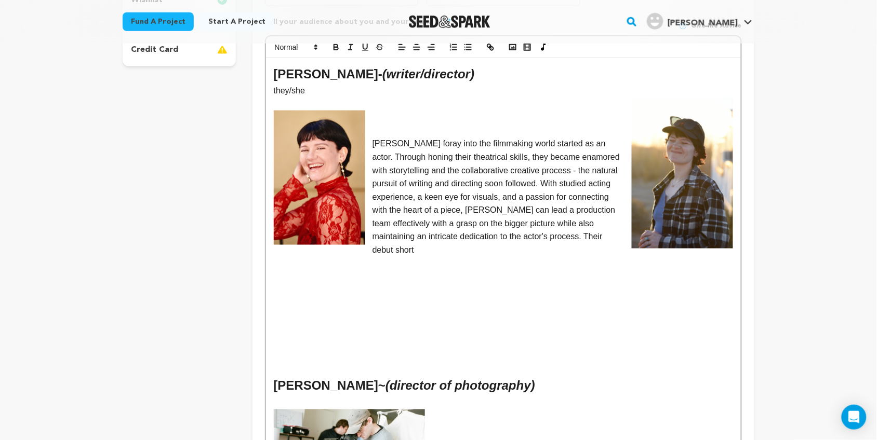
scroll to position [329, 0]
click at [611, 223] on p "Kelsey's foray into the filmmaking world started as an actor. Through honing th…" at bounding box center [503, 196] width 459 height 119
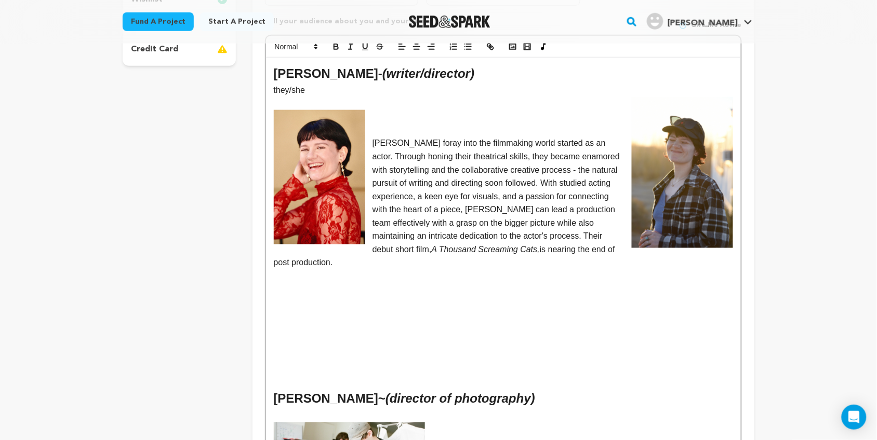
click at [476, 231] on p "Kelsey's foray into the filmmaking world started as an actor. Through honing th…" at bounding box center [503, 203] width 459 height 133
click at [270, 250] on div "Kelsey L. Johnson - (writer/director) they/she Kelsey's foray into the filmmaki…" at bounding box center [503, 337] width 475 height 558
click at [481, 247] on p "Kelsey's foray into the filmmaking world started as an actor. Through honing th…" at bounding box center [503, 203] width 459 height 133
click at [270, 248] on div "Kelsey L. Johnson - (writer/director) they/she Kelsey's foray into the filmmaki…" at bounding box center [503, 337] width 475 height 558
click at [466, 245] on em "A Thousand Screaming Cats," at bounding box center [486, 249] width 108 height 9
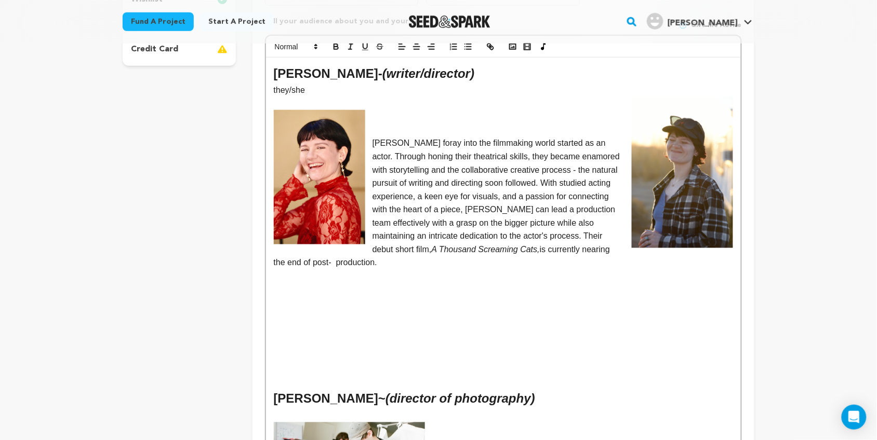
click at [364, 251] on p "Kelsey's foray into the filmmaking world started as an actor. Through honing th…" at bounding box center [503, 203] width 459 height 133
click at [275, 247] on p "Kelsey's foray into the filmmaking world started as an actor. Through honing th…" at bounding box center [503, 203] width 459 height 133
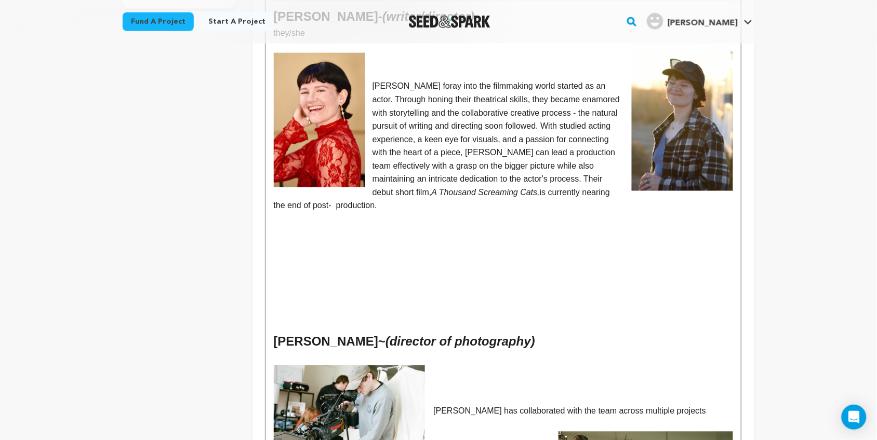
click at [395, 212] on p at bounding box center [503, 219] width 459 height 14
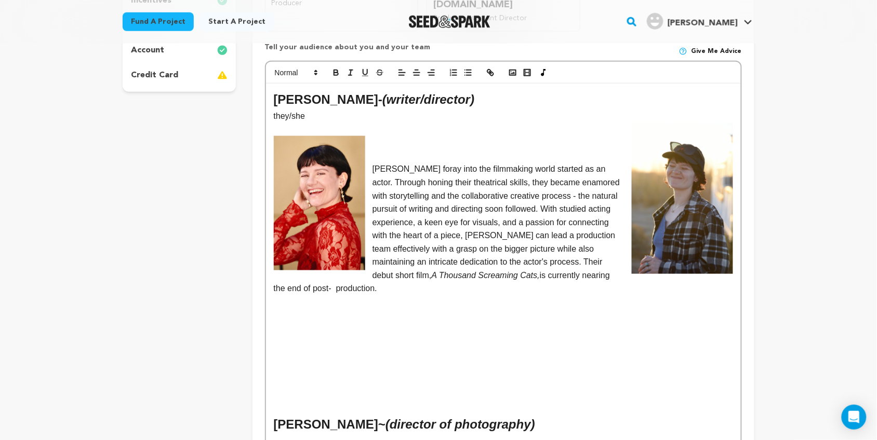
scroll to position [282, 0]
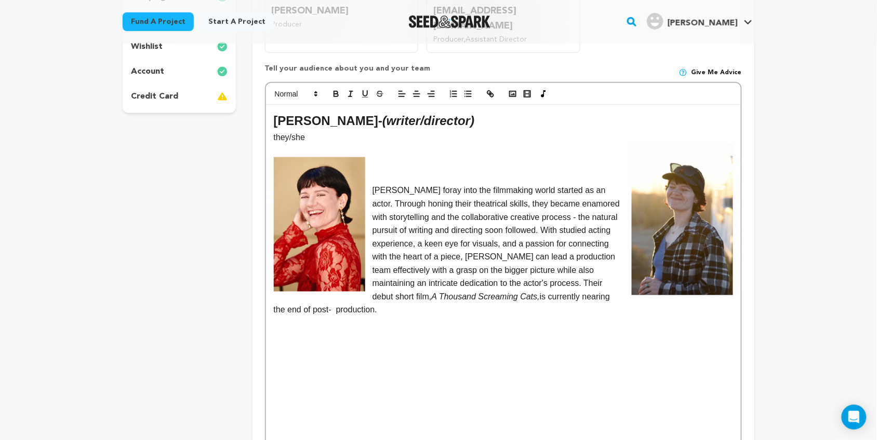
click at [370, 184] on p "Kelsey's foray into the filmmaking world started as an actor. Through honing th…" at bounding box center [503, 250] width 459 height 133
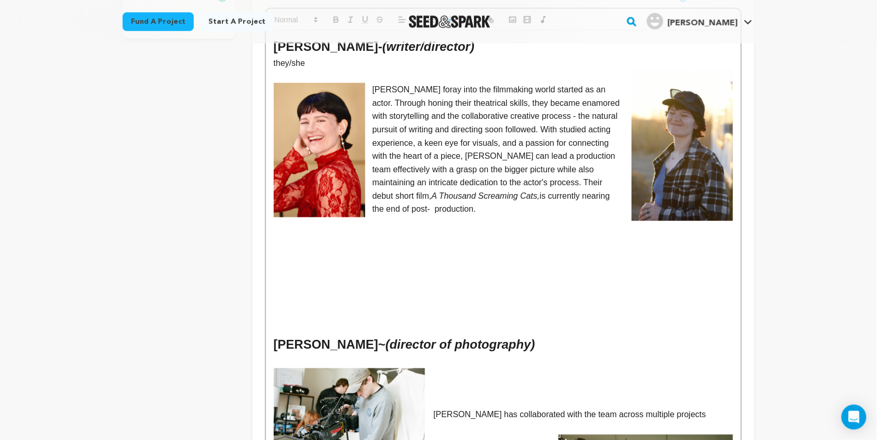
scroll to position [329, 0]
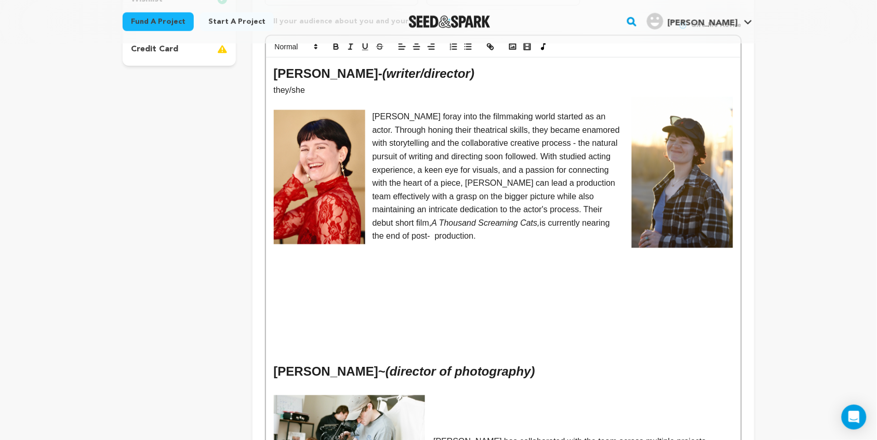
click at [374, 110] on p "Kelsey's foray into the filmmaking world started as an actor. Through honing th…" at bounding box center [503, 176] width 459 height 133
click at [460, 243] on p at bounding box center [503, 250] width 459 height 14
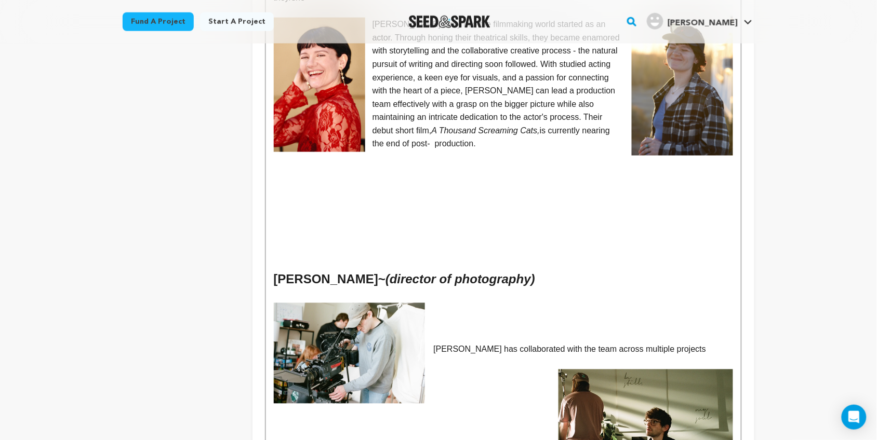
scroll to position [422, 0]
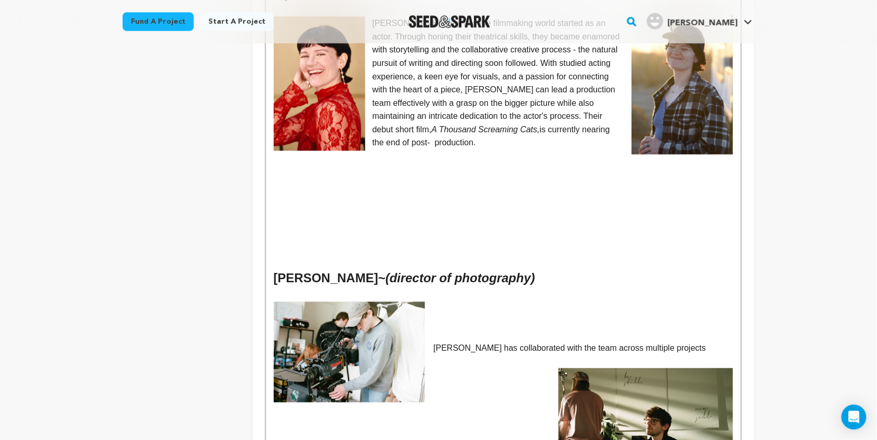
click at [508, 269] on h2 "Bailey Rye ~ (director of photography)" at bounding box center [503, 279] width 459 height 20
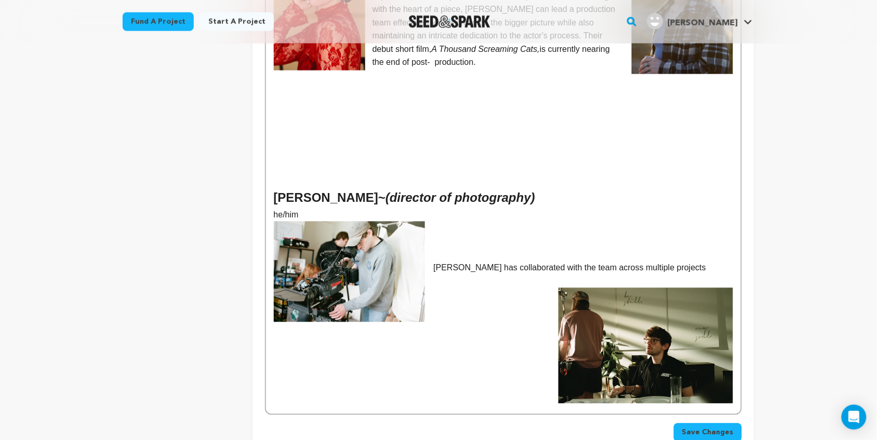
scroll to position [505, 0]
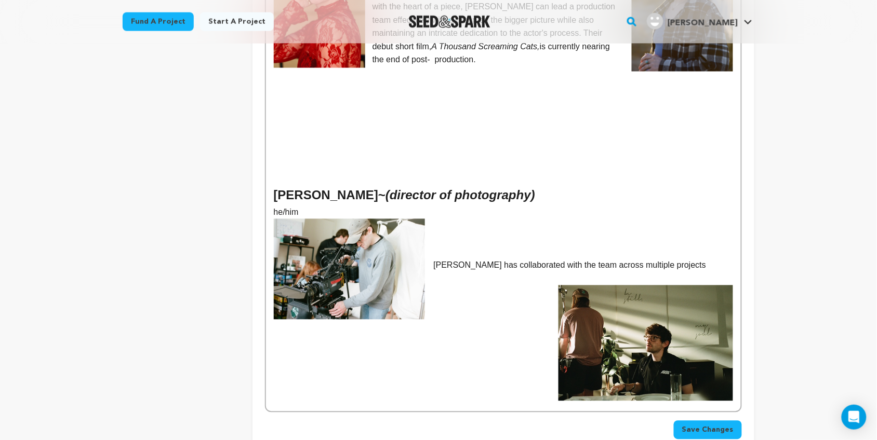
click at [671, 259] on p "Bailey has collaborated with the team across multiple projects" at bounding box center [503, 266] width 459 height 14
drag, startPoint x: 669, startPoint y: 255, endPoint x: 523, endPoint y: 251, distance: 146.0
click at [523, 259] on p "Bailey has collaborated with the team across multiple projects" at bounding box center [503, 266] width 459 height 14
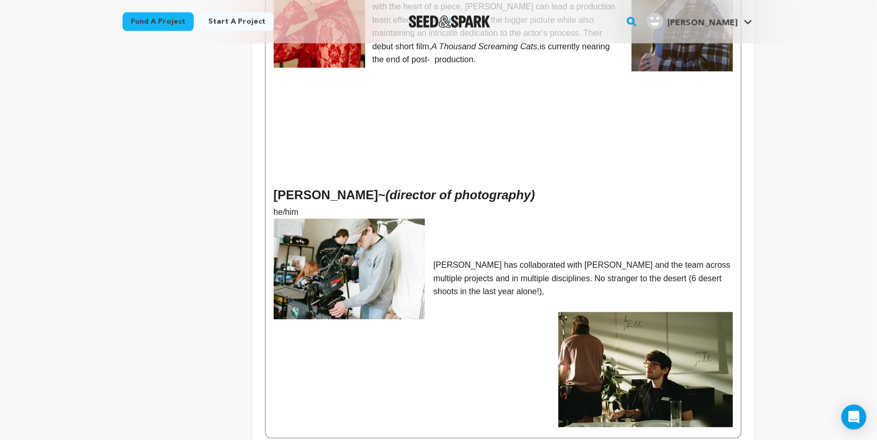
click at [598, 261] on p "Bailey has collaborated with Kelsey and the team across multiple projects and i…" at bounding box center [503, 279] width 459 height 40
click at [510, 275] on p "Bailey has collaborated with Kelsey and the team across multiple projects and i…" at bounding box center [503, 279] width 459 height 40
click at [502, 265] on p "Bailey has collaborated with Kelsey and the team across multiple projects and i…" at bounding box center [503, 279] width 459 height 40
click at [463, 261] on p "Bailey has collaborated with Kelsey and the team across multiple projects and i…" at bounding box center [503, 279] width 459 height 40
click at [504, 263] on p "Bailey has collaborated with Kelsey and the team across multiple projects and i…" at bounding box center [503, 279] width 459 height 40
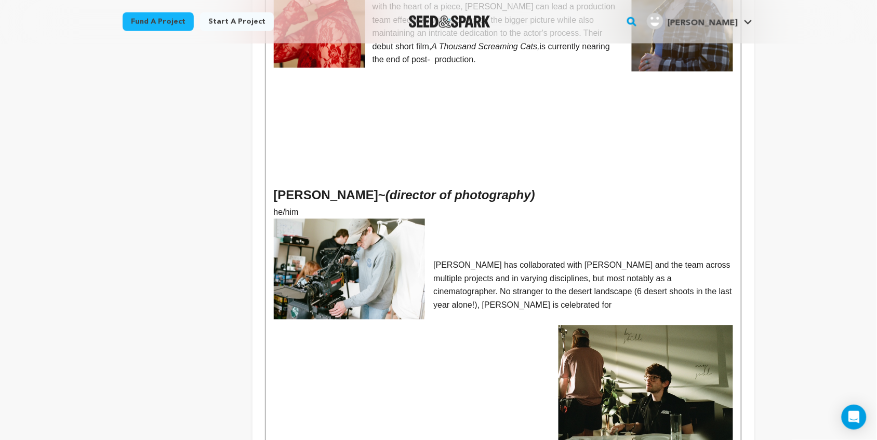
scroll to position [522, 0]
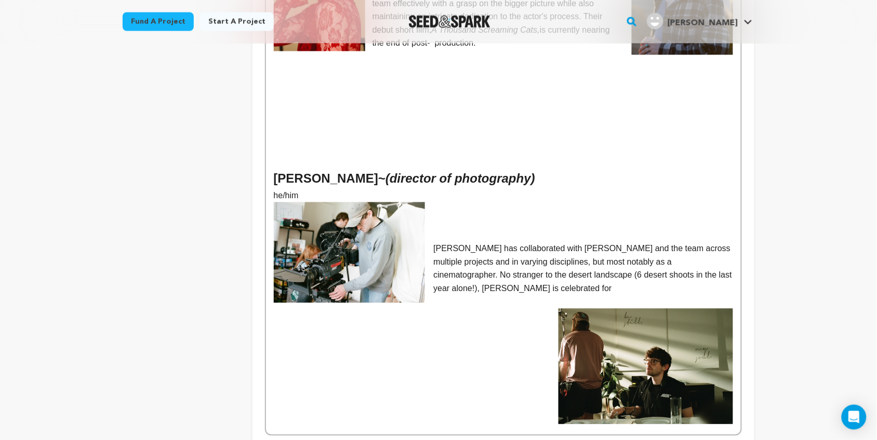
click at [726, 258] on p "Bailey has collaborated with Kelsey and the team across multiple projects and i…" at bounding box center [503, 269] width 459 height 53
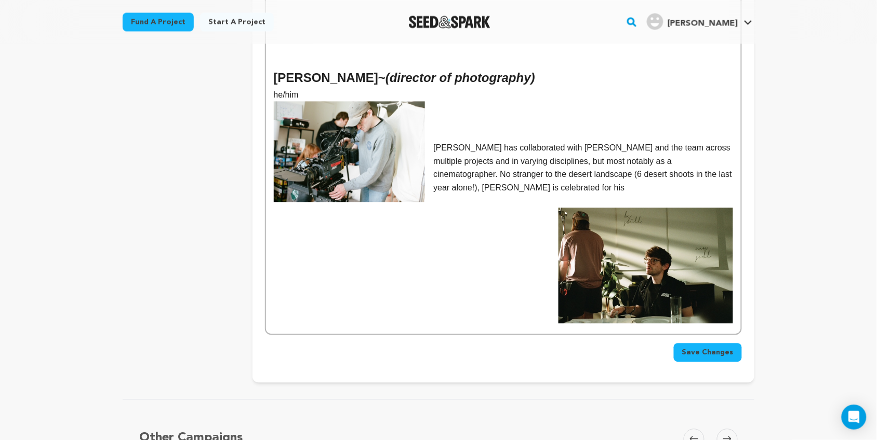
scroll to position [624, 0]
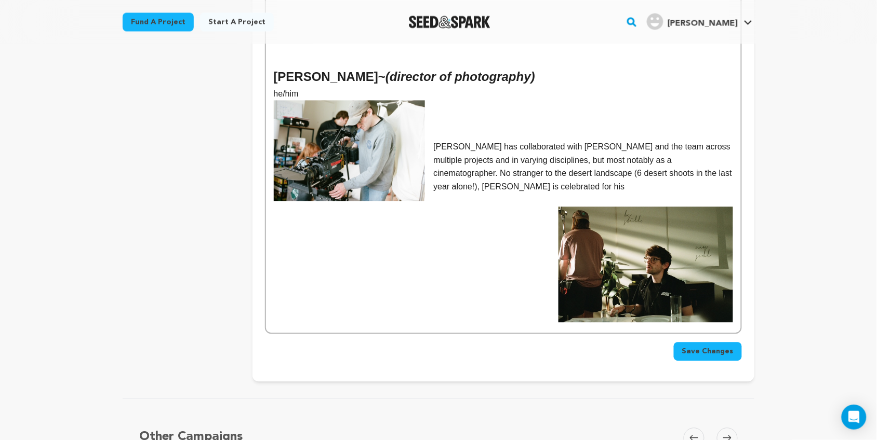
click at [715, 346] on span "Save Changes" at bounding box center [707, 351] width 51 height 10
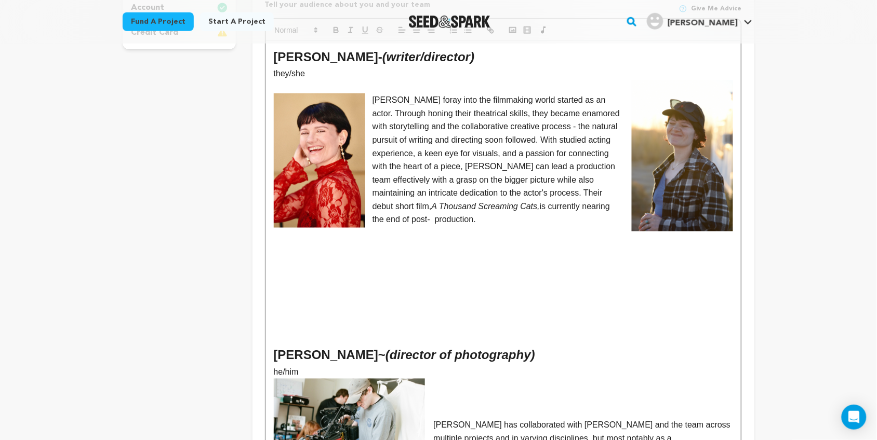
scroll to position [346, 0]
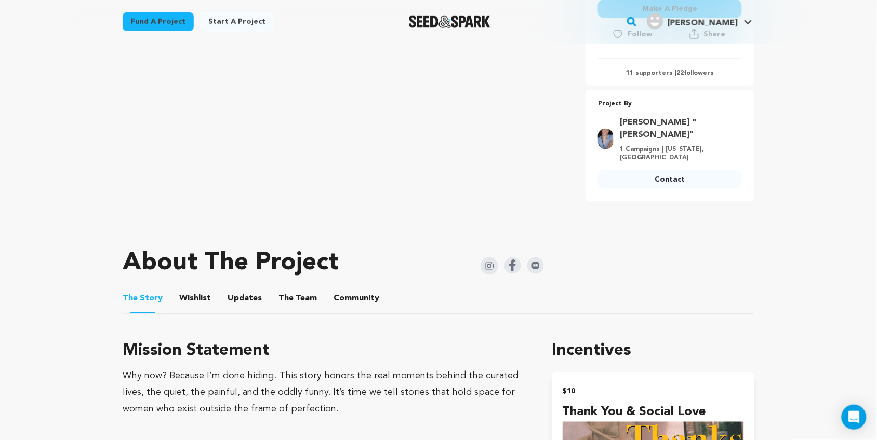
scroll to position [330, 0]
click at [302, 288] on button "The Team" at bounding box center [297, 300] width 25 height 25
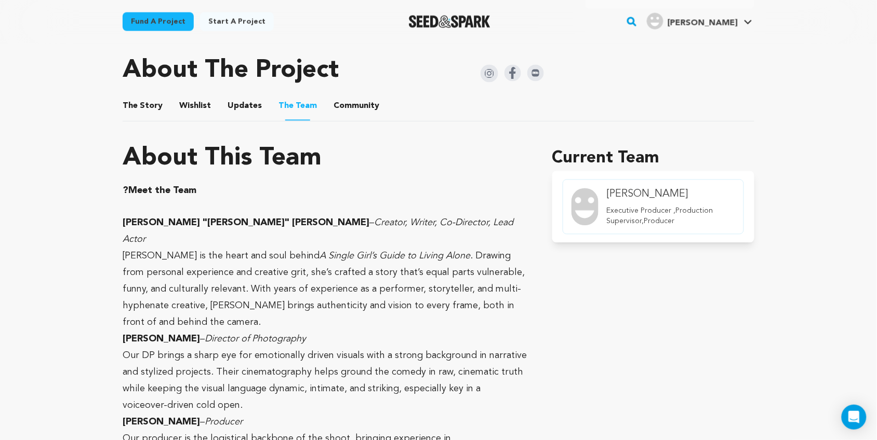
scroll to position [525, 0]
